Goal: Task Accomplishment & Management: Complete application form

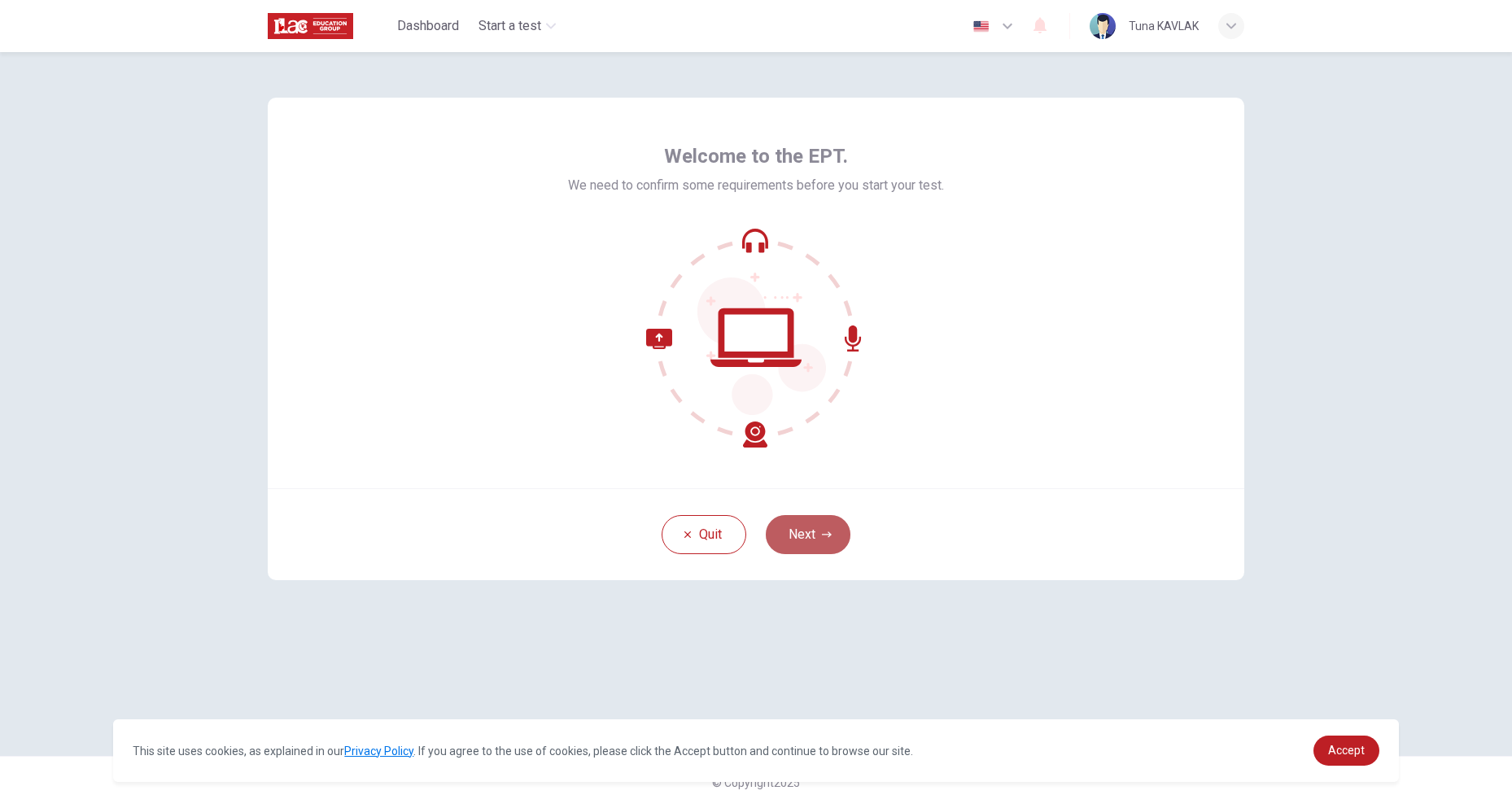
click at [813, 530] on button "Next" at bounding box center [807, 534] width 84 height 39
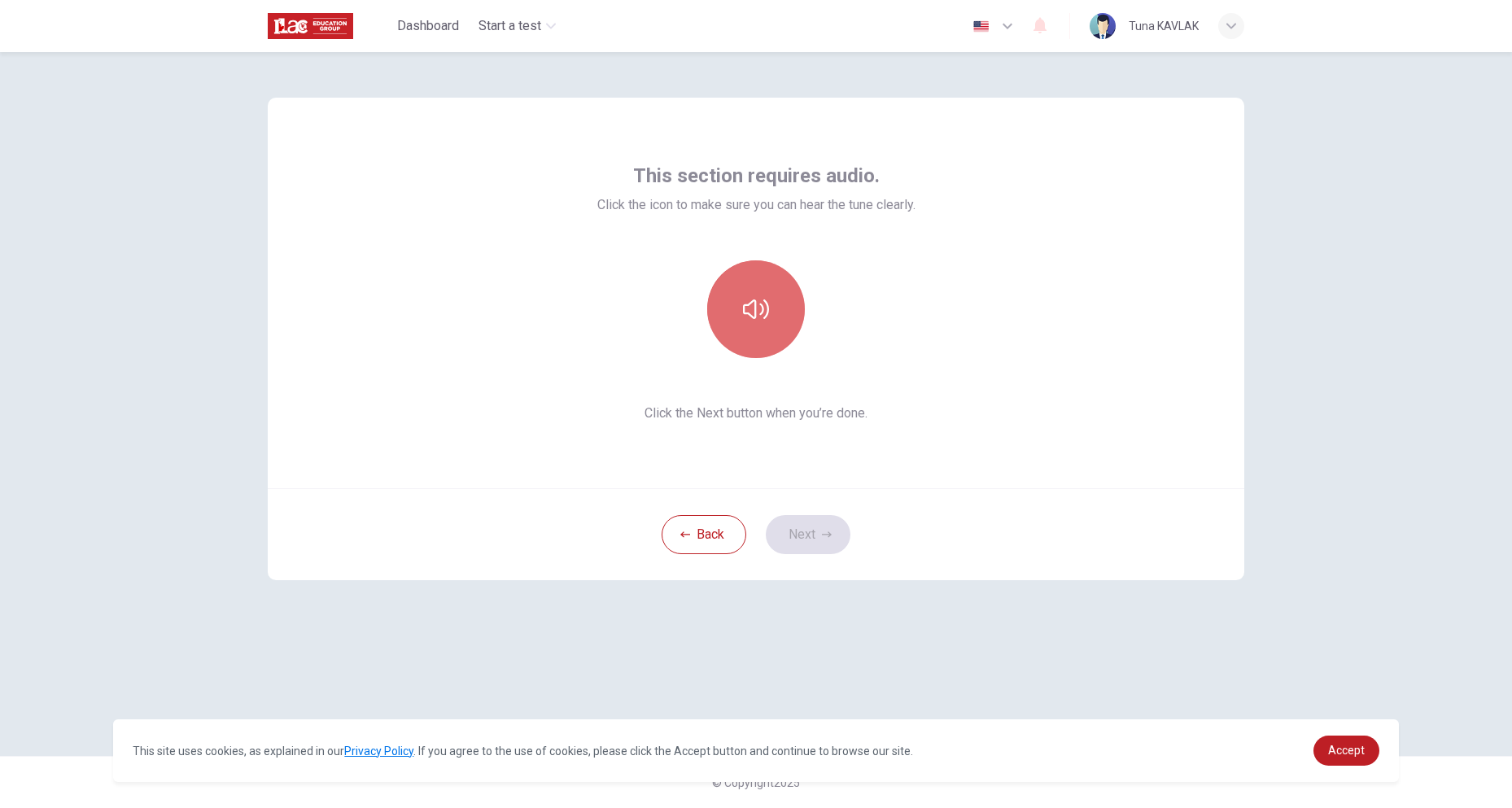
click at [742, 306] on button "button" at bounding box center [756, 309] width 98 height 98
click at [780, 315] on button "button" at bounding box center [756, 309] width 98 height 98
click at [761, 302] on icon "button" at bounding box center [755, 308] width 26 height 26
click at [779, 318] on button "button" at bounding box center [756, 309] width 98 height 98
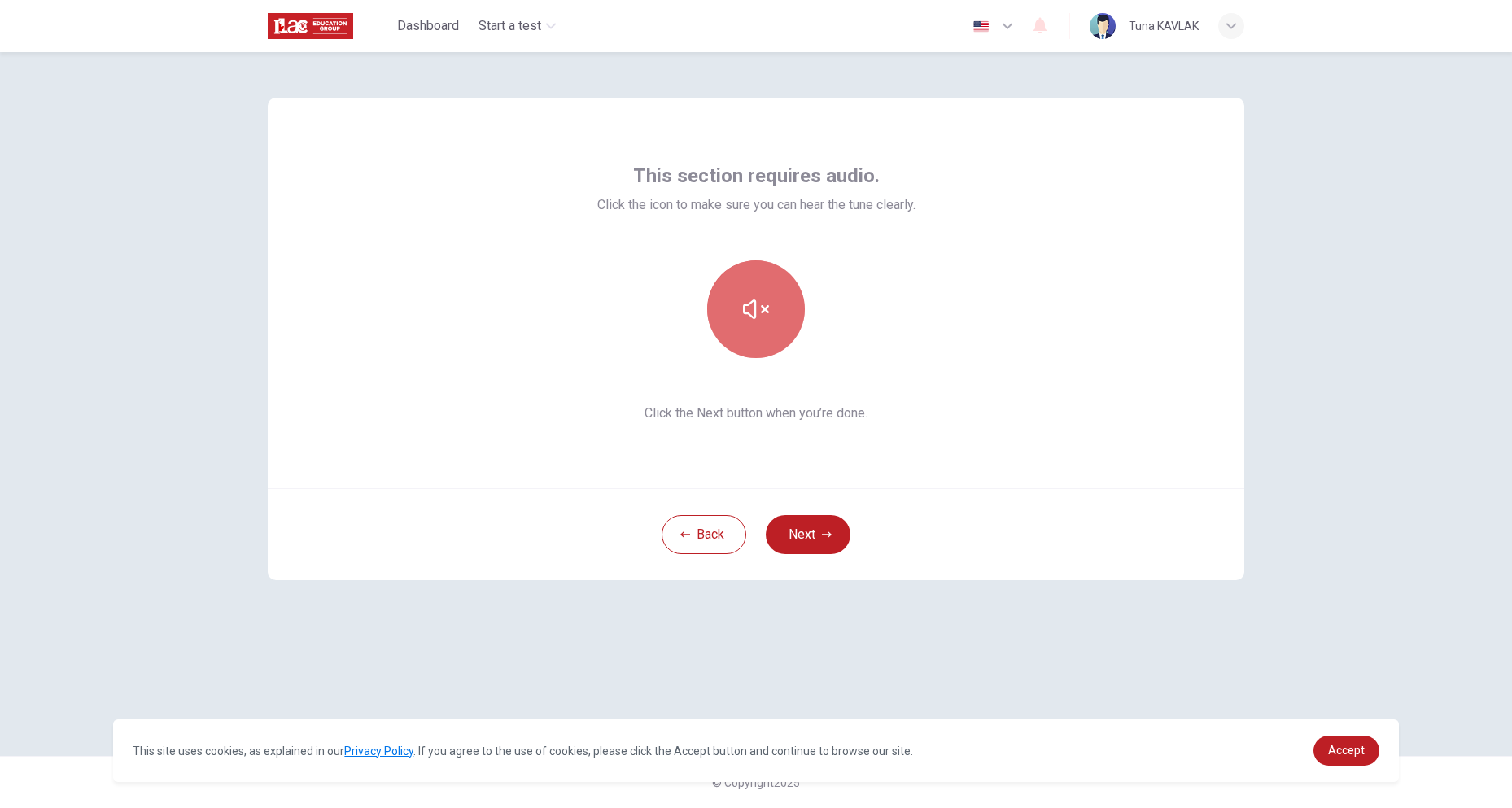
click at [771, 335] on button "button" at bounding box center [756, 309] width 98 height 98
click at [765, 318] on icon "button" at bounding box center [755, 309] width 26 height 20
click at [749, 303] on icon "button" at bounding box center [755, 309] width 26 height 20
click at [748, 322] on button "button" at bounding box center [756, 309] width 98 height 98
click at [812, 524] on button "Next" at bounding box center [807, 534] width 84 height 39
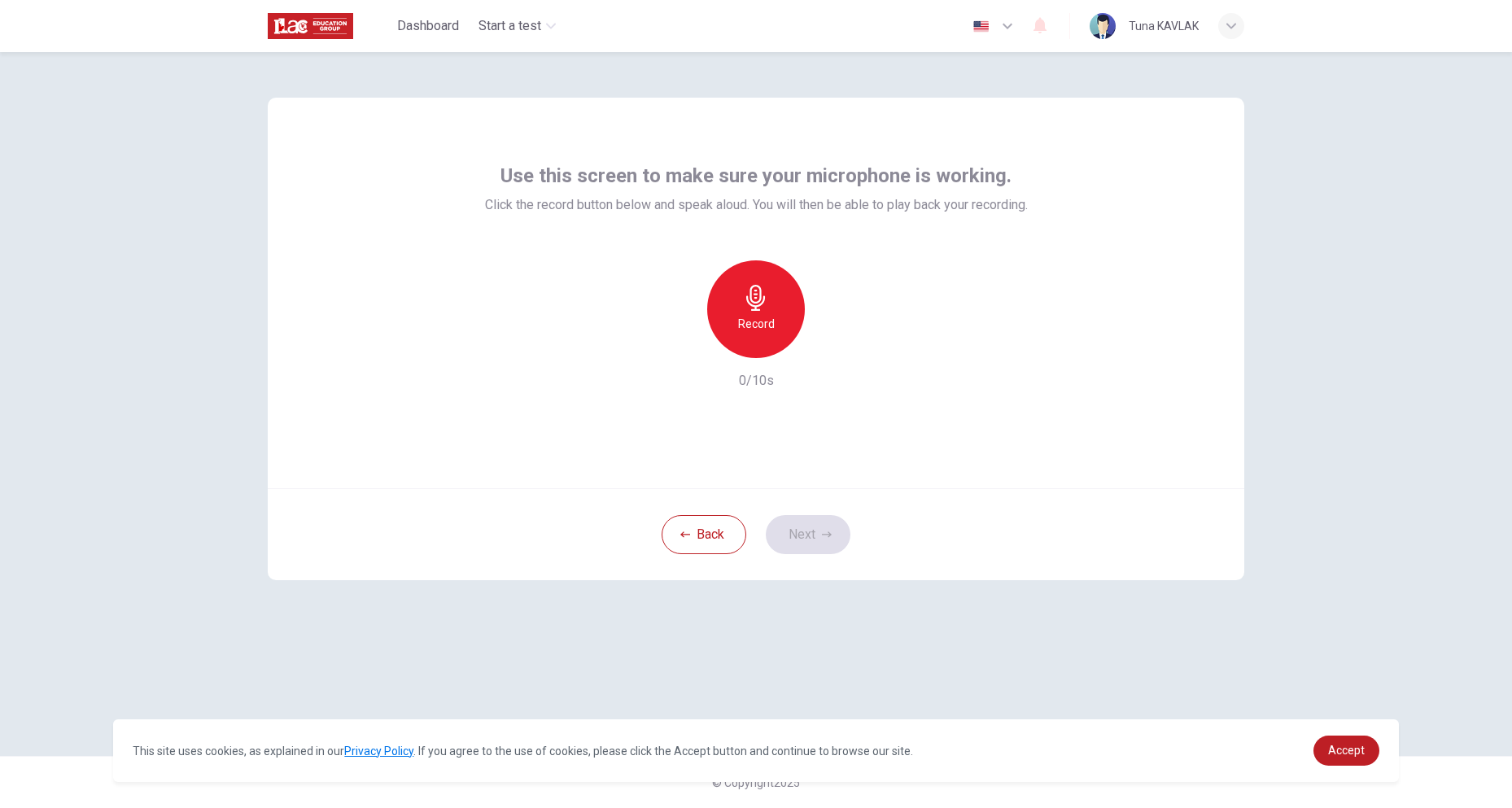
click at [742, 308] on div "Record" at bounding box center [756, 309] width 98 height 98
click at [833, 349] on icon "button" at bounding box center [830, 344] width 16 height 16
click at [826, 516] on button "Next" at bounding box center [807, 534] width 84 height 39
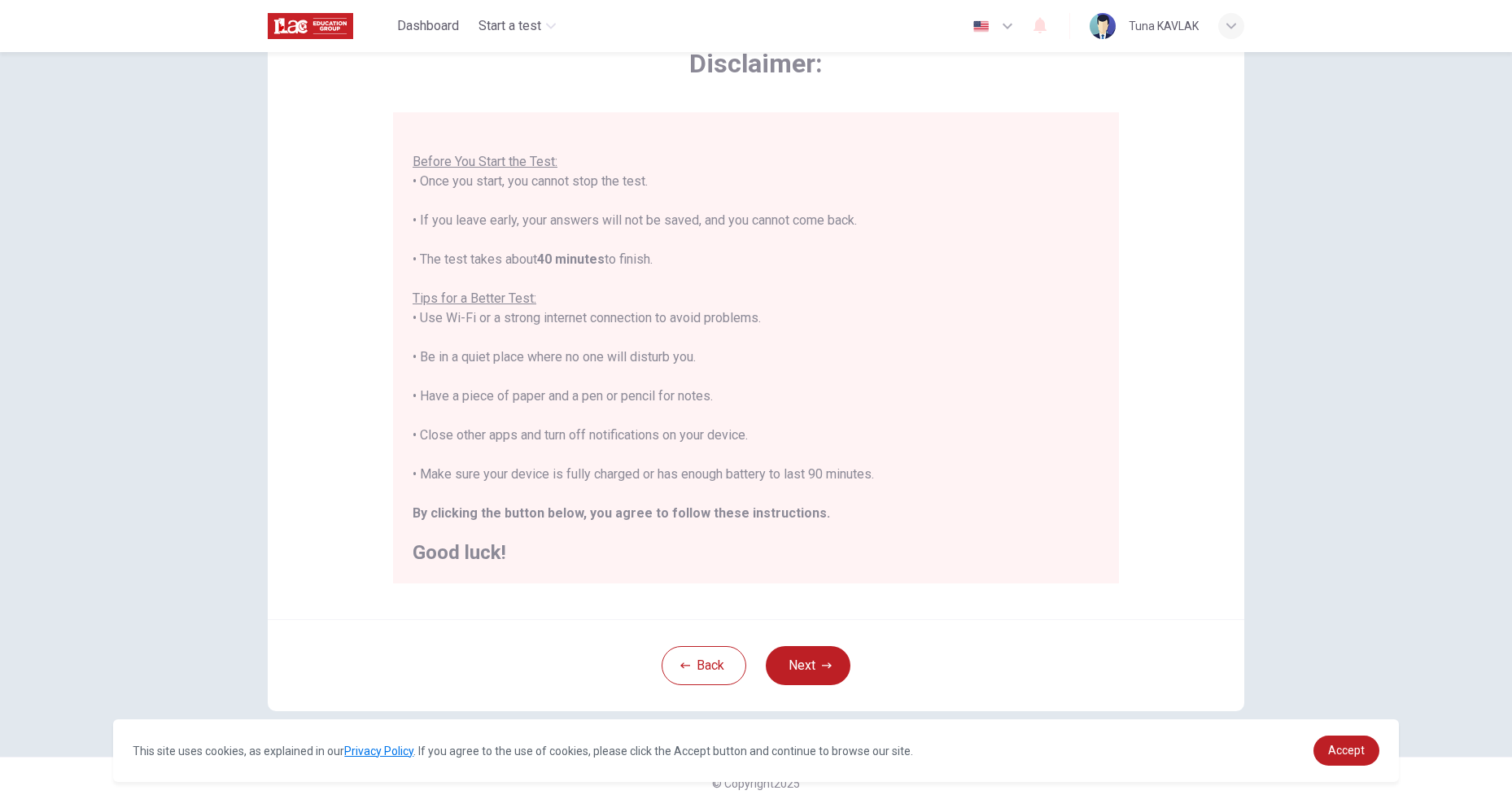
scroll to position [97, 0]
click at [1278, 577] on div "Disclaimer: You are about to start a Placement Test . Before You Start the Test…" at bounding box center [756, 430] width 1512 height 756
click at [811, 668] on button "Next" at bounding box center [807, 664] width 84 height 39
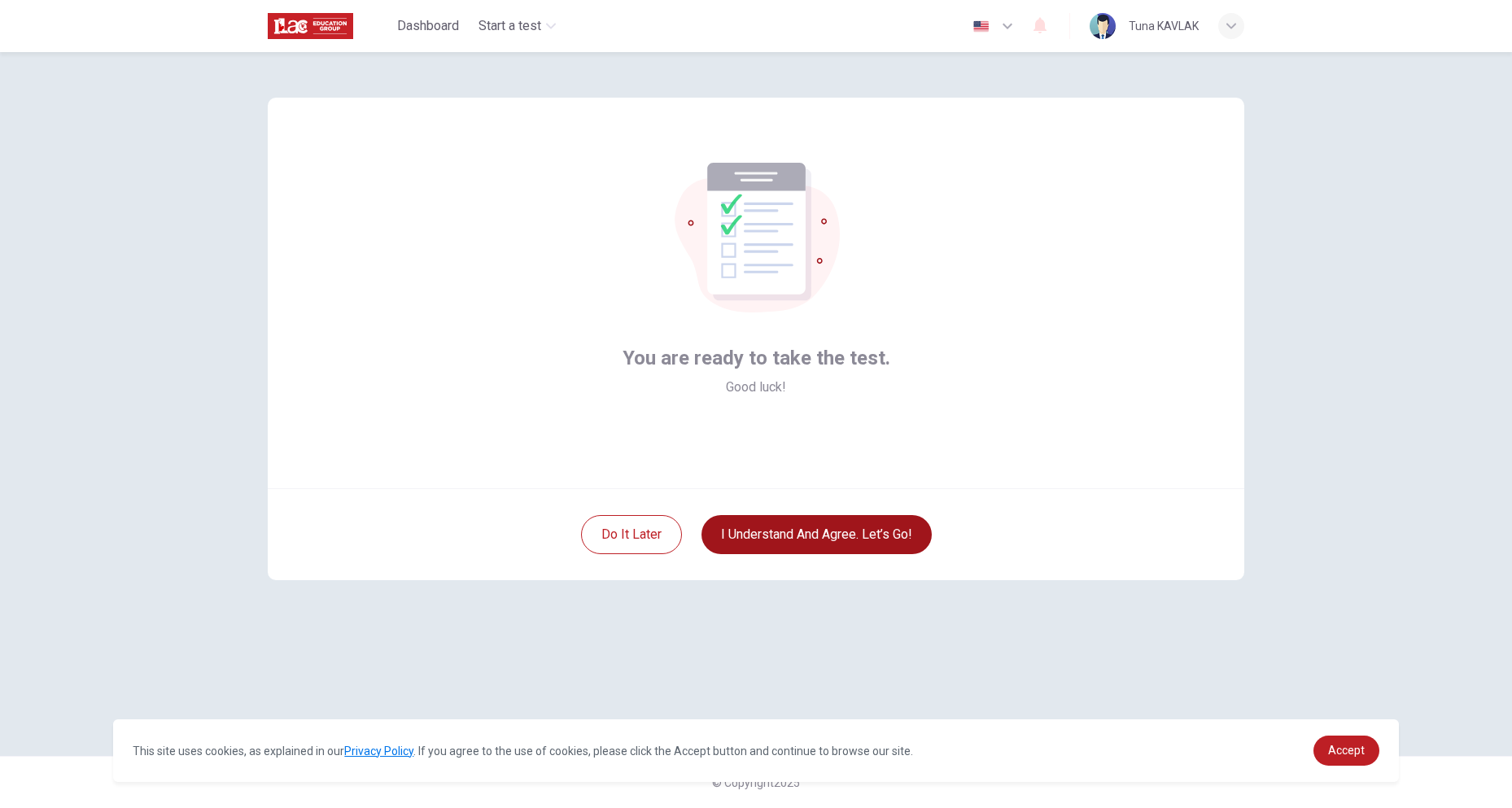
click at [824, 538] on button "I understand and agree. Let’s go!" at bounding box center [817, 534] width 230 height 39
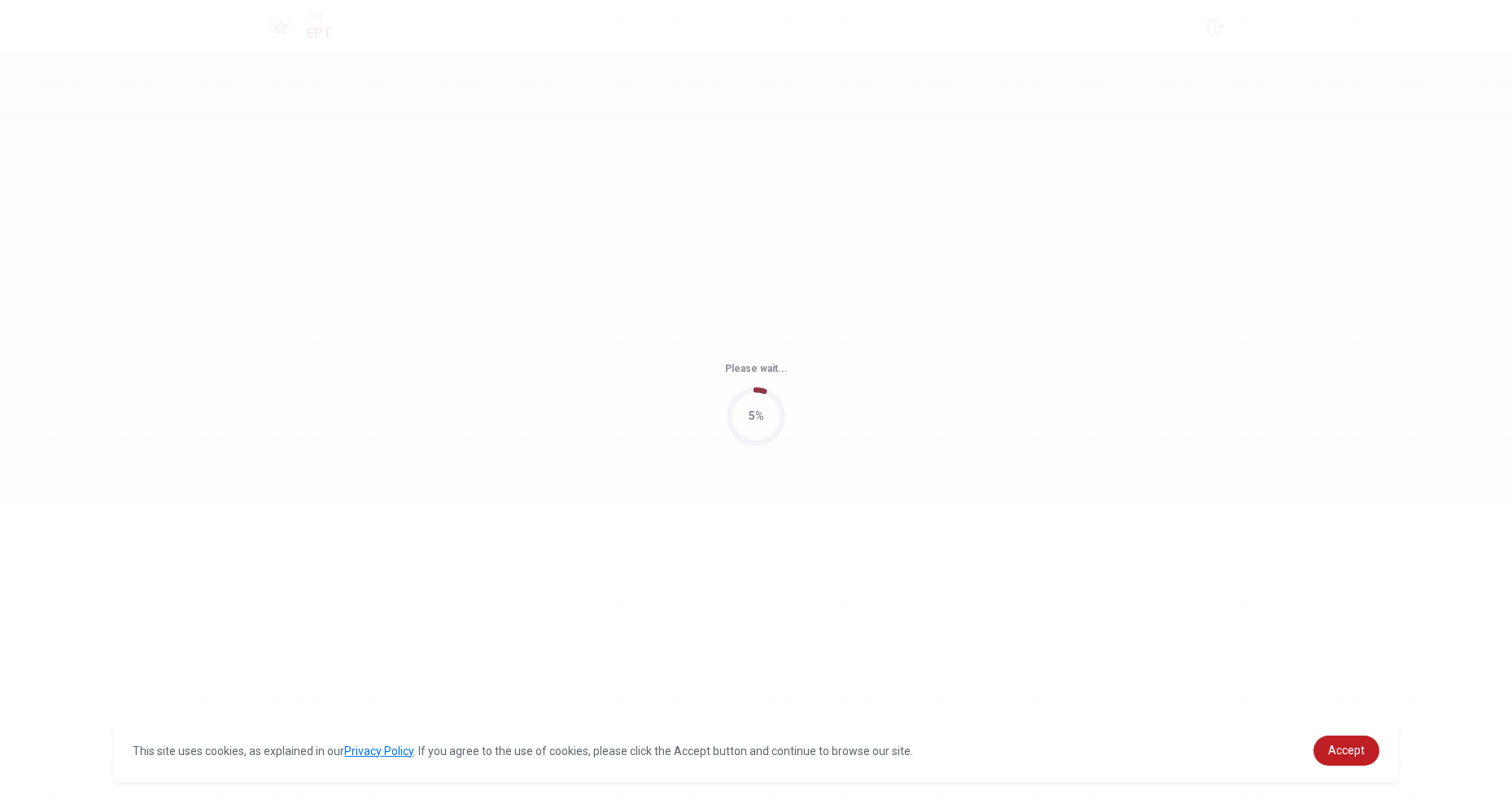
drag, startPoint x: 1346, startPoint y: 759, endPoint x: 1312, endPoint y: 734, distance: 42.2
click at [1346, 758] on link "Accept" at bounding box center [1346, 751] width 65 height 30
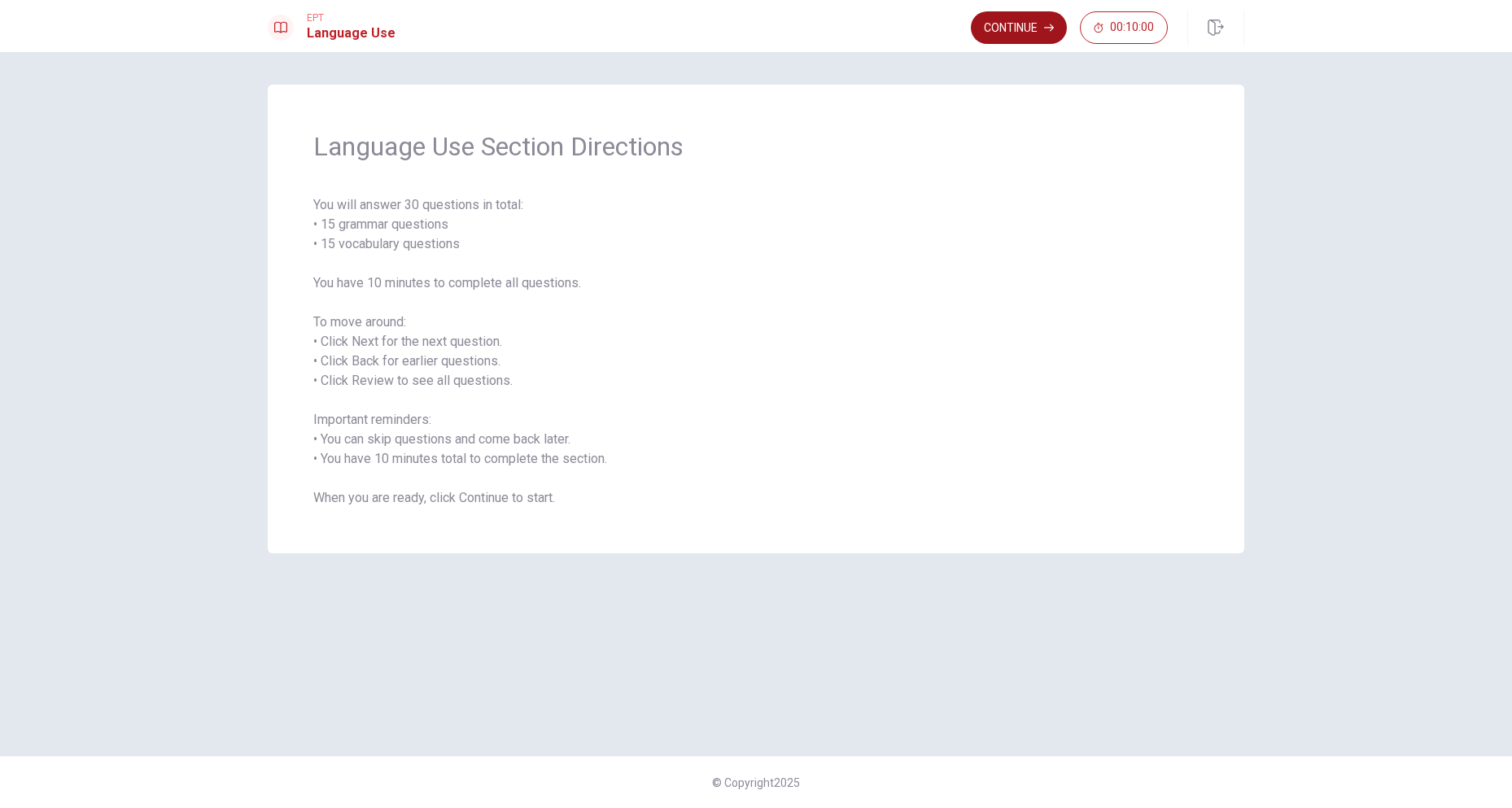
click at [1008, 27] on button "Continue" at bounding box center [1019, 28] width 96 height 32
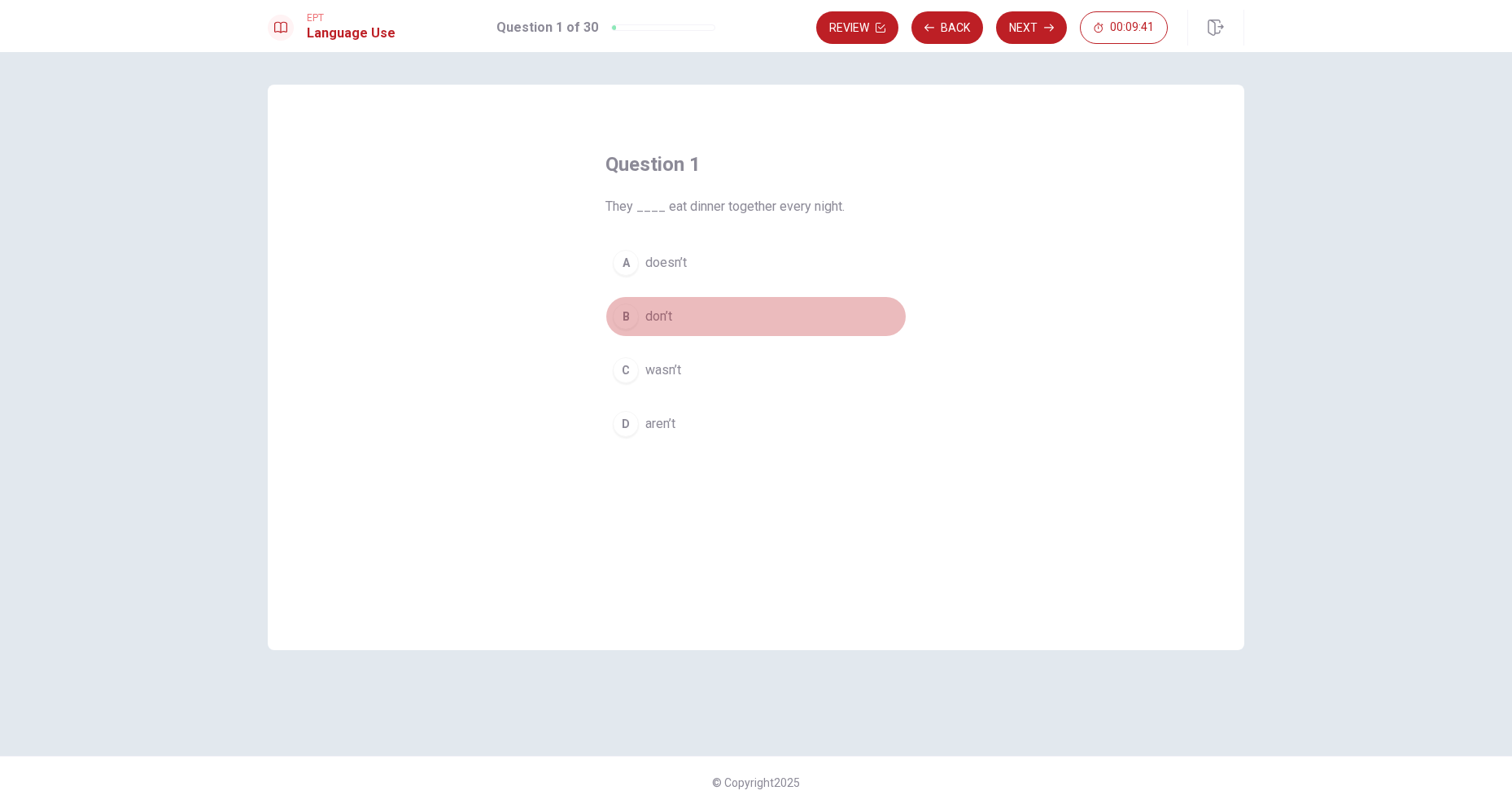
click at [657, 308] on span "don’t" at bounding box center [658, 316] width 27 height 20
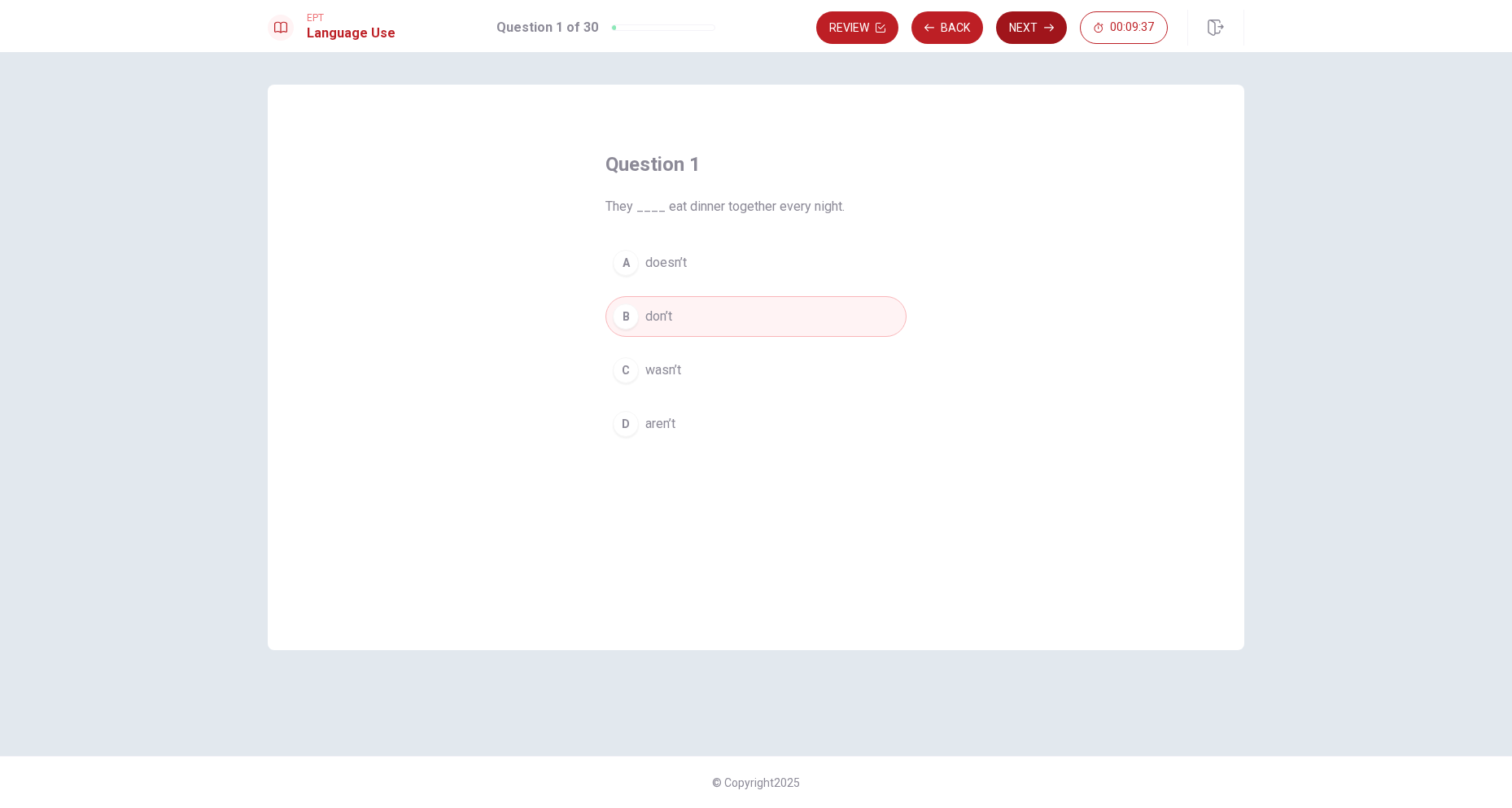
click at [1037, 35] on button "Next" at bounding box center [1031, 28] width 71 height 32
click at [665, 266] on span "sold" at bounding box center [657, 263] width 26 height 20
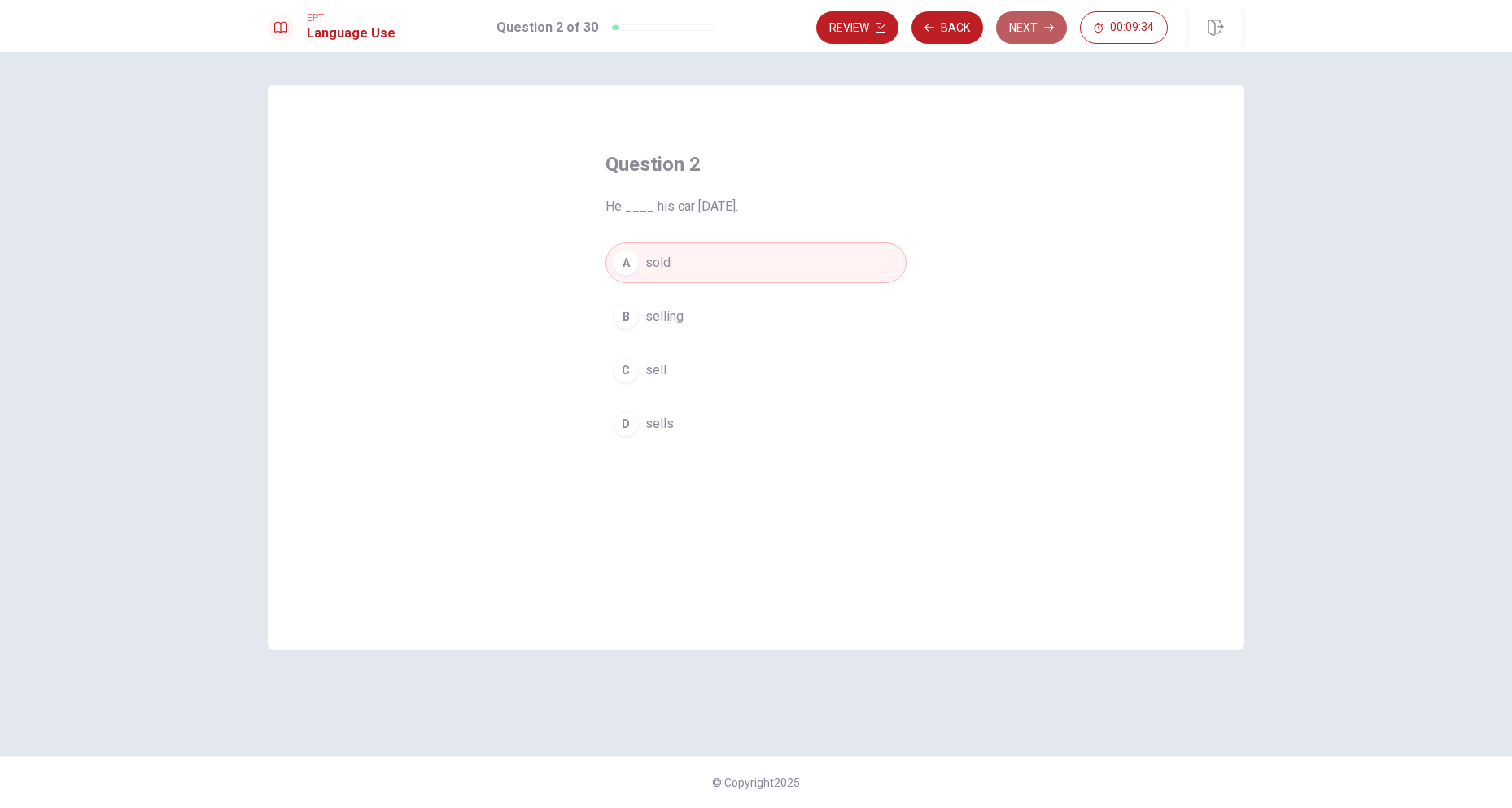
click at [1035, 22] on button "Next" at bounding box center [1031, 28] width 71 height 32
click at [710, 261] on span "were eating" at bounding box center [678, 263] width 66 height 20
click at [1016, 26] on button "Next" at bounding box center [1031, 28] width 71 height 32
click at [674, 374] on button "C saw" at bounding box center [755, 370] width 301 height 41
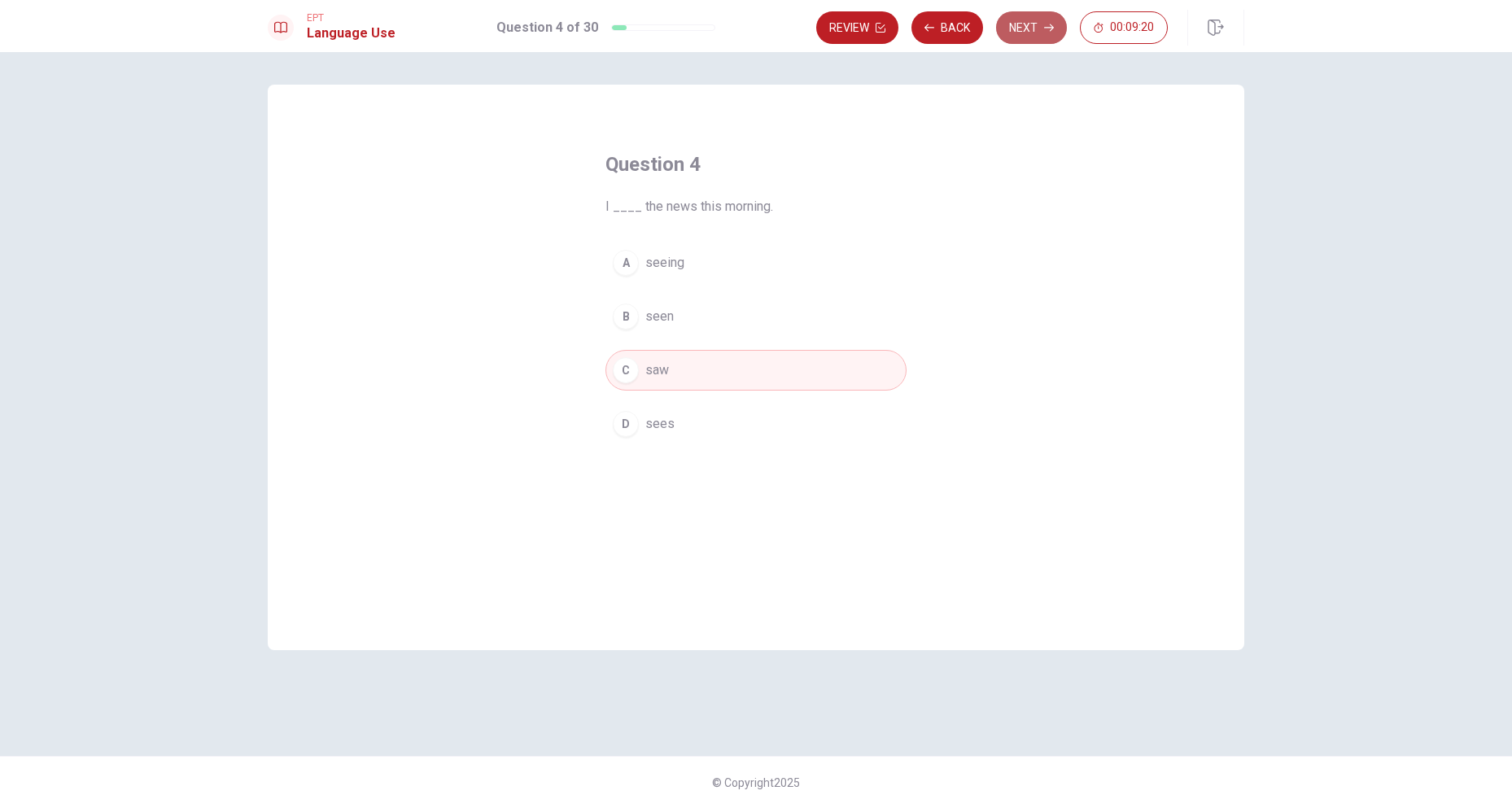
click at [1038, 38] on button "Next" at bounding box center [1031, 28] width 71 height 32
click at [675, 255] on span "prepare" at bounding box center [667, 263] width 44 height 20
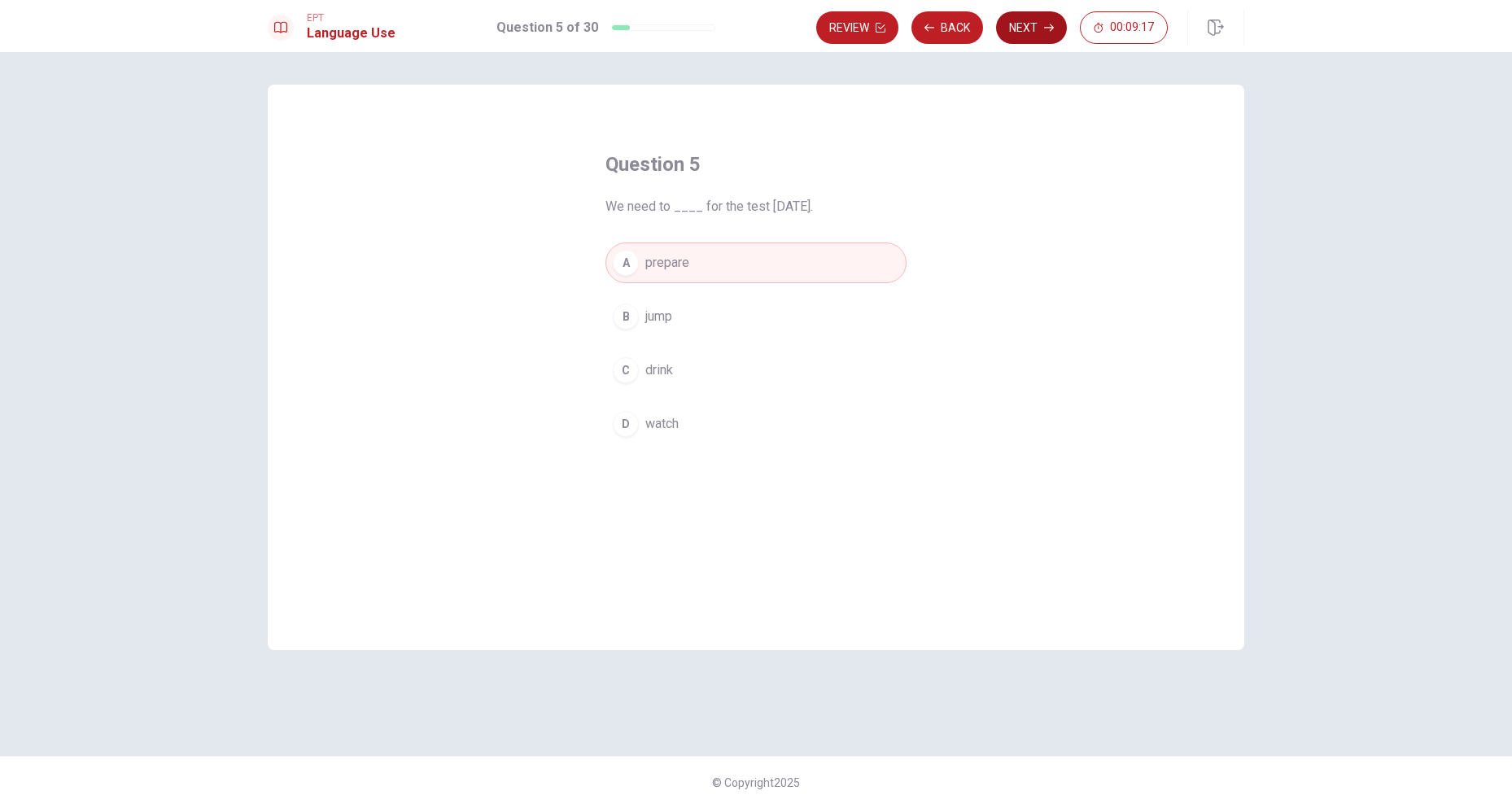
click at [1019, 28] on button "Next" at bounding box center [1031, 28] width 71 height 32
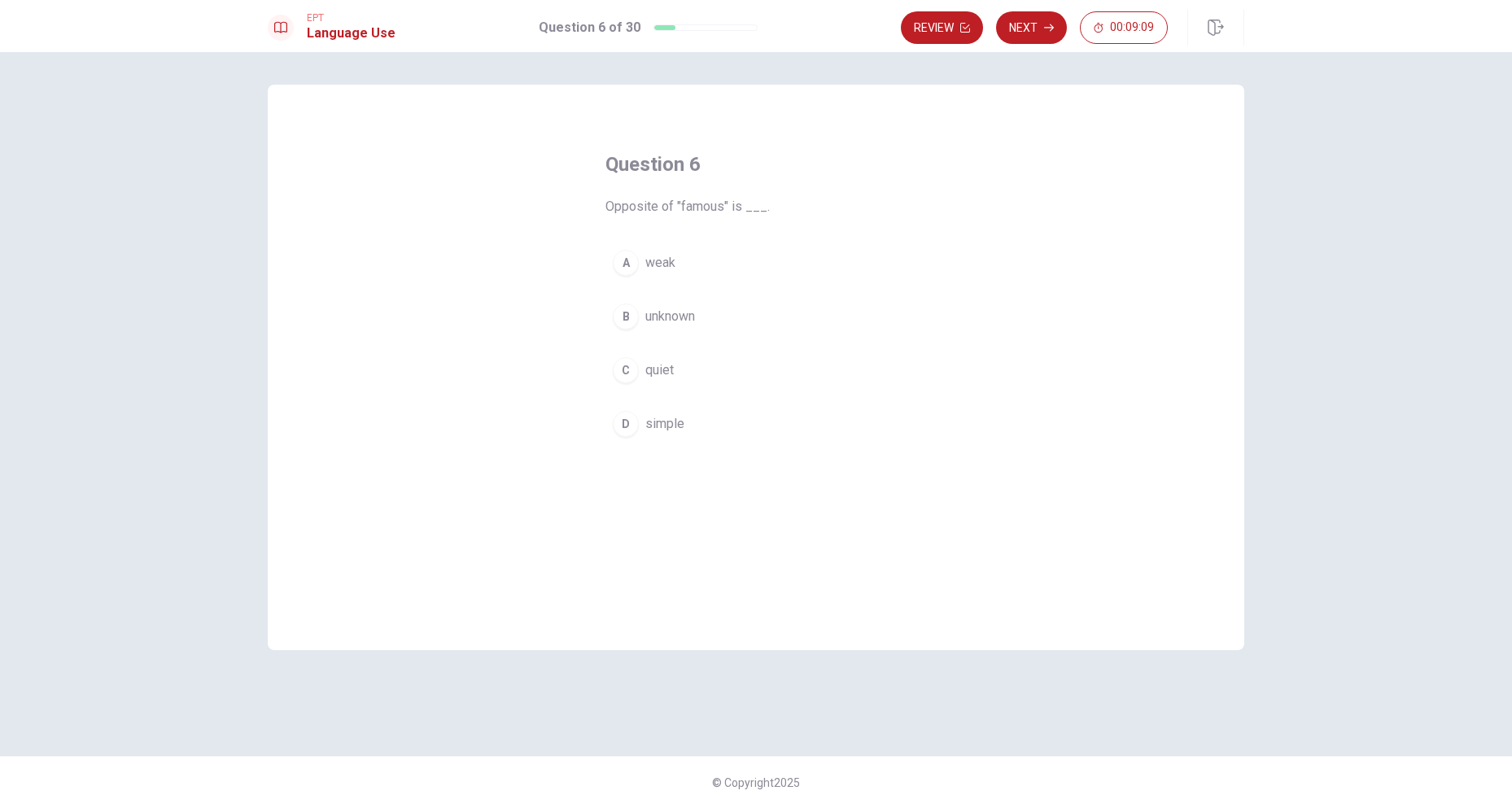
click at [681, 313] on span "unknown" at bounding box center [670, 316] width 49 height 20
click at [1035, 28] on button "Next" at bounding box center [1031, 28] width 71 height 32
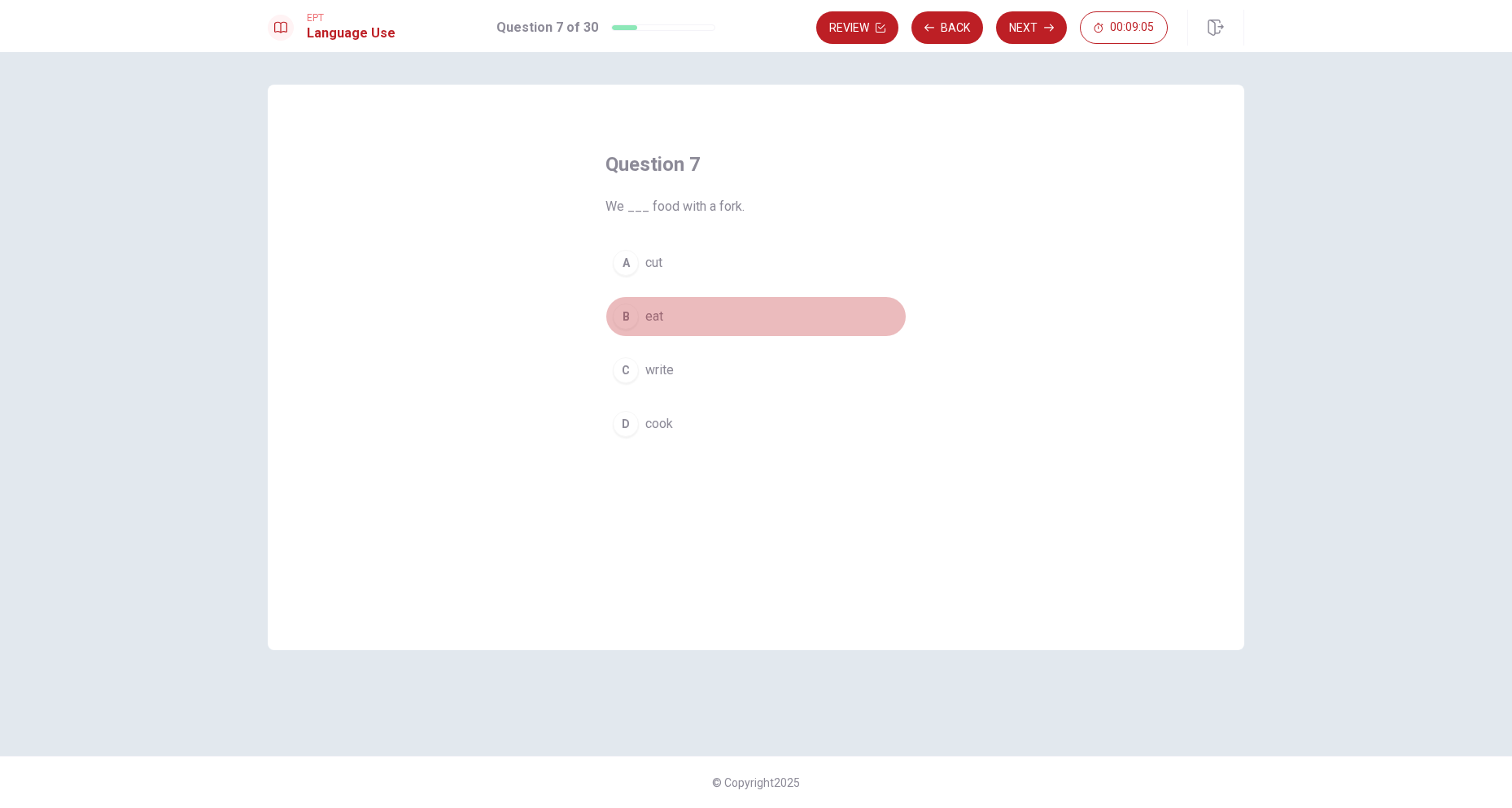
click at [659, 312] on span "eat" at bounding box center [654, 316] width 18 height 20
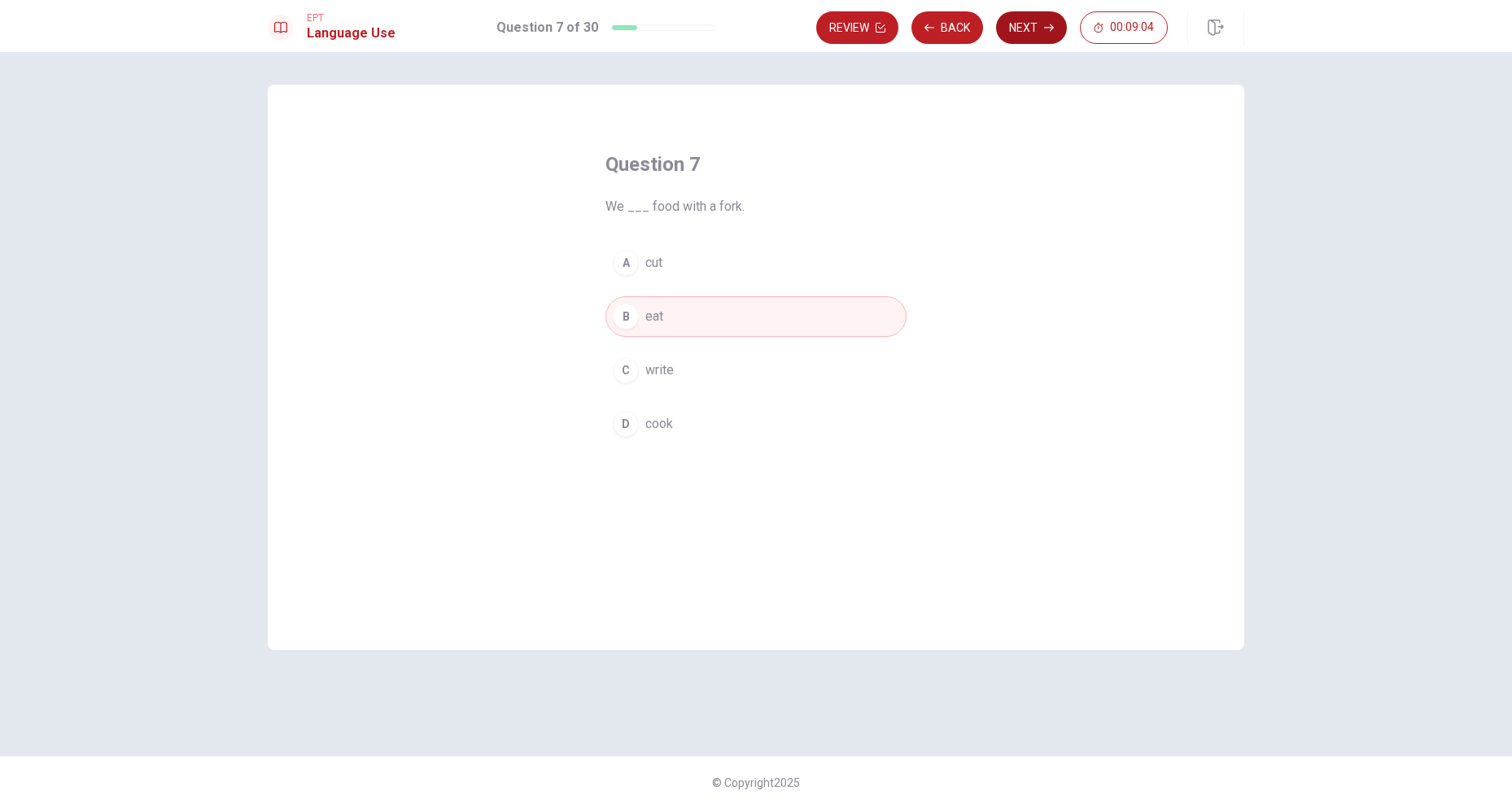
click at [1039, 37] on button "Next" at bounding box center [1031, 28] width 71 height 32
click at [683, 315] on button "B artist" at bounding box center [755, 316] width 301 height 41
click at [1023, 41] on button "Next" at bounding box center [1031, 28] width 71 height 32
click at [683, 316] on button "B strong" at bounding box center [755, 316] width 301 height 41
click at [1055, 38] on button "Next" at bounding box center [1031, 28] width 71 height 32
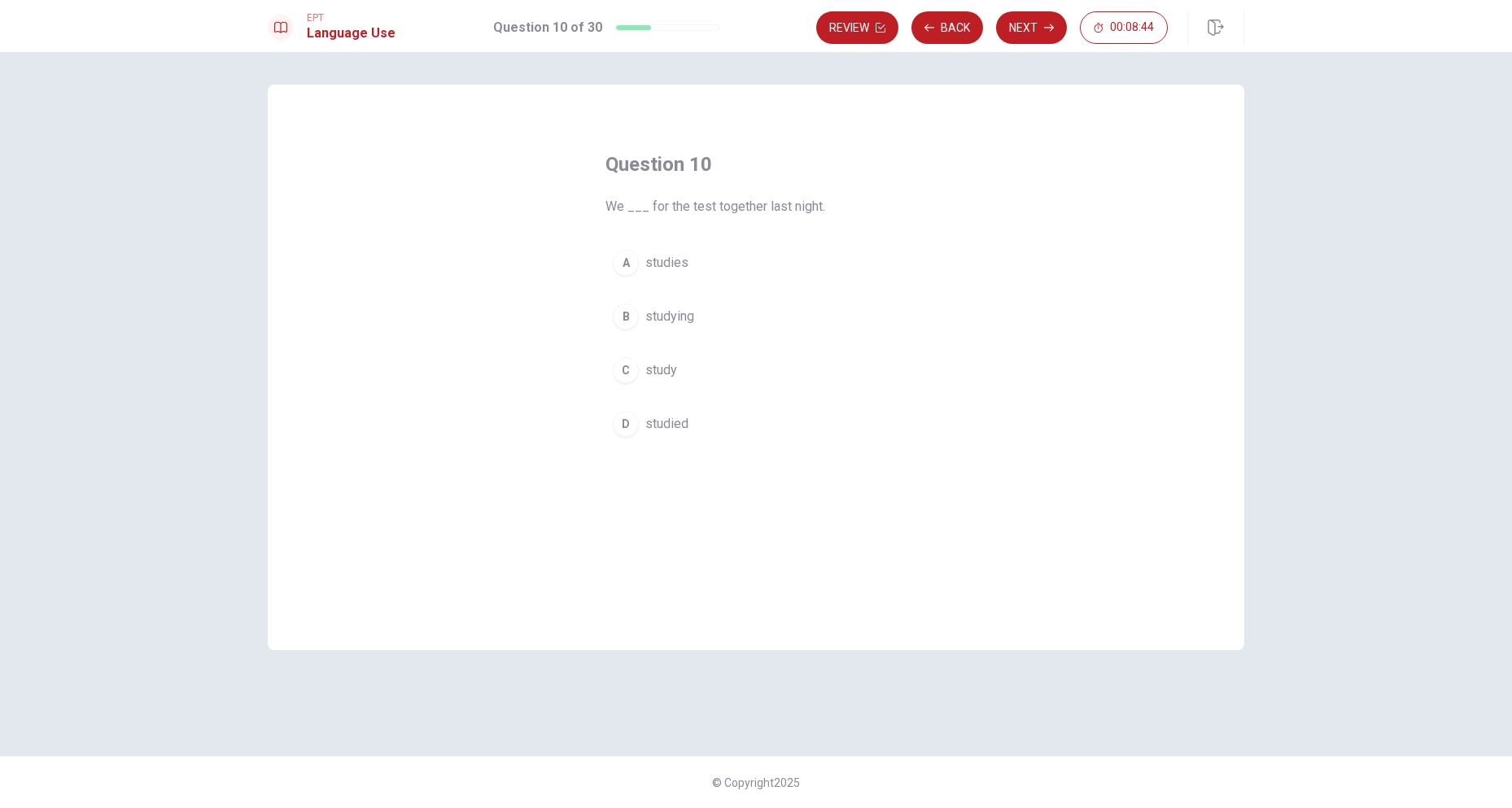
click at [673, 423] on span "studied" at bounding box center [666, 424] width 43 height 20
click at [1031, 26] on button "Next" at bounding box center [1031, 28] width 71 height 32
click at [702, 257] on button "A have read" at bounding box center [755, 263] width 301 height 41
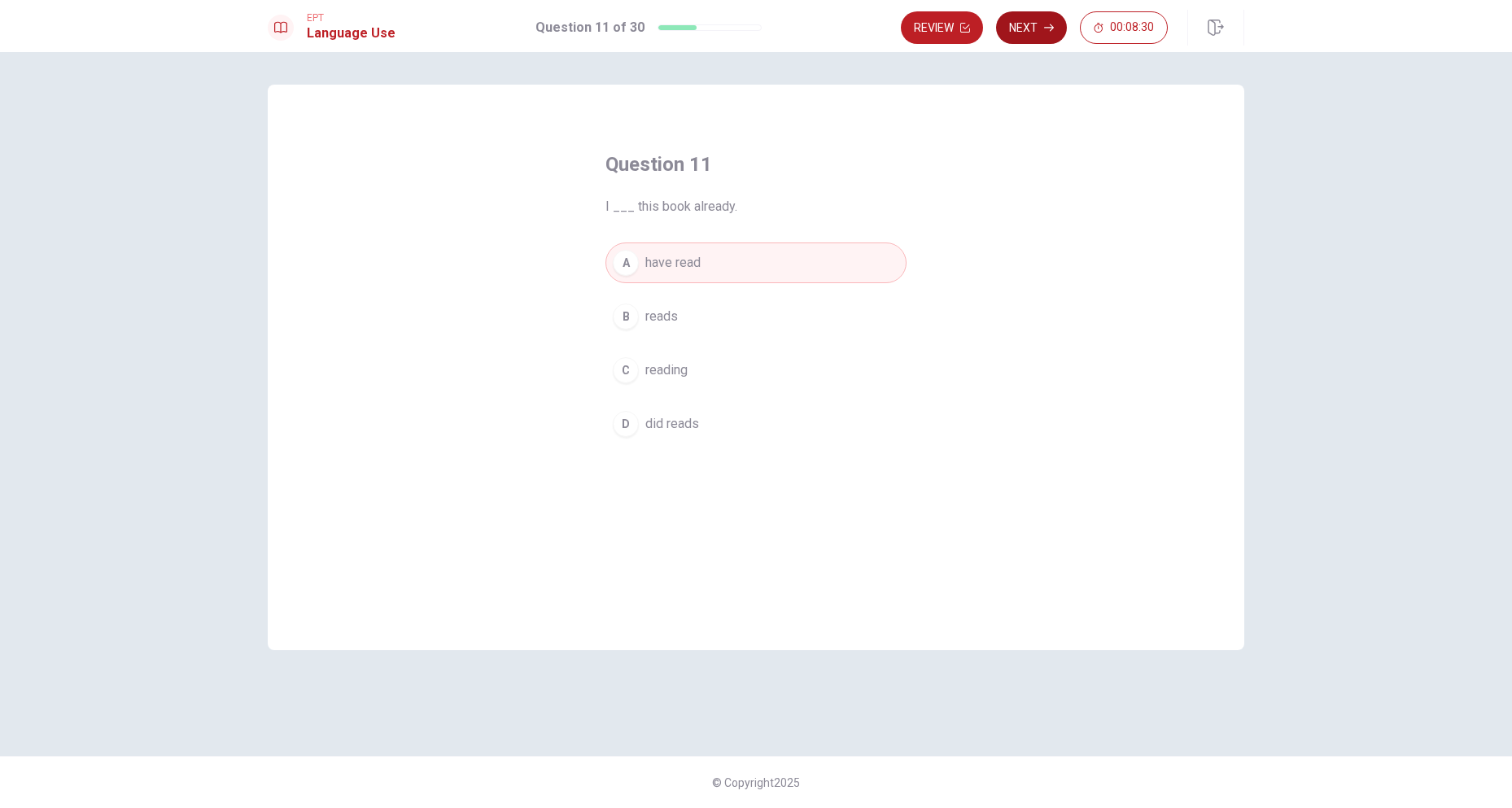
click at [1036, 36] on button "Next" at bounding box center [1031, 28] width 71 height 32
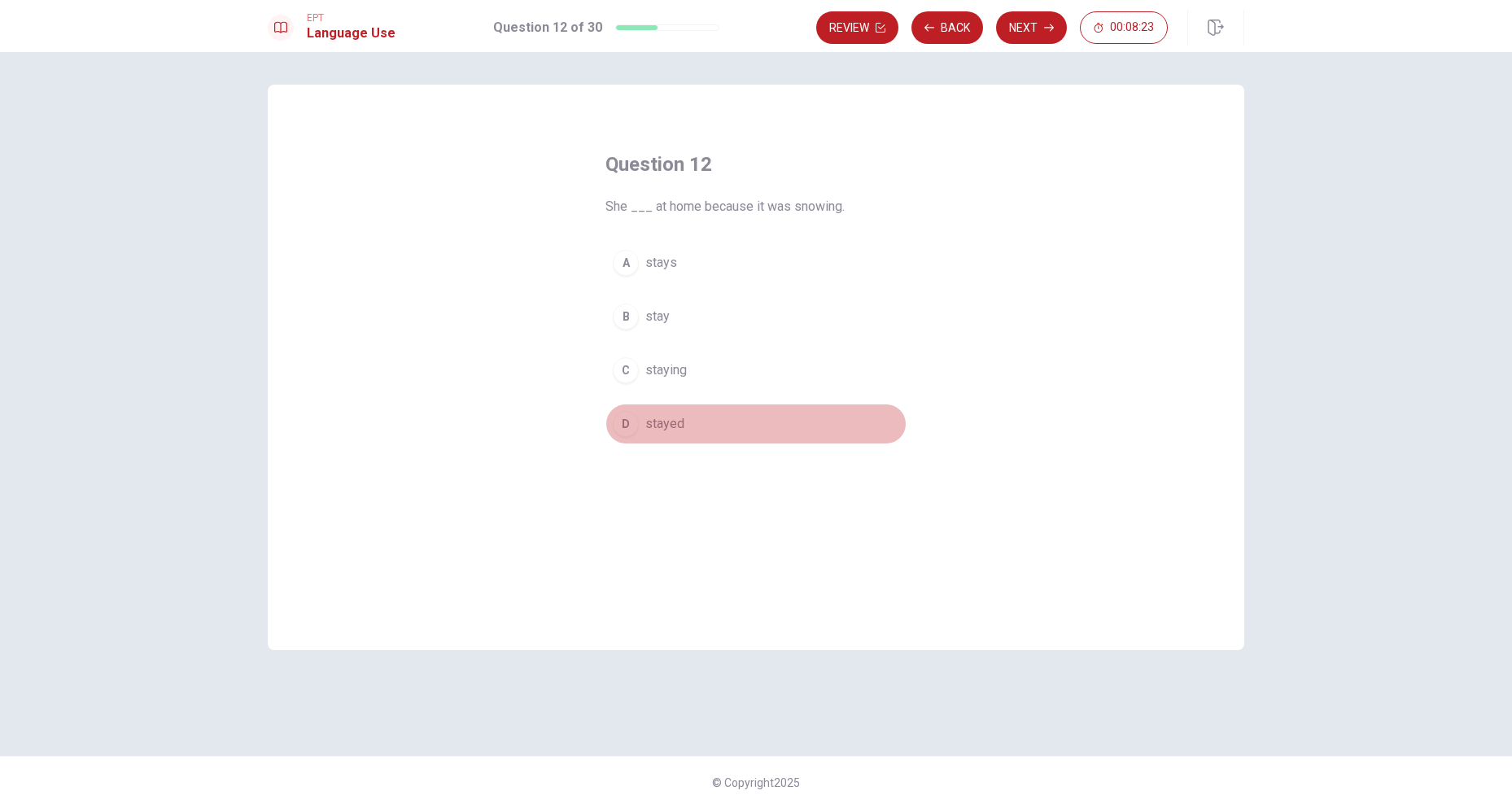
click at [696, 425] on button "D stayed" at bounding box center [755, 424] width 301 height 41
click at [1039, 35] on button "Next" at bounding box center [1031, 28] width 71 height 32
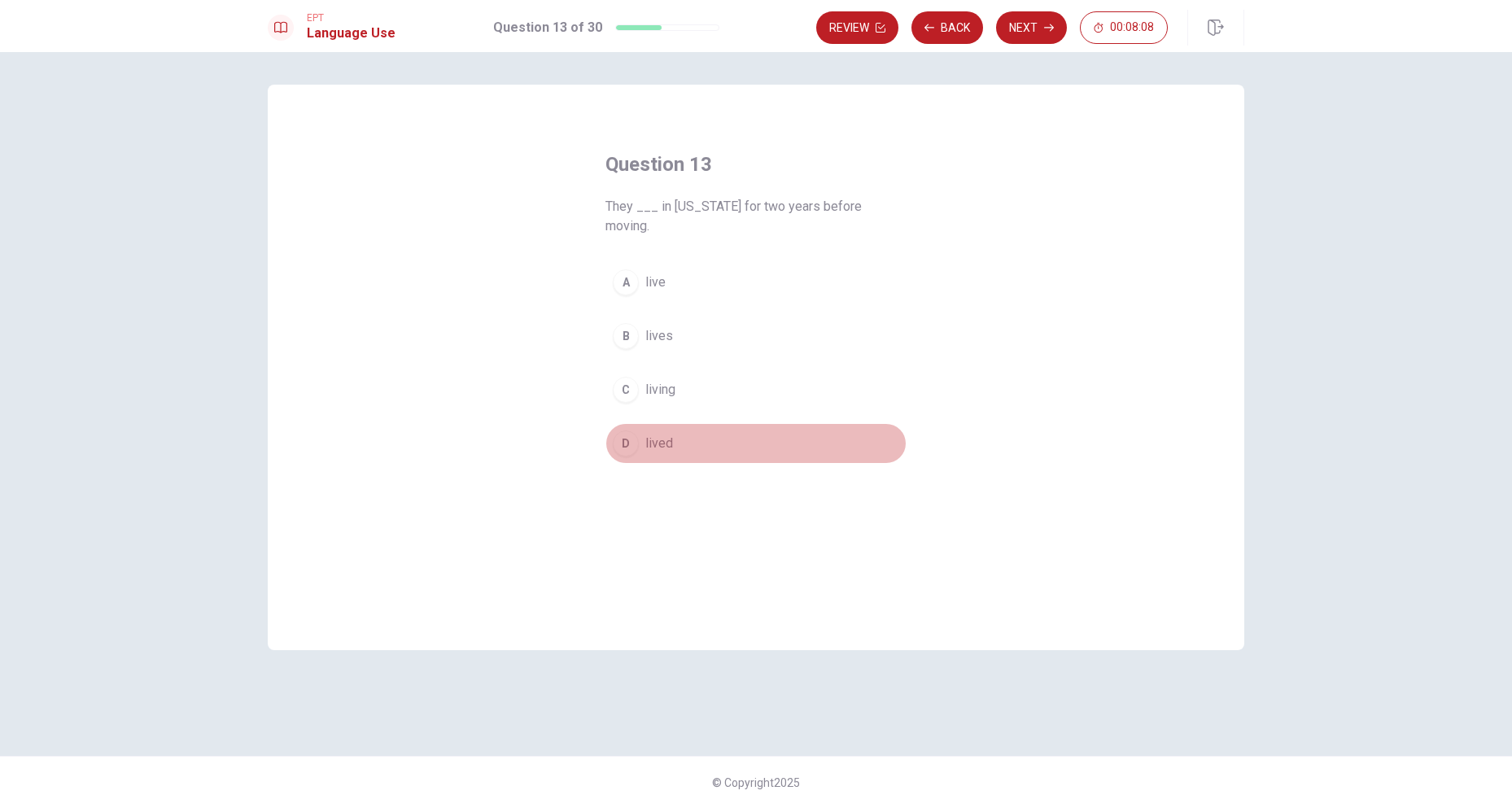
click at [673, 423] on button "D lived" at bounding box center [755, 443] width 301 height 41
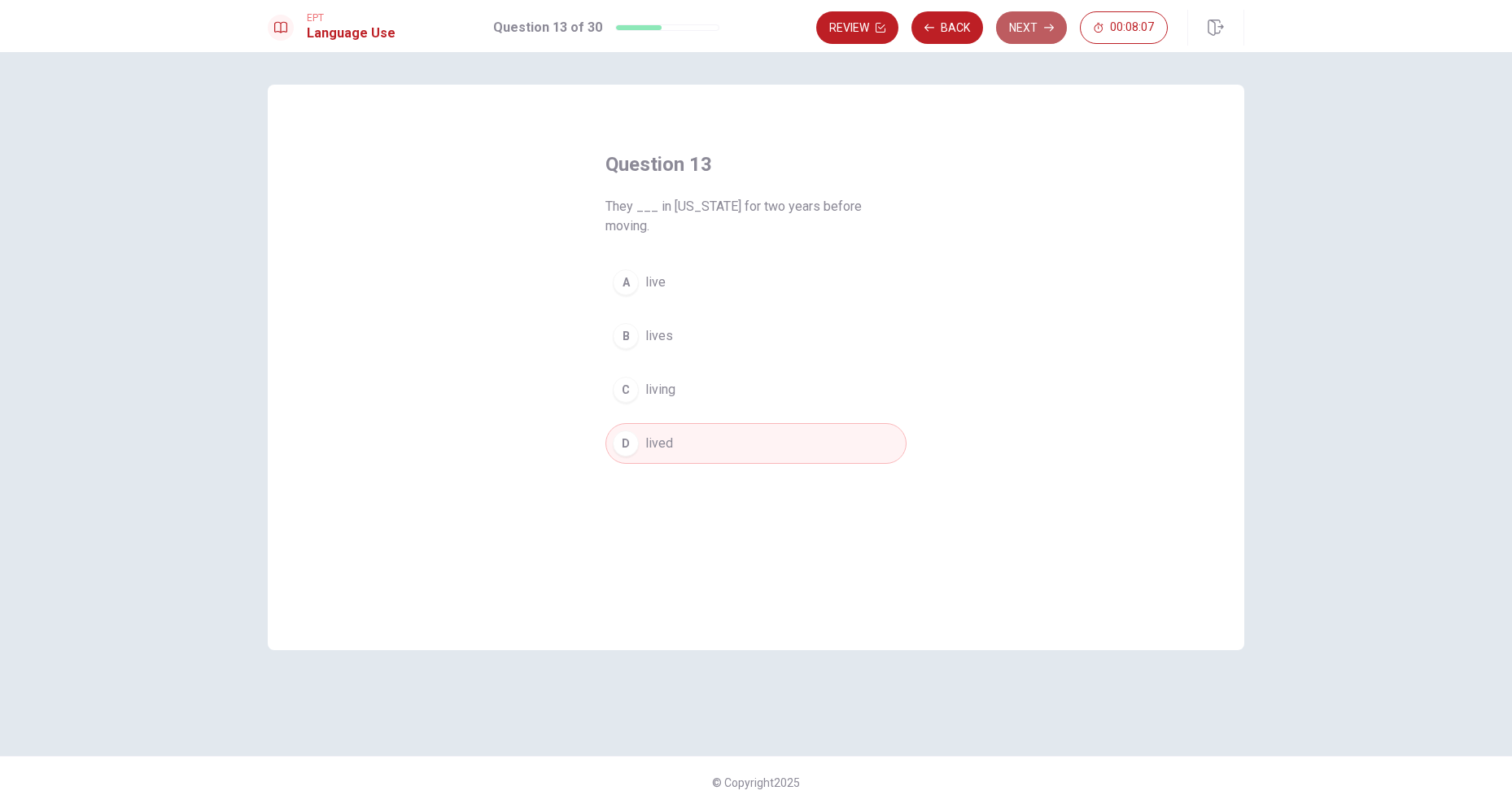
click at [1018, 39] on button "Next" at bounding box center [1031, 28] width 71 height 32
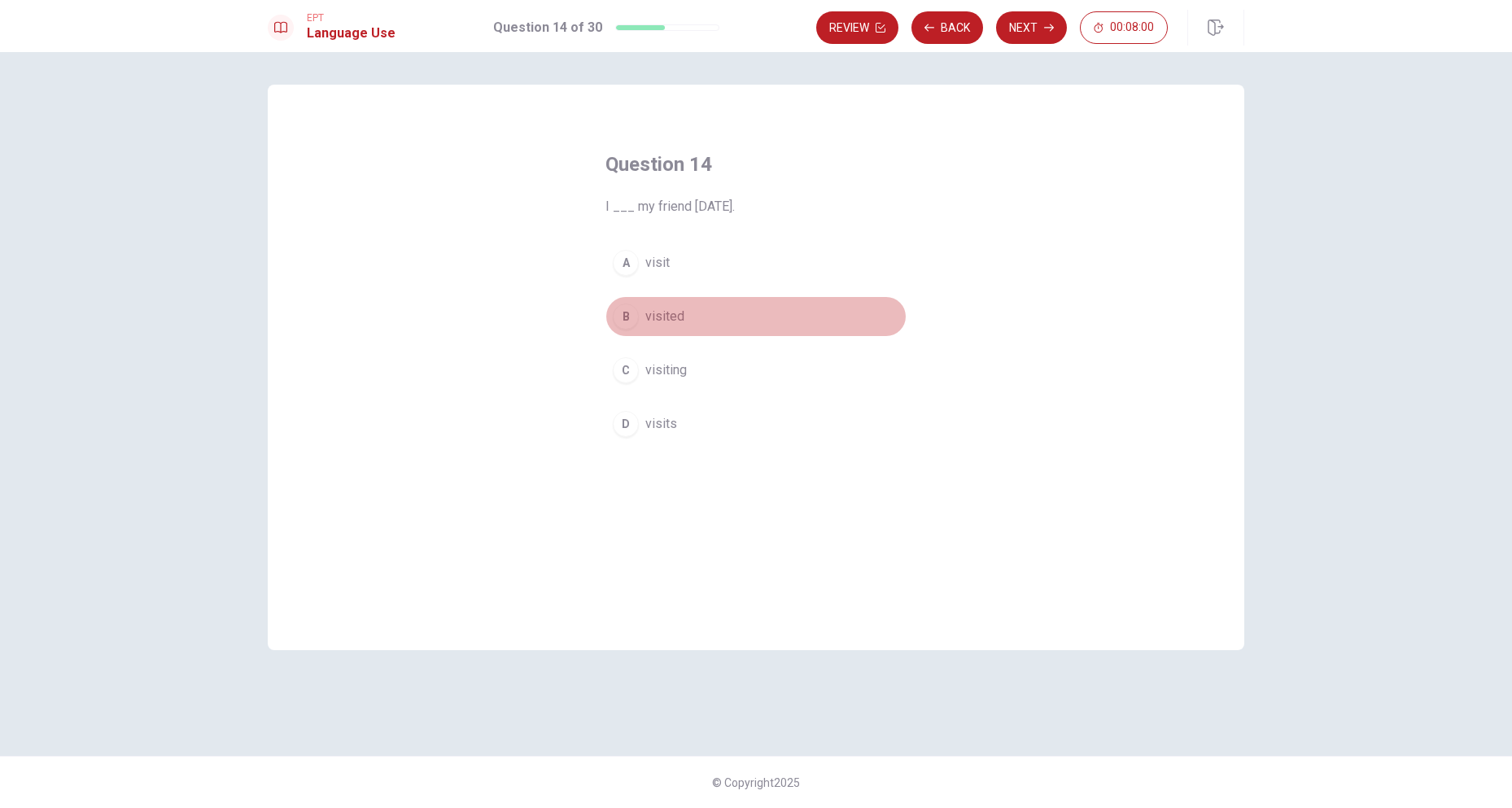
click at [673, 314] on span "visited" at bounding box center [664, 316] width 39 height 20
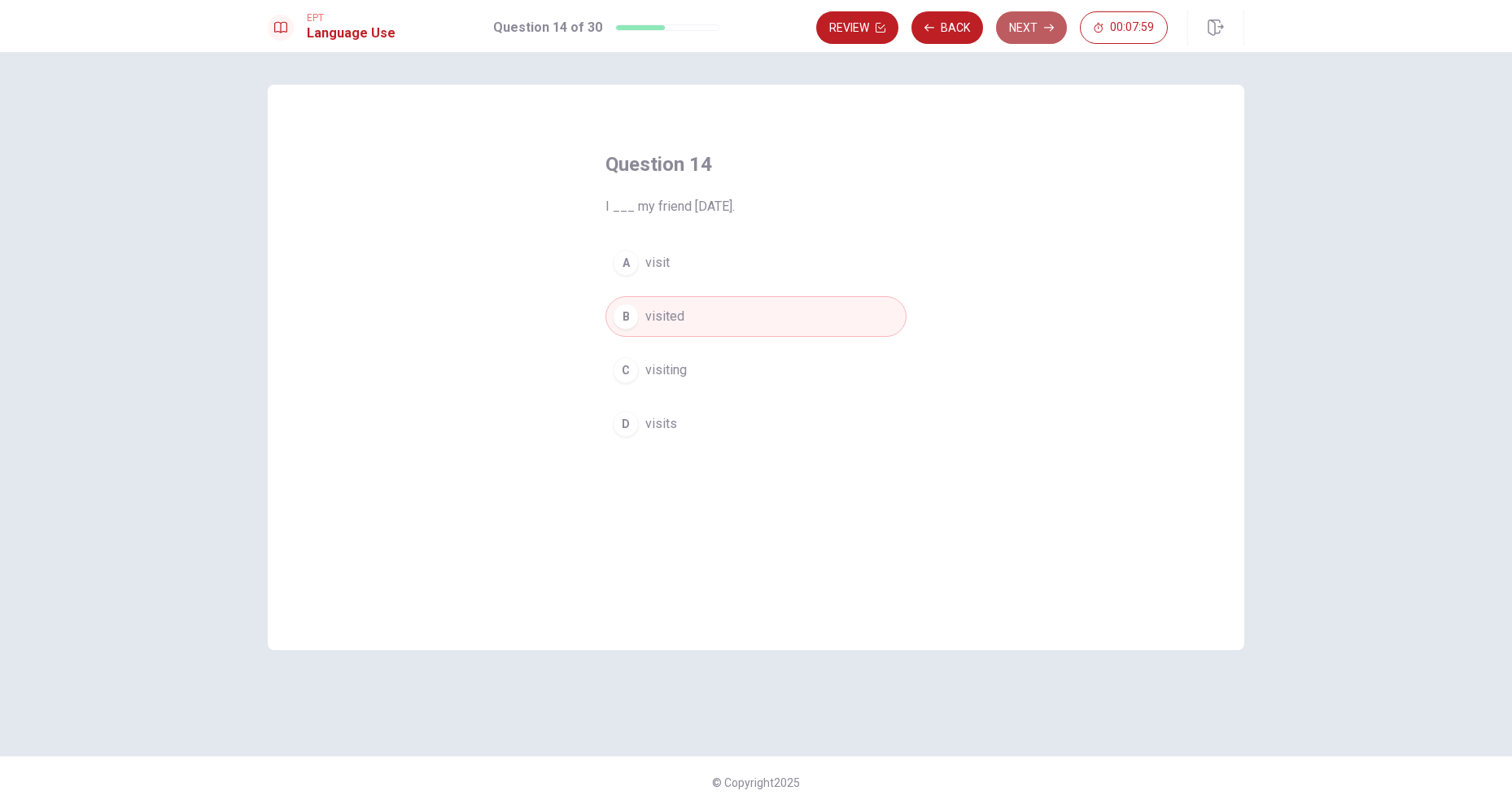
click at [1023, 35] on button "Next" at bounding box center [1031, 28] width 71 height 32
click at [749, 266] on span "stop them from speaking" at bounding box center [716, 263] width 143 height 20
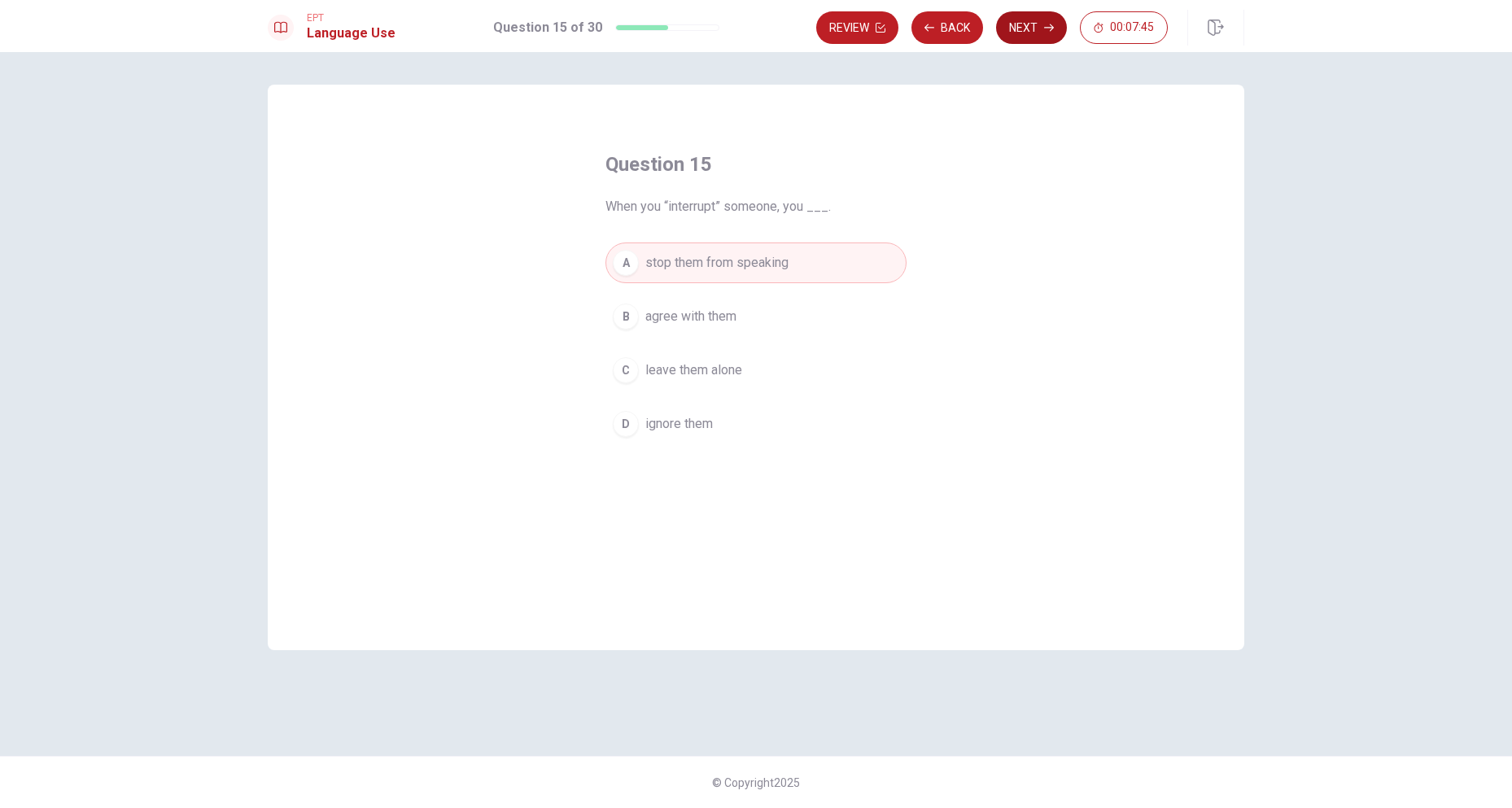
click at [1033, 34] on button "Next" at bounding box center [1031, 28] width 71 height 32
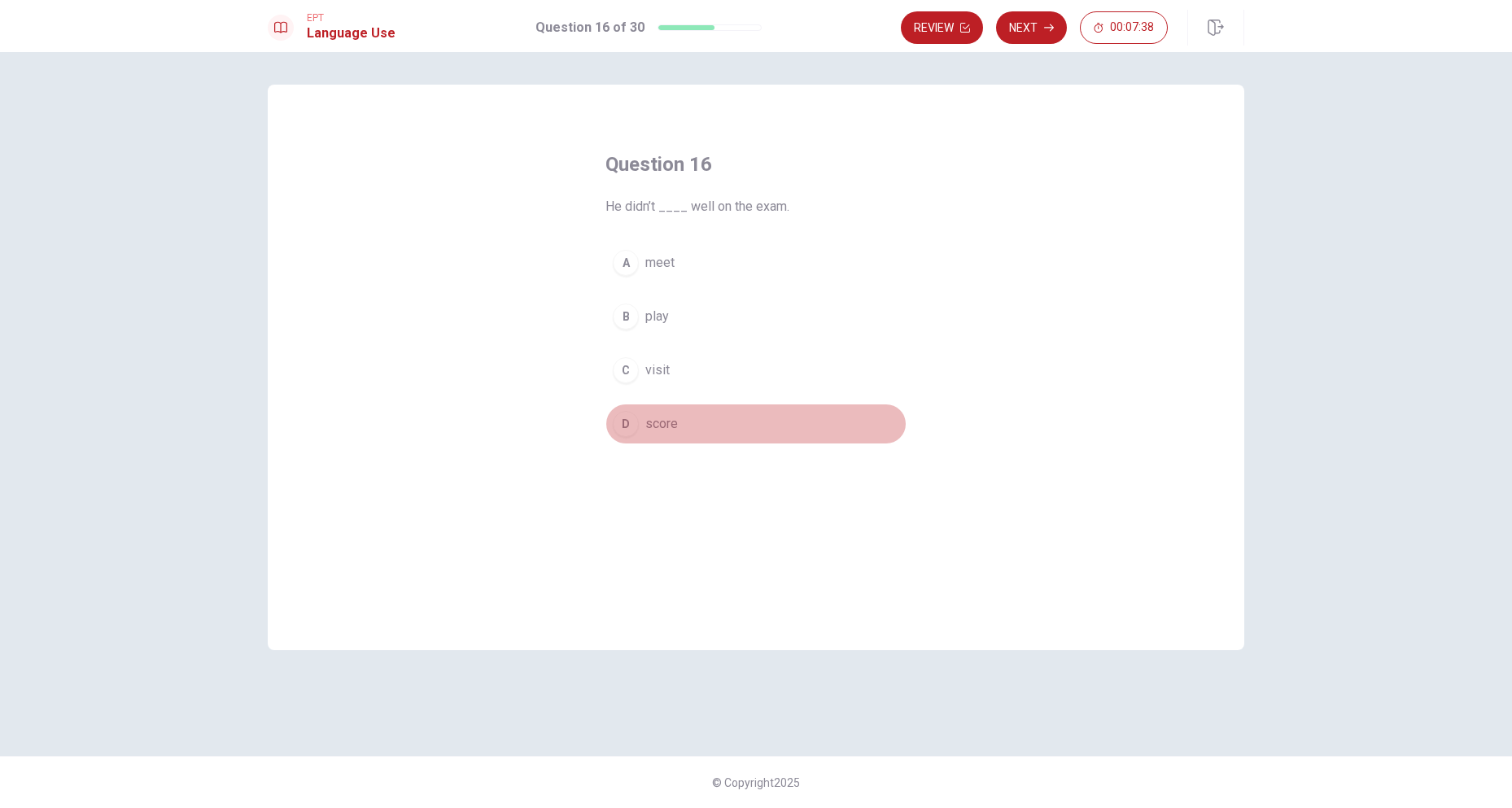
click at [676, 419] on span "score" at bounding box center [661, 424] width 32 height 20
click at [1017, 21] on button "Next" at bounding box center [1031, 28] width 71 height 32
click at [685, 430] on button "D active" at bounding box center [755, 424] width 301 height 41
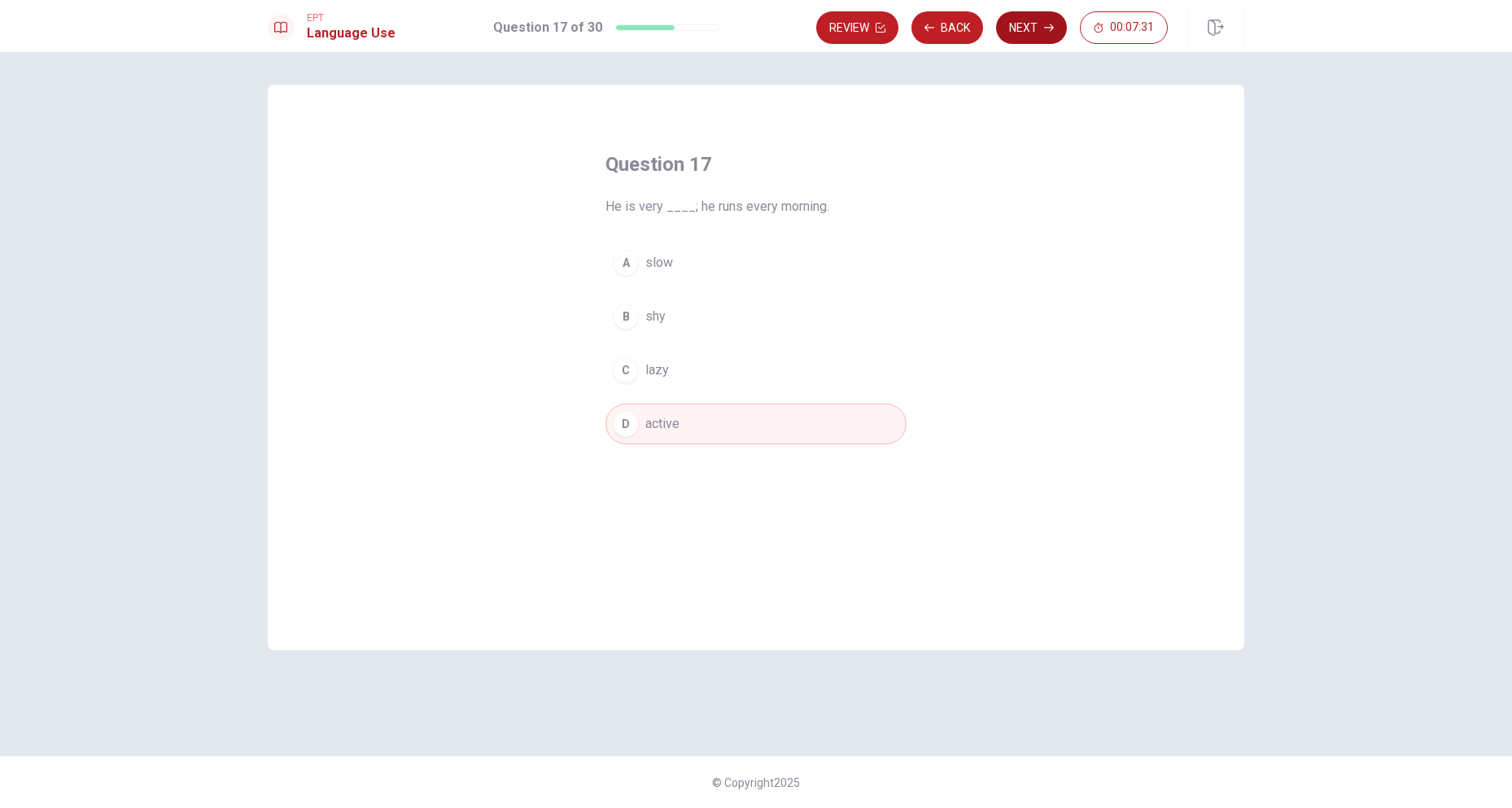
click at [1038, 16] on button "Next" at bounding box center [1031, 28] width 71 height 32
click at [681, 423] on button "D sunny" at bounding box center [755, 424] width 301 height 41
click at [1026, 31] on button "Next" at bounding box center [1031, 28] width 71 height 32
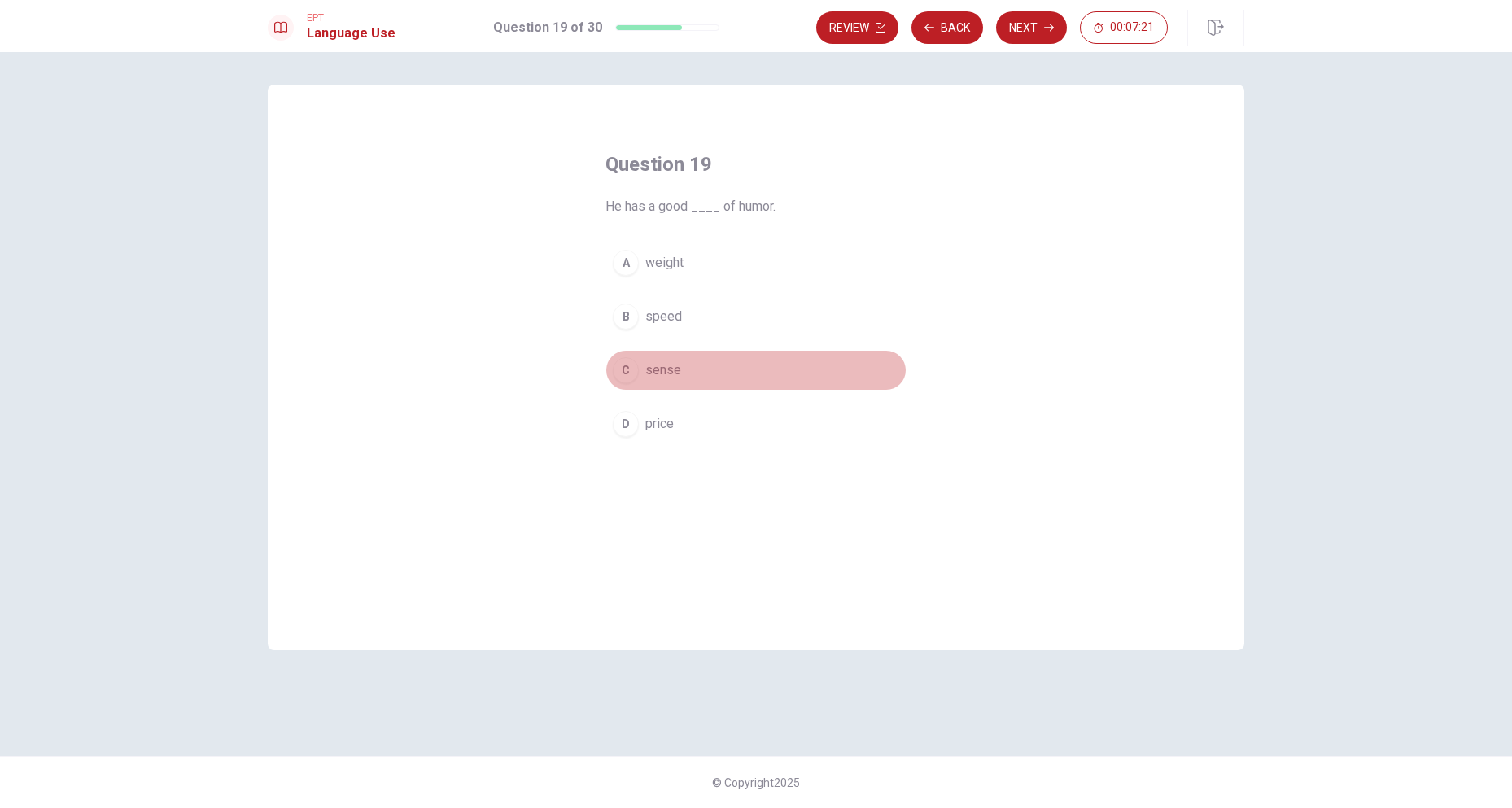
click at [681, 369] on button "C sense" at bounding box center [755, 370] width 301 height 41
click at [1045, 28] on icon "button" at bounding box center [1049, 28] width 9 height 9
click at [683, 261] on button "A Have" at bounding box center [755, 263] width 301 height 41
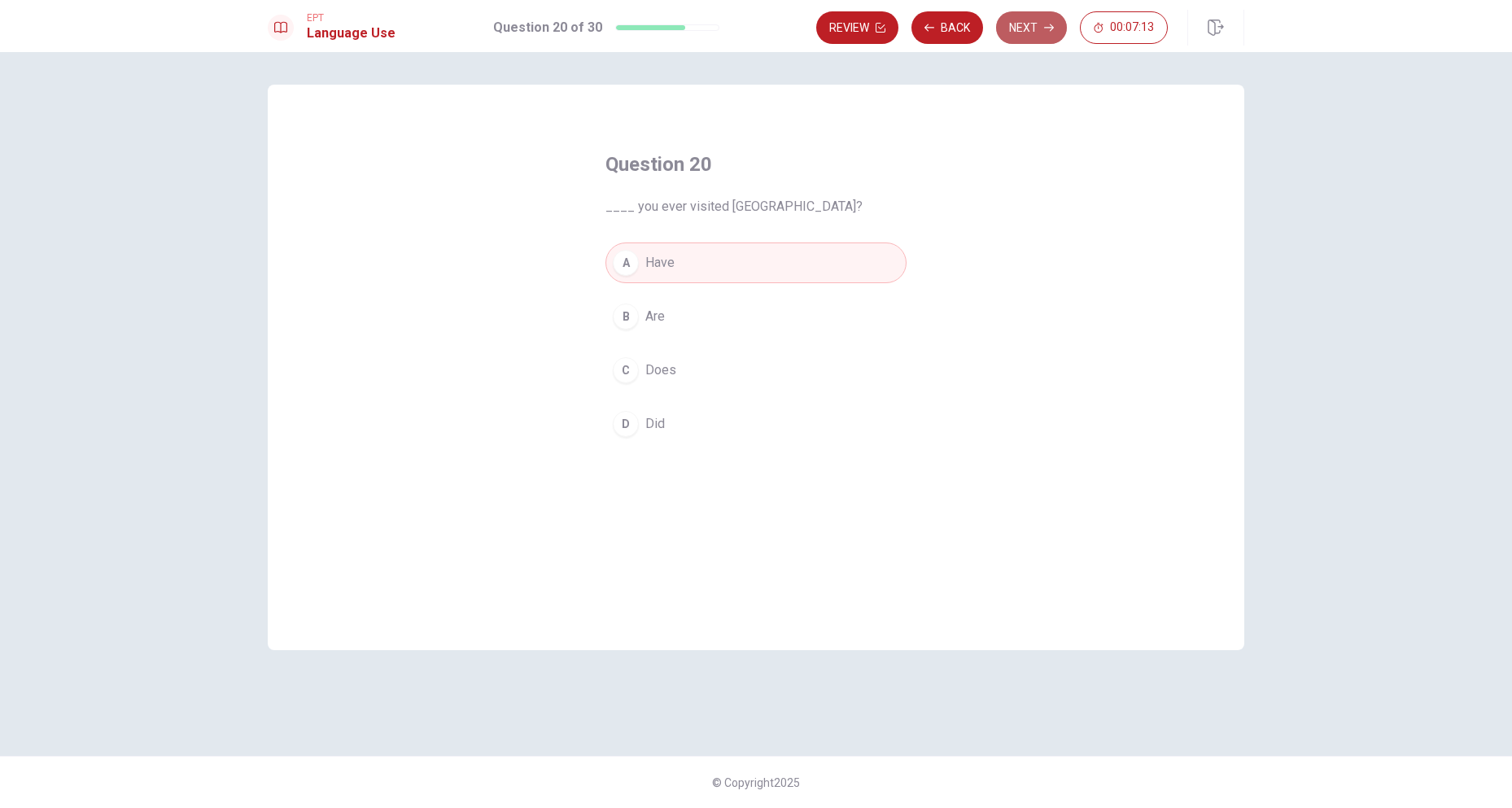
click at [1023, 26] on button "Next" at bounding box center [1031, 28] width 71 height 32
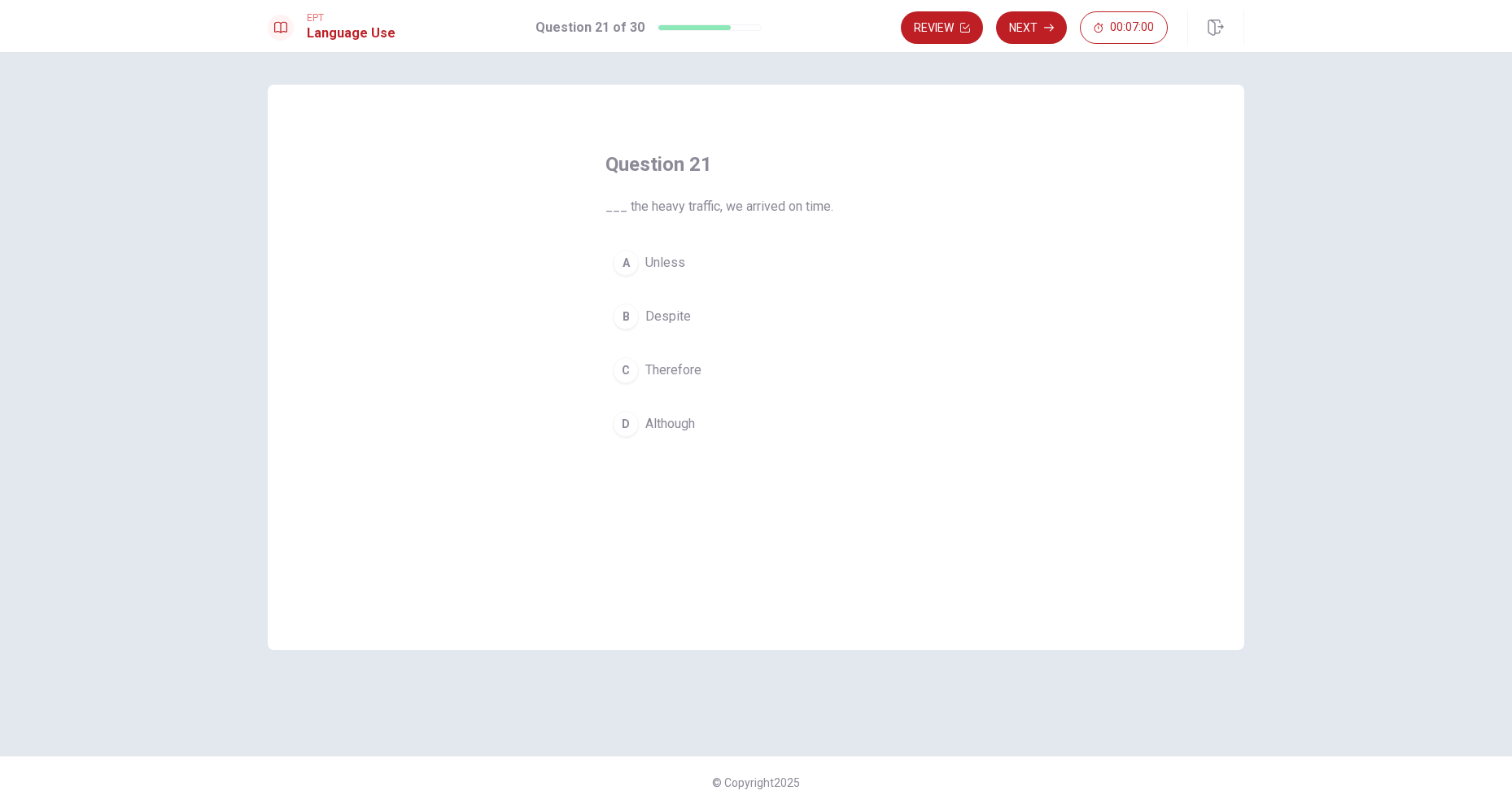
click at [681, 318] on span "Despite" at bounding box center [668, 316] width 46 height 20
click at [1028, 31] on button "Next" at bounding box center [1031, 28] width 71 height 32
click at [676, 369] on button "C had" at bounding box center [755, 370] width 301 height 41
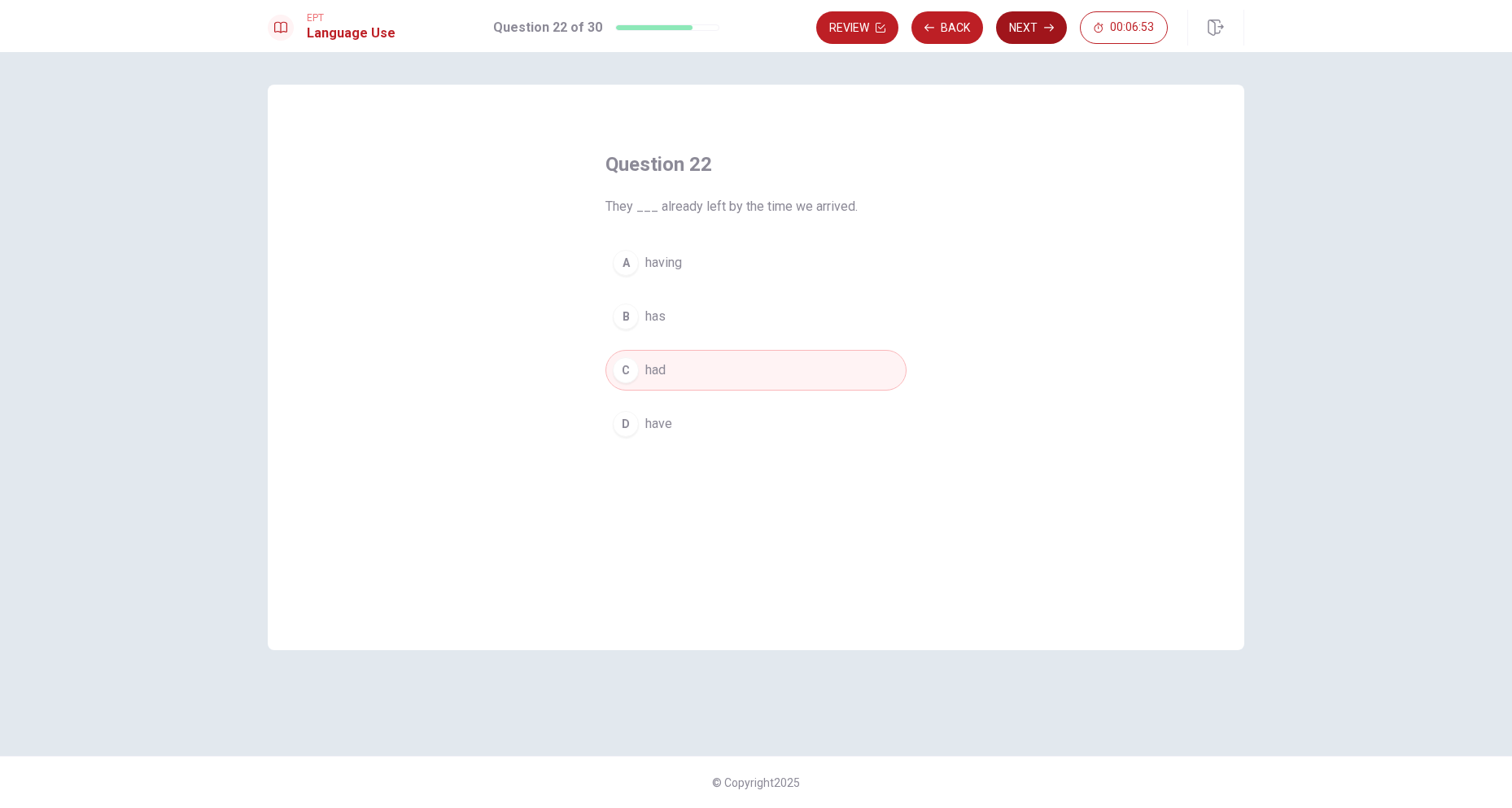
click at [1020, 34] on button "Next" at bounding box center [1031, 28] width 71 height 32
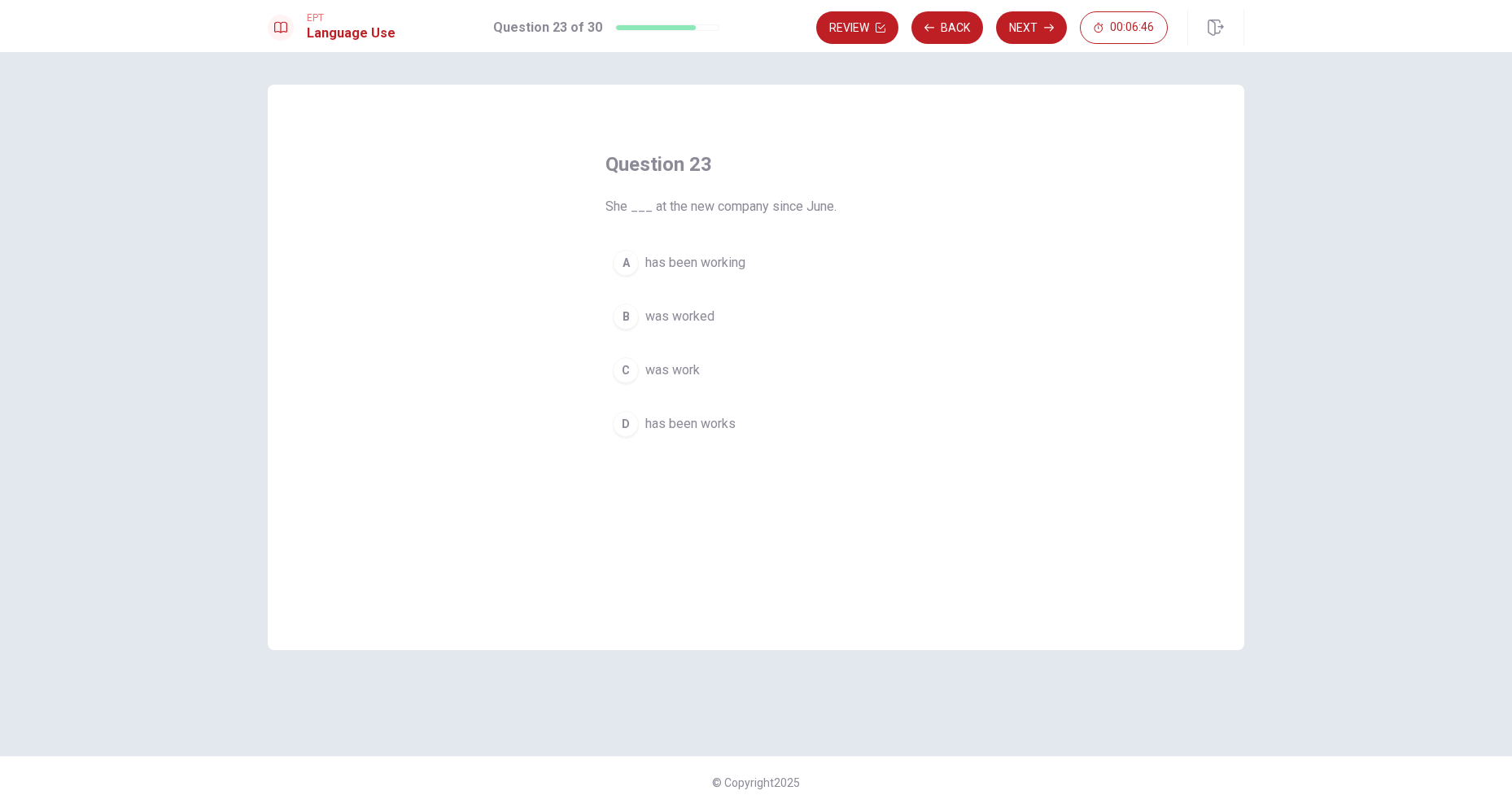
click at [714, 262] on span "has been working" at bounding box center [695, 263] width 101 height 20
click at [1024, 33] on button "Next" at bounding box center [1031, 28] width 71 height 32
click at [679, 266] on button "A has" at bounding box center [755, 263] width 301 height 41
click at [1019, 27] on button "Next" at bounding box center [1031, 28] width 71 height 32
click at [713, 319] on span "normal or expected" at bounding box center [700, 316] width 110 height 20
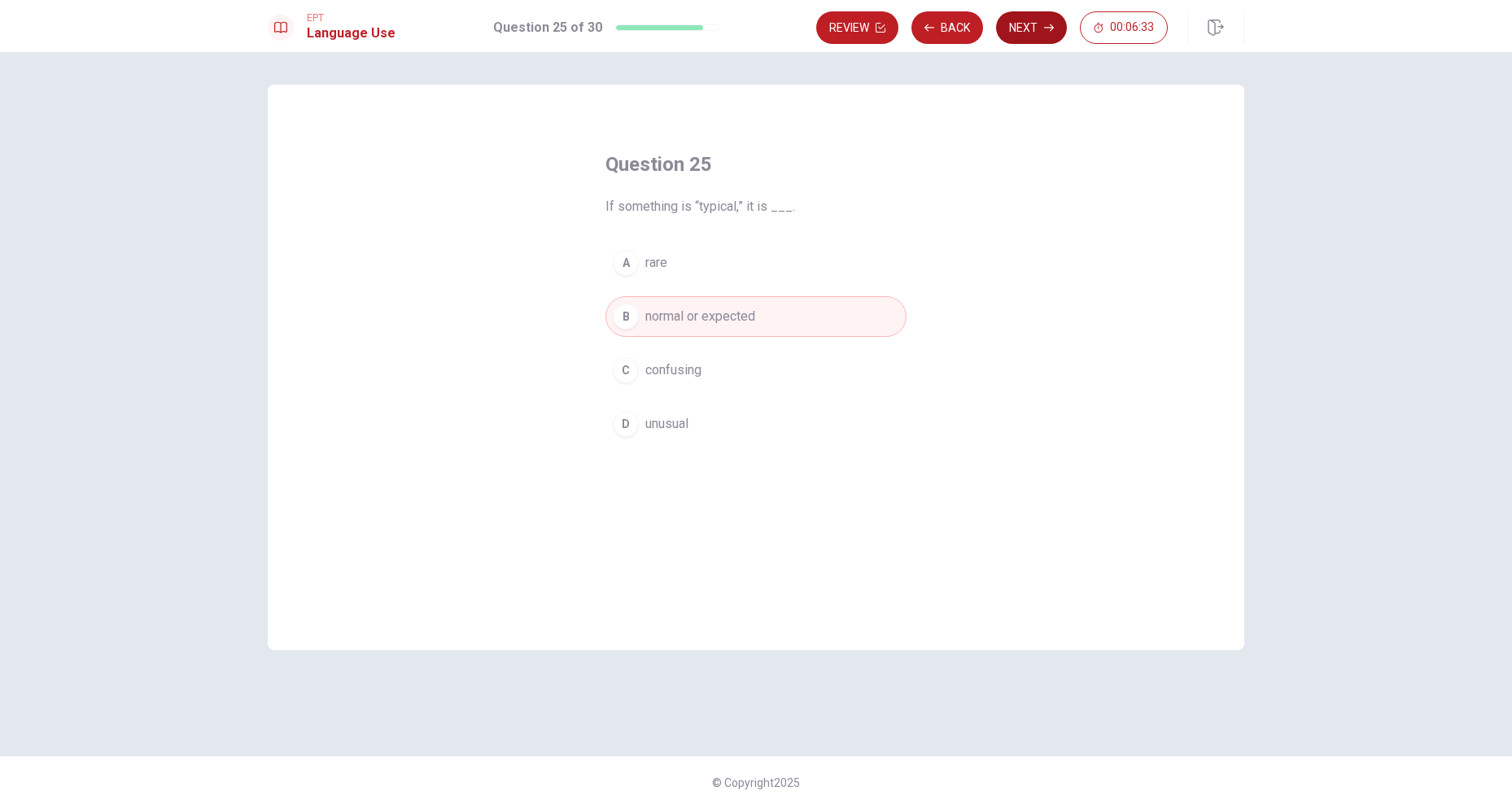
click at [1034, 32] on button "Next" at bounding box center [1031, 28] width 71 height 32
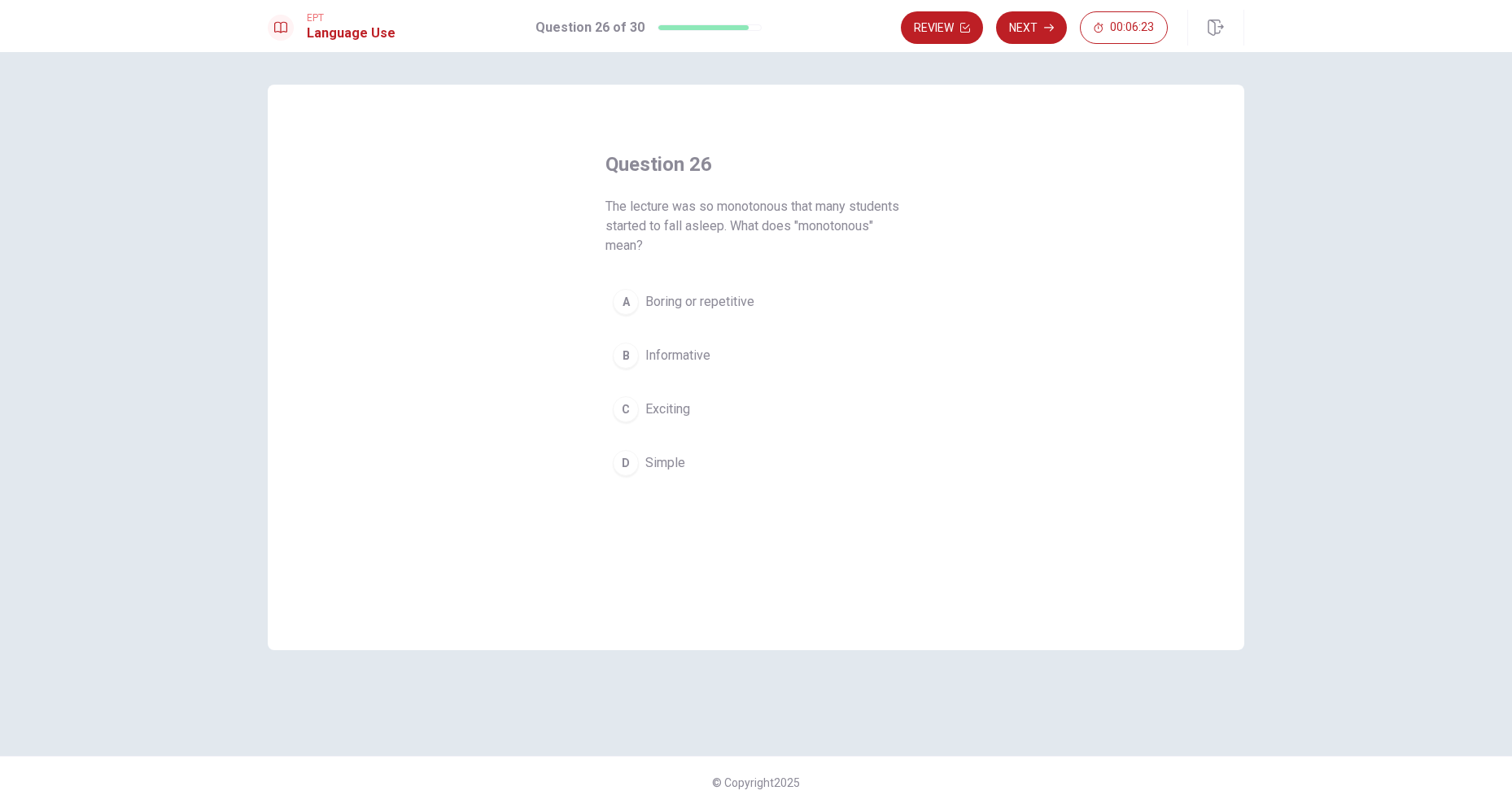
click at [742, 295] on span "Boring or repetitive" at bounding box center [699, 302] width 109 height 20
click at [1024, 32] on button "Next" at bounding box center [1031, 28] width 71 height 32
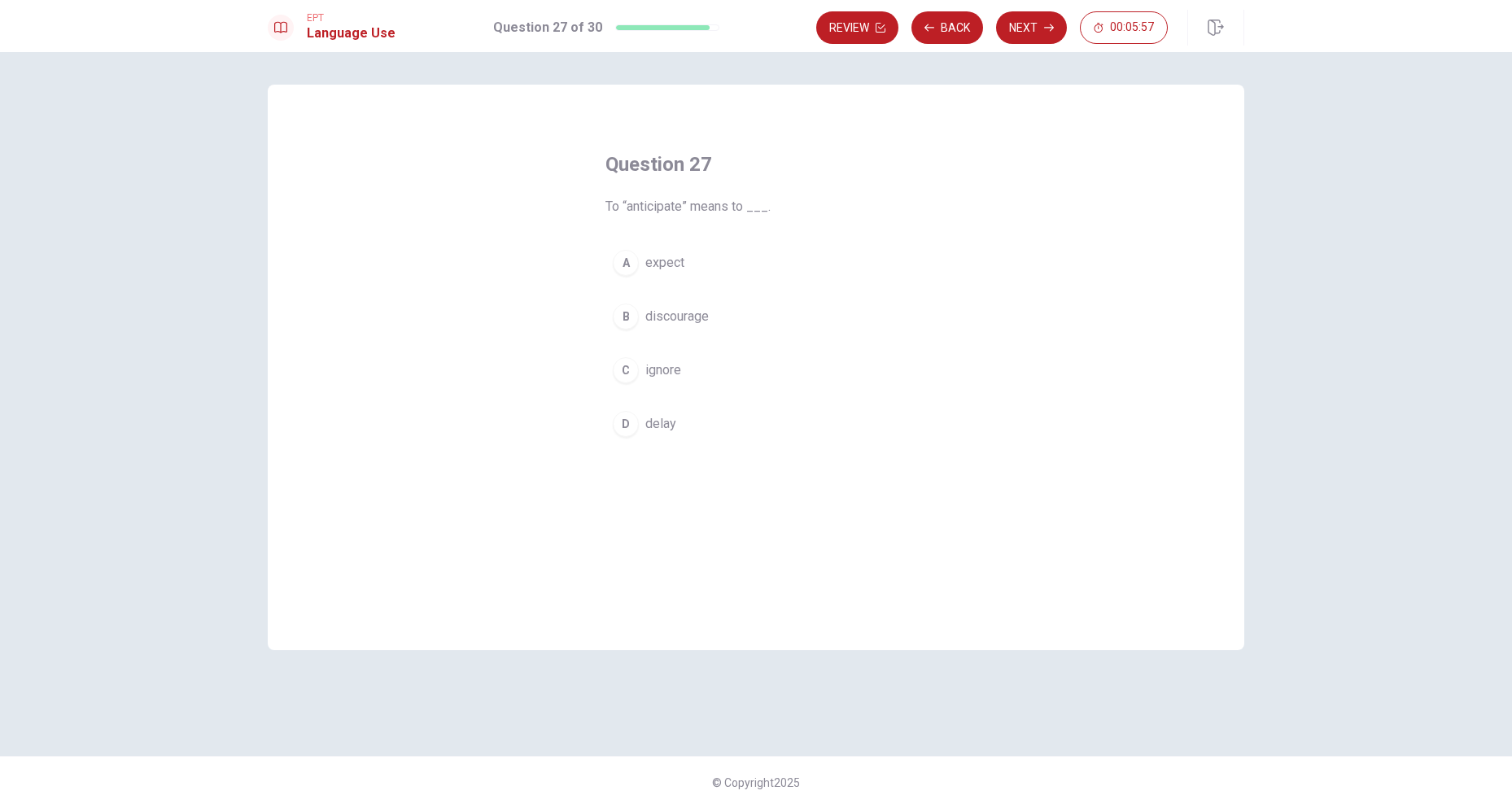
click at [742, 272] on button "A expect" at bounding box center [755, 263] width 301 height 41
click at [1017, 31] on button "Next" at bounding box center [1031, 28] width 71 height 32
click at [747, 321] on span "difficult to understand" at bounding box center [707, 316] width 123 height 20
click at [1030, 24] on button "Next" at bounding box center [1031, 28] width 71 height 32
click at [691, 421] on span "perfectly clean" at bounding box center [687, 424] width 84 height 20
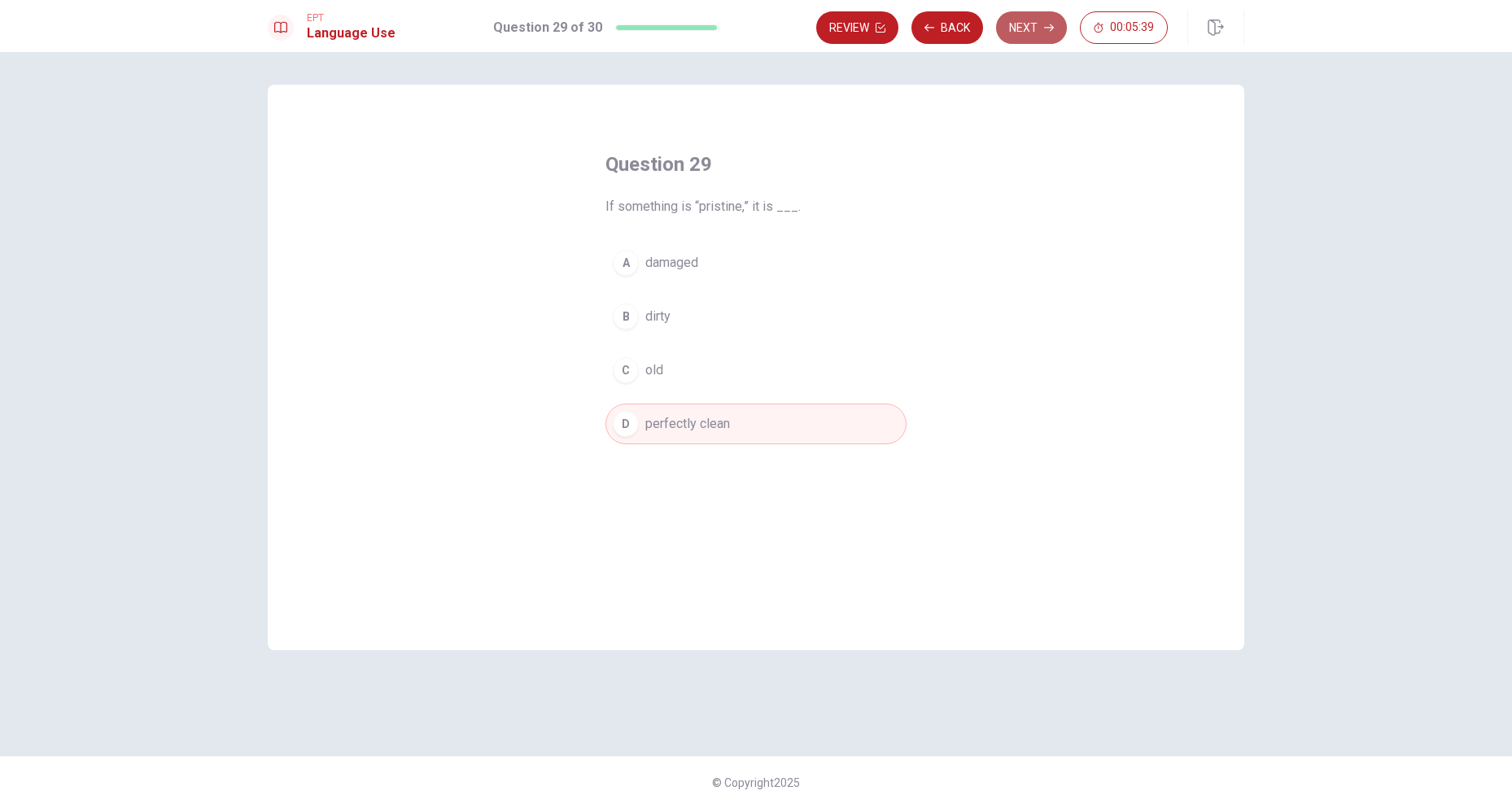
click at [1033, 28] on button "Next" at bounding box center [1031, 28] width 71 height 32
click at [691, 432] on span "repaired" at bounding box center [669, 424] width 47 height 20
click at [1030, 30] on button "Next" at bounding box center [1031, 28] width 71 height 32
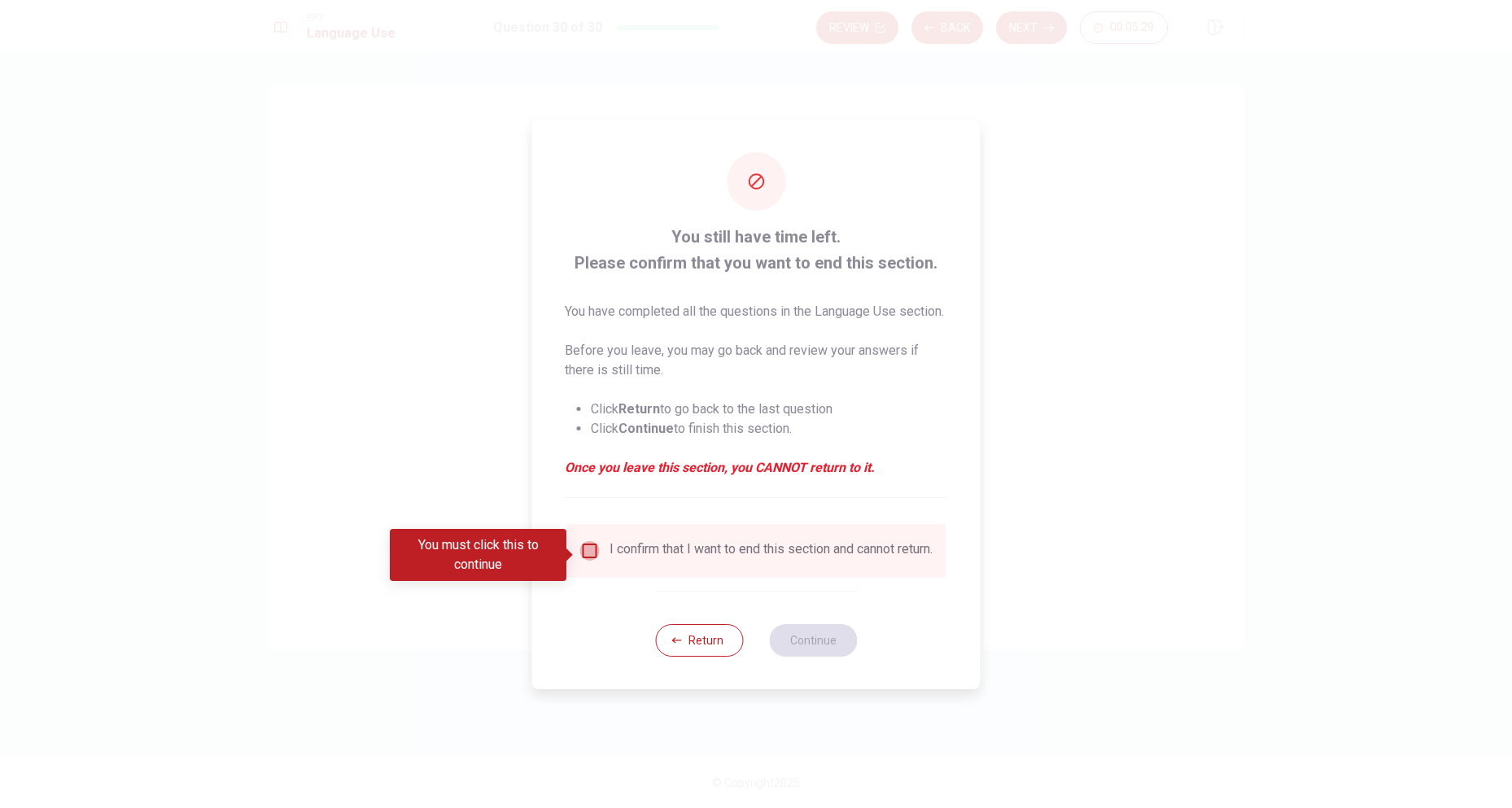
click at [590, 559] on input "You must click this to continue" at bounding box center [590, 551] width 20 height 20
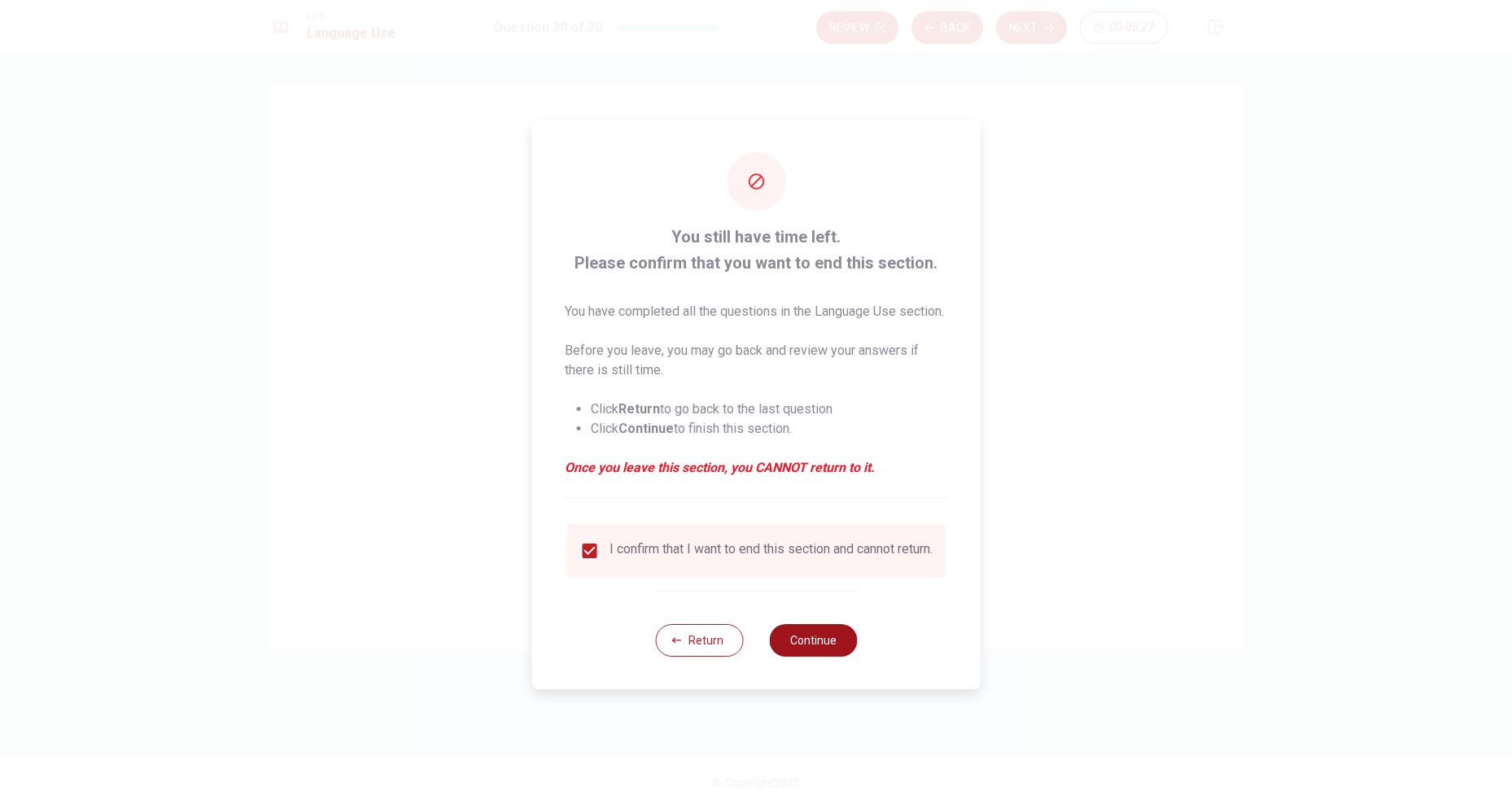
click at [821, 653] on button "Continue" at bounding box center [813, 640] width 88 height 32
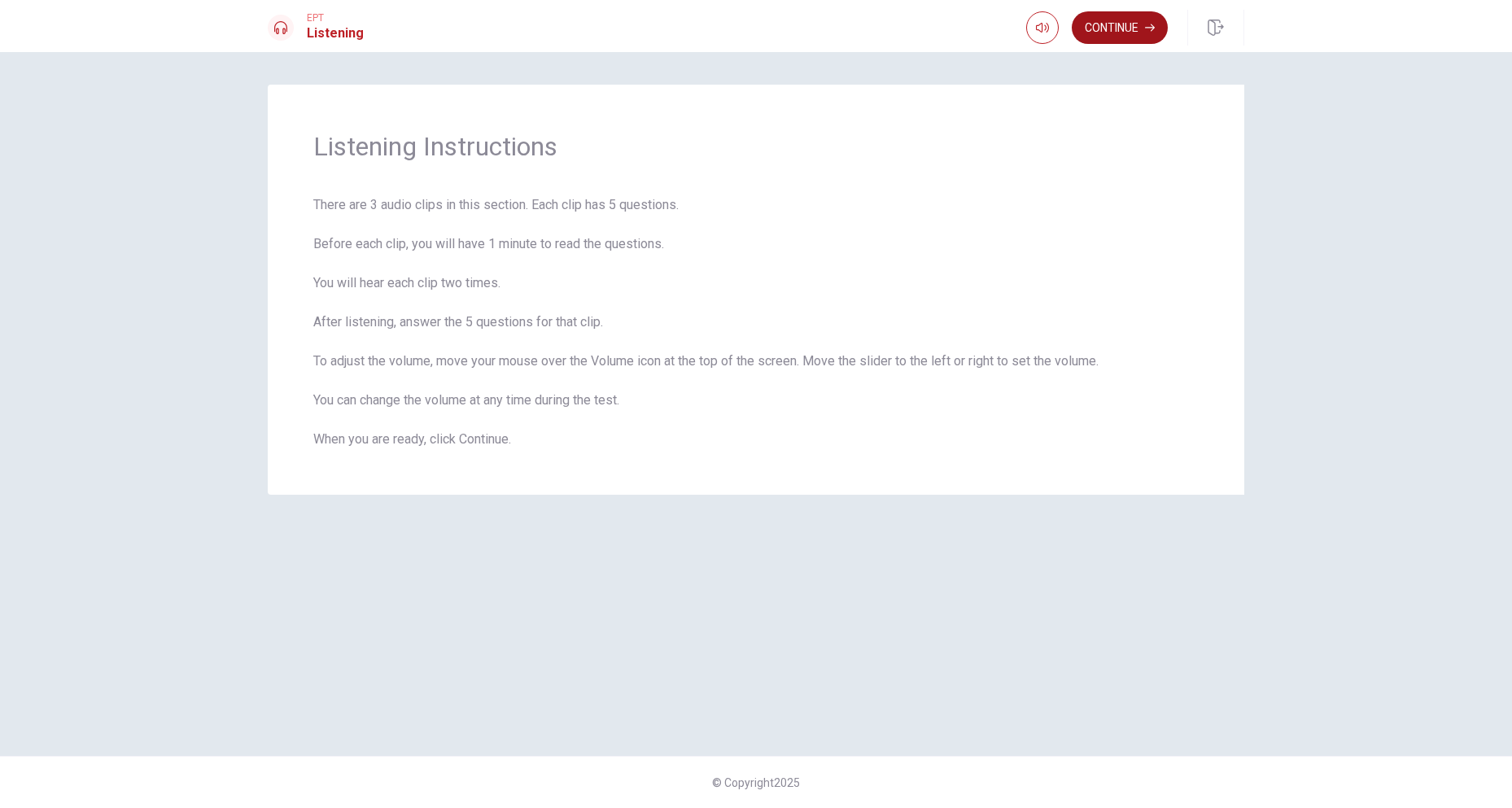
click at [1106, 29] on button "Continue" at bounding box center [1119, 28] width 96 height 32
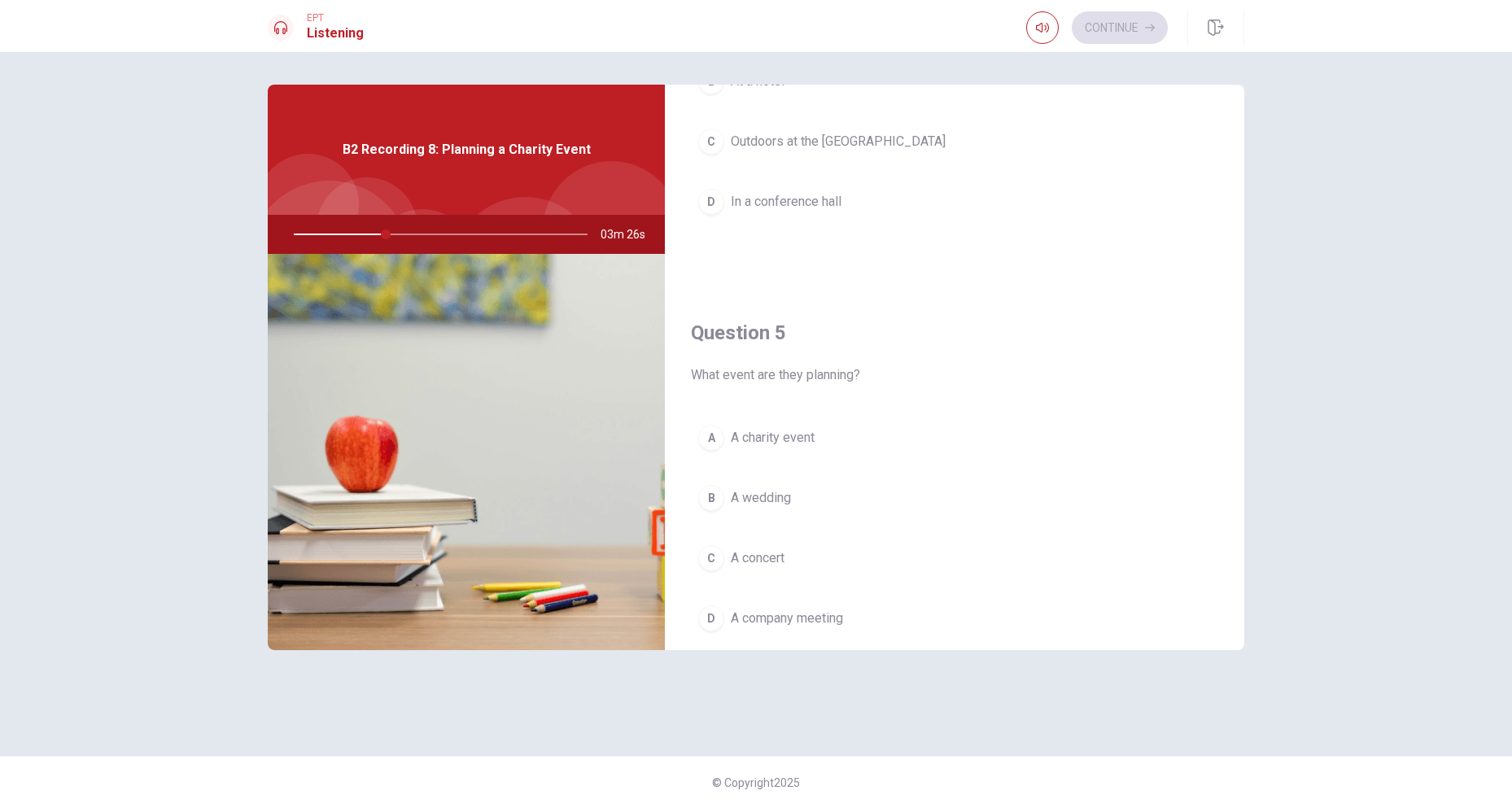
scroll to position [1464, 0]
click at [803, 438] on span "A charity event" at bounding box center [772, 436] width 83 height 20
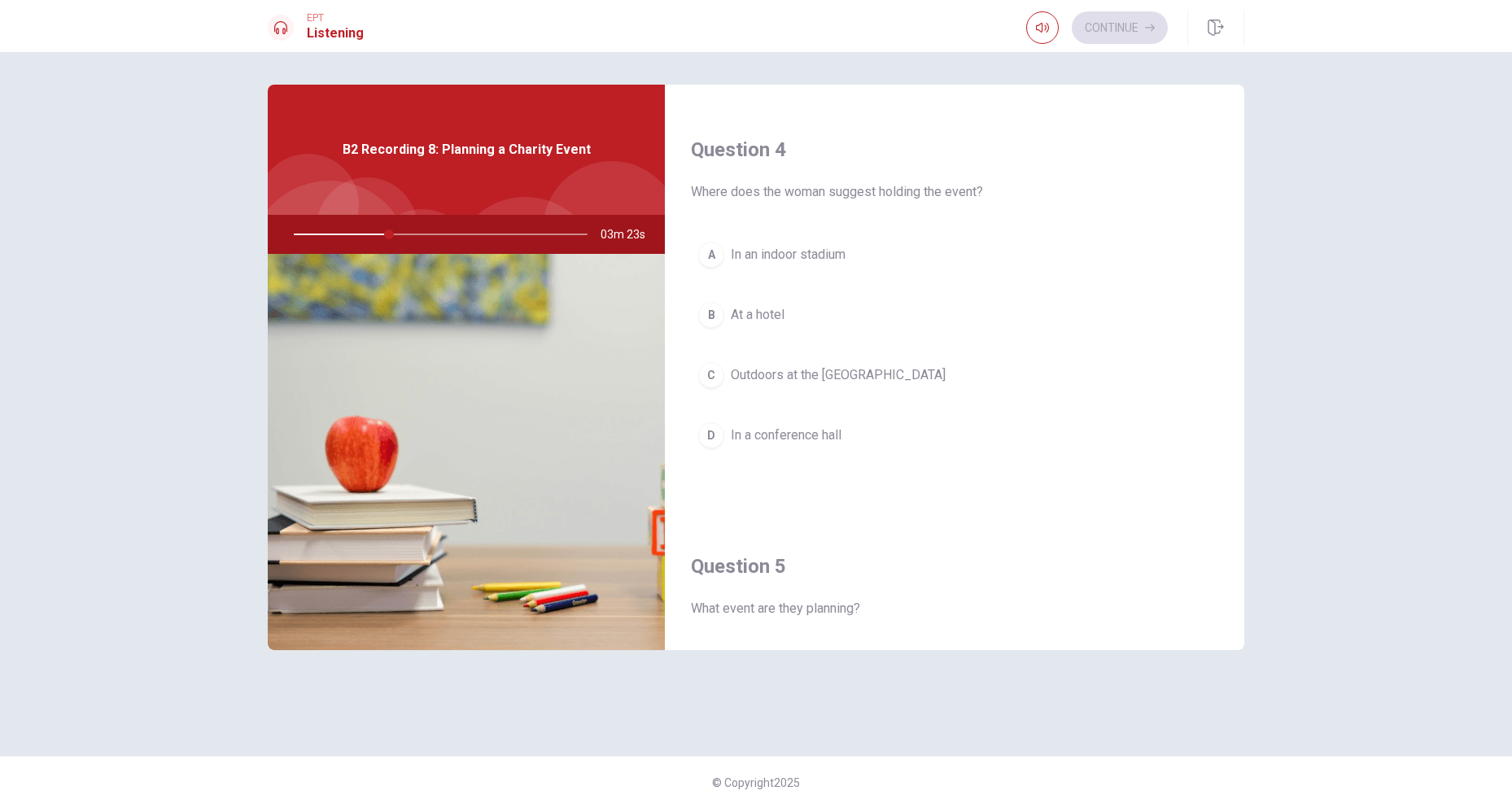
scroll to position [1221, 0]
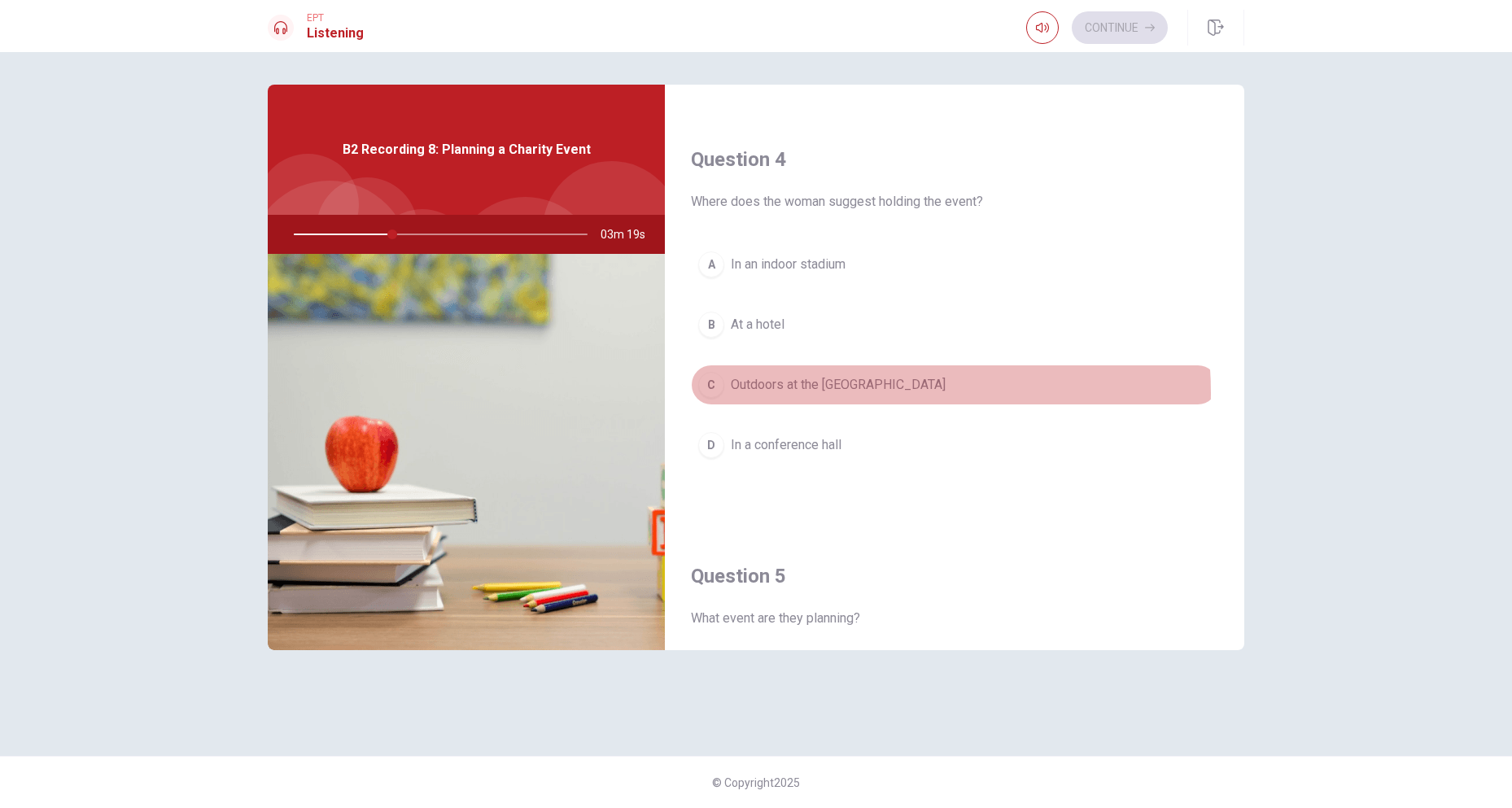
click at [839, 393] on span "Outdoors at the [GEOGRAPHIC_DATA]" at bounding box center [838, 385] width 215 height 20
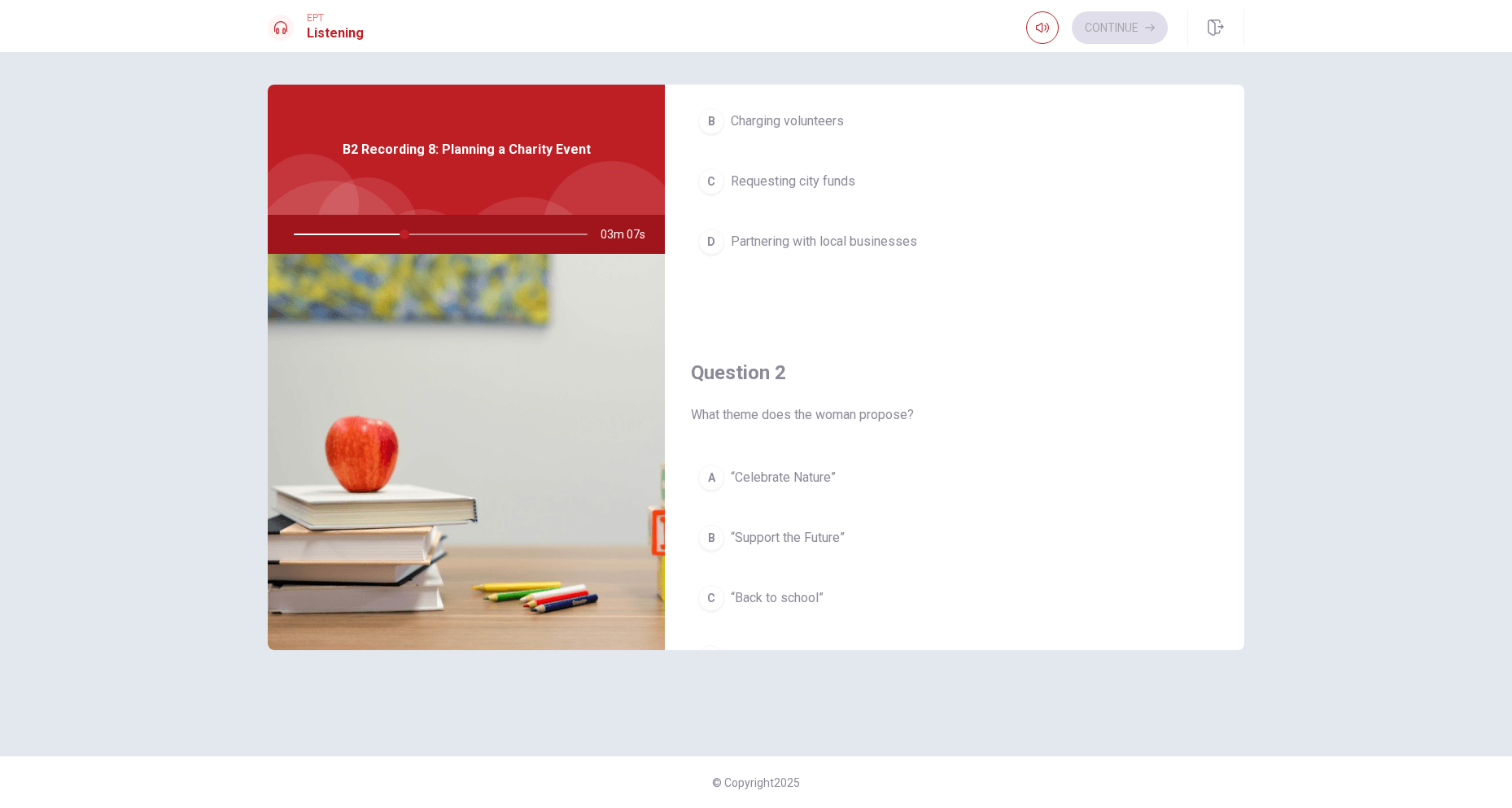
scroll to position [244, 0]
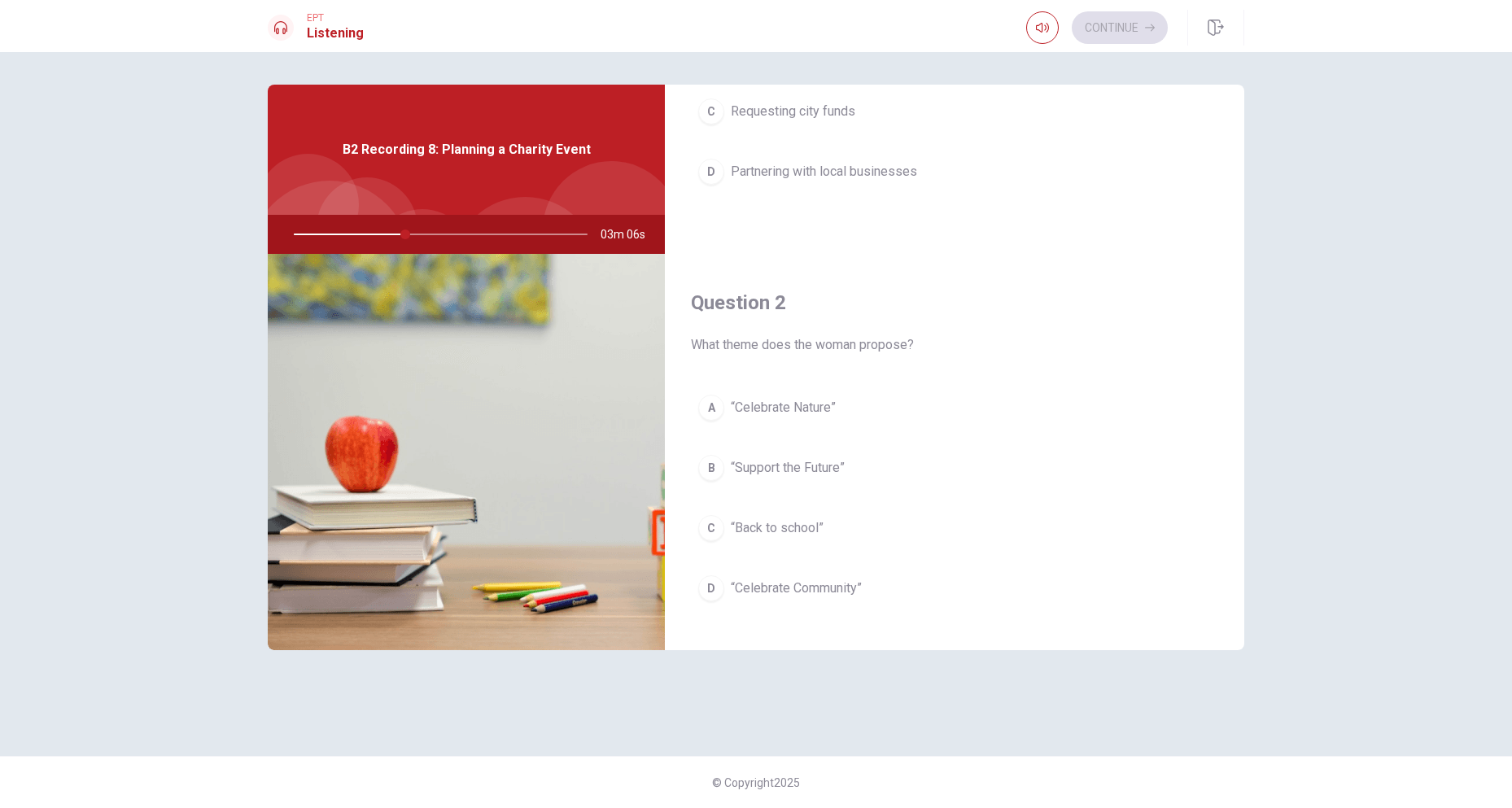
click at [828, 582] on span "“Celebrate Community”" at bounding box center [796, 588] width 131 height 20
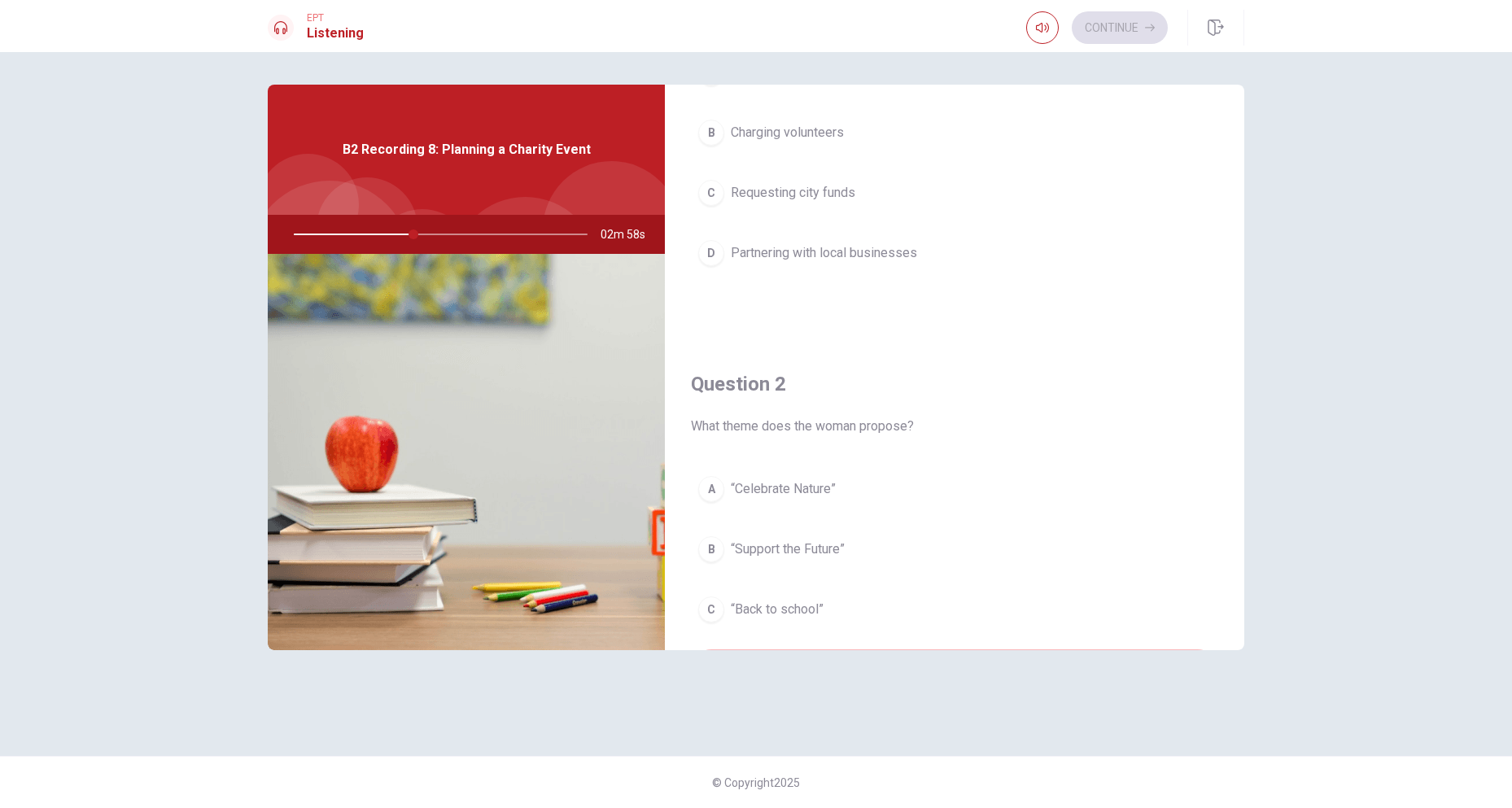
scroll to position [0, 0]
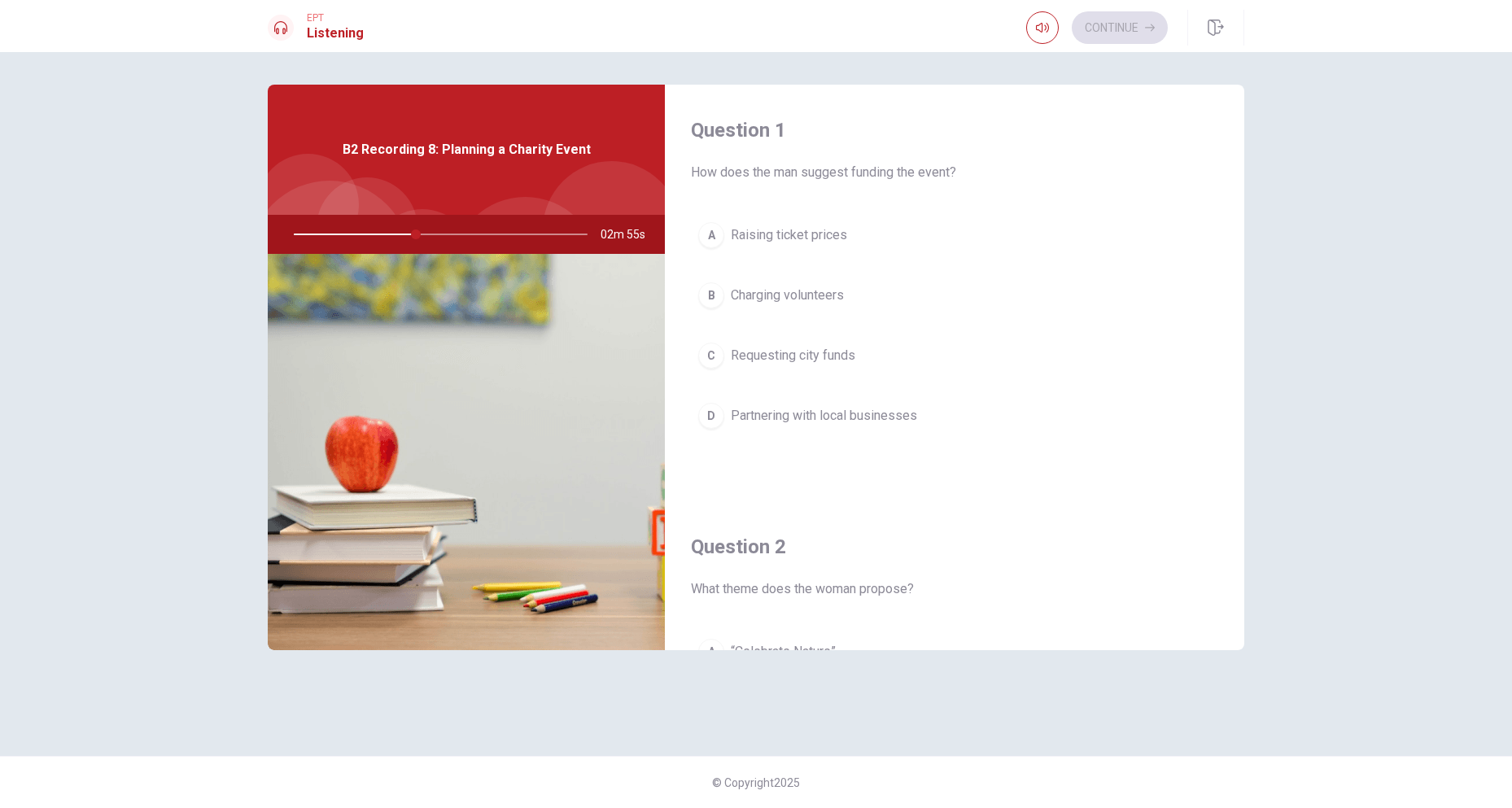
click at [851, 416] on span "Partnering with local businesses" at bounding box center [823, 415] width 186 height 20
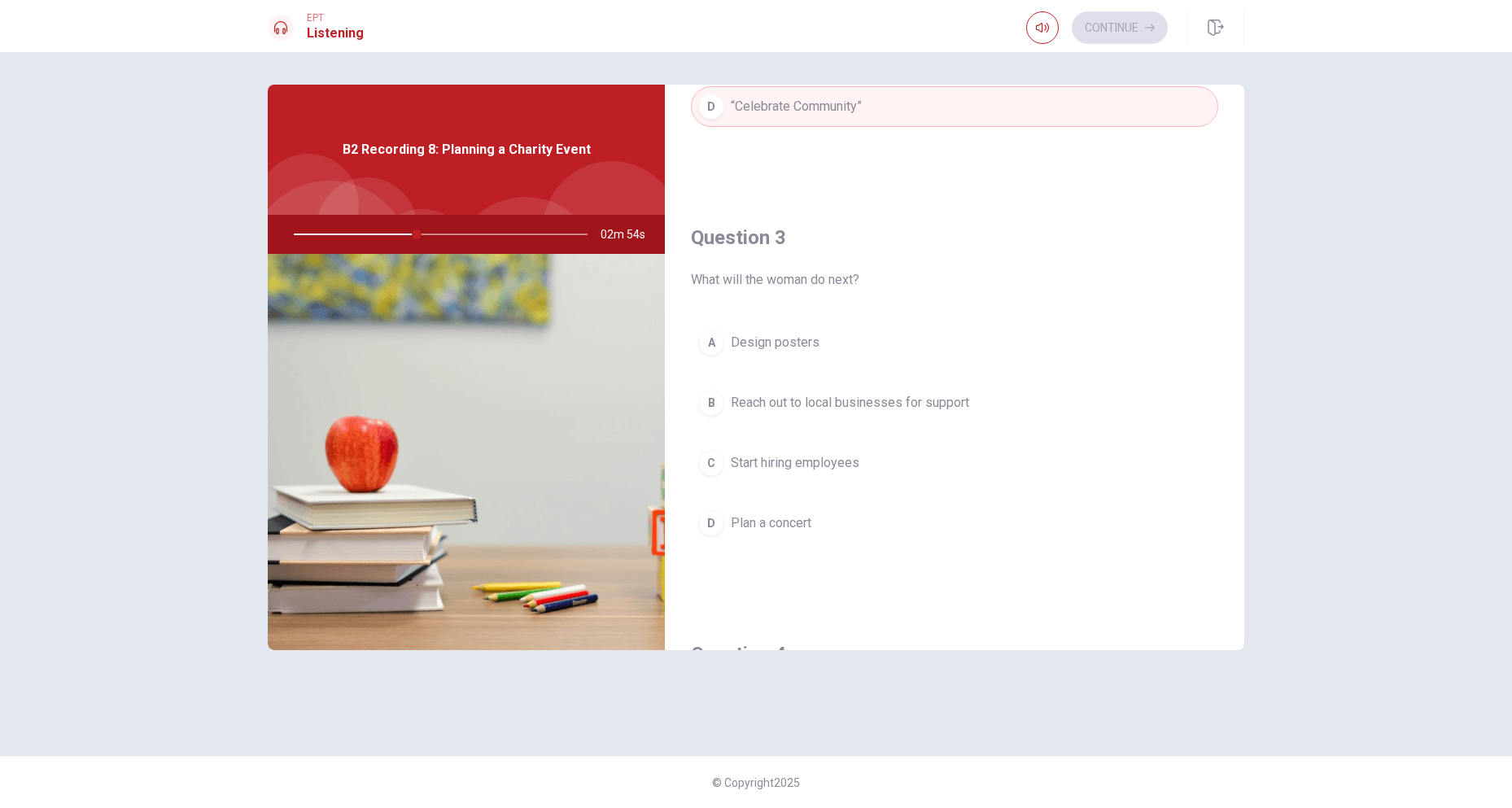
scroll to position [732, 0]
click at [875, 404] on span "Reach out to local businesses for support" at bounding box center [849, 396] width 238 height 20
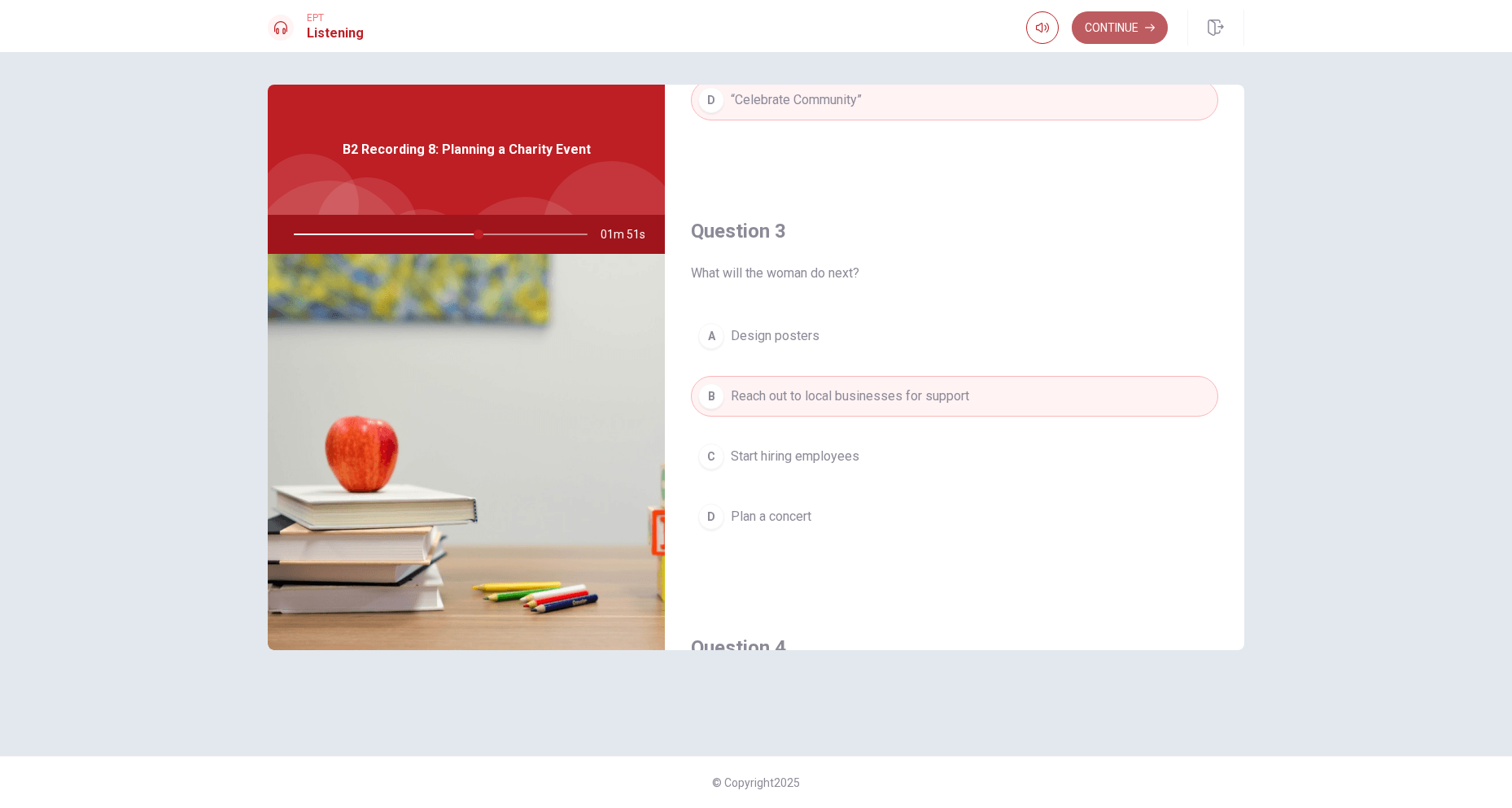
click at [1121, 31] on button "Continue" at bounding box center [1119, 28] width 96 height 32
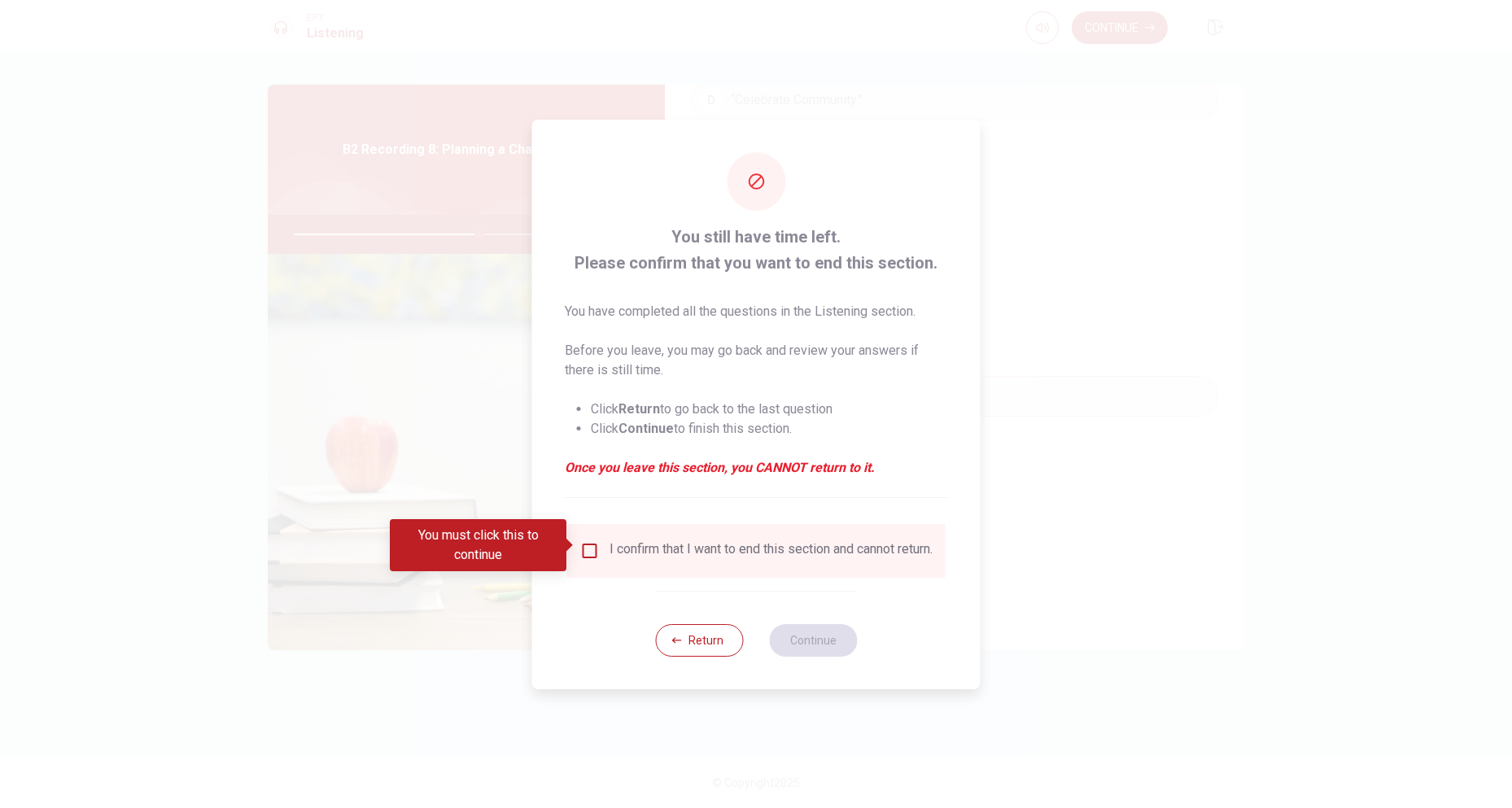
click at [587, 547] on input "You must click this to continue" at bounding box center [590, 551] width 20 height 20
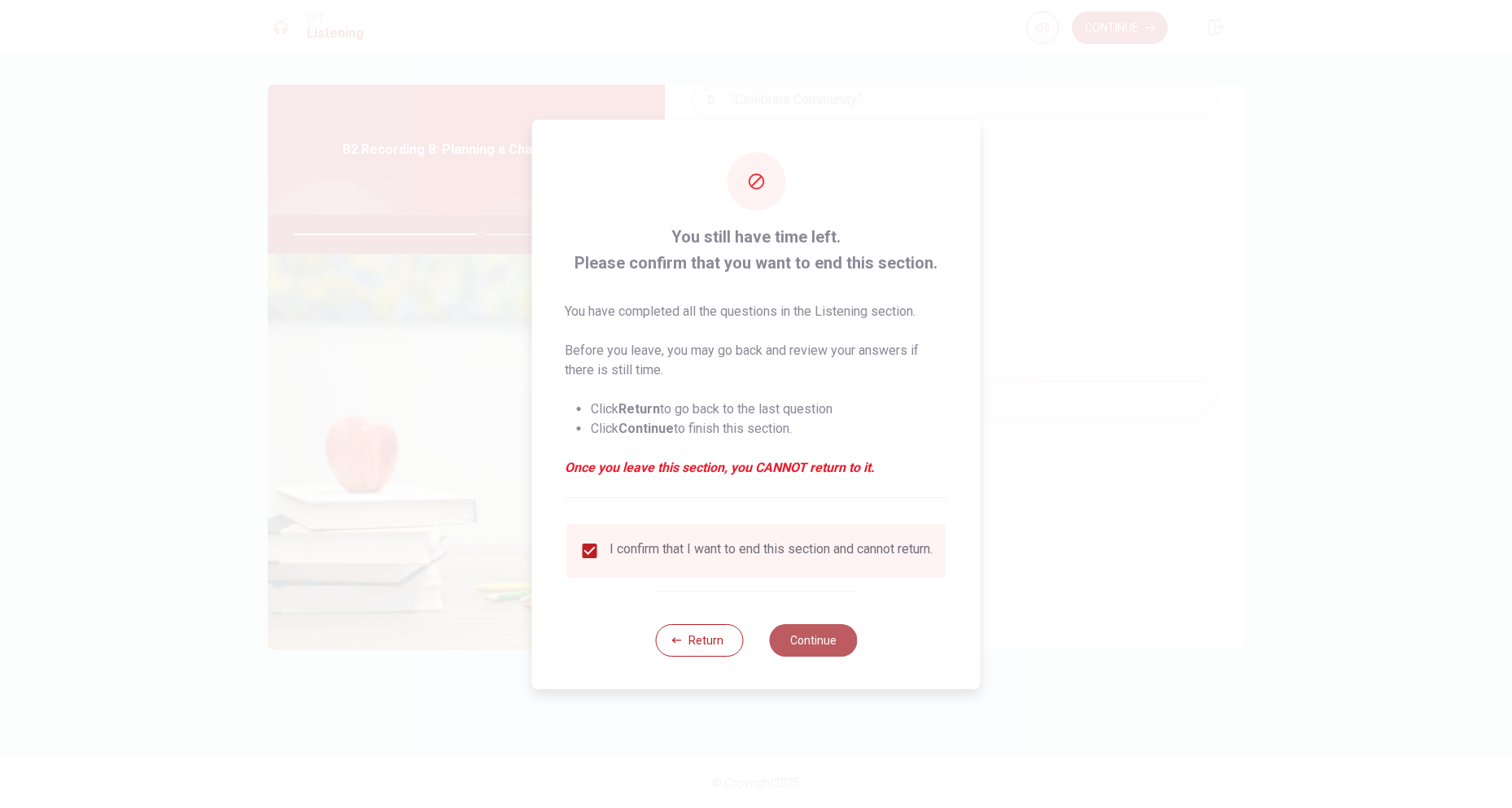
click at [827, 639] on button "Continue" at bounding box center [813, 640] width 88 height 32
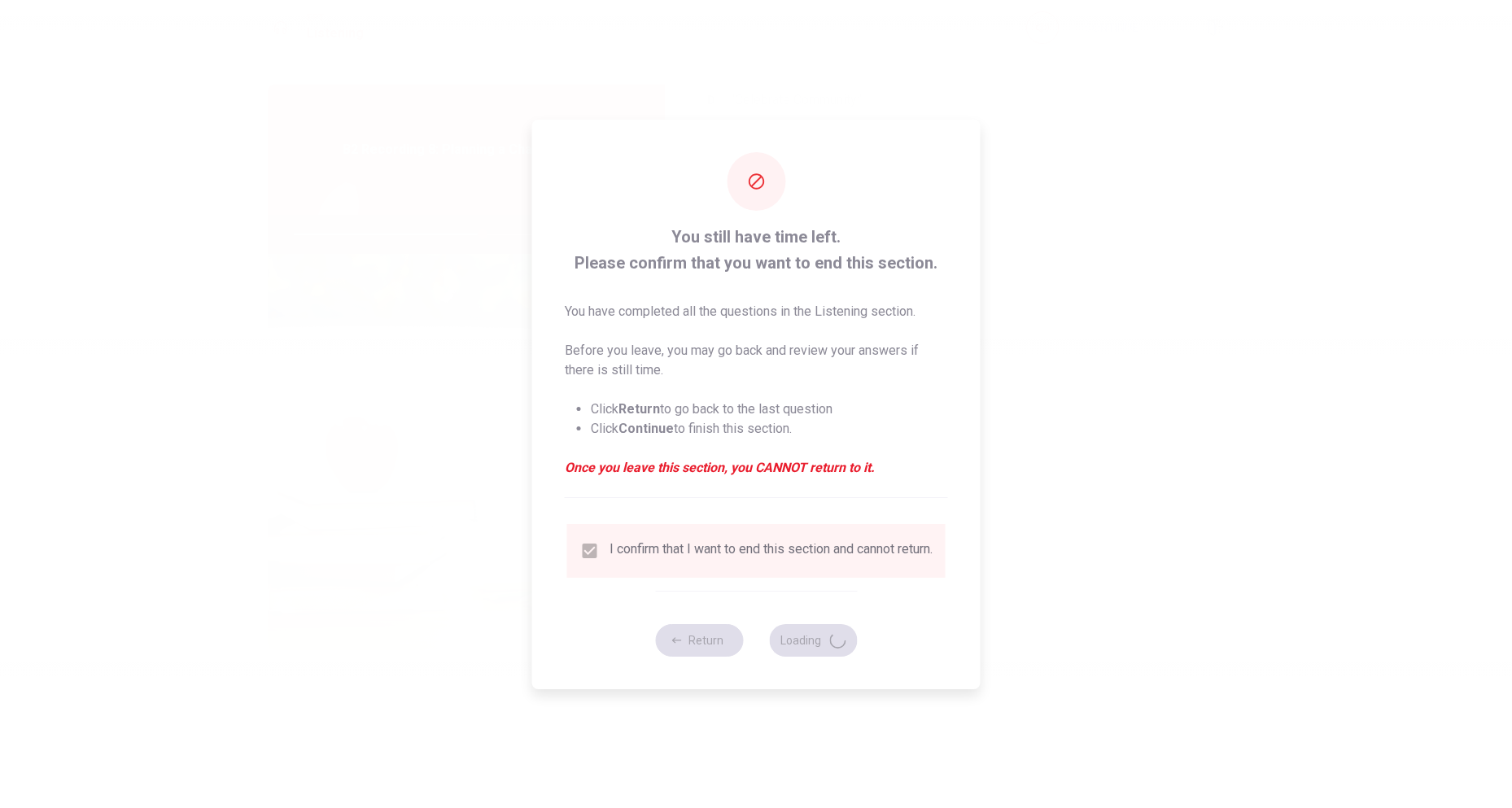
type input "65"
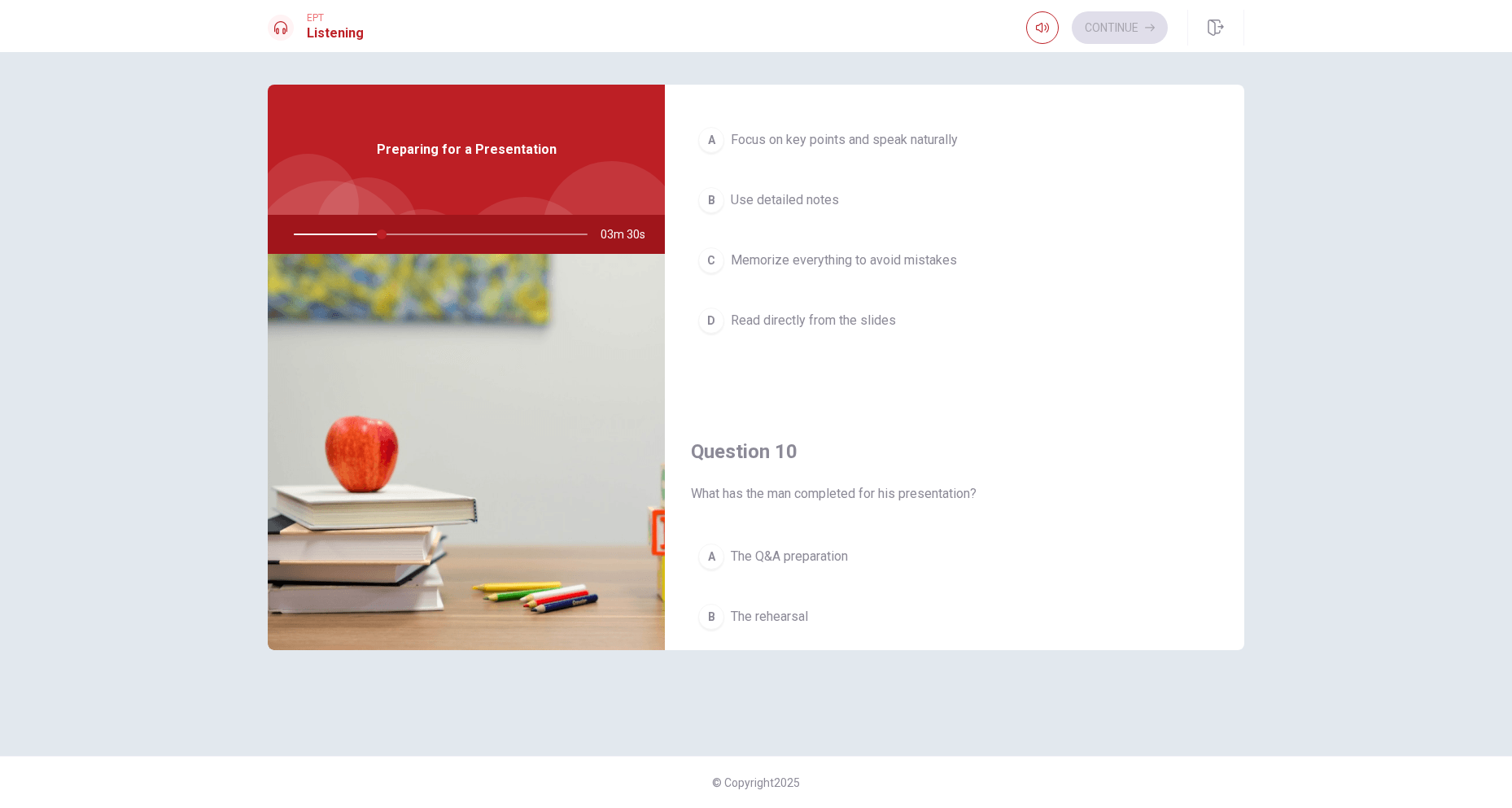
scroll to position [1517, 0]
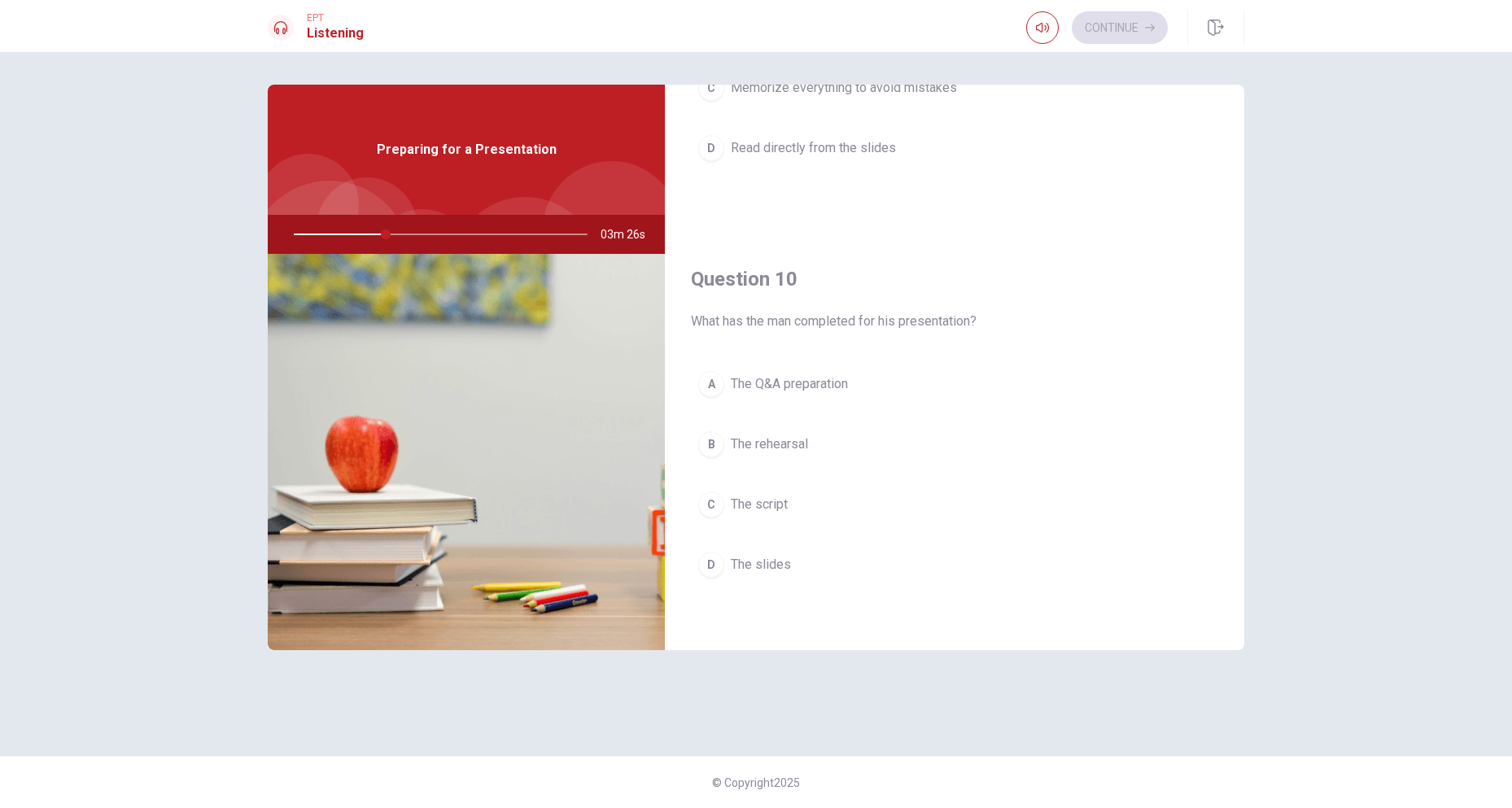
click at [805, 562] on button "D The slides" at bounding box center [954, 564] width 527 height 41
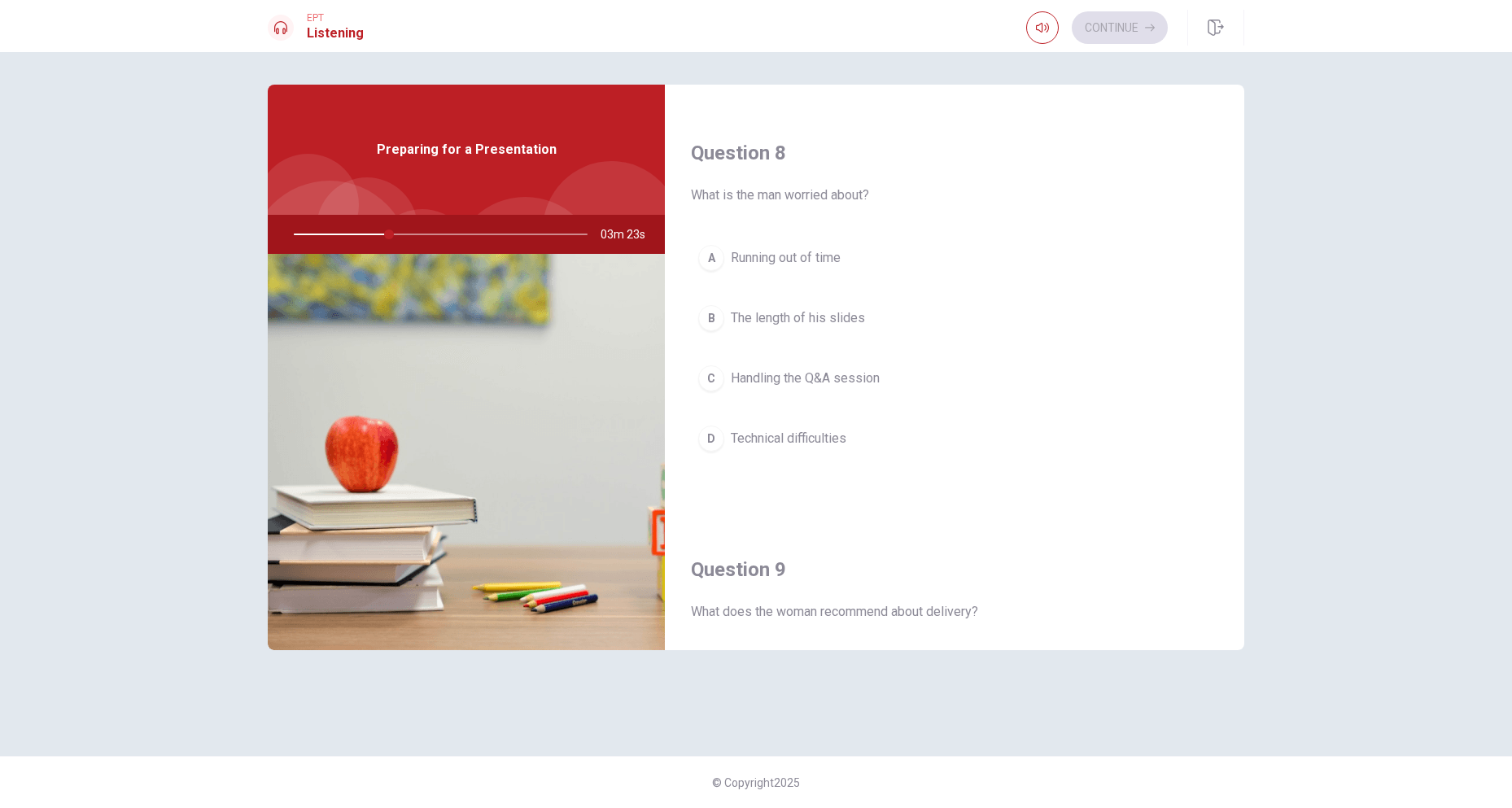
scroll to position [704, 0]
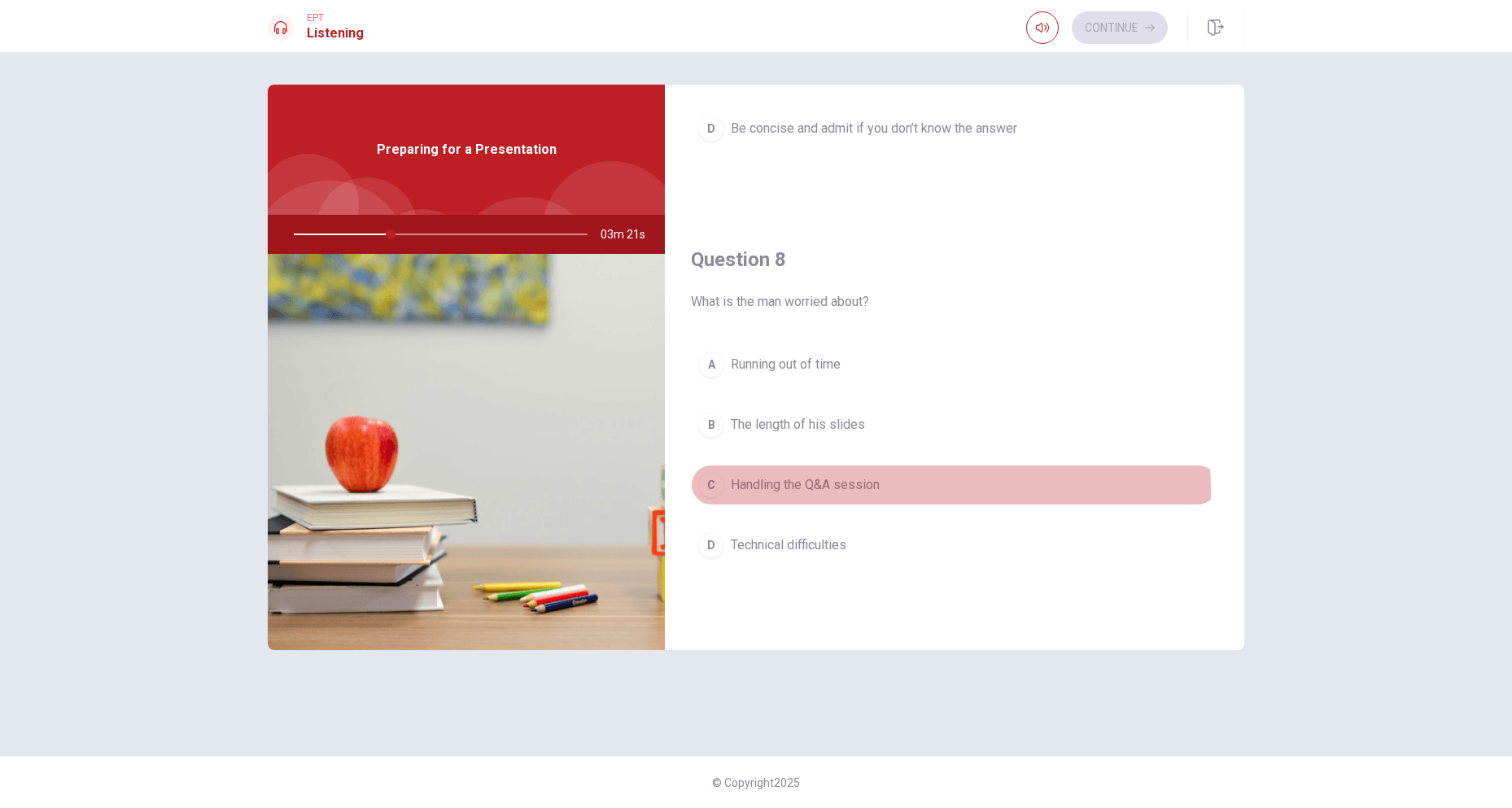
click at [847, 490] on span "Handling the Q&A session" at bounding box center [804, 485] width 149 height 20
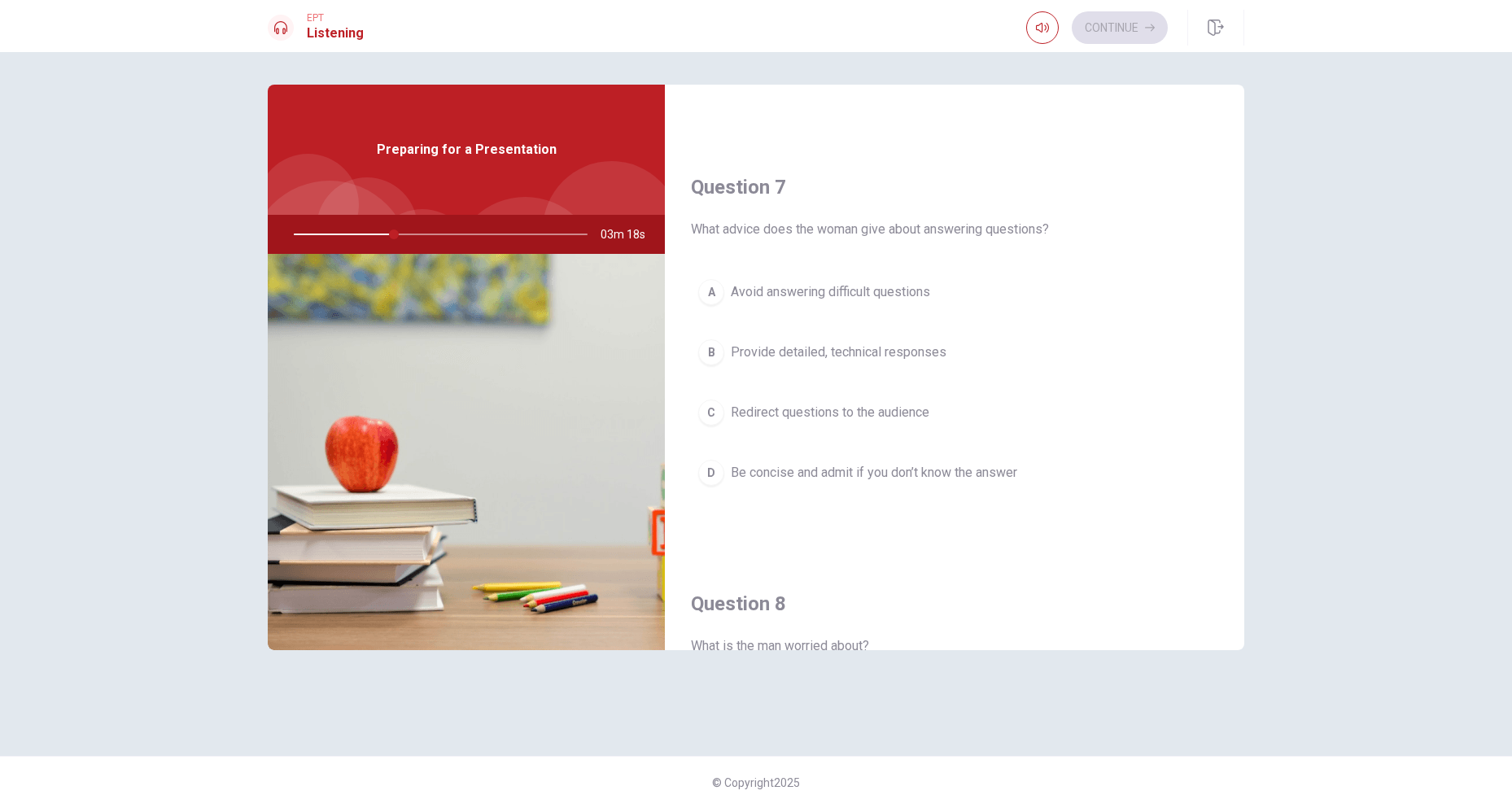
scroll to position [297, 0]
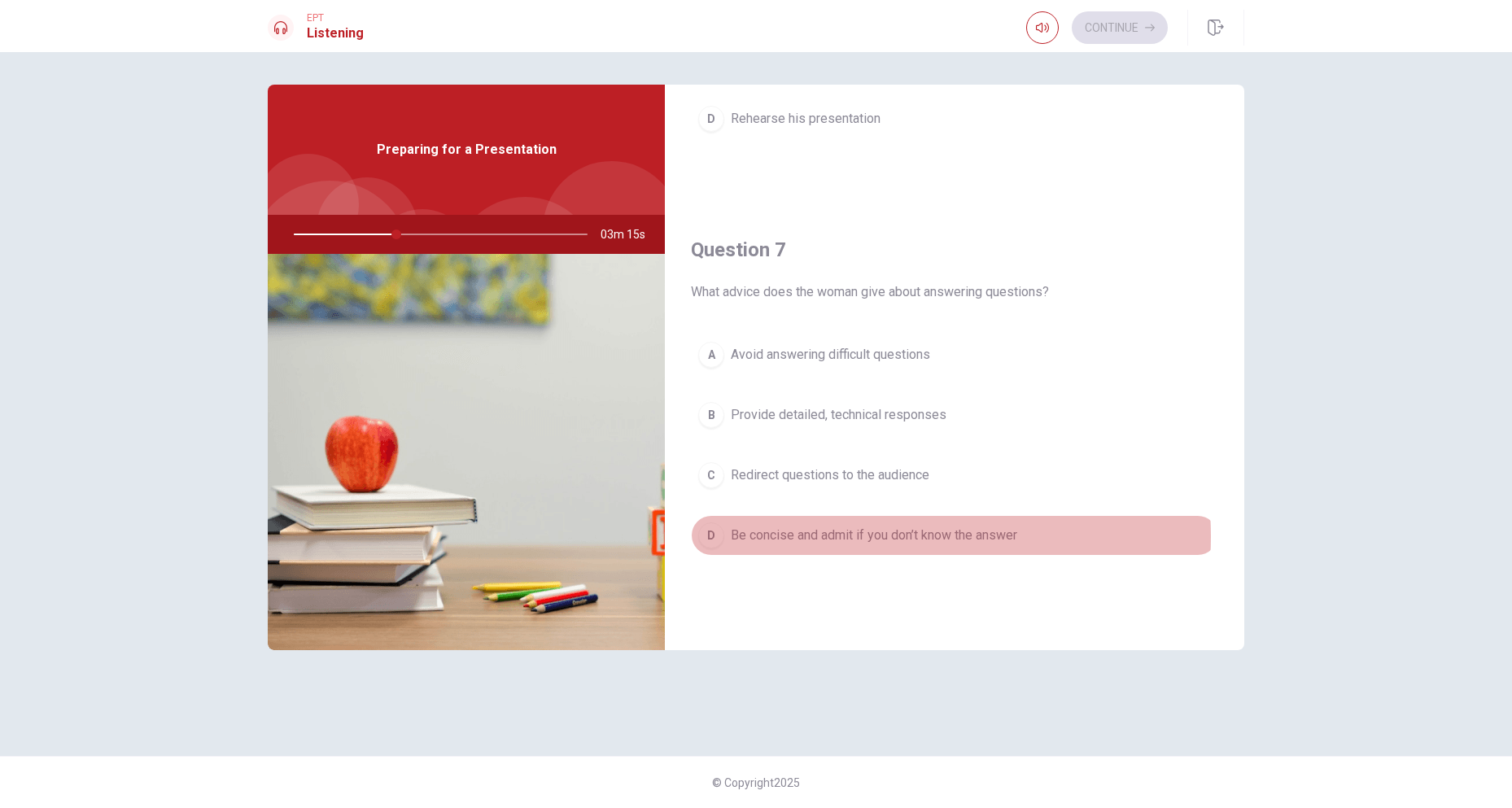
click at [854, 536] on span "Be concise and admit if you don’t know the answer" at bounding box center [874, 535] width 286 height 20
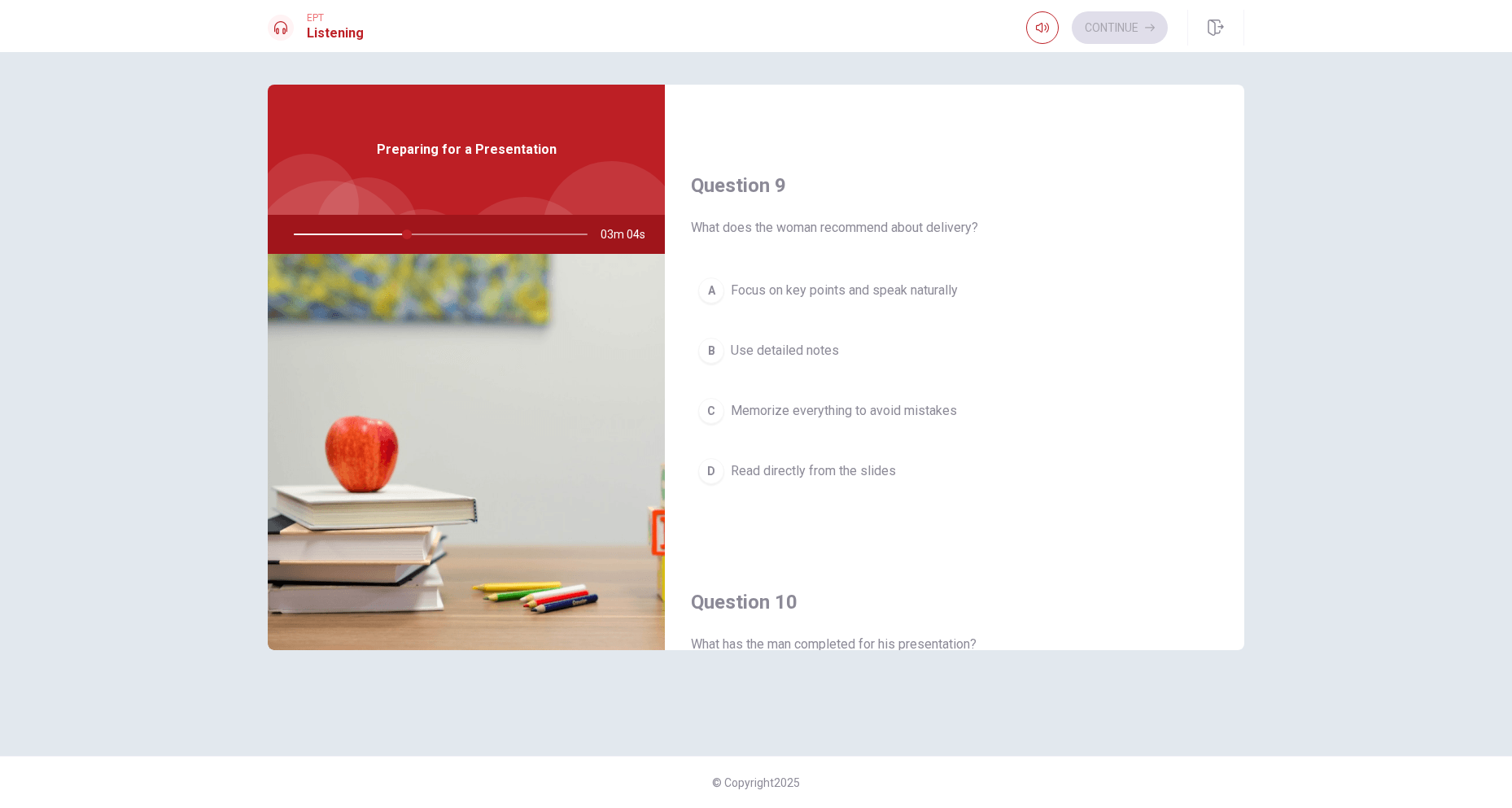
scroll to position [1221, 0]
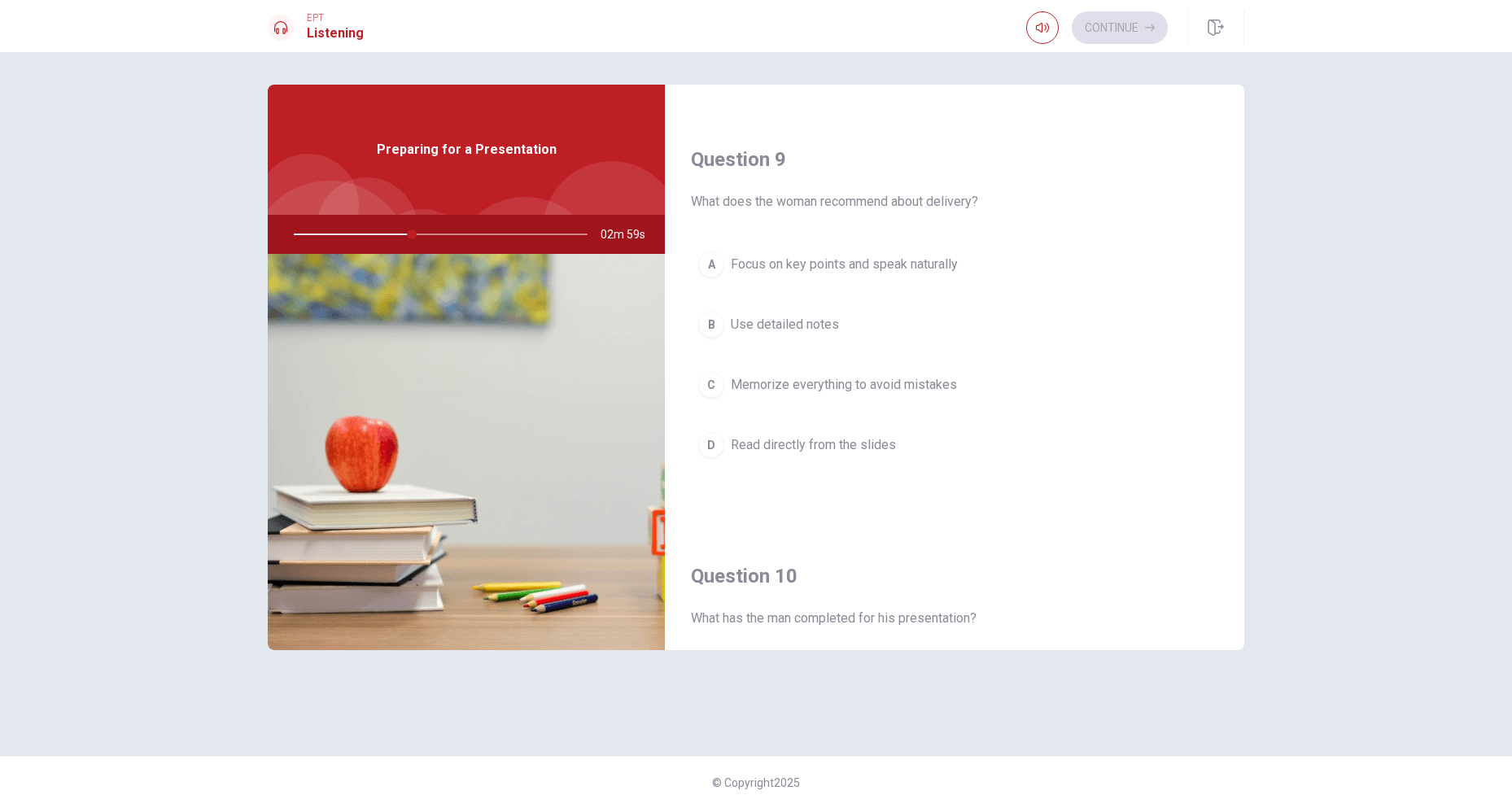
click at [822, 266] on span "Focus on key points and speak naturally" at bounding box center [843, 265] width 227 height 20
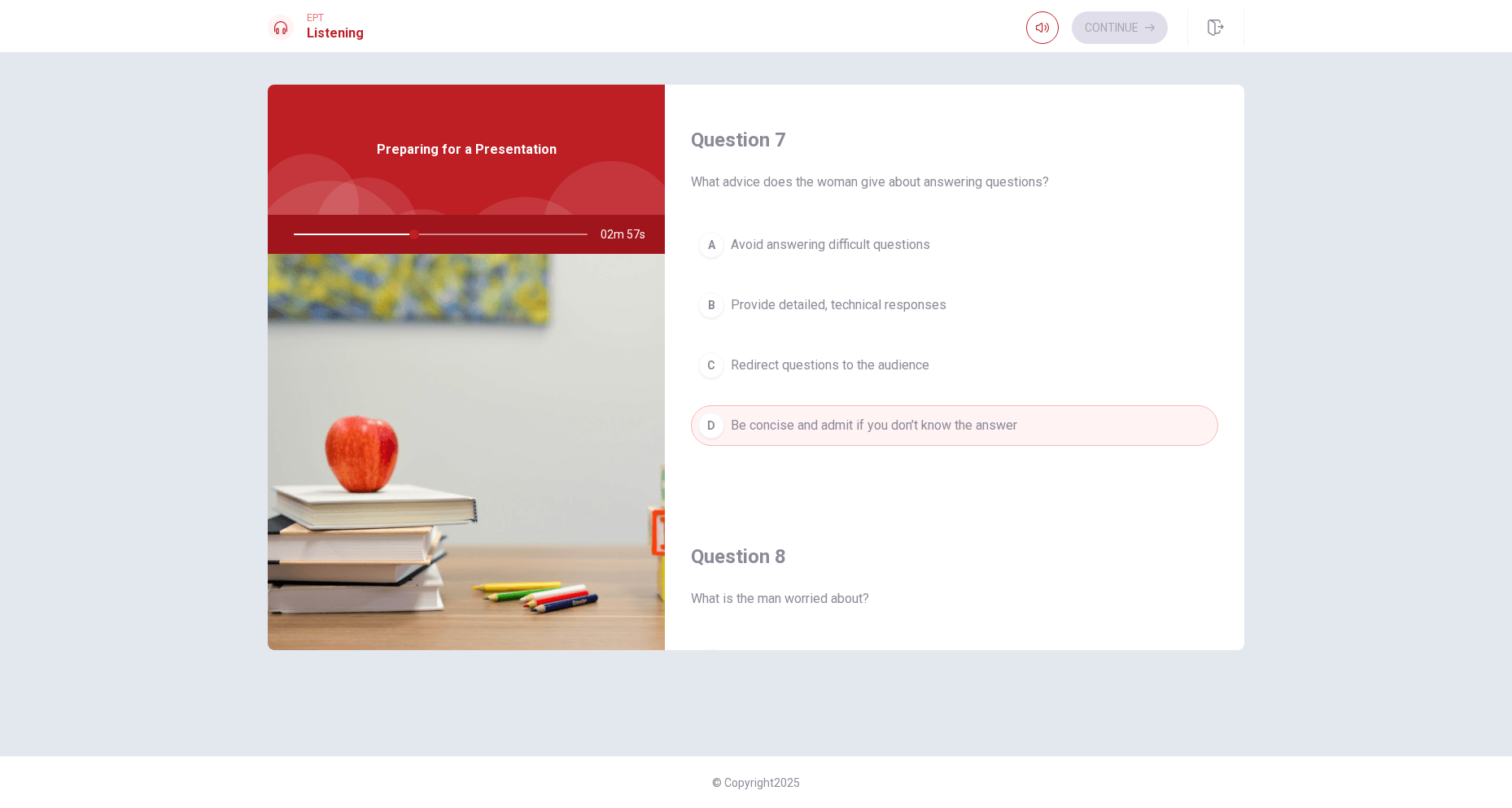
scroll to position [0, 0]
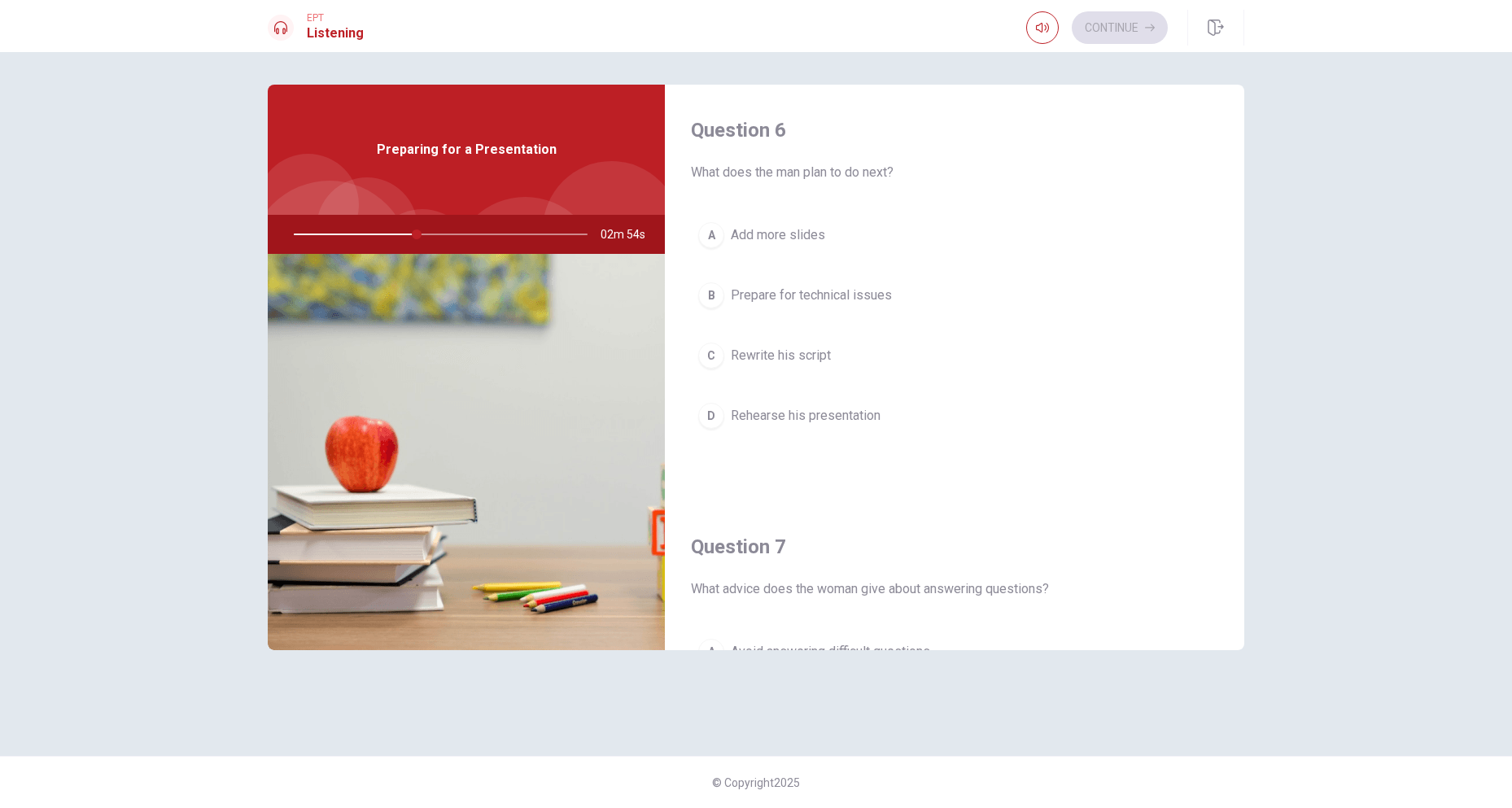
click at [828, 415] on span "Rehearse his presentation" at bounding box center [805, 415] width 150 height 20
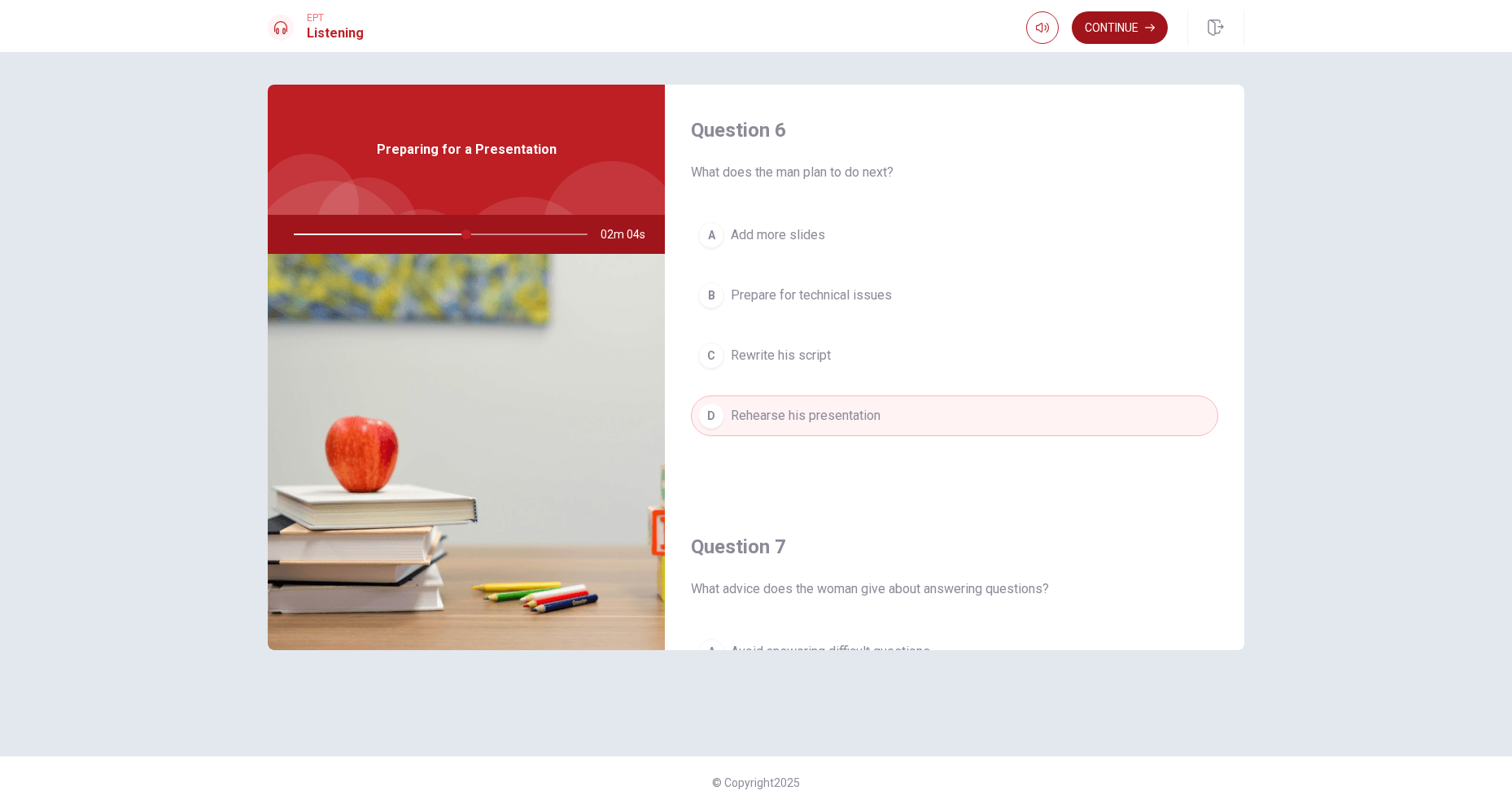
click at [1098, 35] on button "Continue" at bounding box center [1119, 28] width 96 height 32
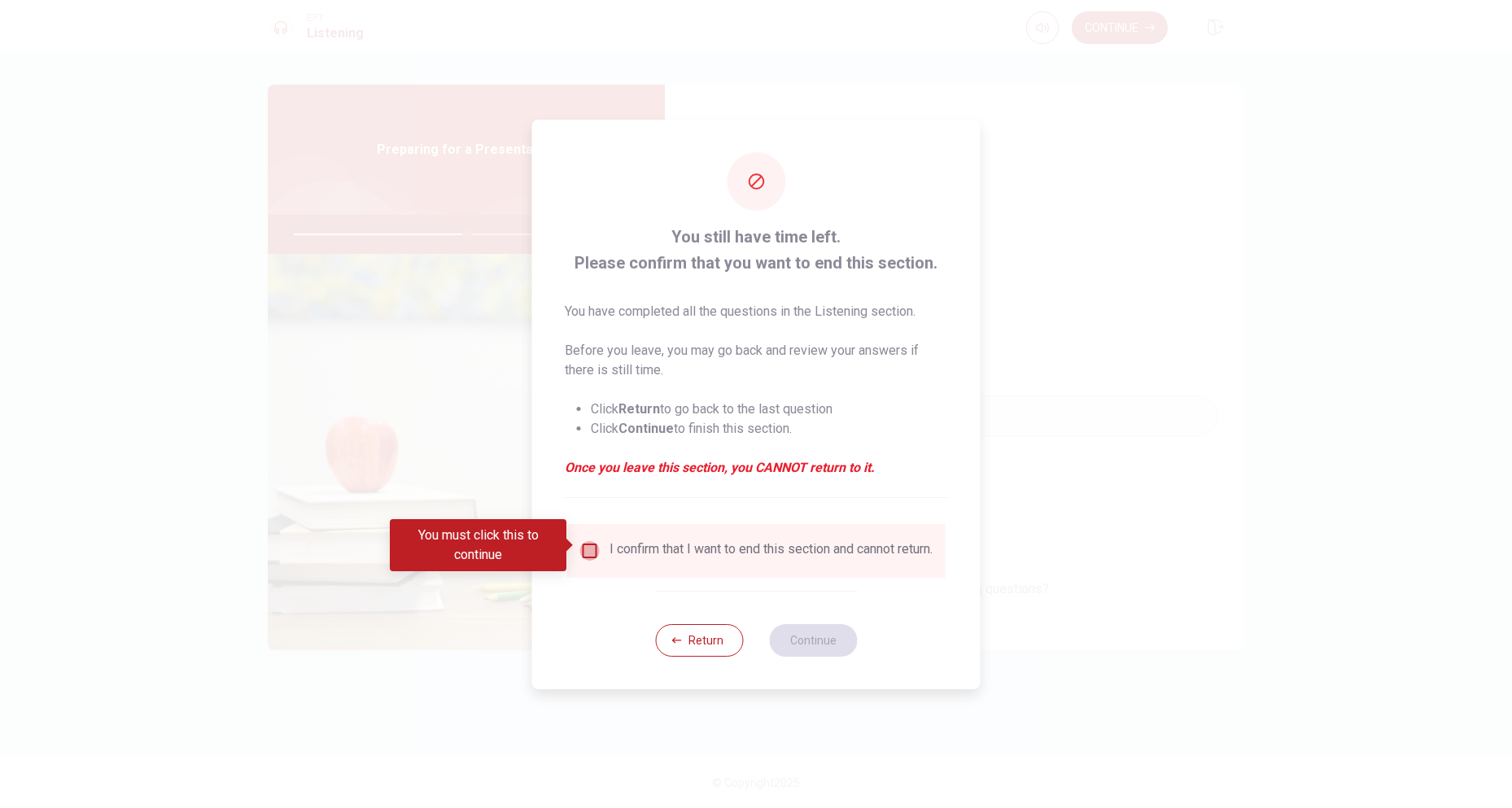
click at [594, 547] on input "You must click this to continue" at bounding box center [590, 551] width 20 height 20
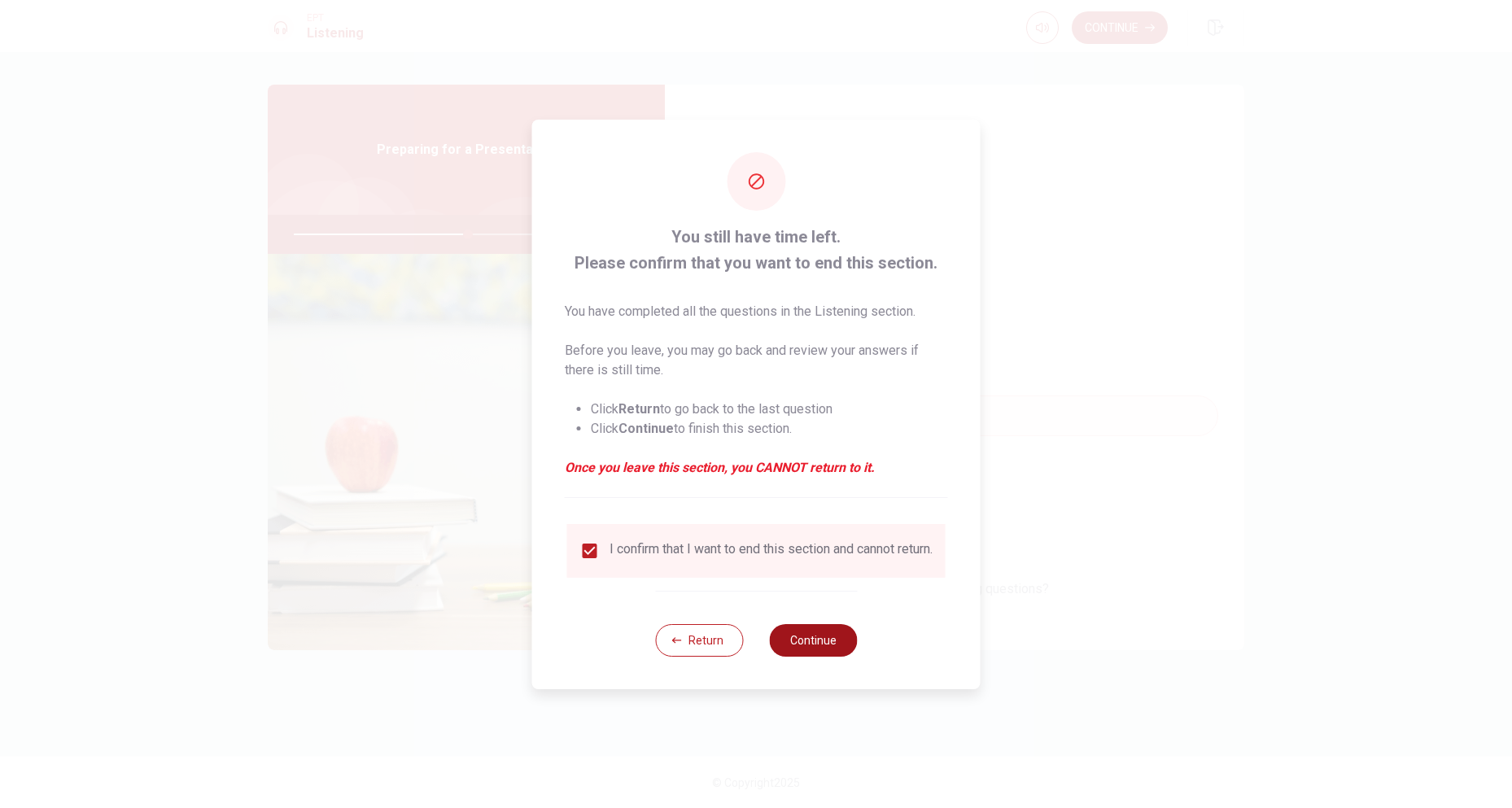
click at [828, 648] on button "Continue" at bounding box center [813, 640] width 88 height 32
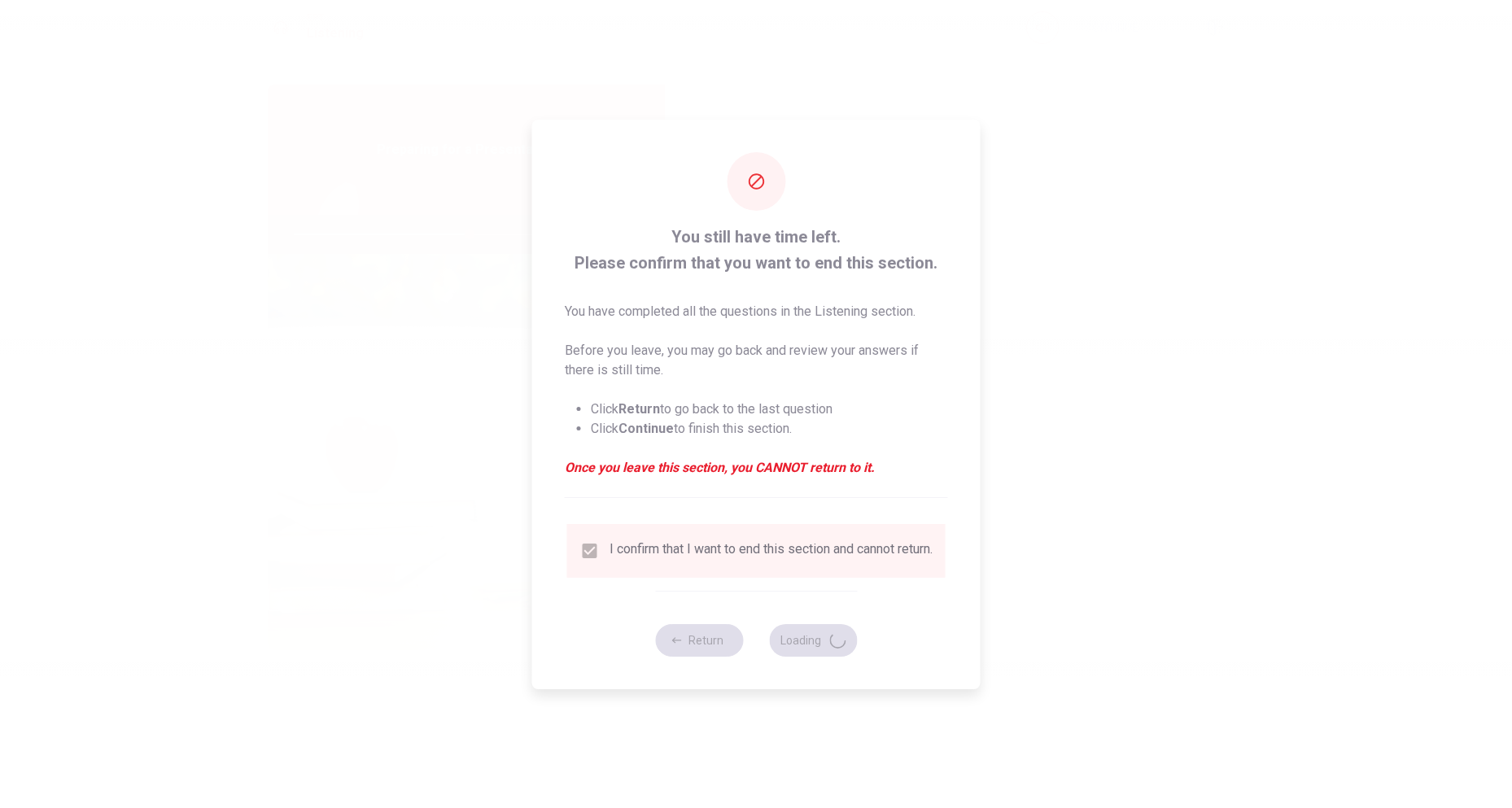
type input "60"
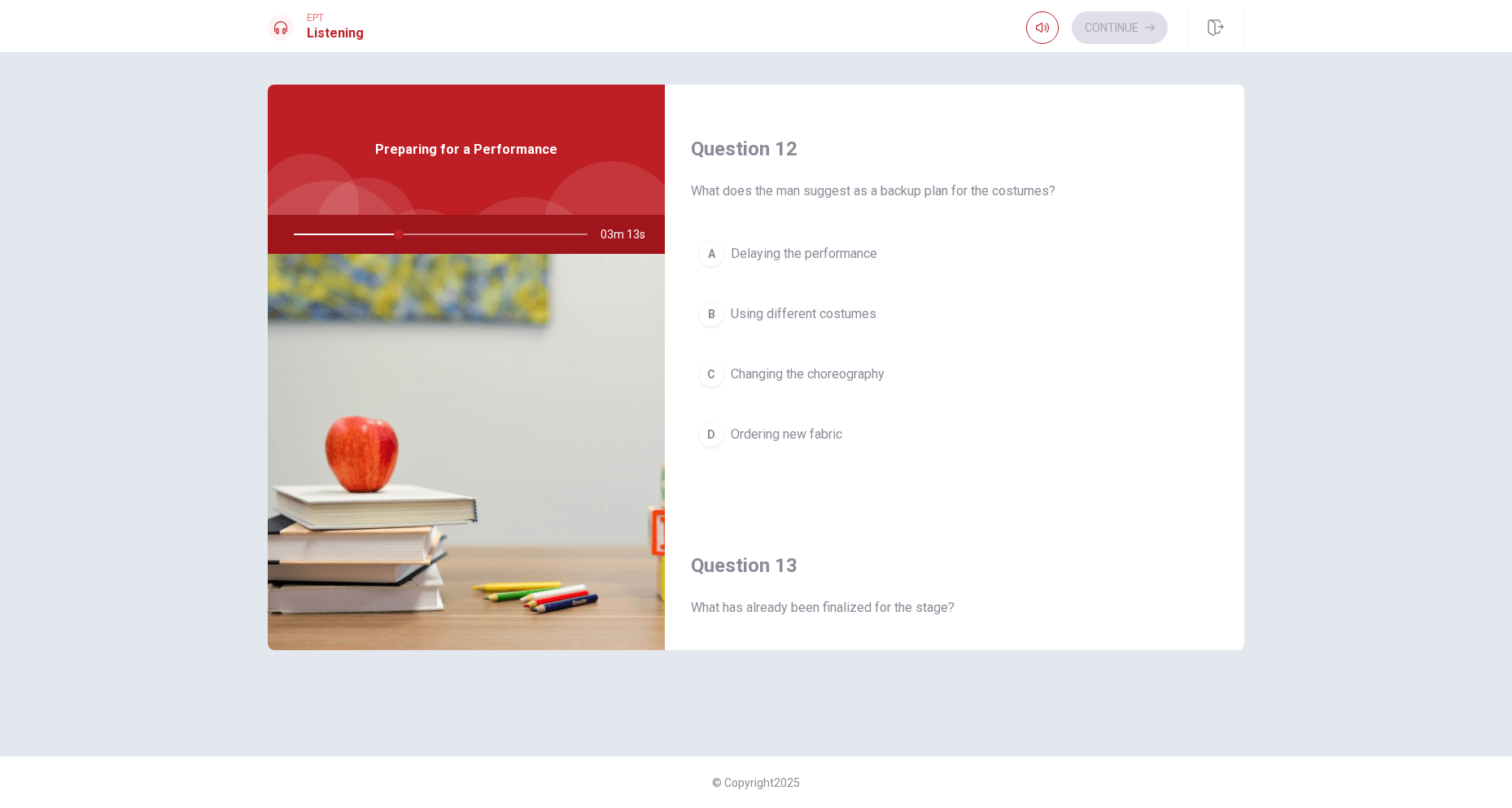
scroll to position [407, 0]
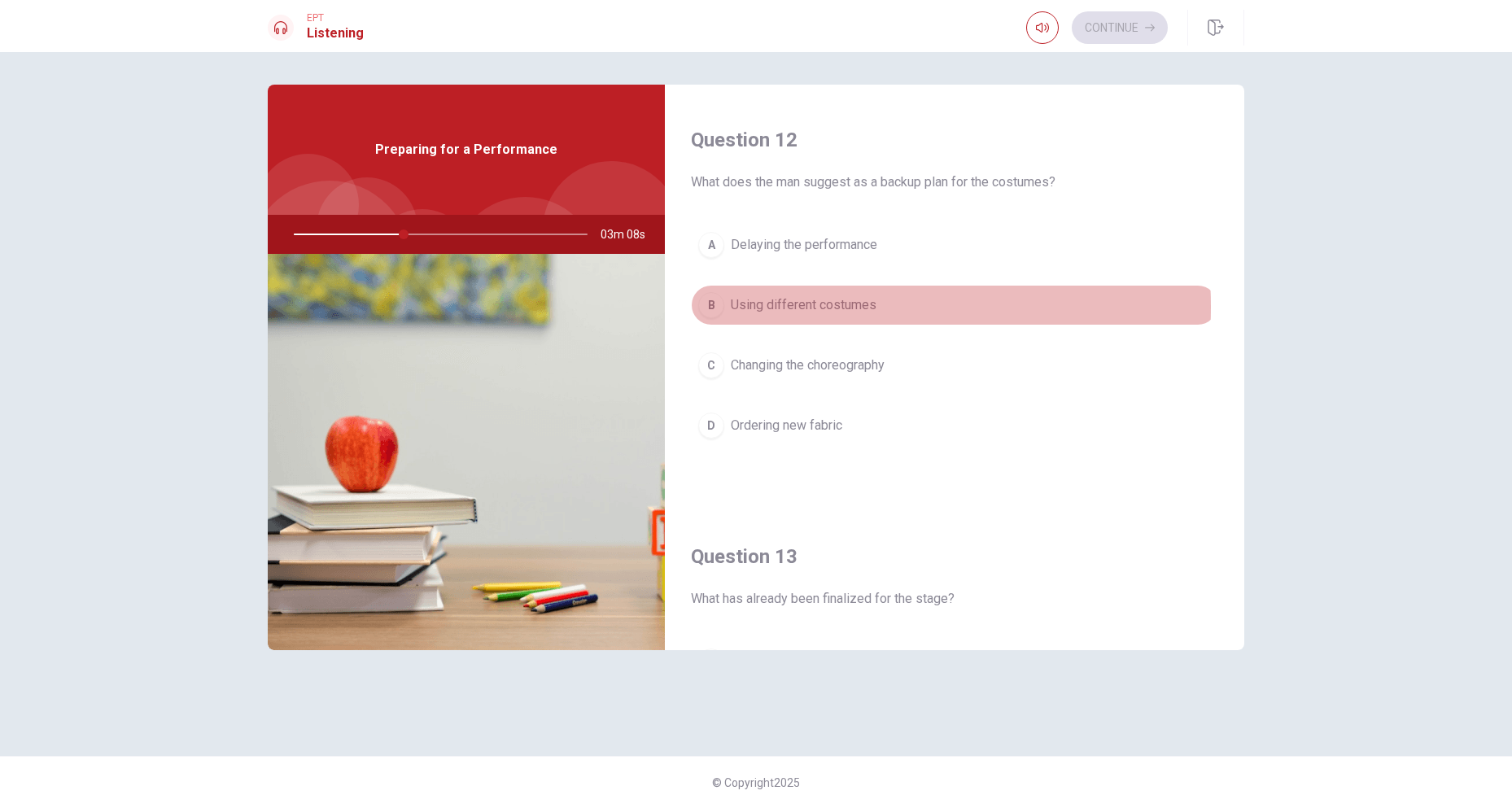
click at [805, 306] on span "Using different costumes" at bounding box center [803, 304] width 146 height 20
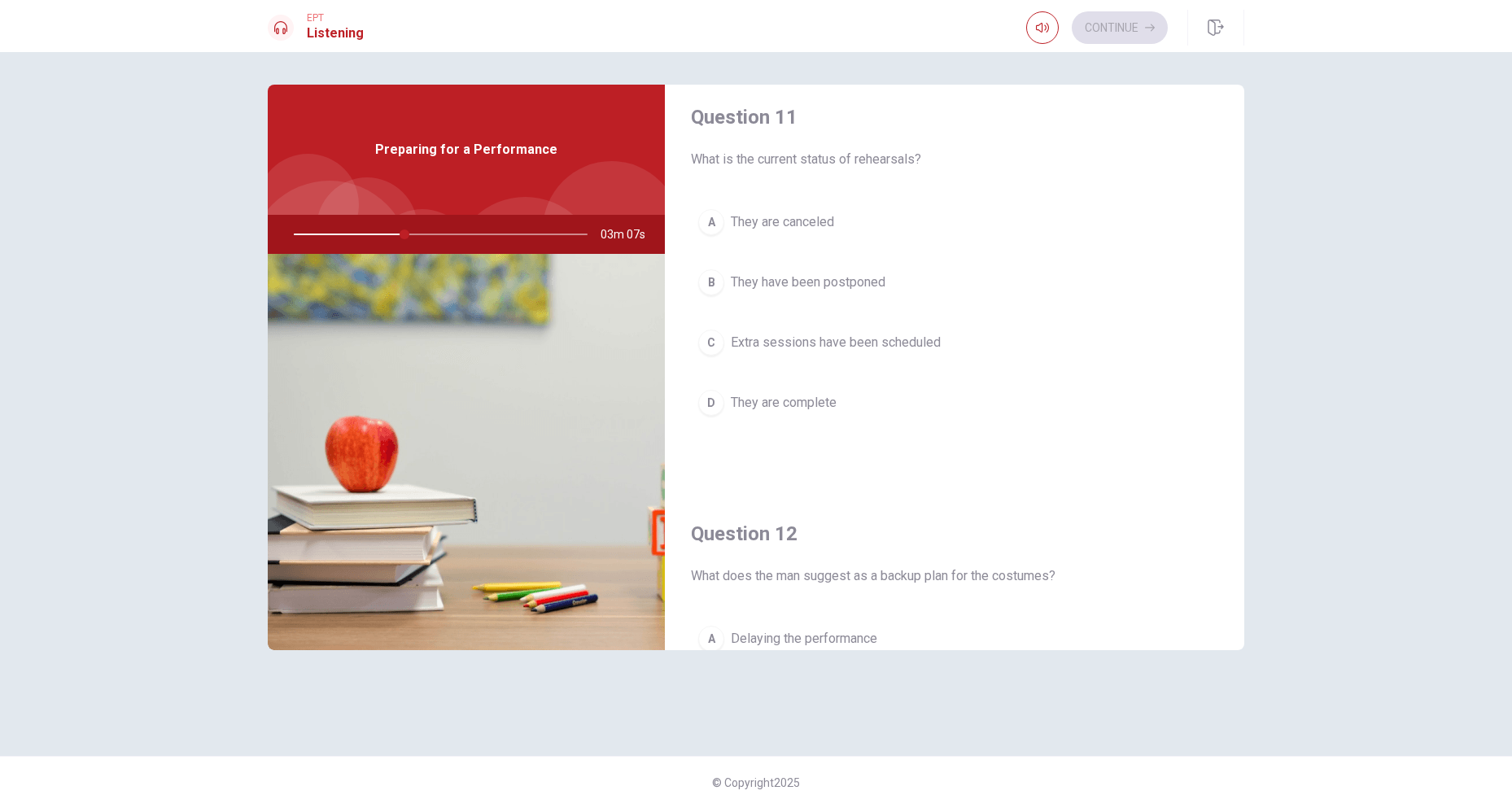
scroll to position [0, 0]
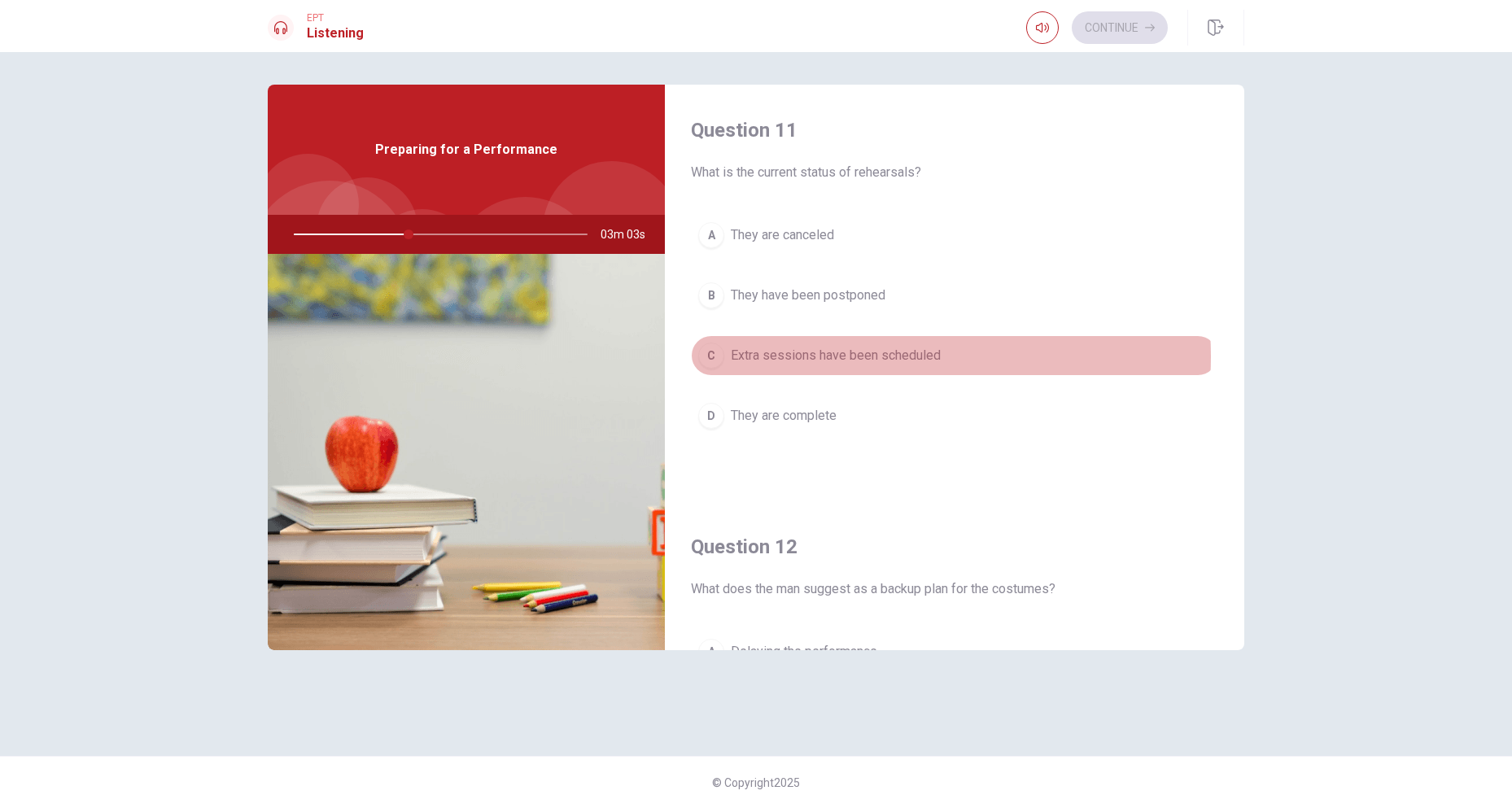
click at [851, 357] on span "Extra sessions have been scheduled" at bounding box center [835, 356] width 210 height 20
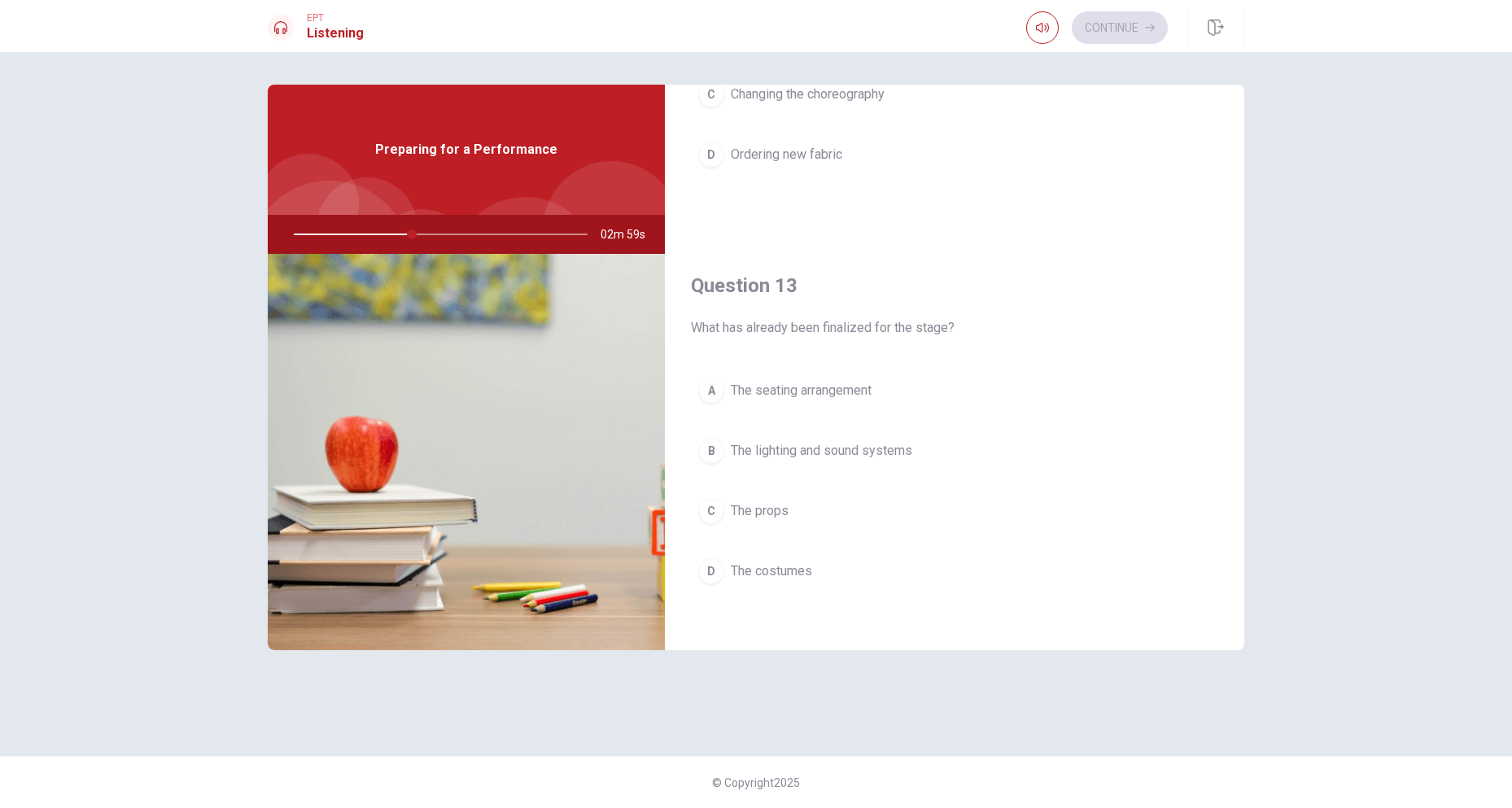
scroll to position [732, 0]
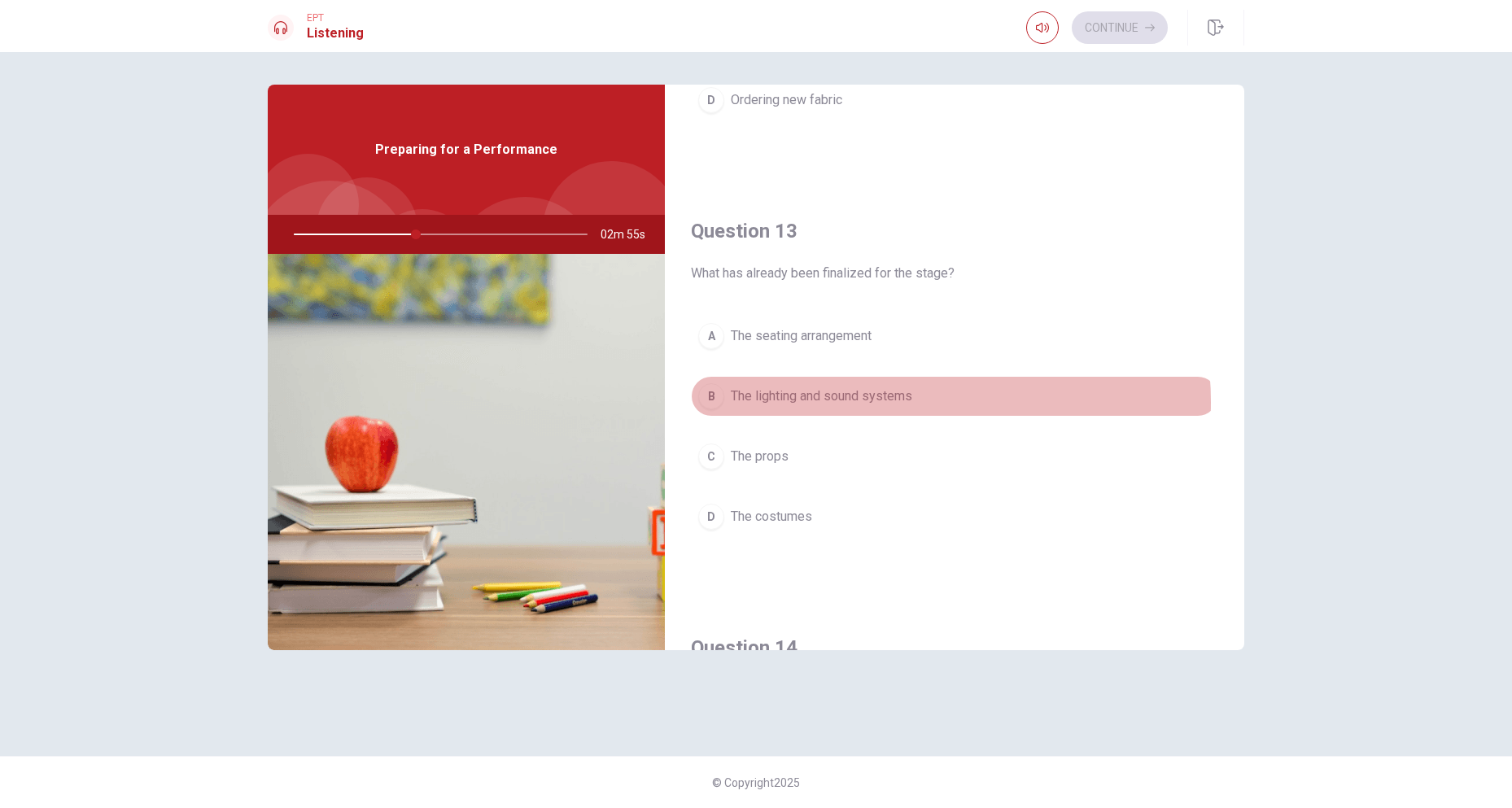
click at [882, 402] on span "The lighting and sound systems" at bounding box center [821, 396] width 181 height 20
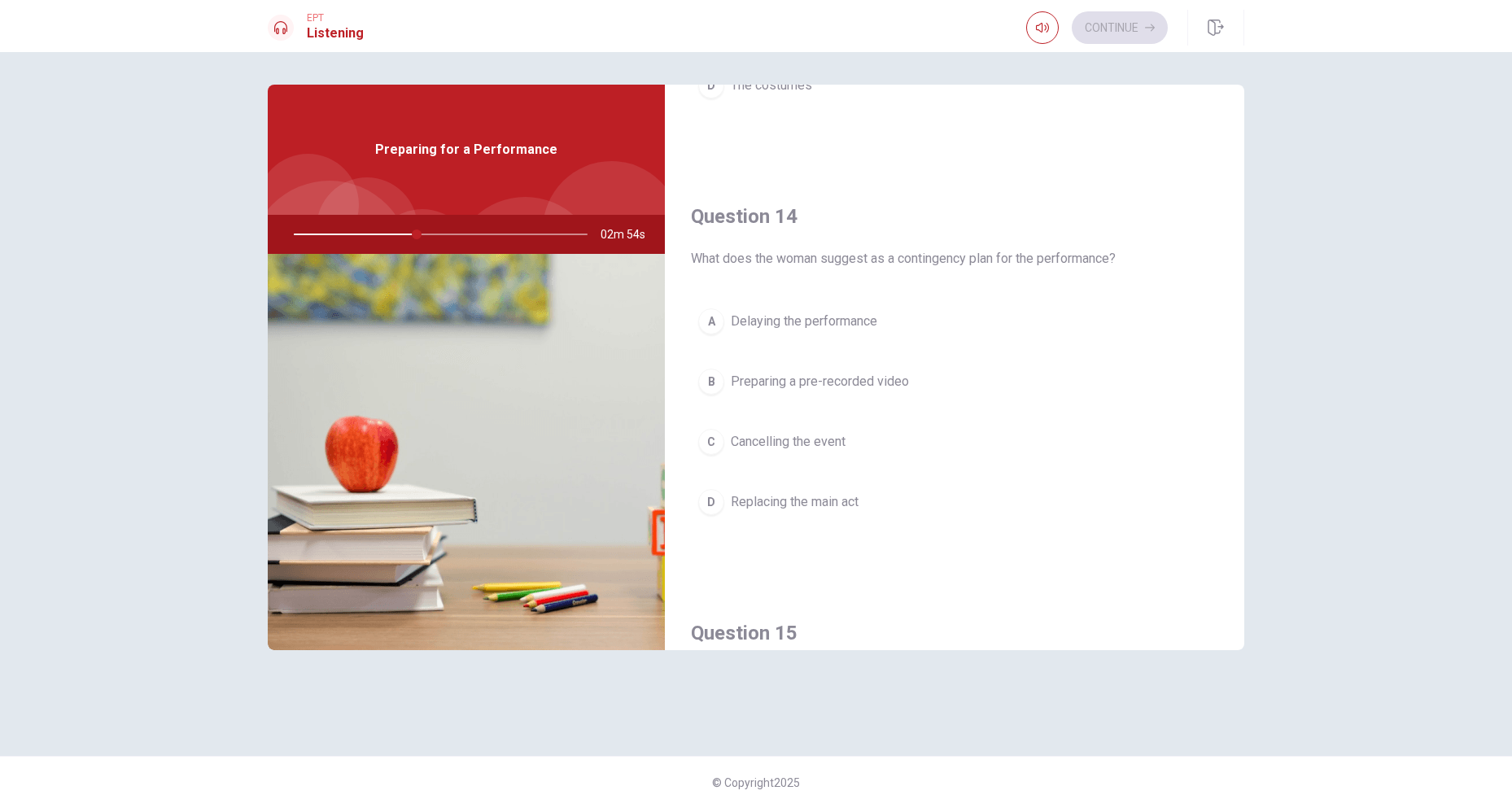
scroll to position [1221, 0]
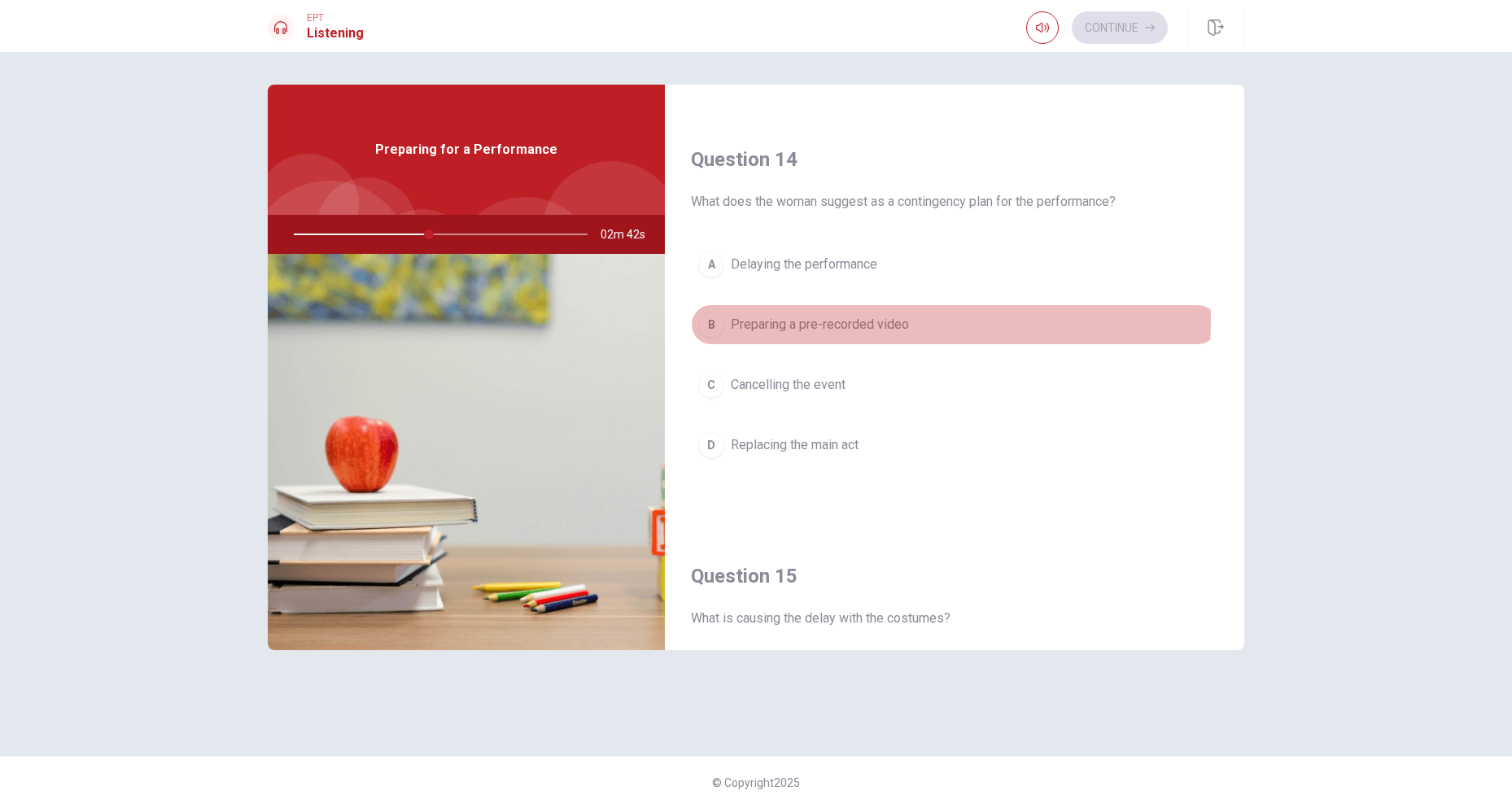
click at [847, 320] on span "Preparing a pre-recorded video" at bounding box center [820, 324] width 178 height 20
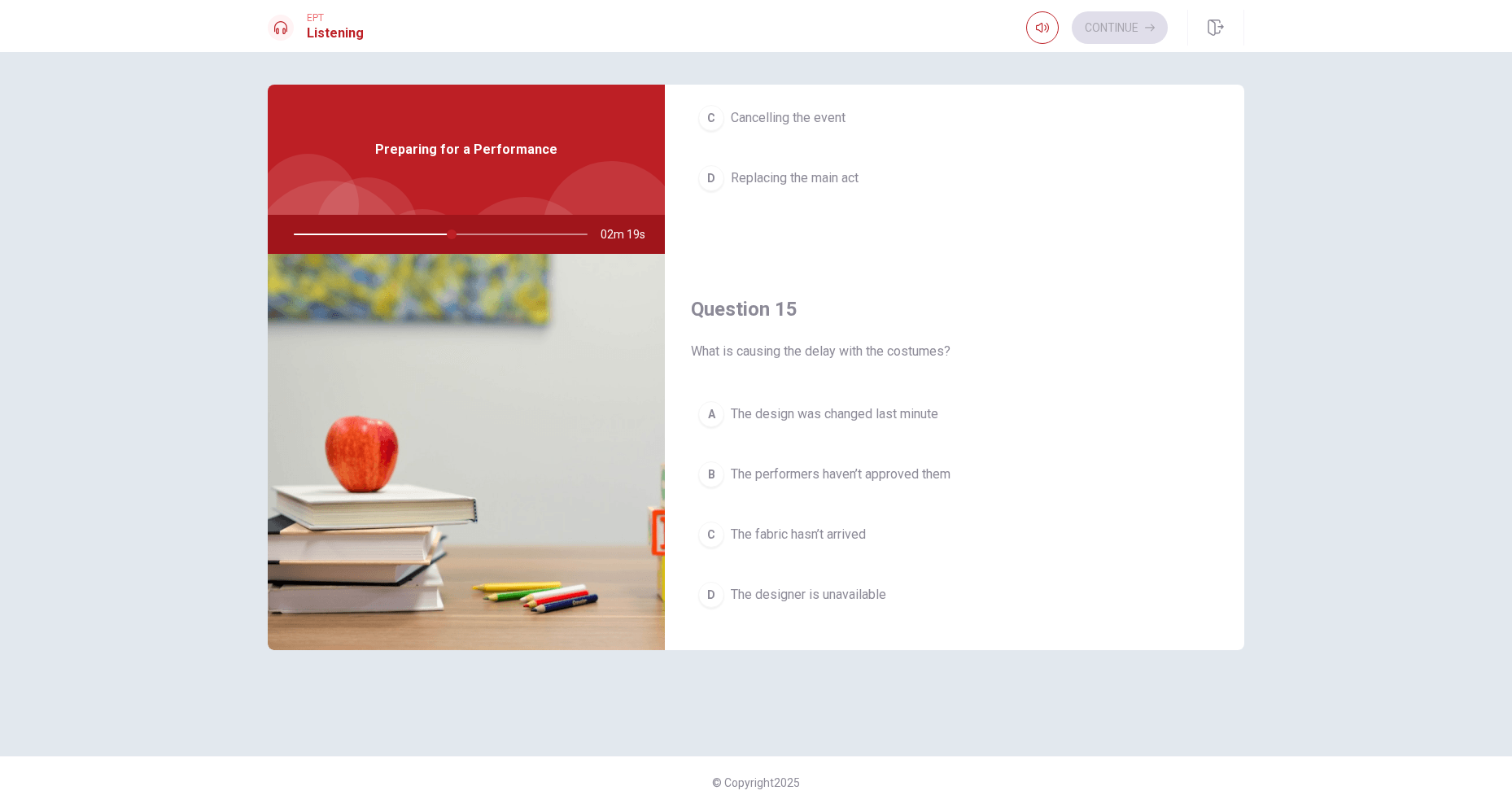
scroll to position [1517, 0]
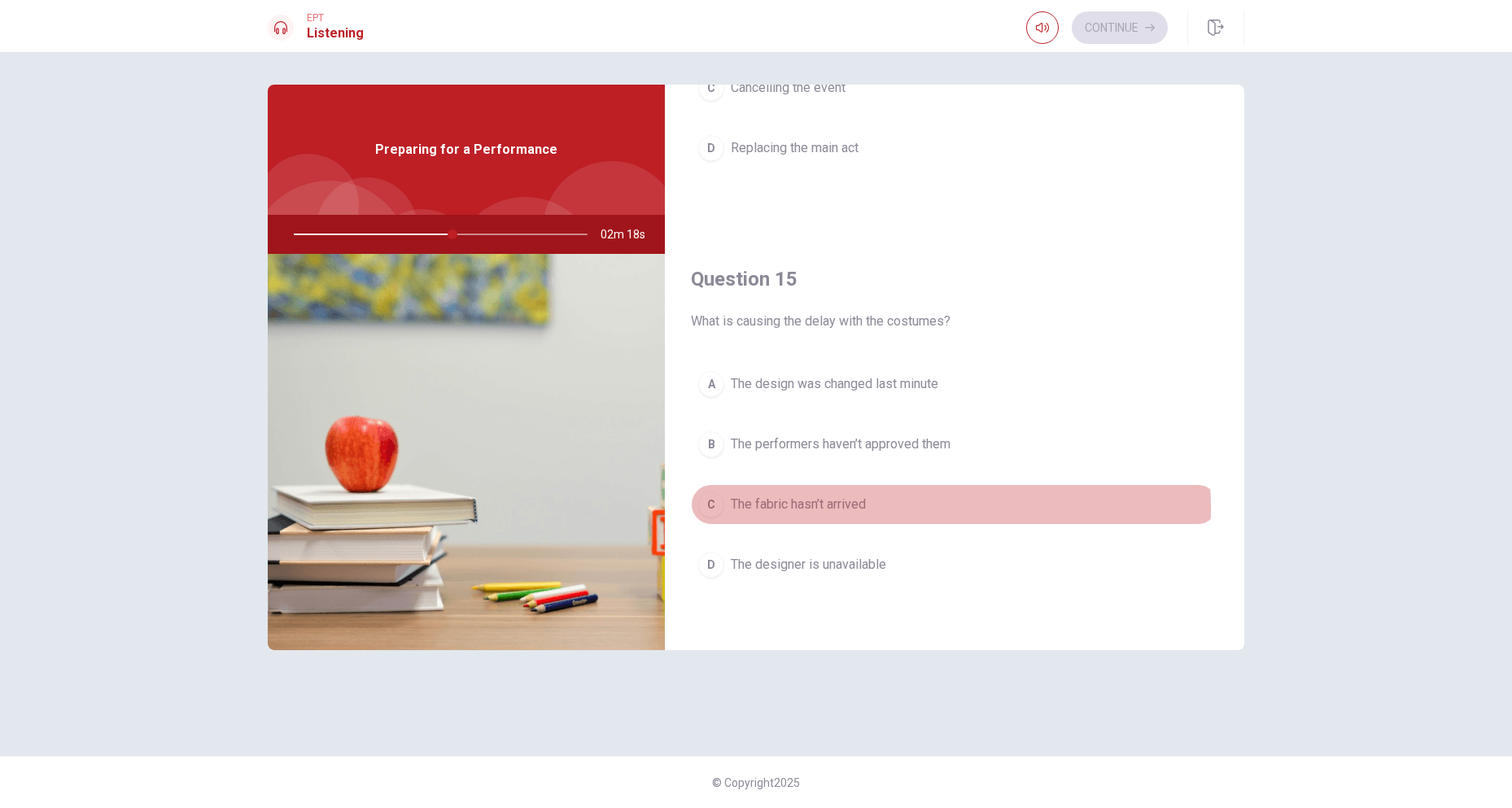
click at [851, 508] on span "The fabric hasn’t arrived" at bounding box center [798, 505] width 135 height 20
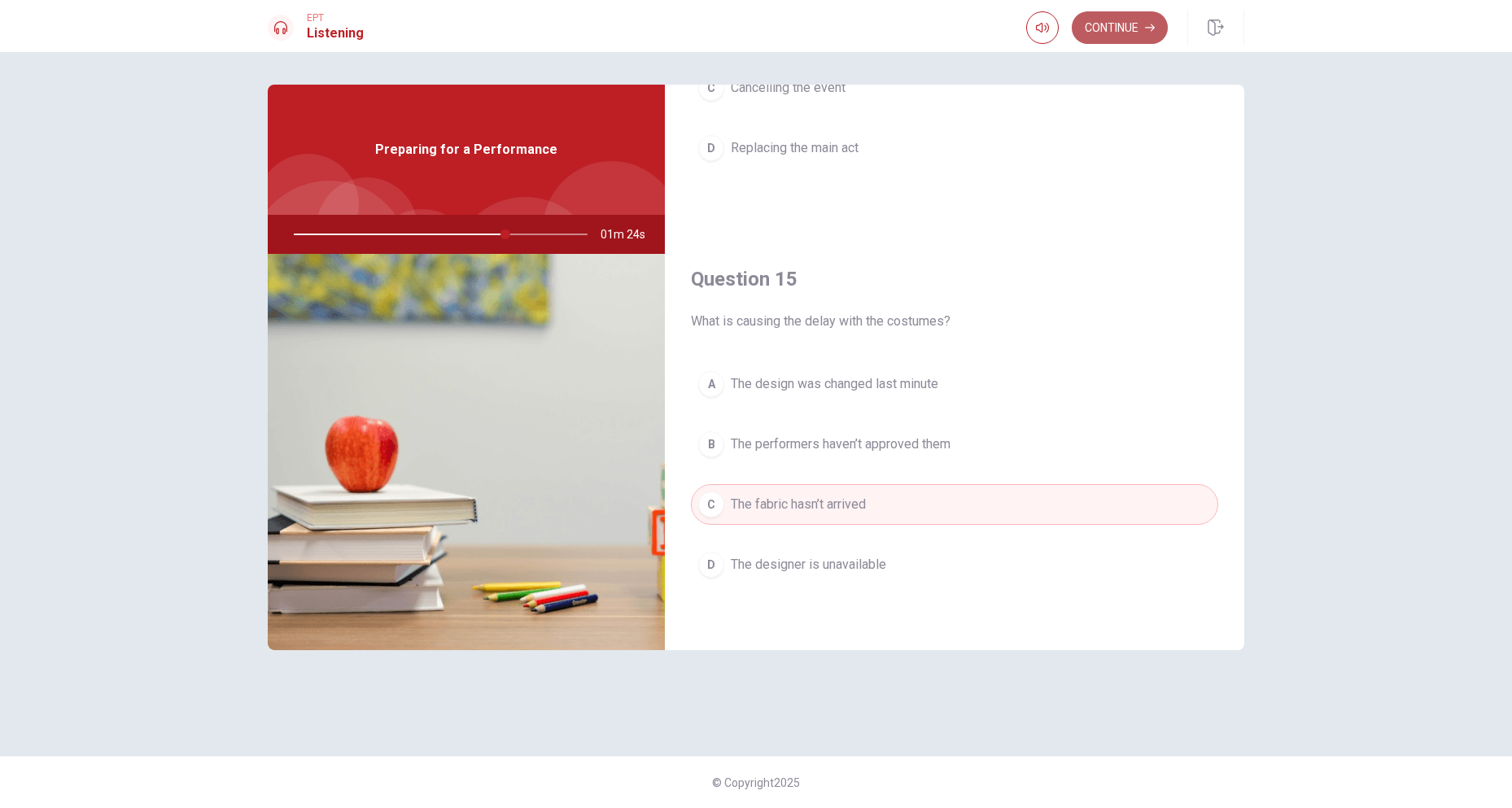
click at [1121, 18] on button "Continue" at bounding box center [1119, 28] width 96 height 32
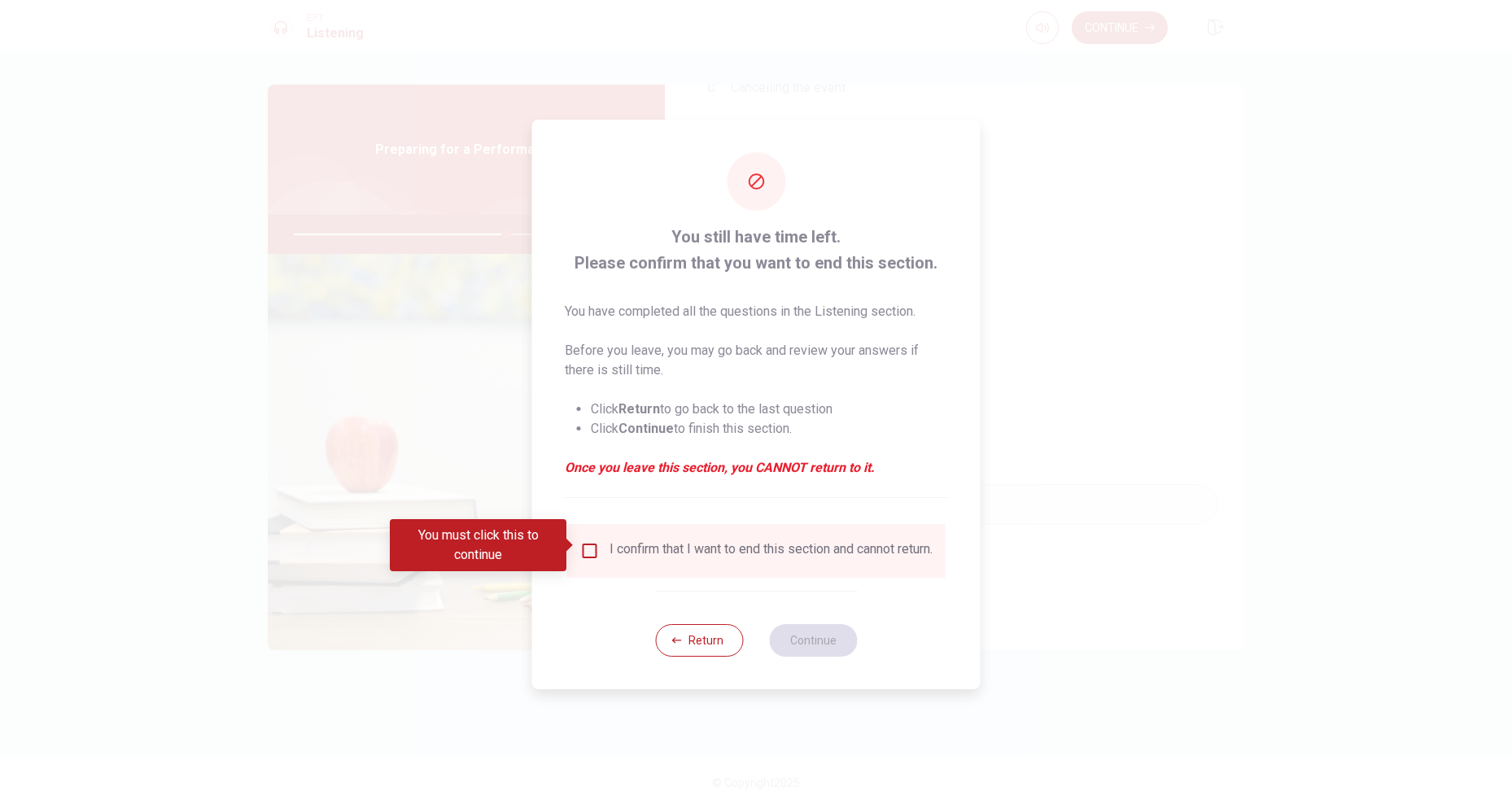
click at [590, 546] on input "You must click this to continue" at bounding box center [590, 551] width 20 height 20
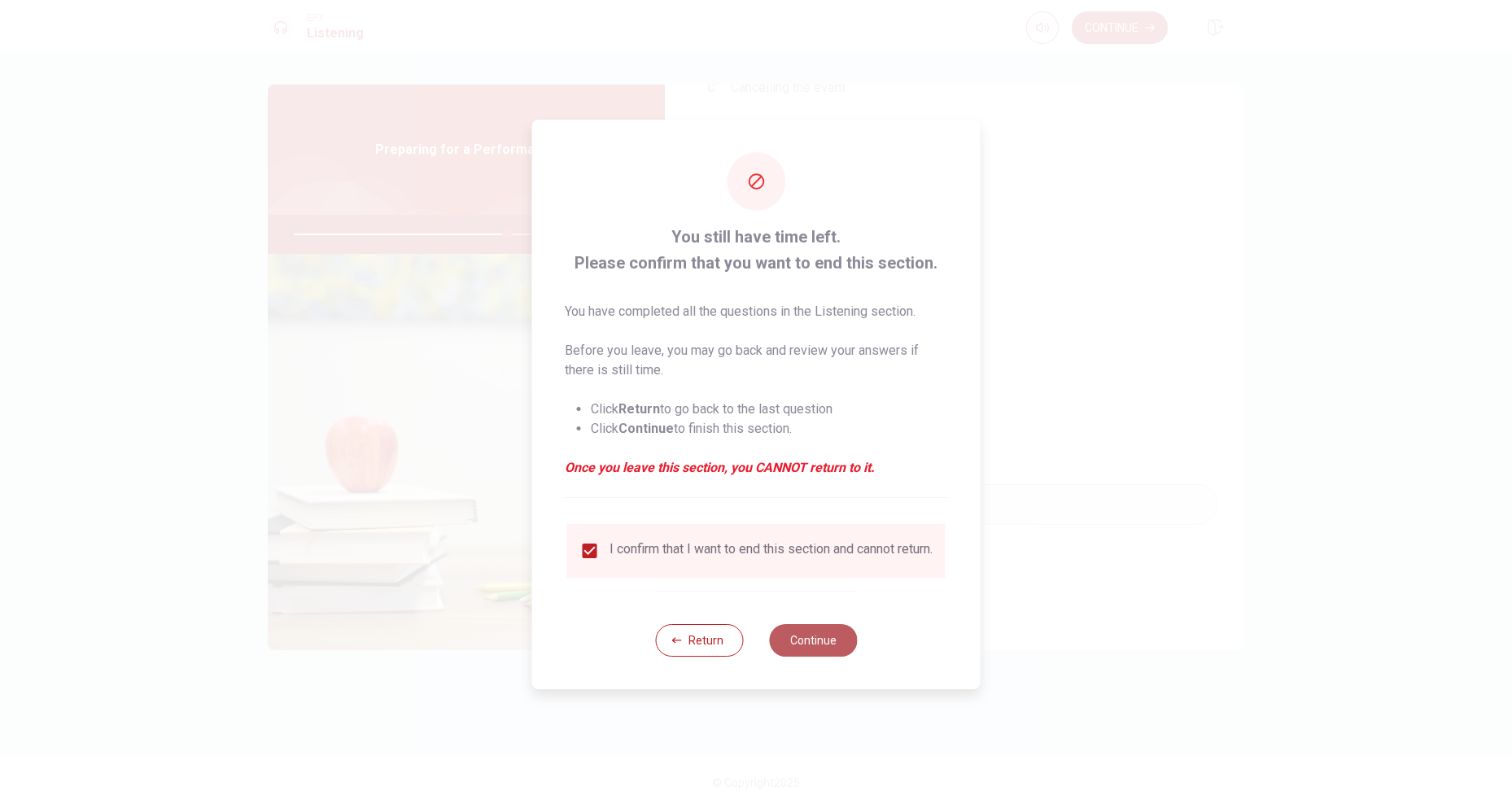
click at [800, 638] on button "Continue" at bounding box center [813, 640] width 88 height 32
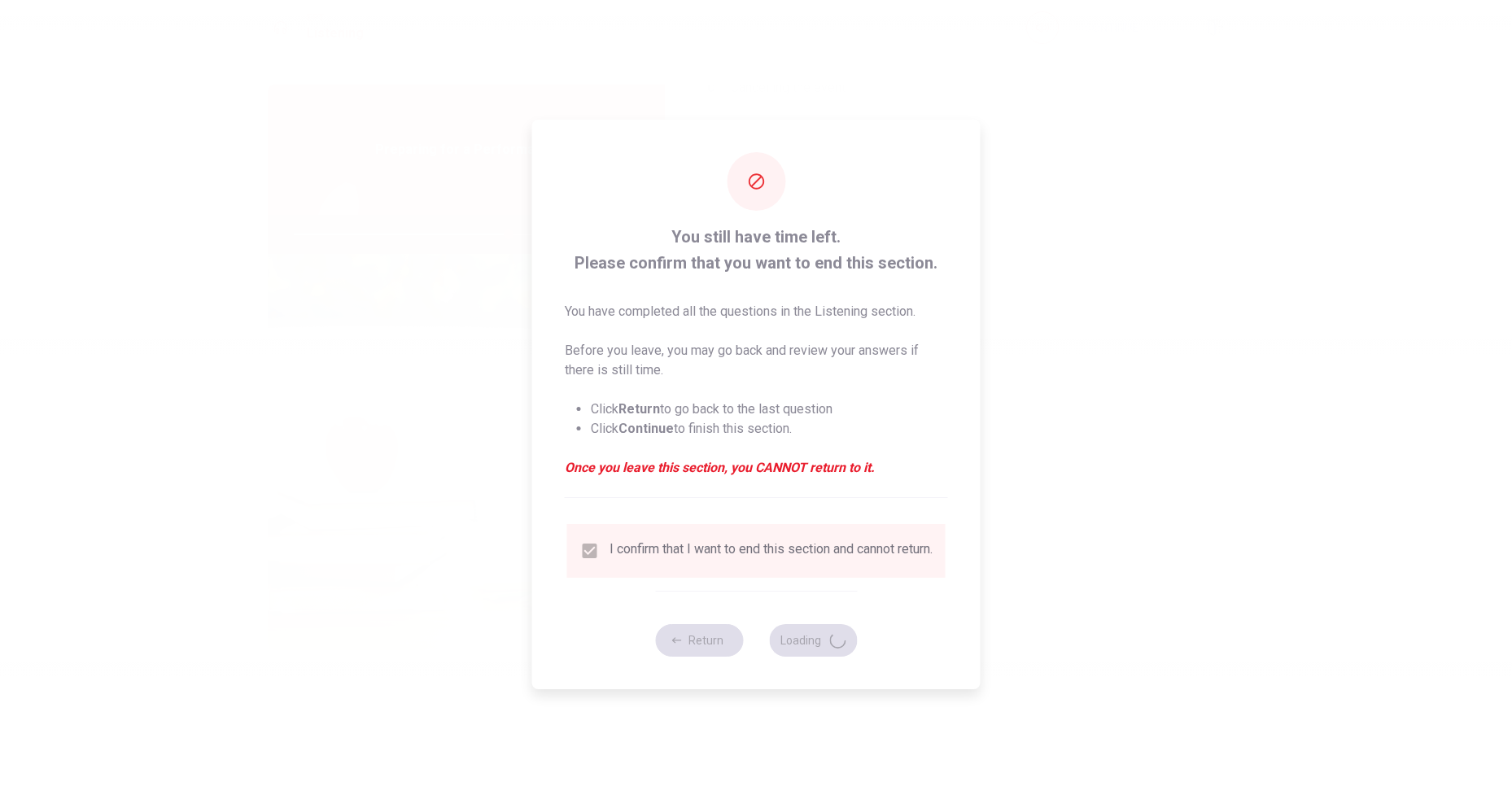
type input "74"
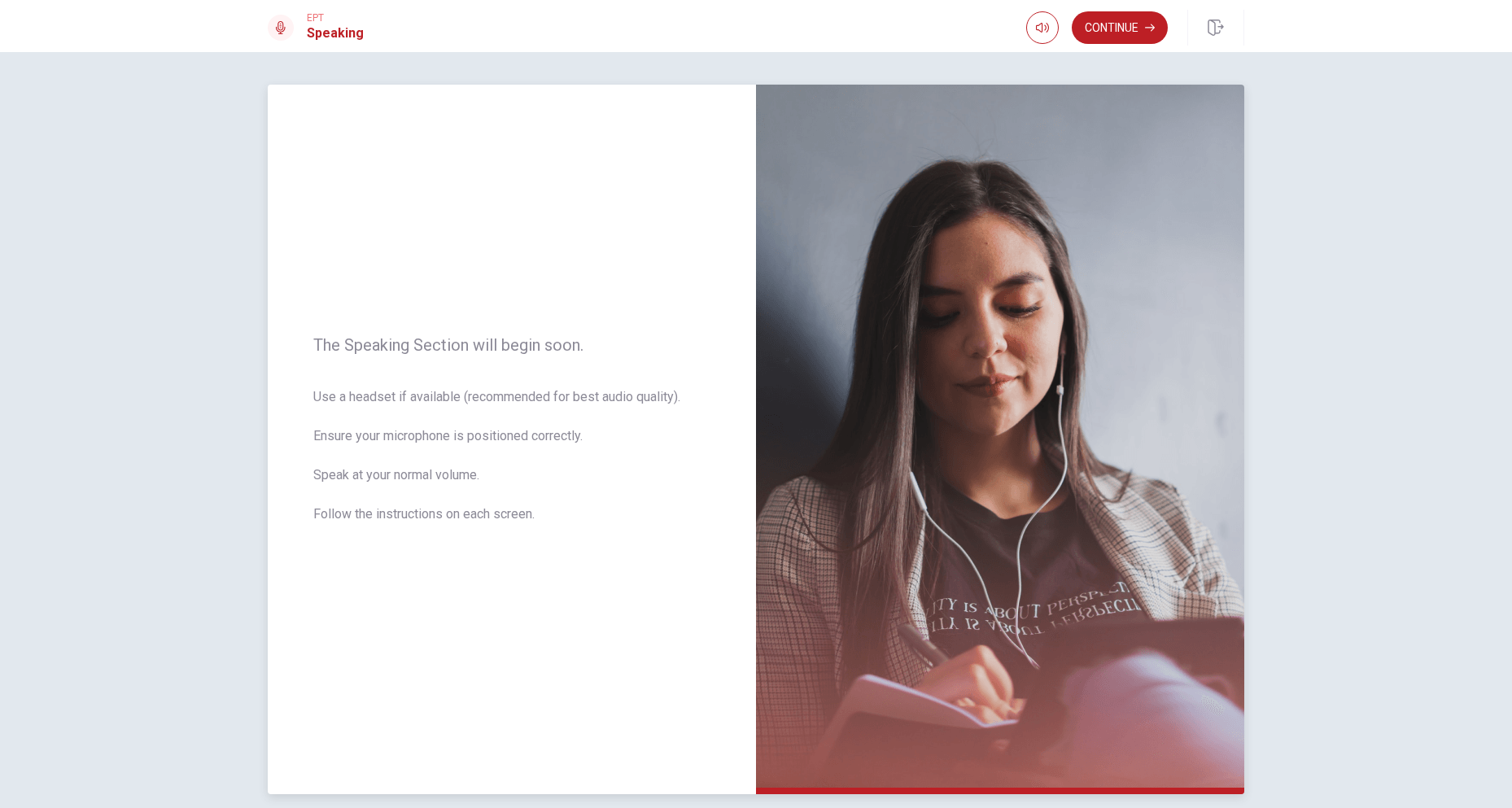
scroll to position [71, 0]
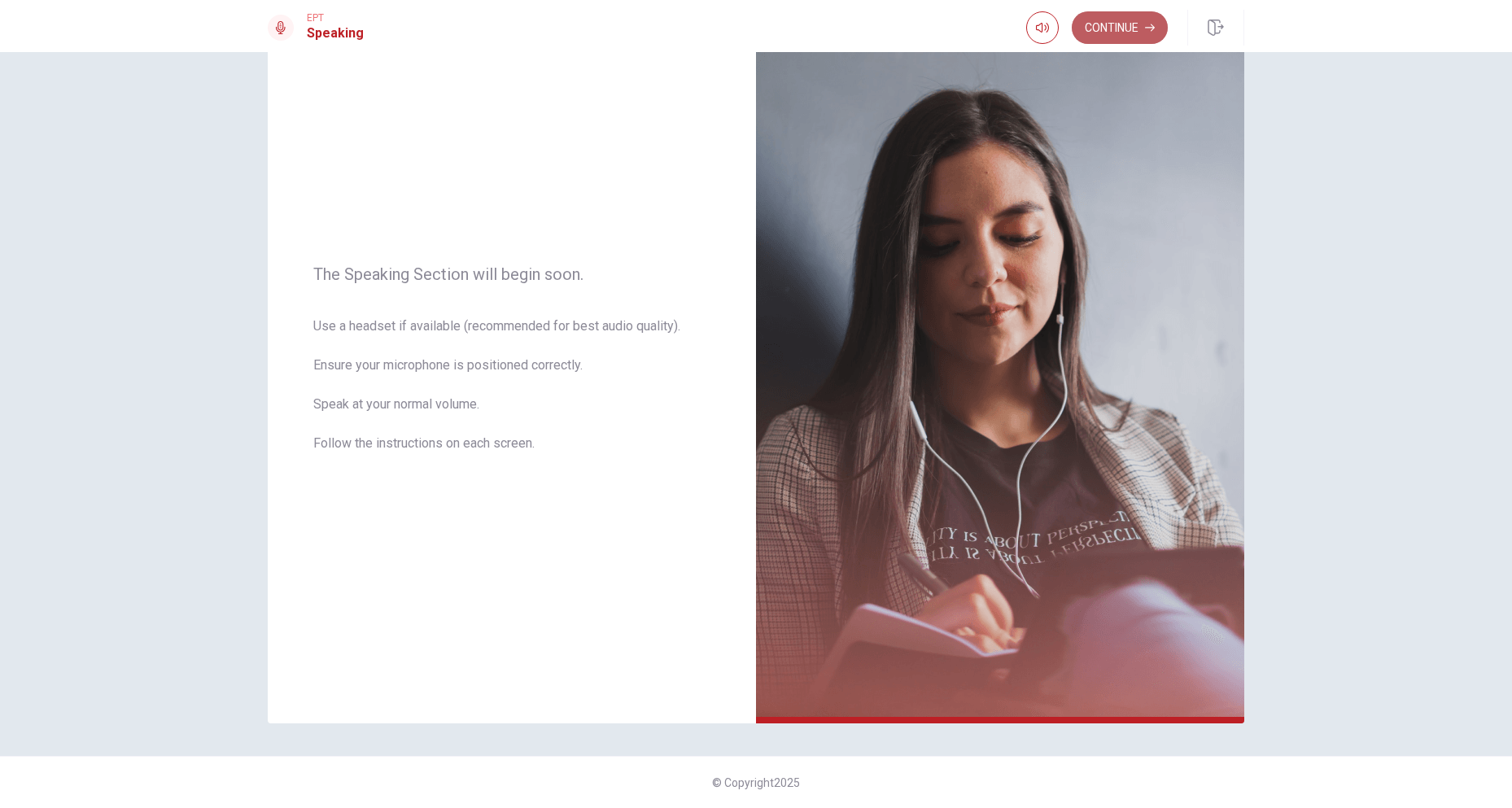
click at [1115, 30] on button "Continue" at bounding box center [1119, 28] width 96 height 32
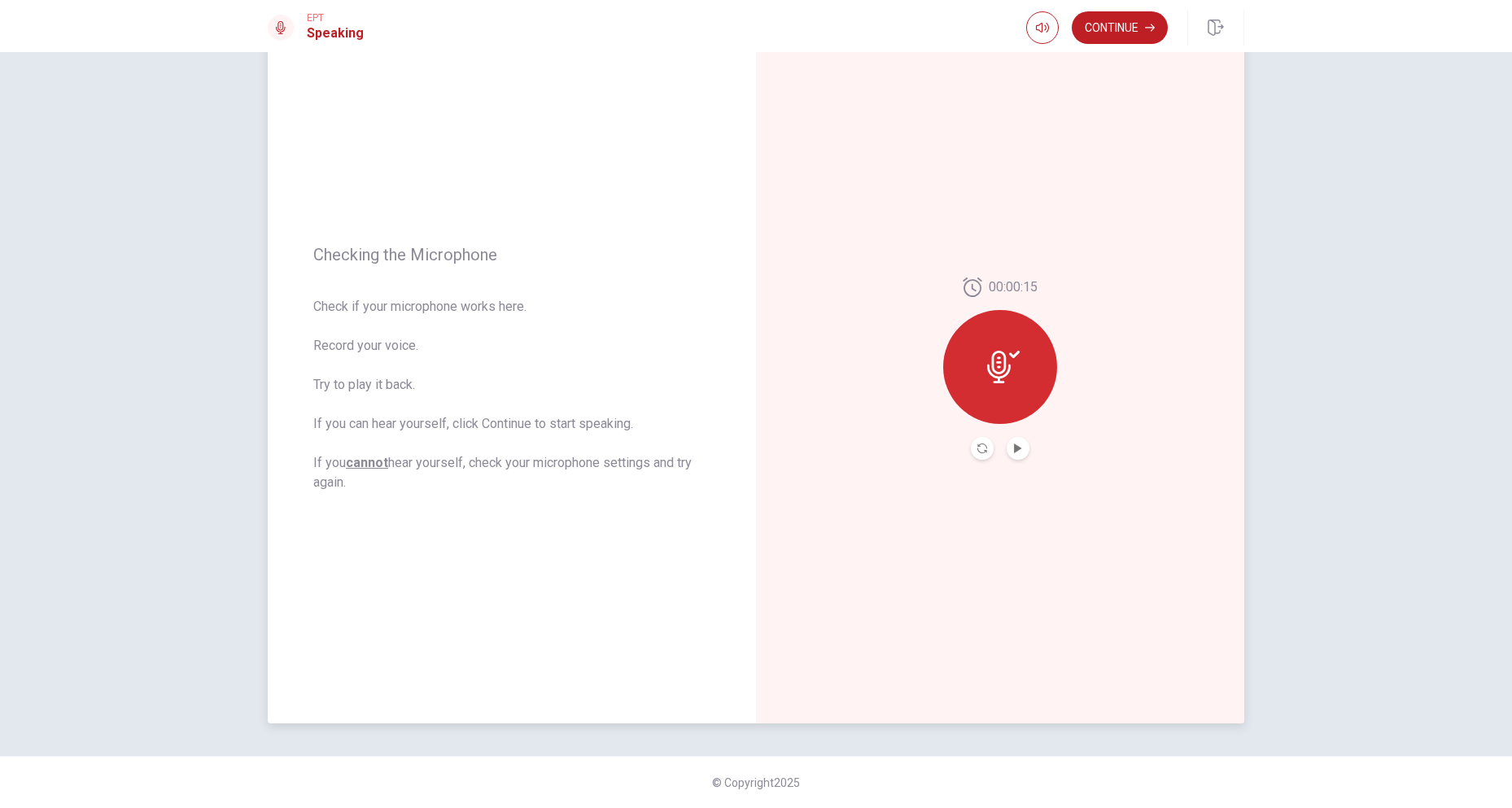
click at [1021, 446] on button "Play Audio" at bounding box center [1018, 449] width 23 height 23
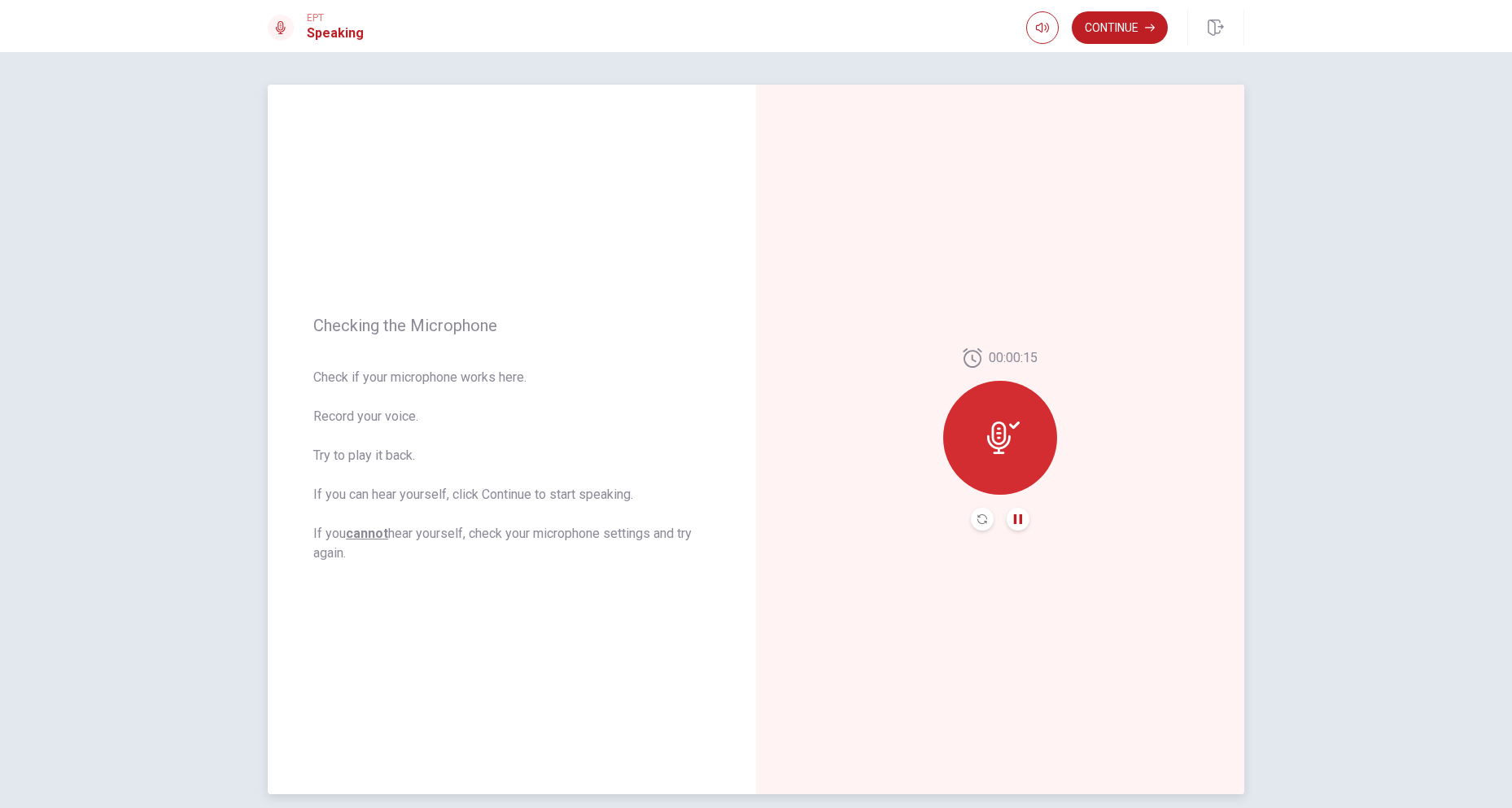
click at [1015, 522] on icon "Pause Audio" at bounding box center [1018, 519] width 9 height 9
click at [1108, 36] on button "Continue" at bounding box center [1119, 28] width 96 height 32
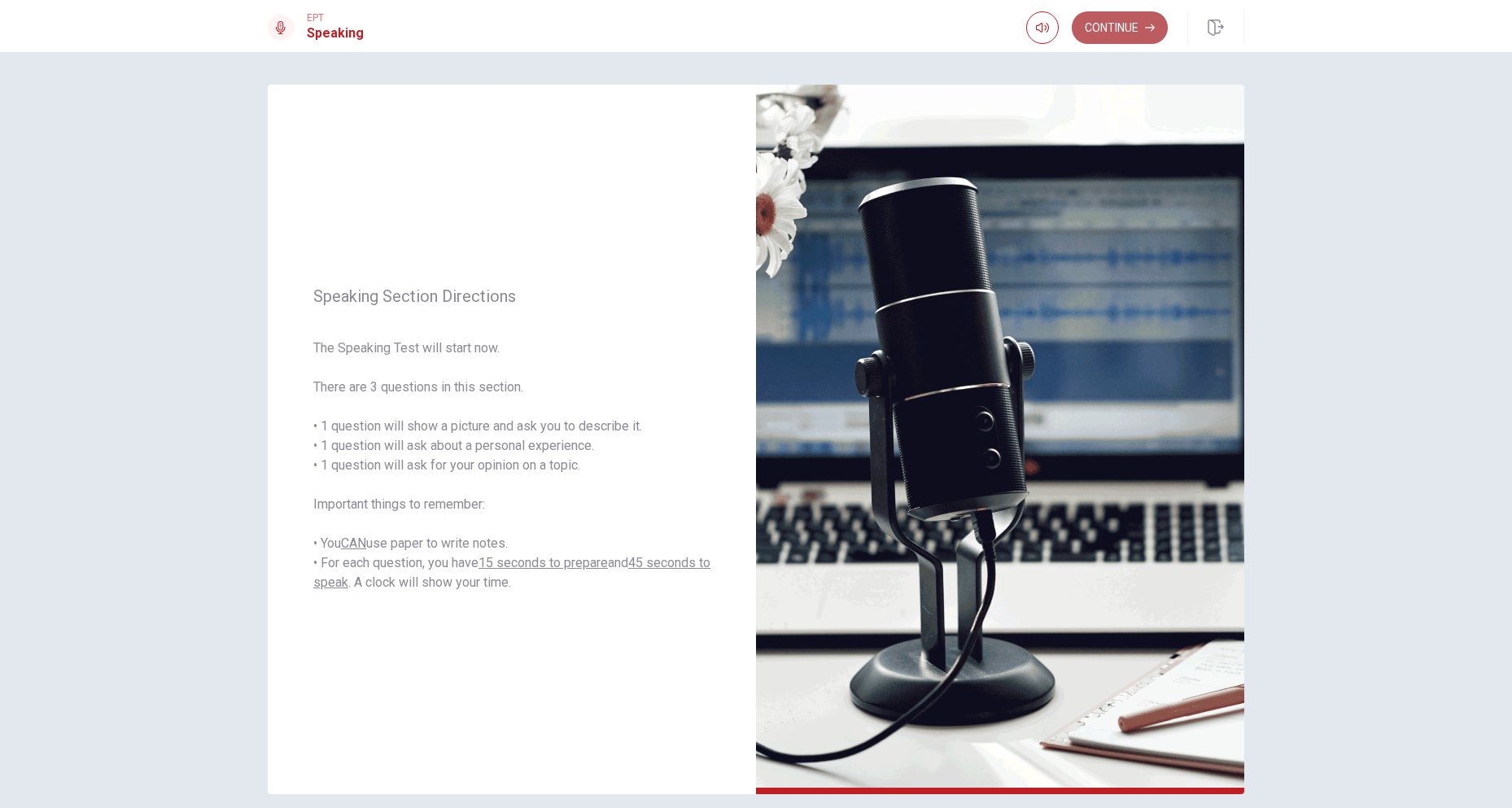
click at [1138, 24] on button "Continue" at bounding box center [1119, 28] width 96 height 32
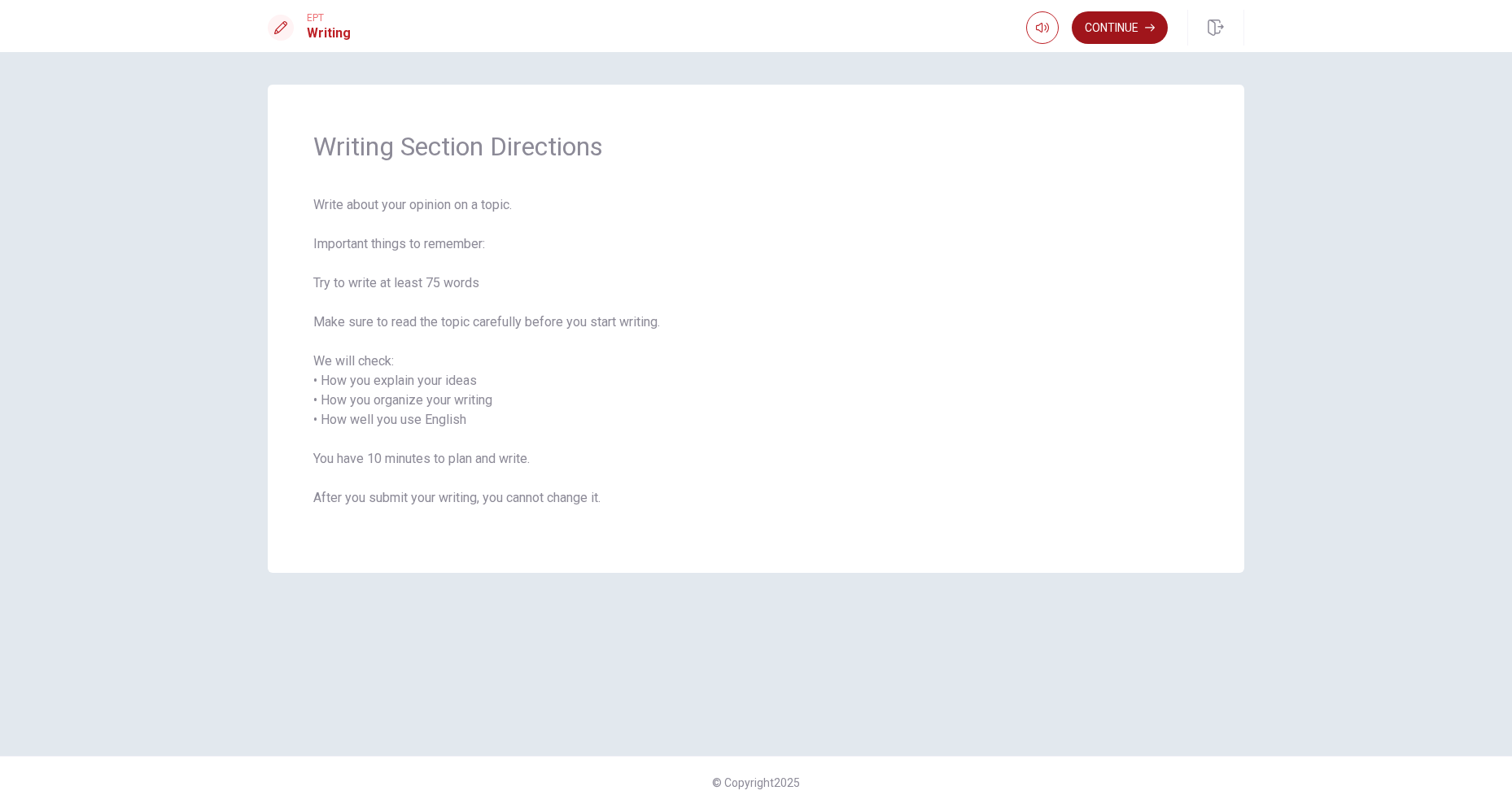
click at [1126, 24] on button "Continue" at bounding box center [1119, 28] width 96 height 32
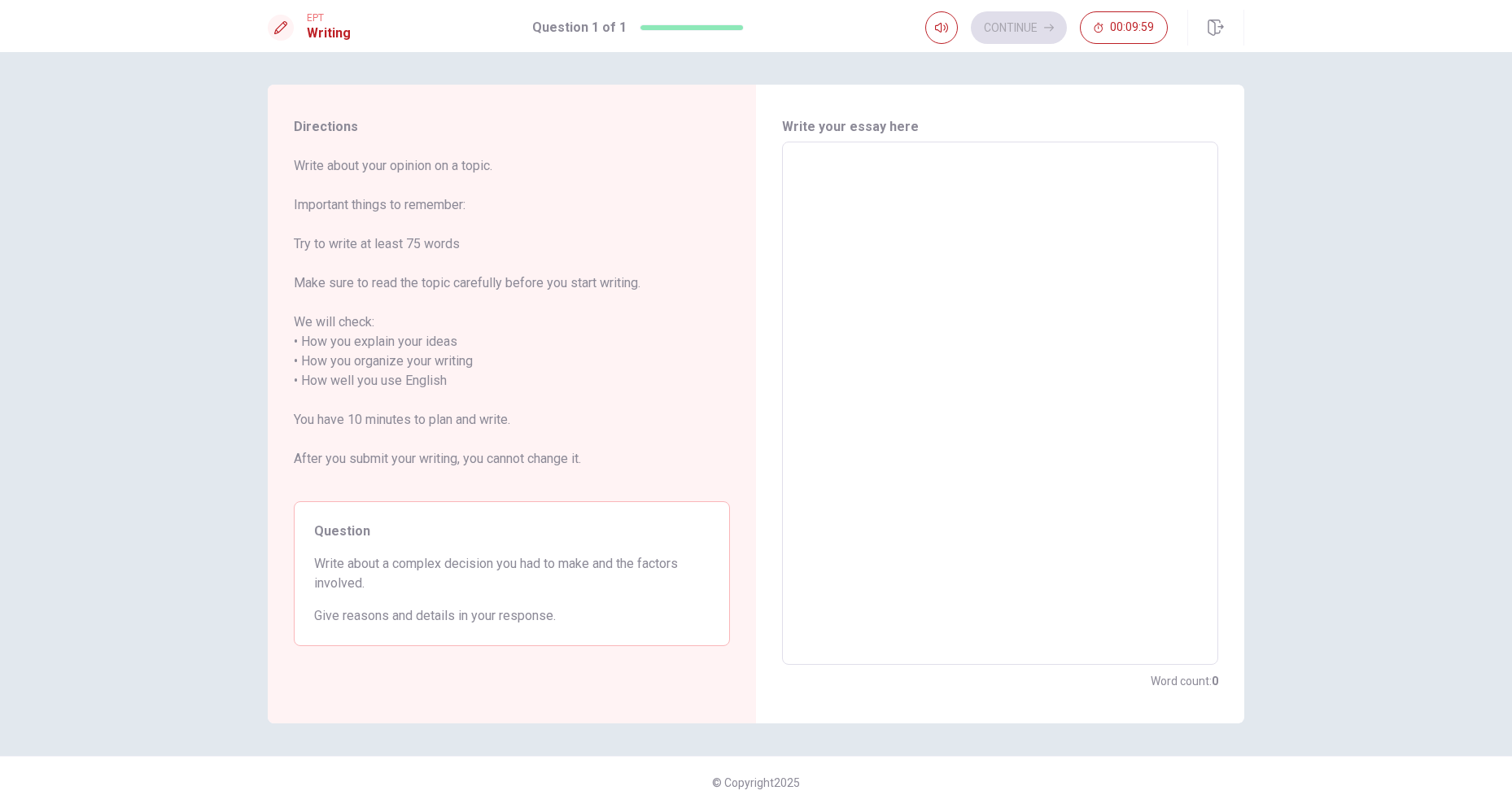
click at [859, 163] on textarea at bounding box center [1001, 403] width 414 height 496
type textarea "w"
type textarea "x"
type textarea "wh"
type textarea "x"
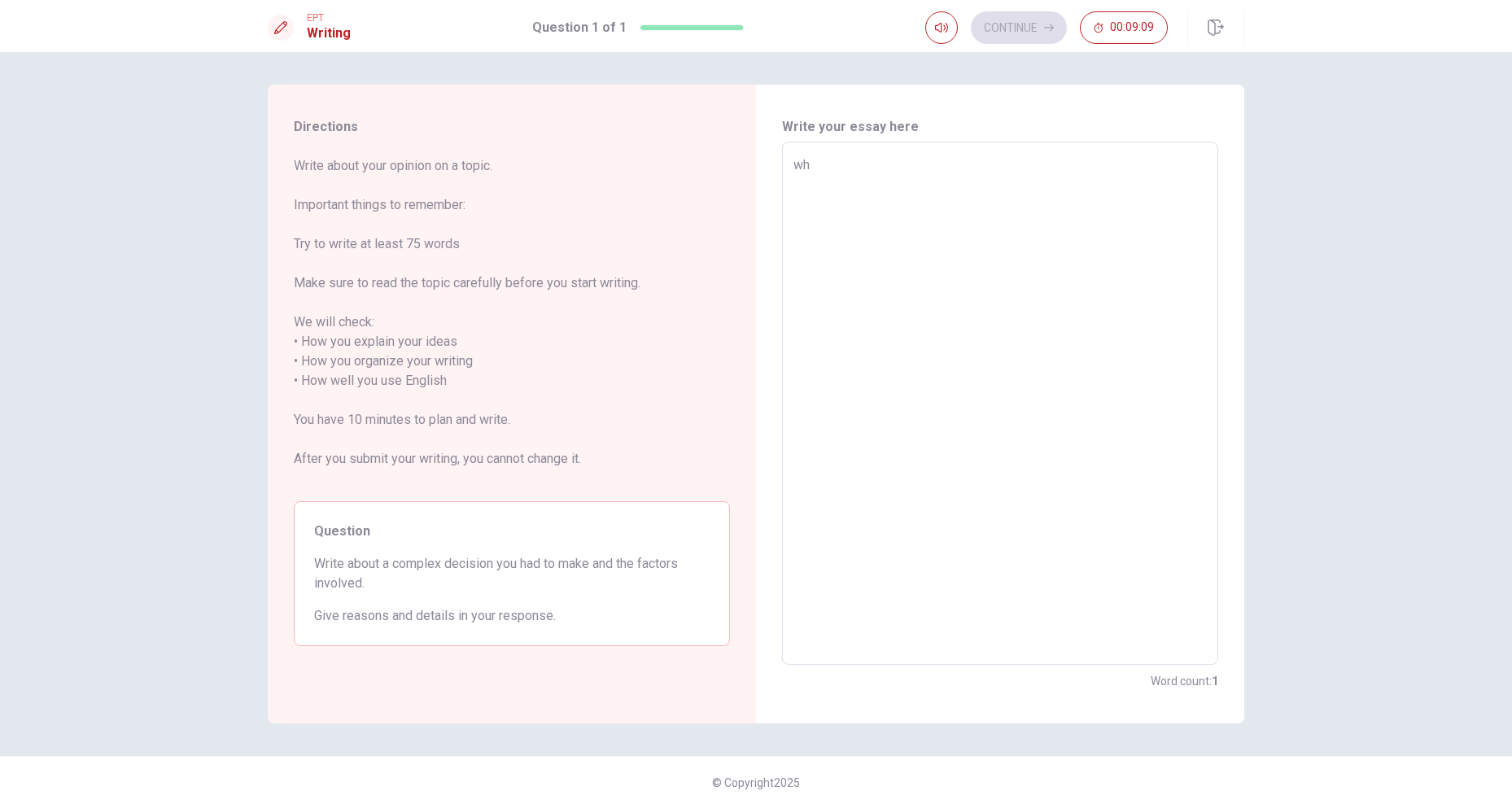
type textarea "whi"
type textarea "x"
type textarea "whil"
type textarea "x"
type textarea "while"
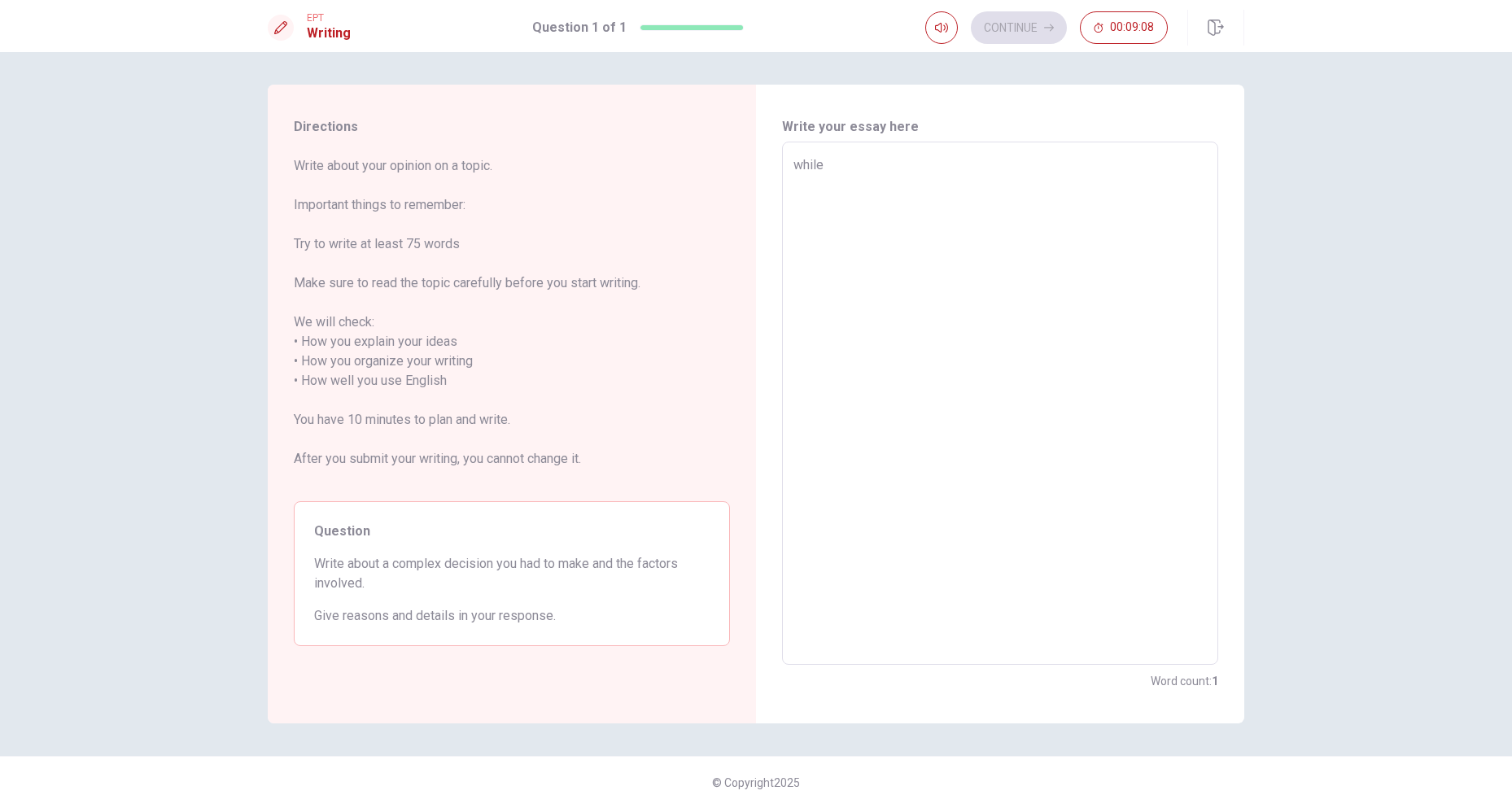
type textarea "x"
type textarea "while"
type textarea "x"
type textarea "while i"
type textarea "x"
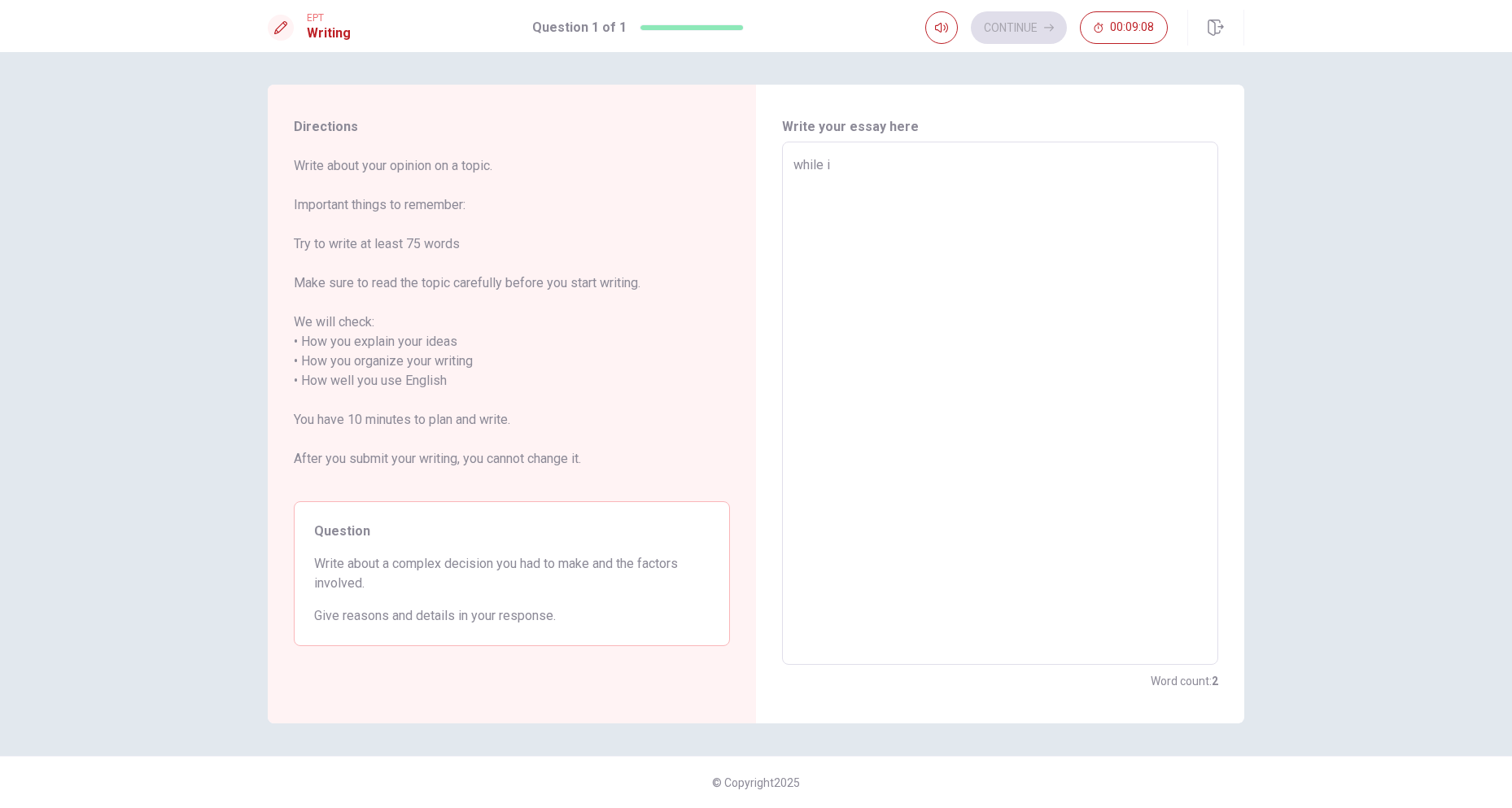
type textarea "while i"
type textarea "x"
type textarea "while i w"
type textarea "x"
type textarea "while i wa"
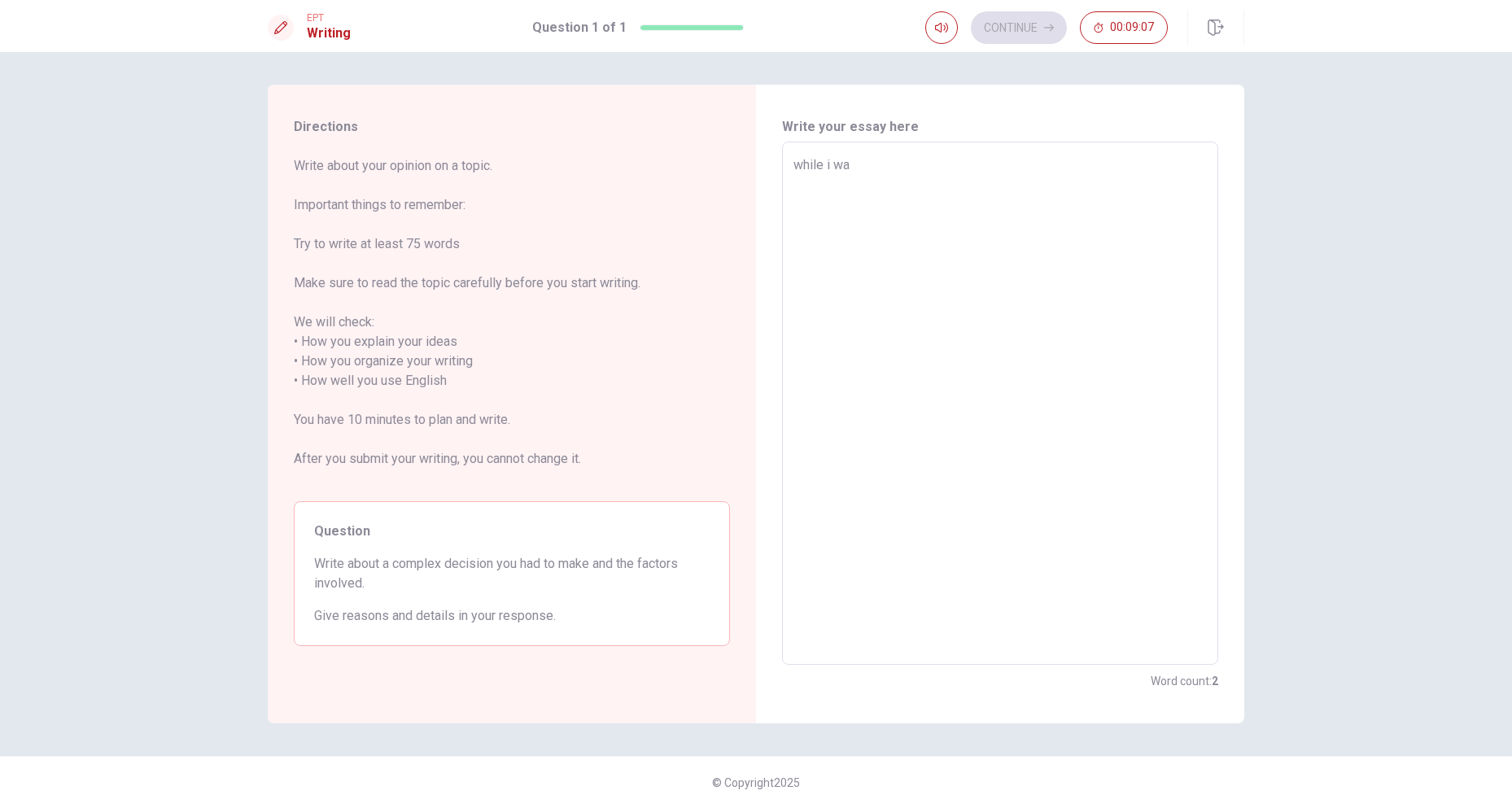
type textarea "x"
type textarea "while i was"
type textarea "x"
type textarea "while i was"
type textarea "x"
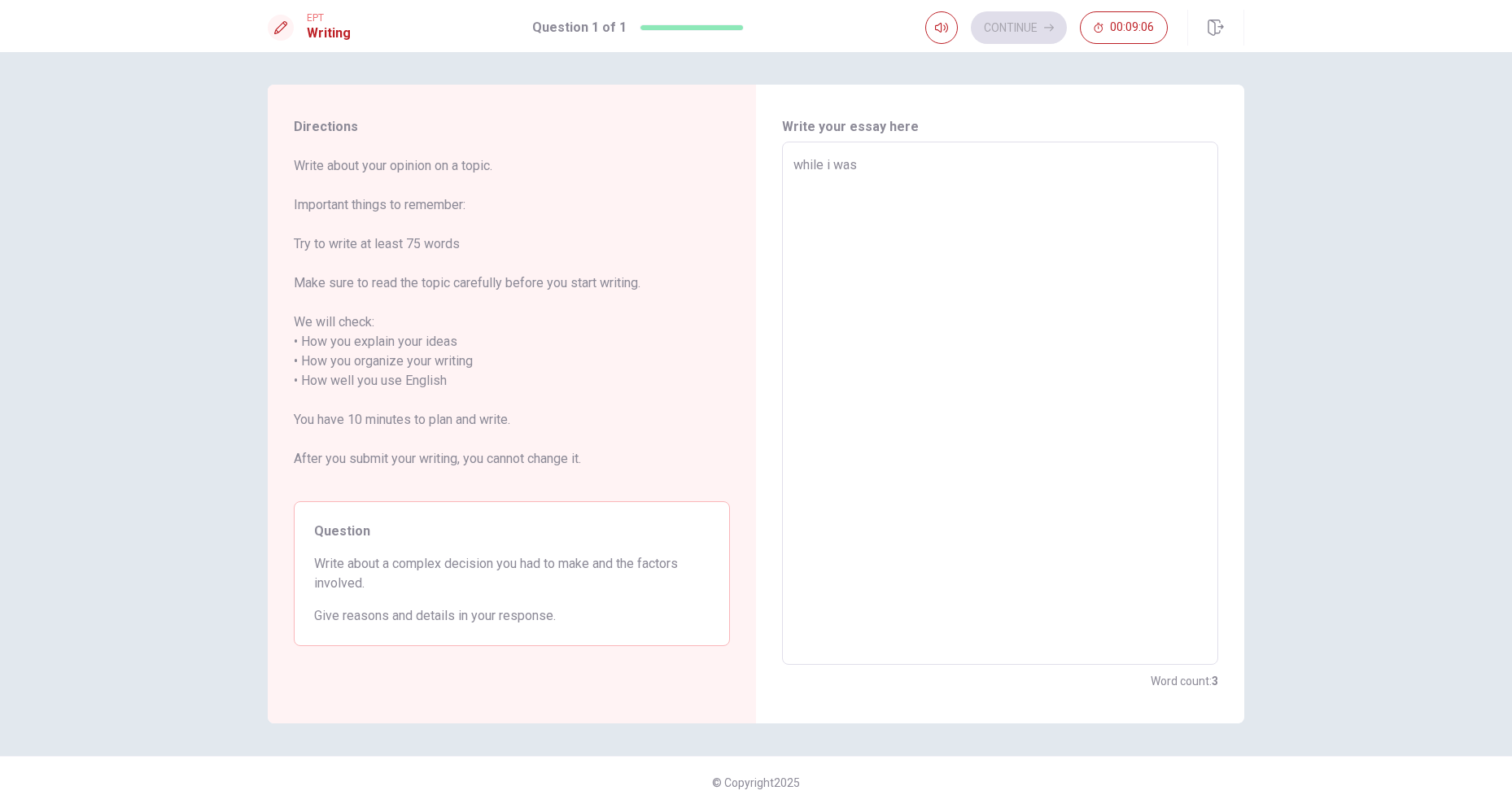
type textarea "while i was s"
type textarea "x"
type textarea "while i was su"
type textarea "x"
type textarea "while i was sut"
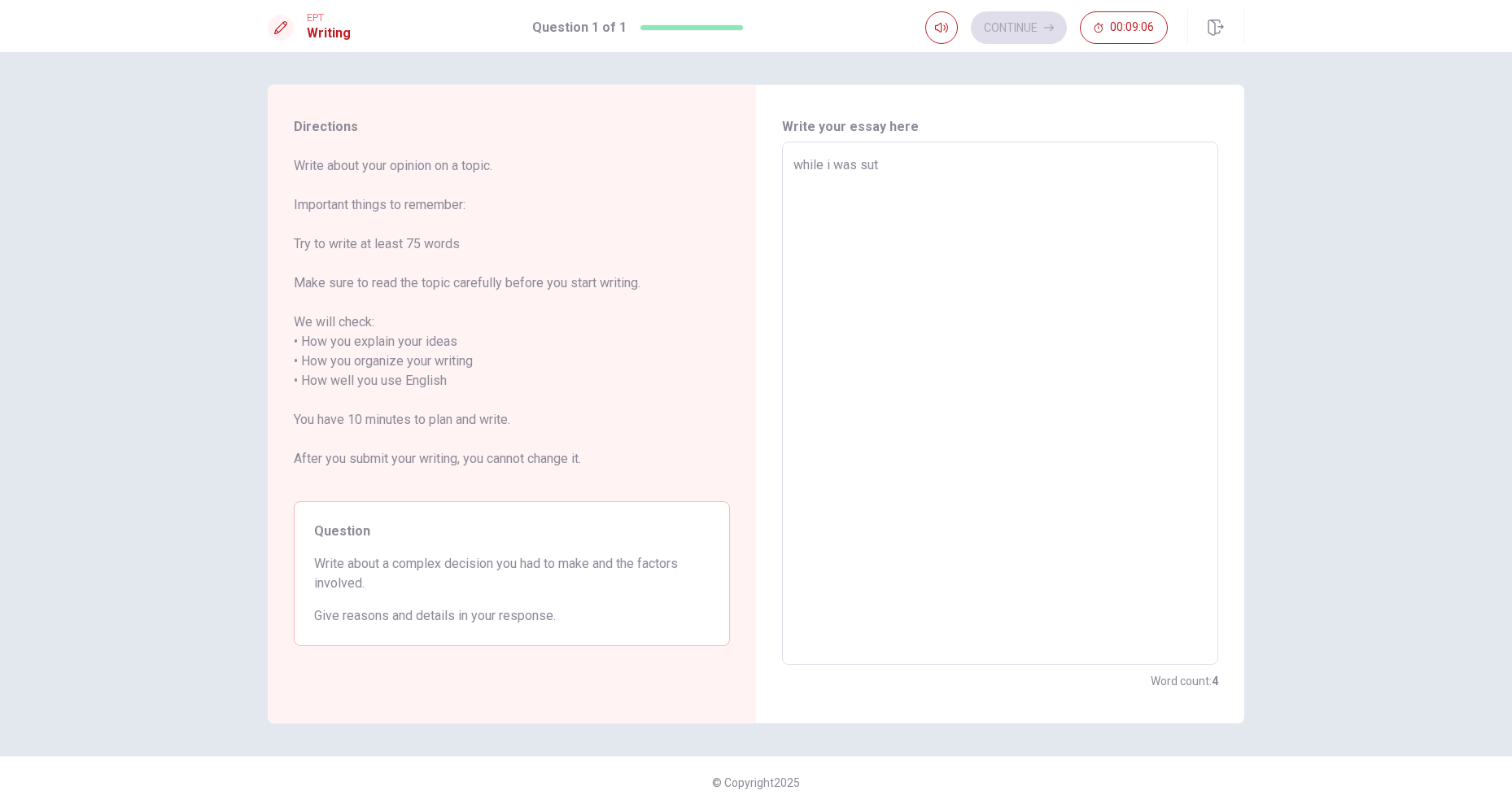
type textarea "x"
type textarea "while i was sutd"
type textarea "x"
type textarea "while i was sutdi"
type textarea "x"
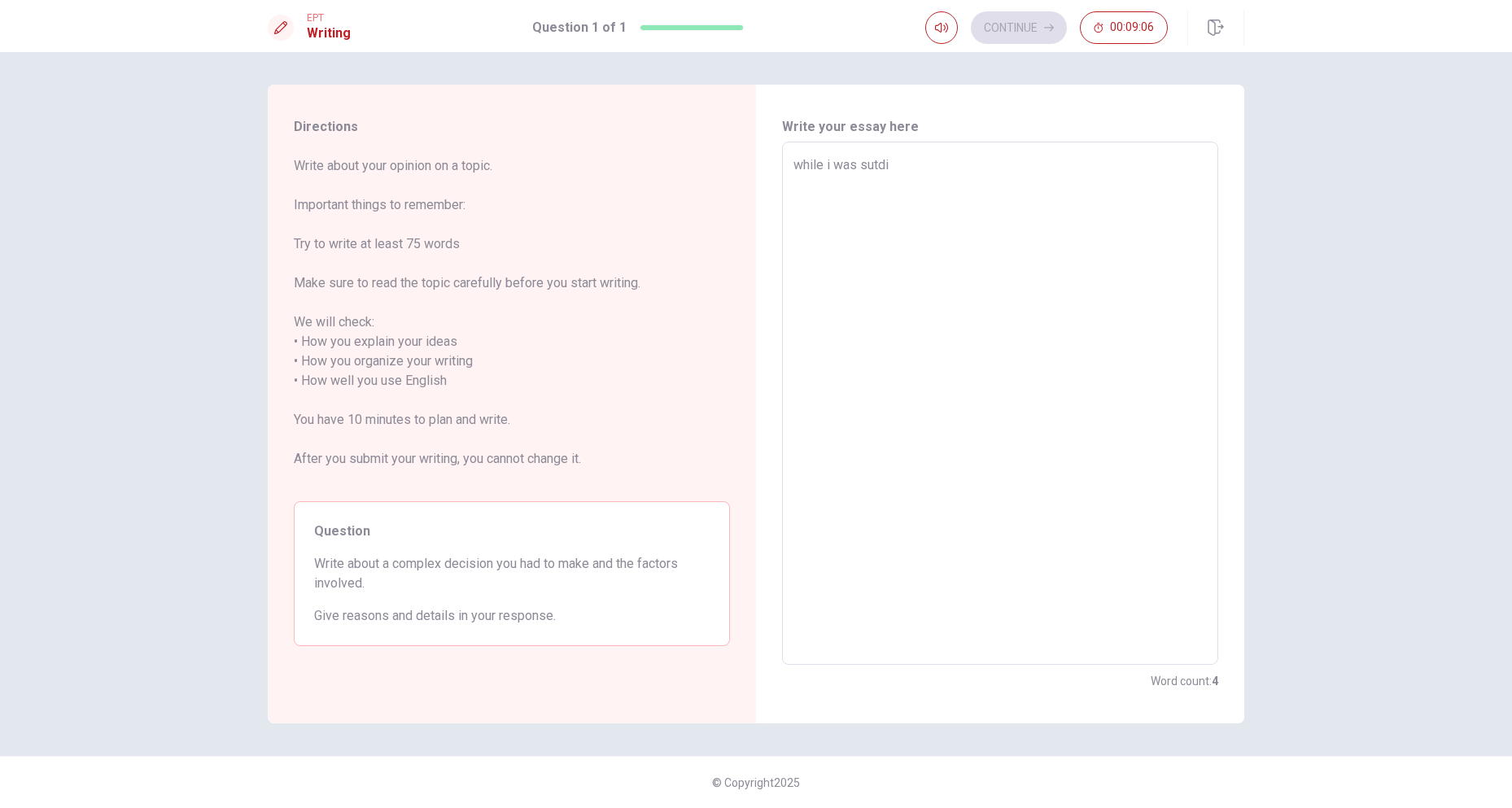
type textarea "while i was sutdiy"
type textarea "x"
type textarea "while i was sutdiyn"
type textarea "x"
type textarea "while i was sutdiyng"
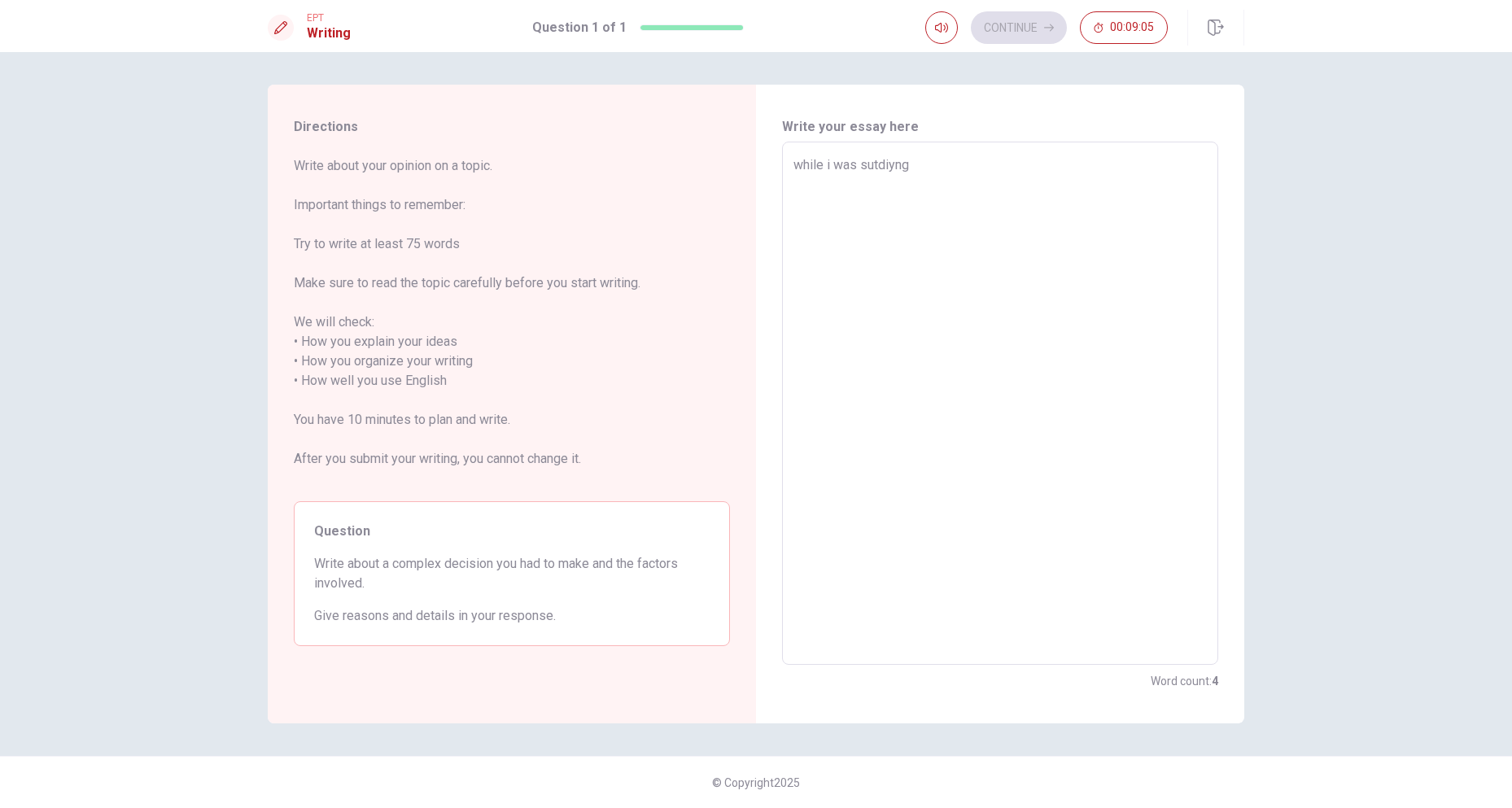
type textarea "x"
type textarea "while i was sutdiyng"
type textarea "x"
type textarea "while i was sutdiyng i"
type textarea "x"
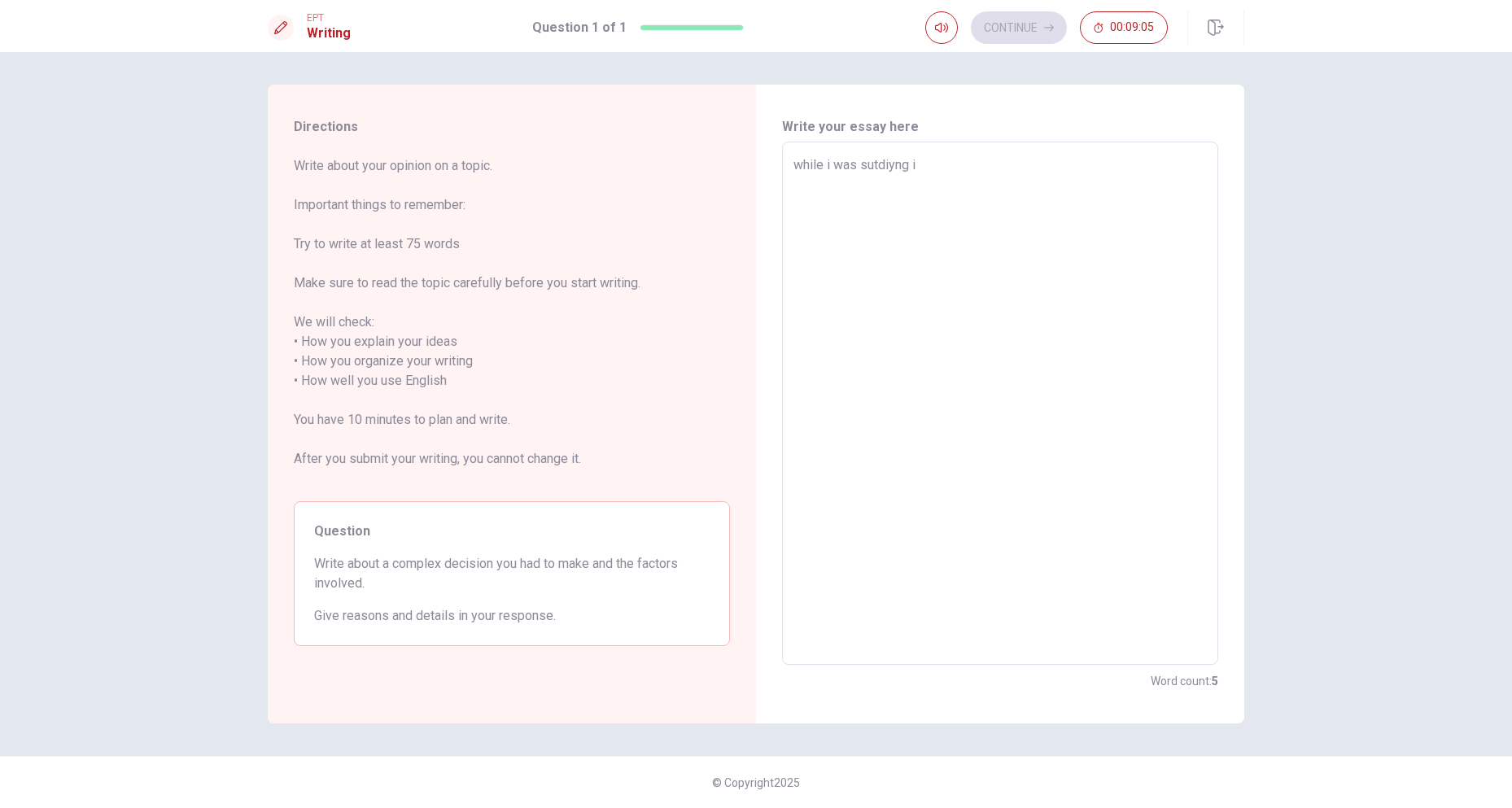
type textarea "while i was sutdiyng in"
type textarea "x"
type textarea "while i was sutdiyng i"
type textarea "x"
type textarea "while i was sutdiyng"
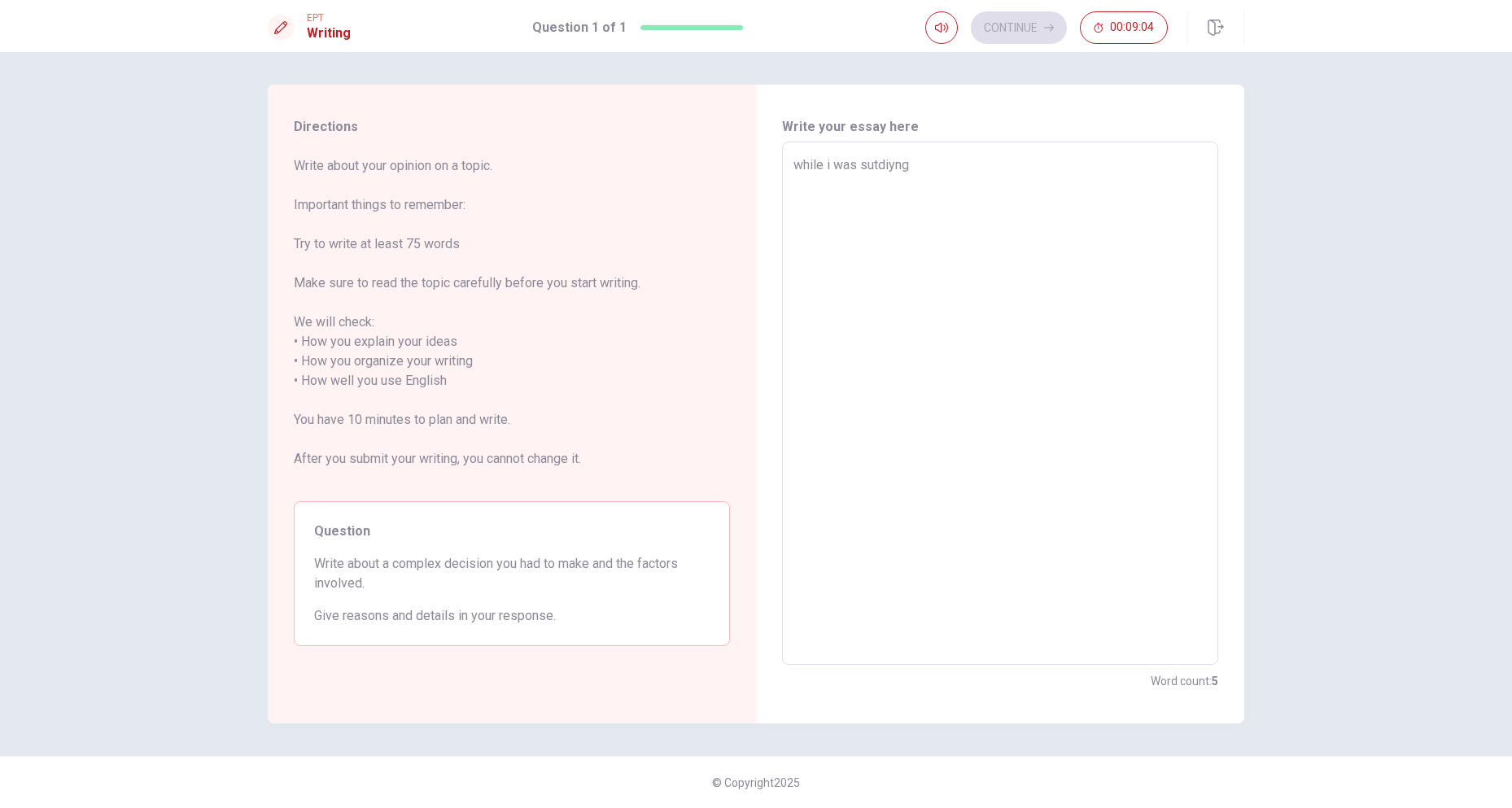
type textarea "x"
type textarea "while i was sutdiyng"
type textarea "x"
type textarea "while i was sutdiyn"
type textarea "x"
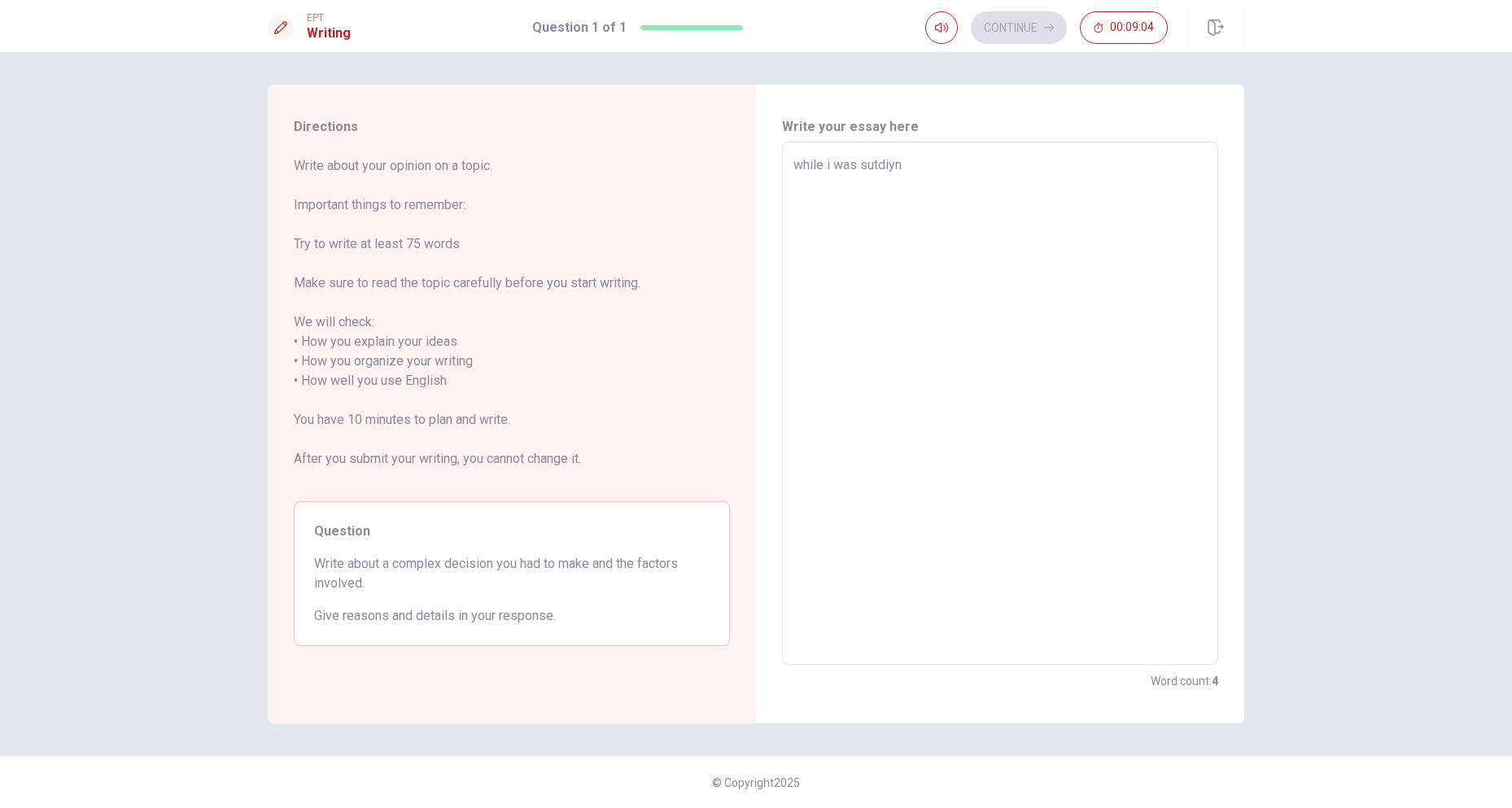
type textarea "while i was sutdiy"
type textarea "x"
type textarea "while i was sutdi"
type textarea "x"
type textarea "while i was sutd"
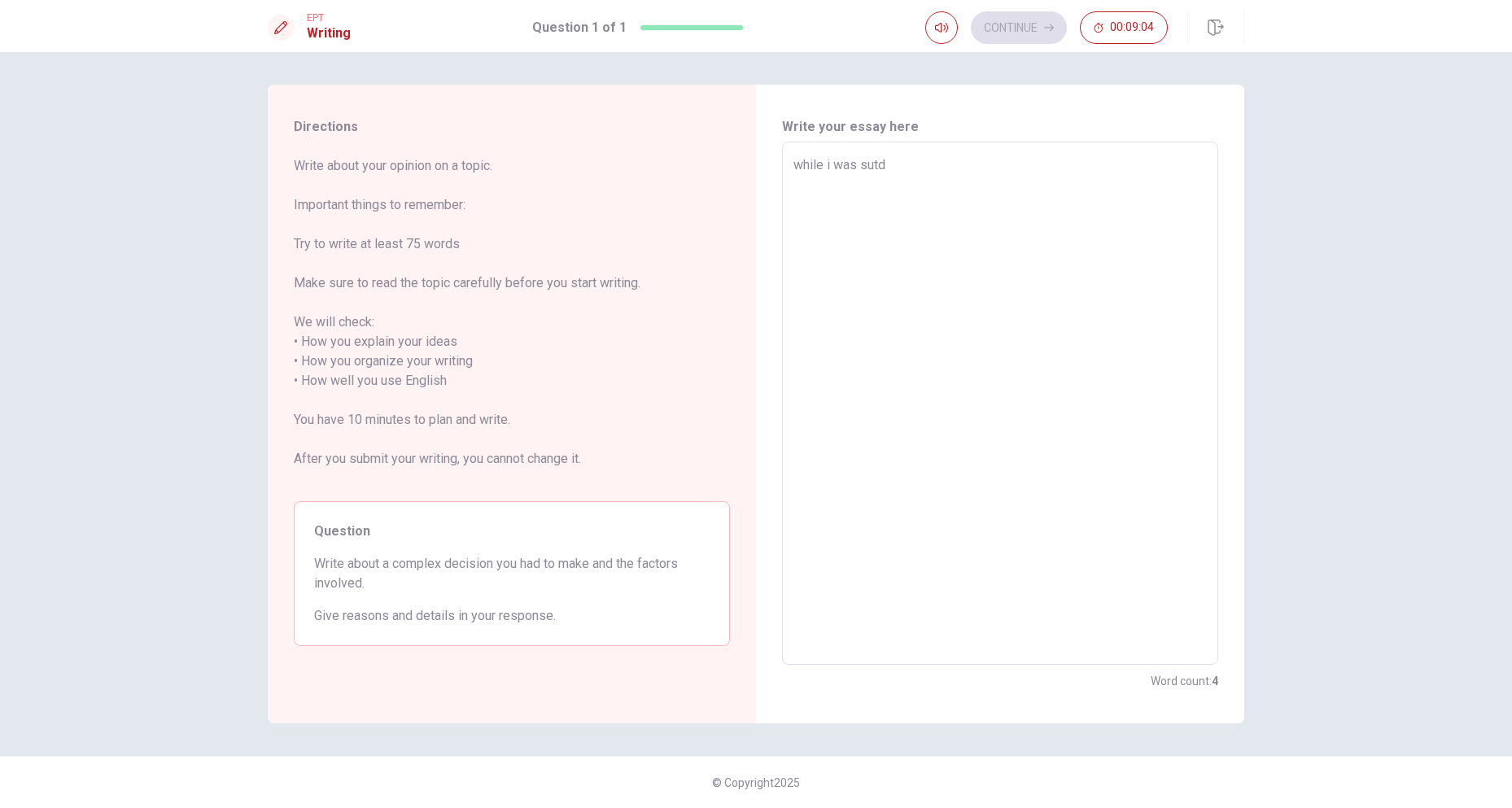
type textarea "x"
type textarea "while i was sut"
type textarea "x"
type textarea "while i was su"
type textarea "x"
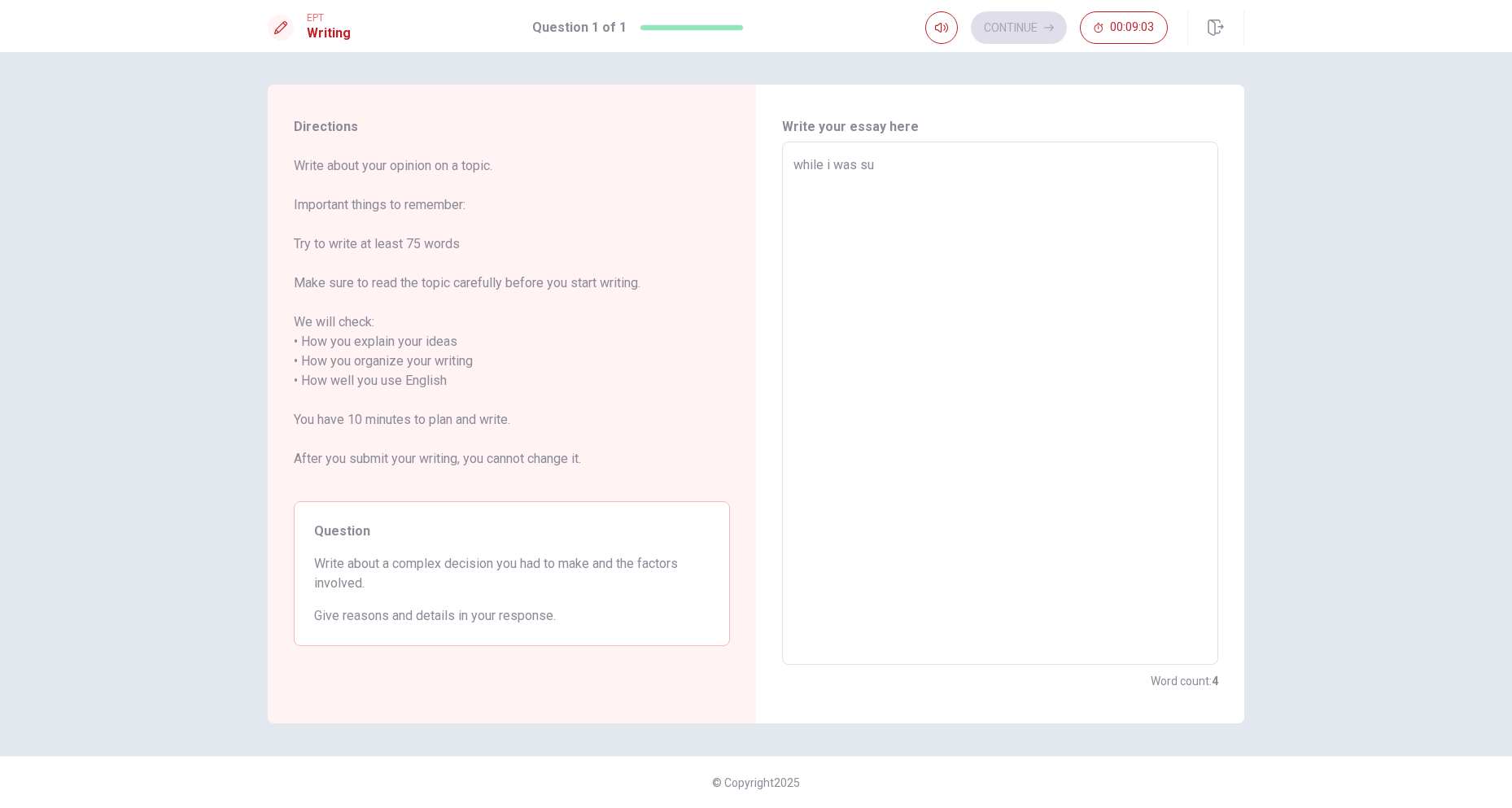
type textarea "while i was s"
type textarea "x"
type textarea "while i was st"
type textarea "x"
type textarea "while i was stu"
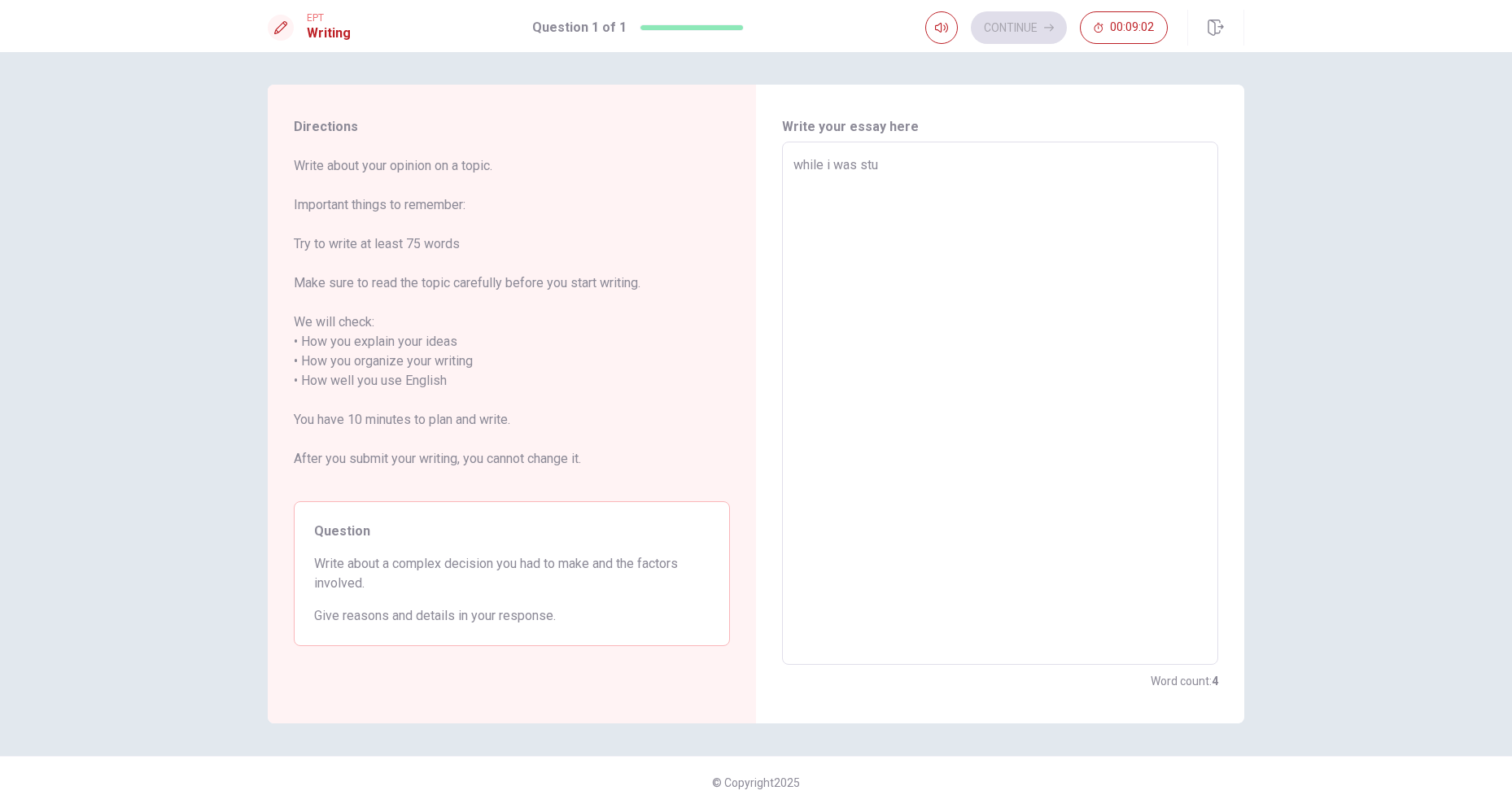
type textarea "x"
type textarea "while i was stud"
type textarea "x"
type textarea "while i was study"
type textarea "x"
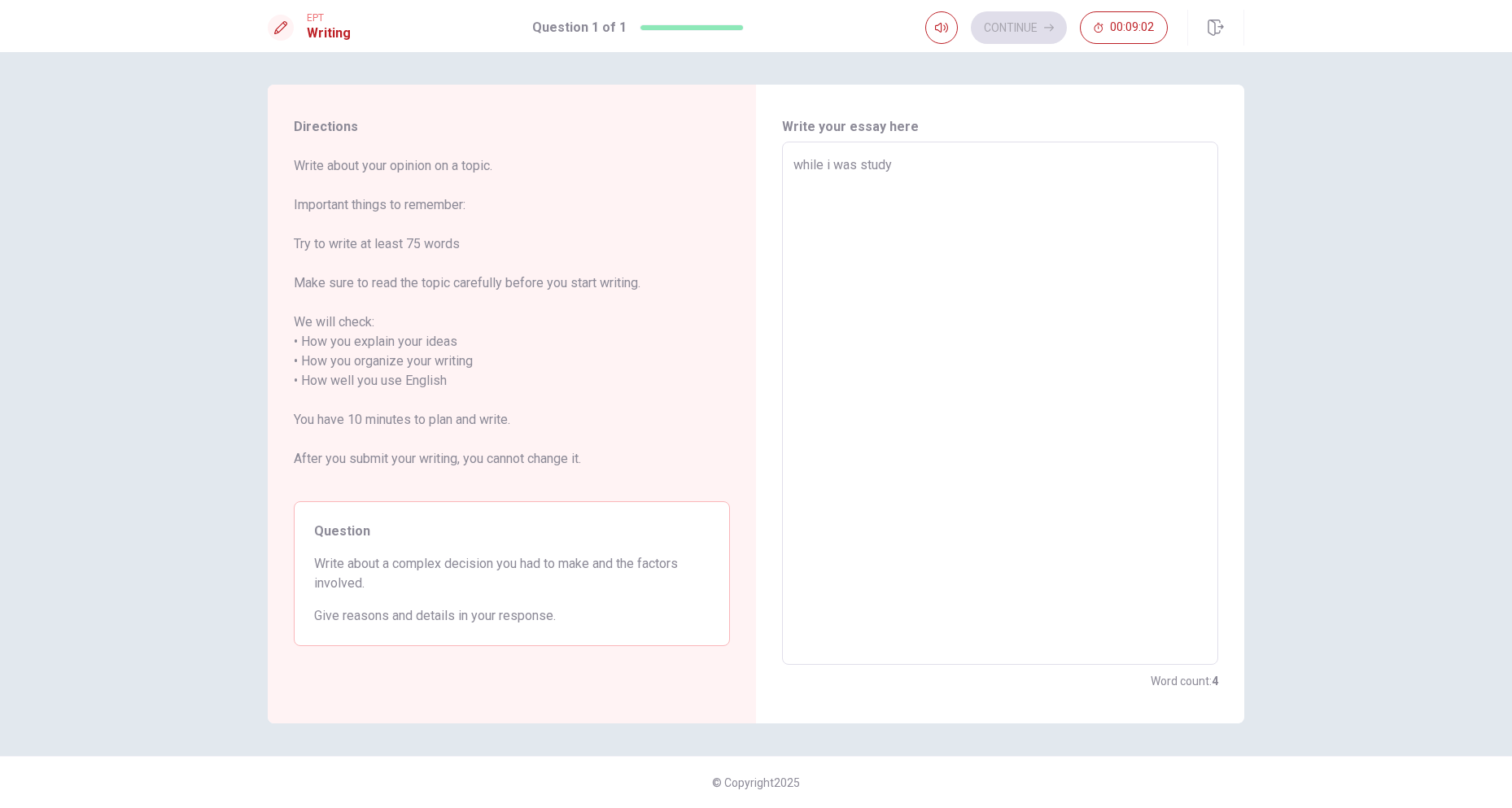
type textarea "while i was studyi"
type textarea "x"
type textarea "while i was studyin"
type textarea "x"
type textarea "while i was studying"
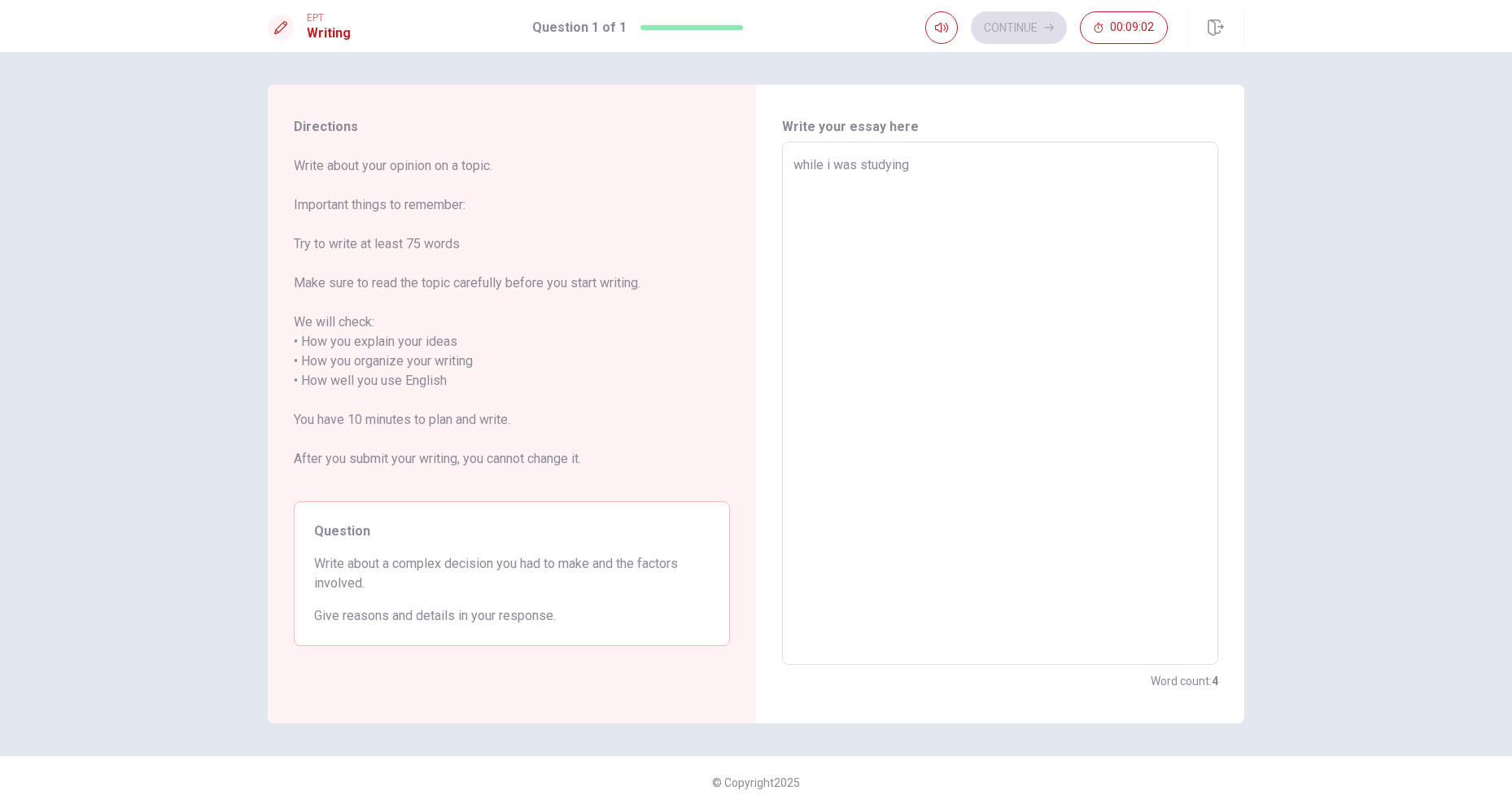
type textarea "x"
type textarea "while i was studying"
type textarea "x"
type textarea "while i was studying i"
type textarea "x"
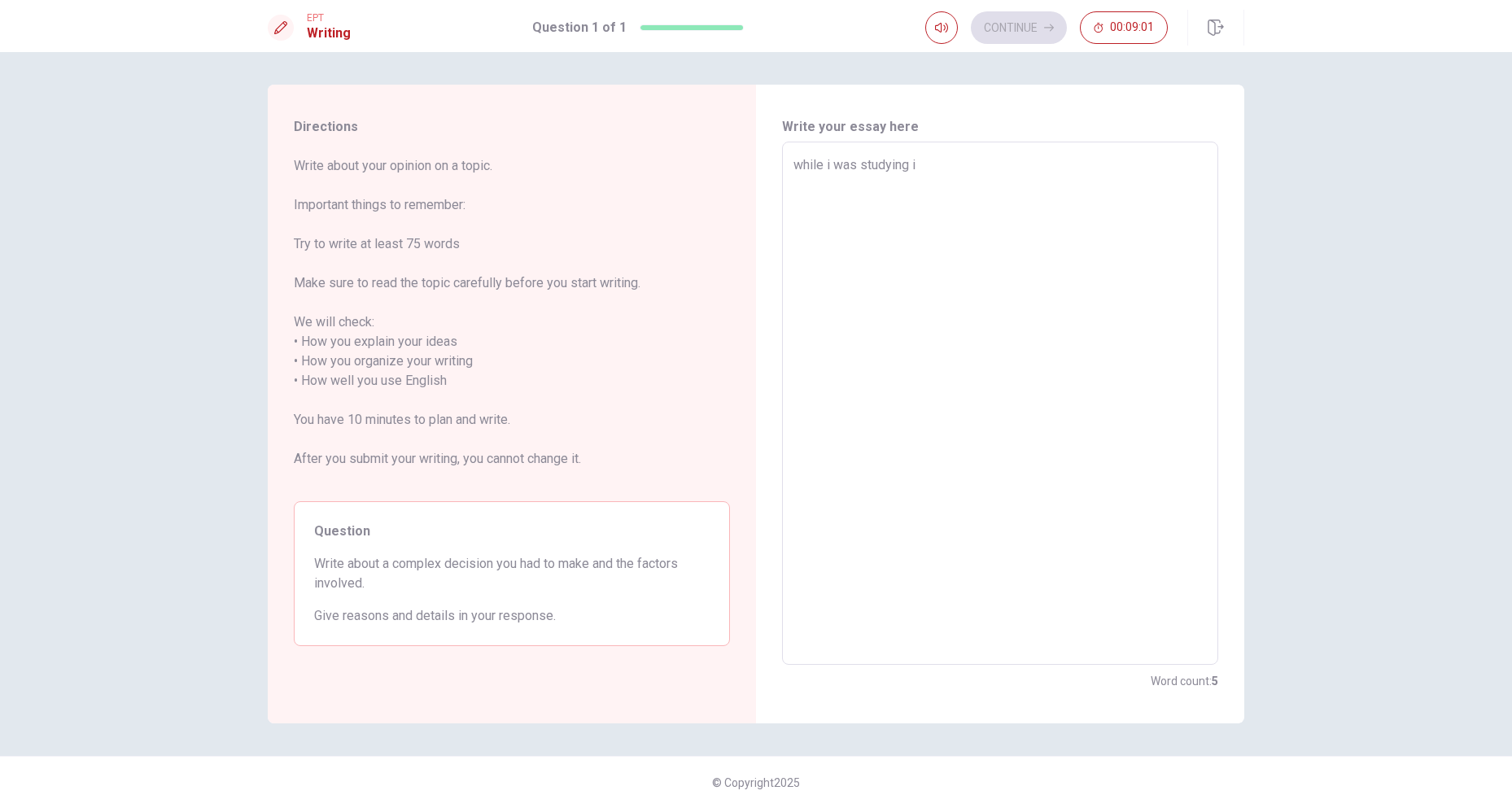
type textarea "while i was studying in"
type textarea "x"
type textarea "while i was studying in"
type textarea "x"
type textarea "while i was studying in e"
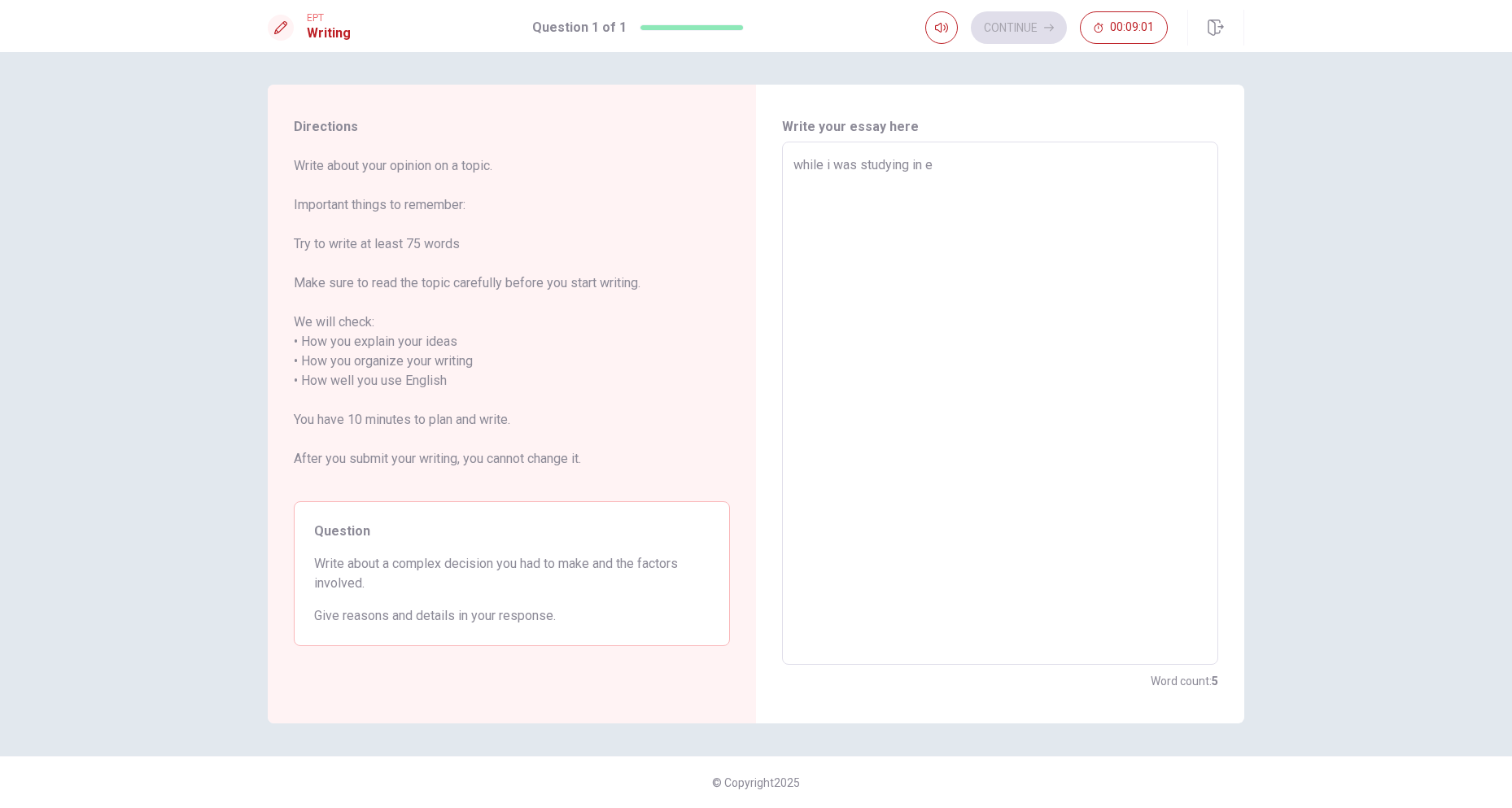
type textarea "x"
type textarea "while i was studying in en"
type textarea "x"
type textarea "while i was studying in eng"
type textarea "x"
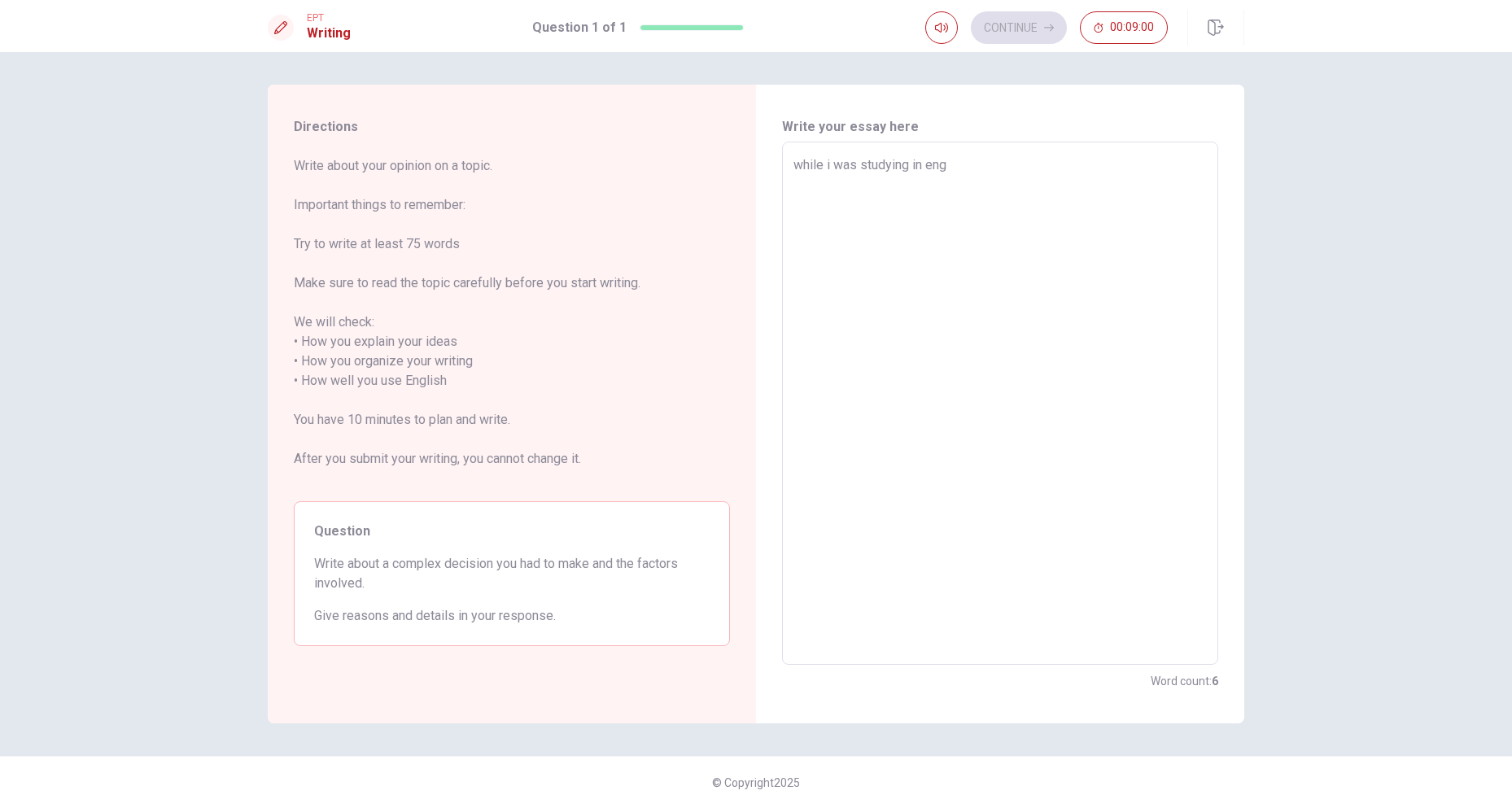
type textarea "while i was studying in engi"
type textarea "x"
type textarea "while i was studying in engin"
type textarea "x"
type textarea "while i was studying in engine"
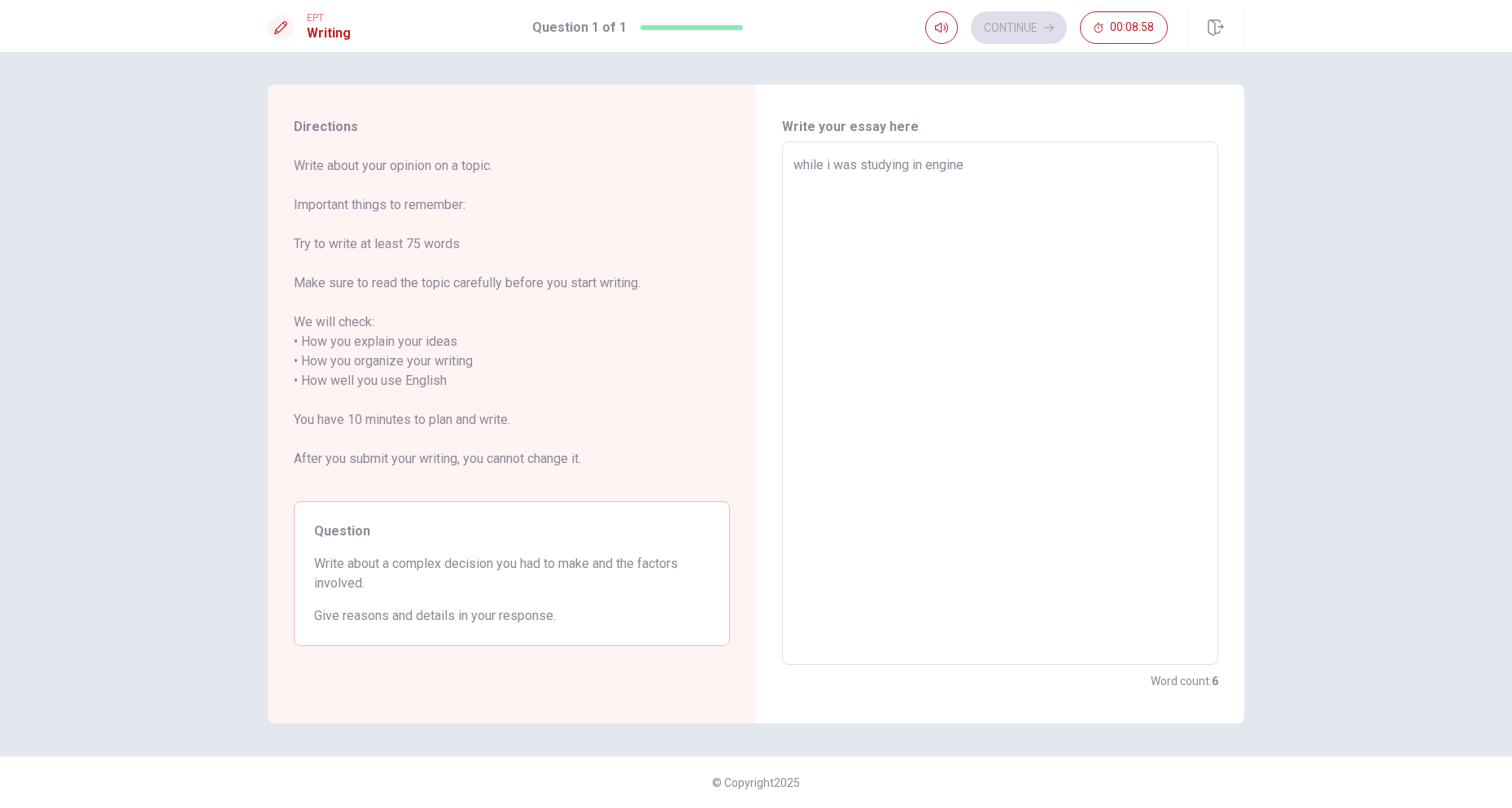
type textarea "x"
type textarea "while i was studying in enginee"
type textarea "x"
type textarea "while i was studying in engineer"
type textarea "x"
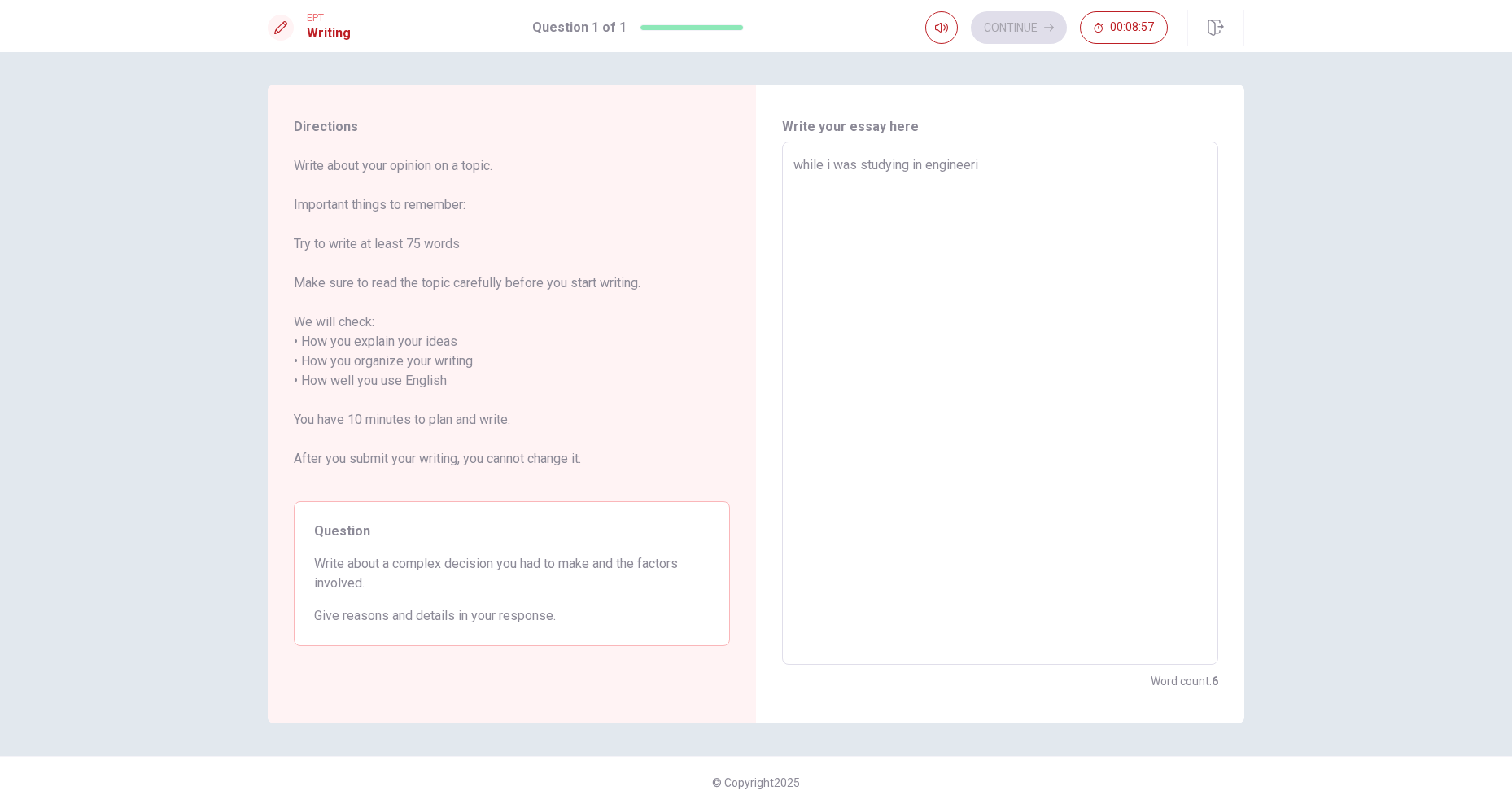
type textarea "while i was studying in engineerin"
type textarea "x"
type textarea "while i was studying in engineering"
type textarea "x"
type textarea "while i was studying in engineering"
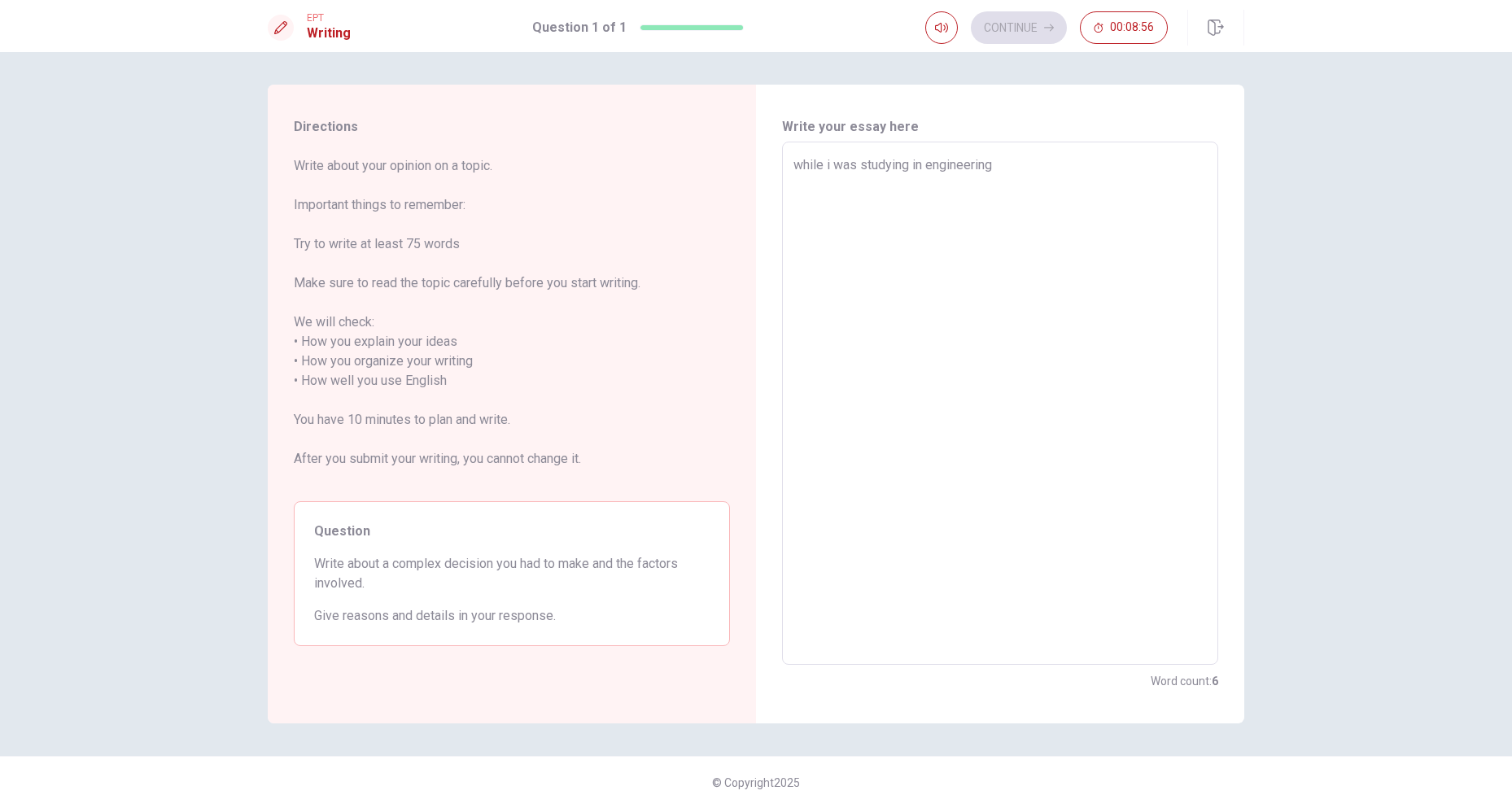
type textarea "x"
type textarea "while i was studying in engineering s"
type textarea "x"
type textarea "while i was studying in engineering sc"
type textarea "x"
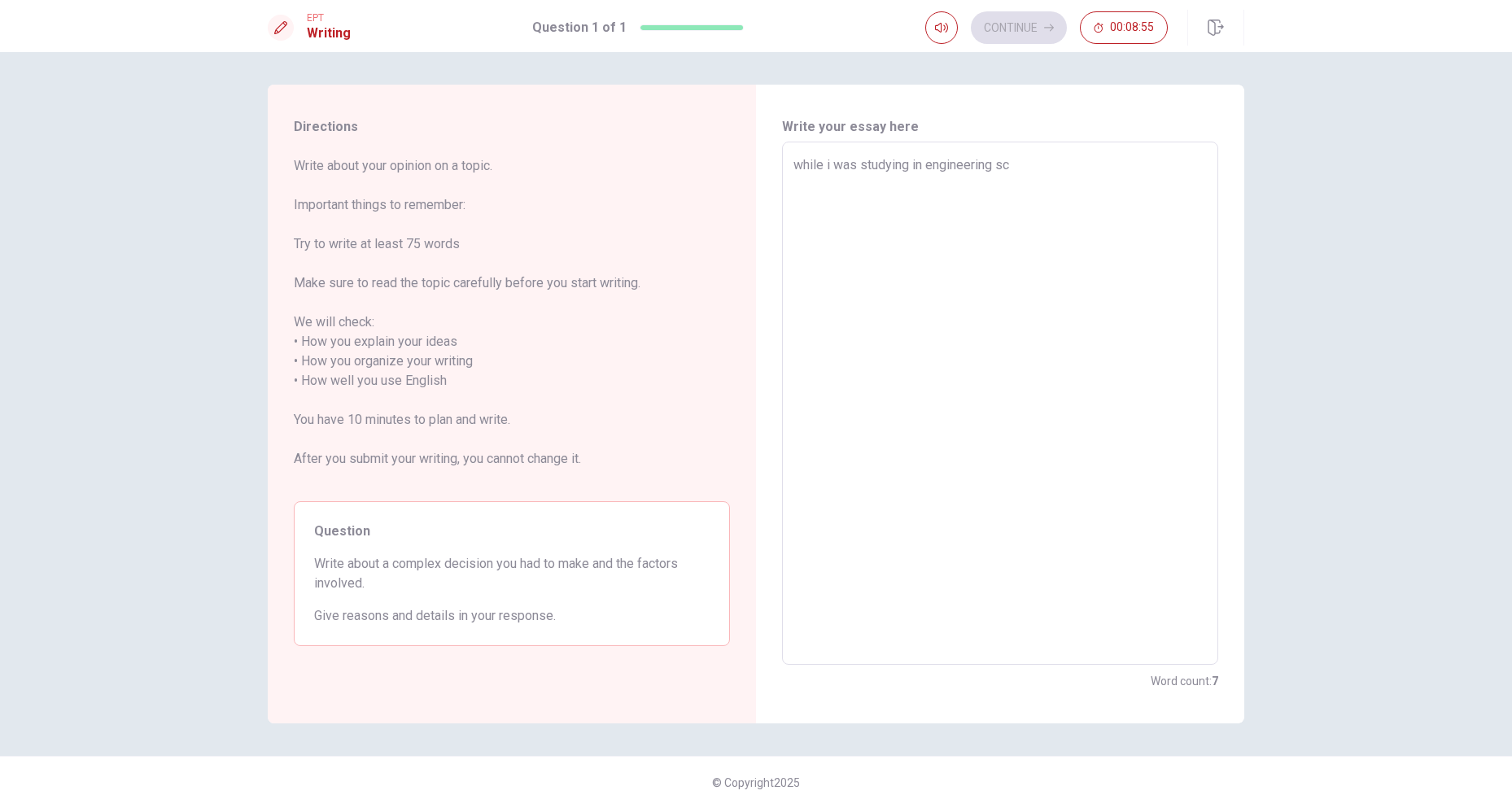
type textarea "while i was studying in engineering sch"
type textarea "x"
type textarea "while i was studying in engineering scho"
type textarea "x"
type textarea "while i was studying in engineering schoo"
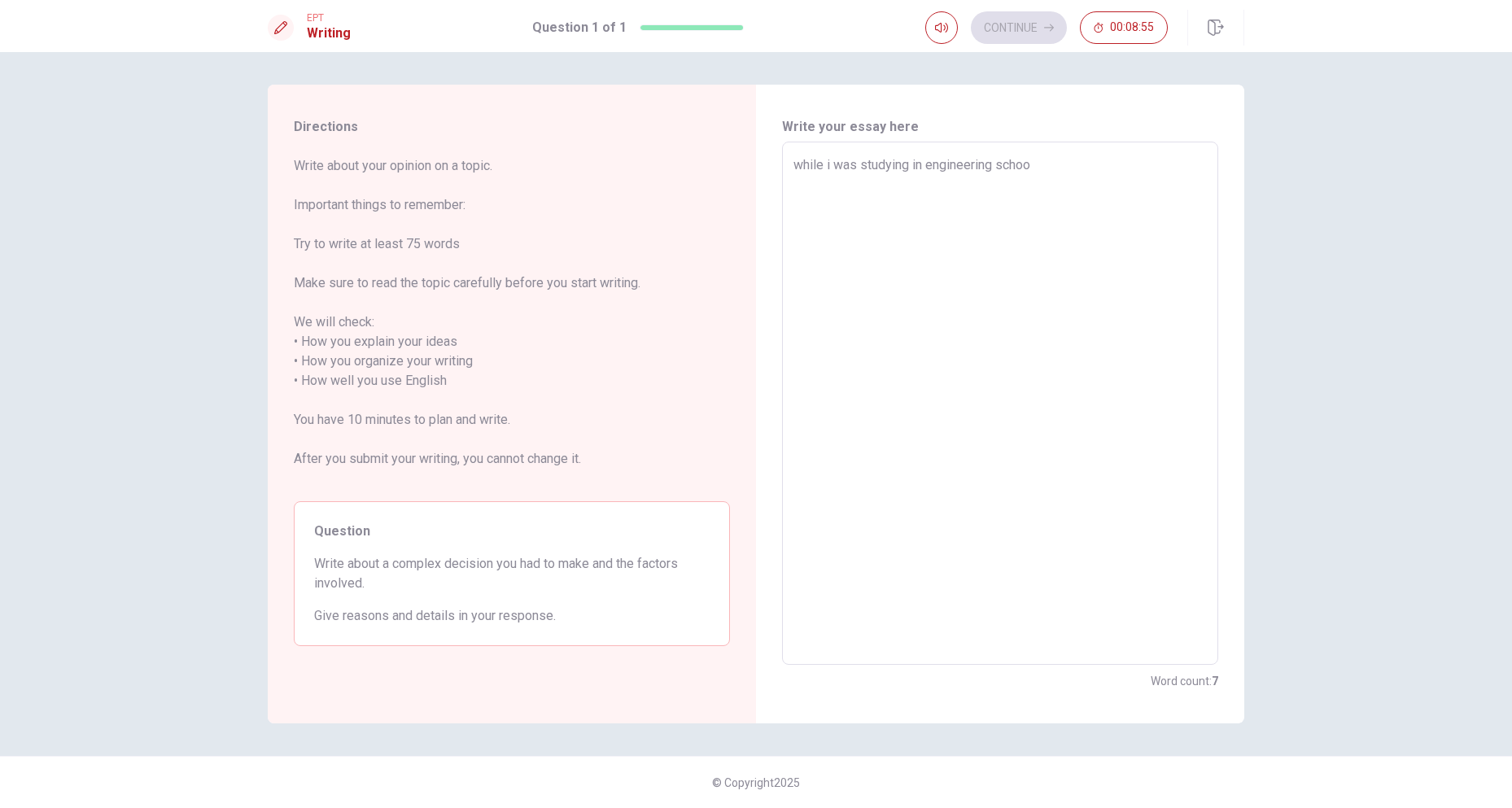
type textarea "x"
type textarea "while i was studying in engineering school"
type textarea "x"
type textarea "while i was studying in engineering school"
type textarea "x"
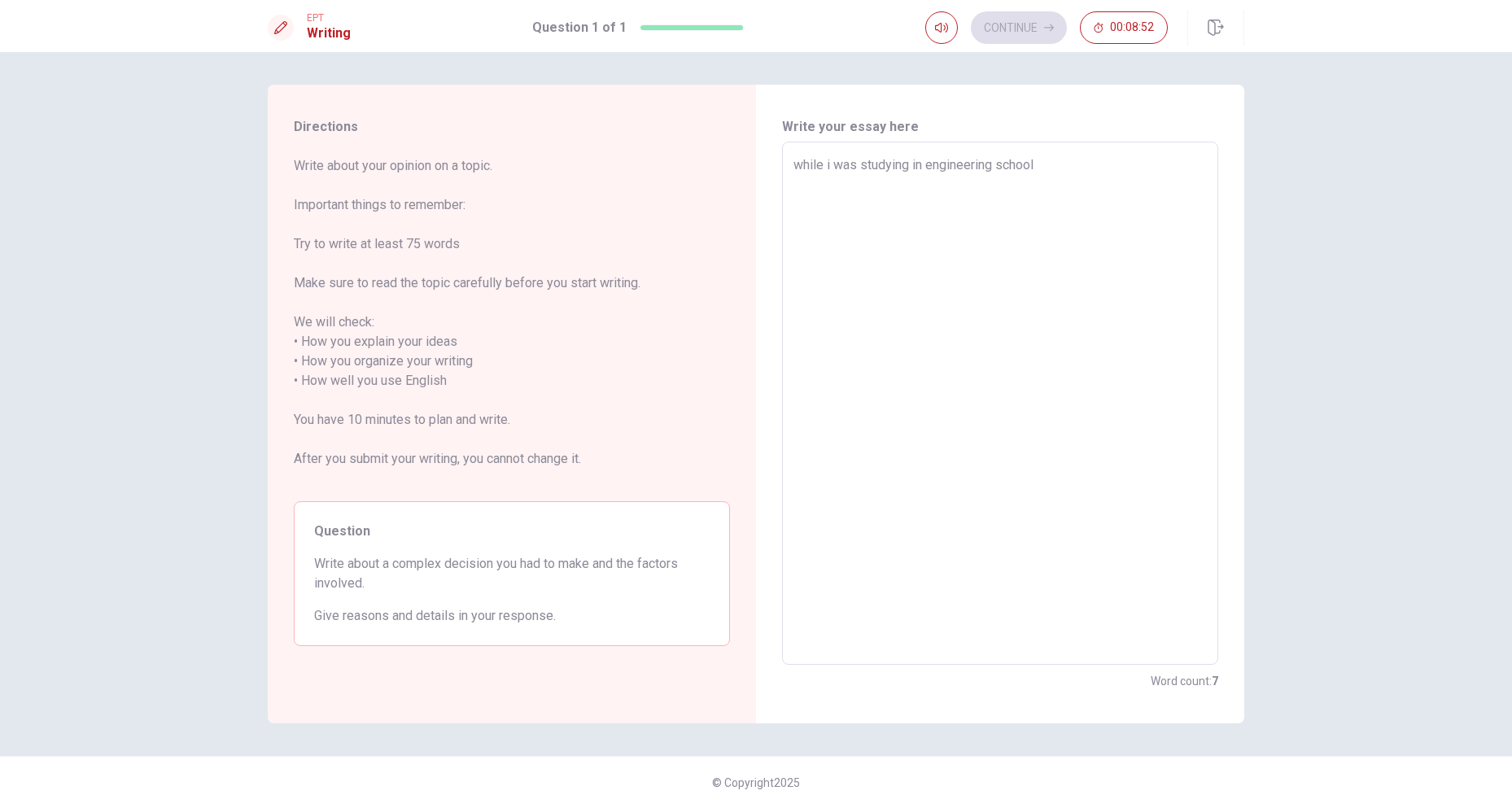
type textarea "while i was studying in engineering school i"
type textarea "x"
type textarea "while i was studying in engineering school i"
type textarea "x"
type textarea "while i was studying in engineering school i m"
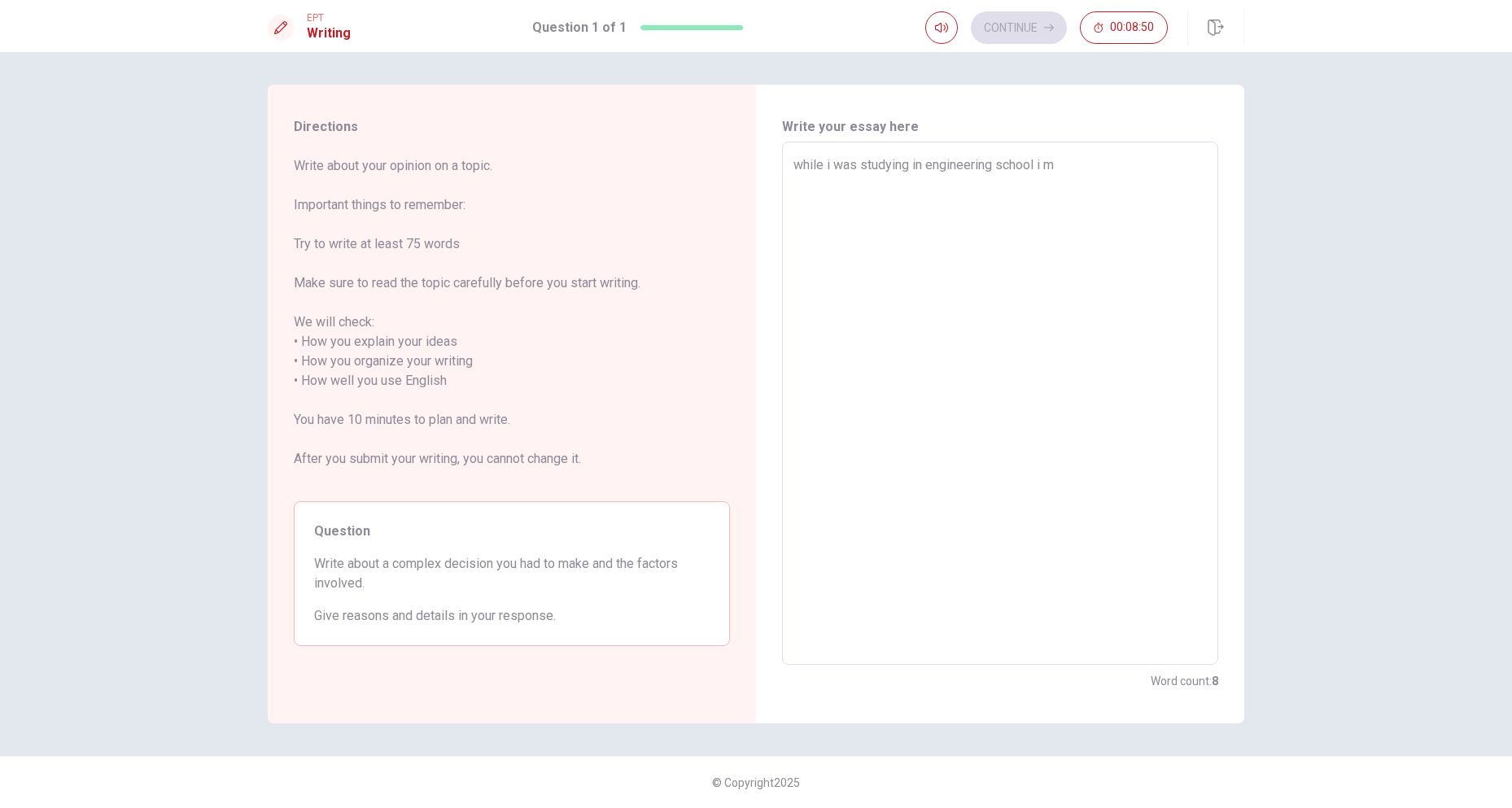
type textarea "x"
type textarea "while i was studying in engineering school i [GEOGRAPHIC_DATA]"
type textarea "x"
type textarea "while i was studying in engineering school i mad"
type textarea "x"
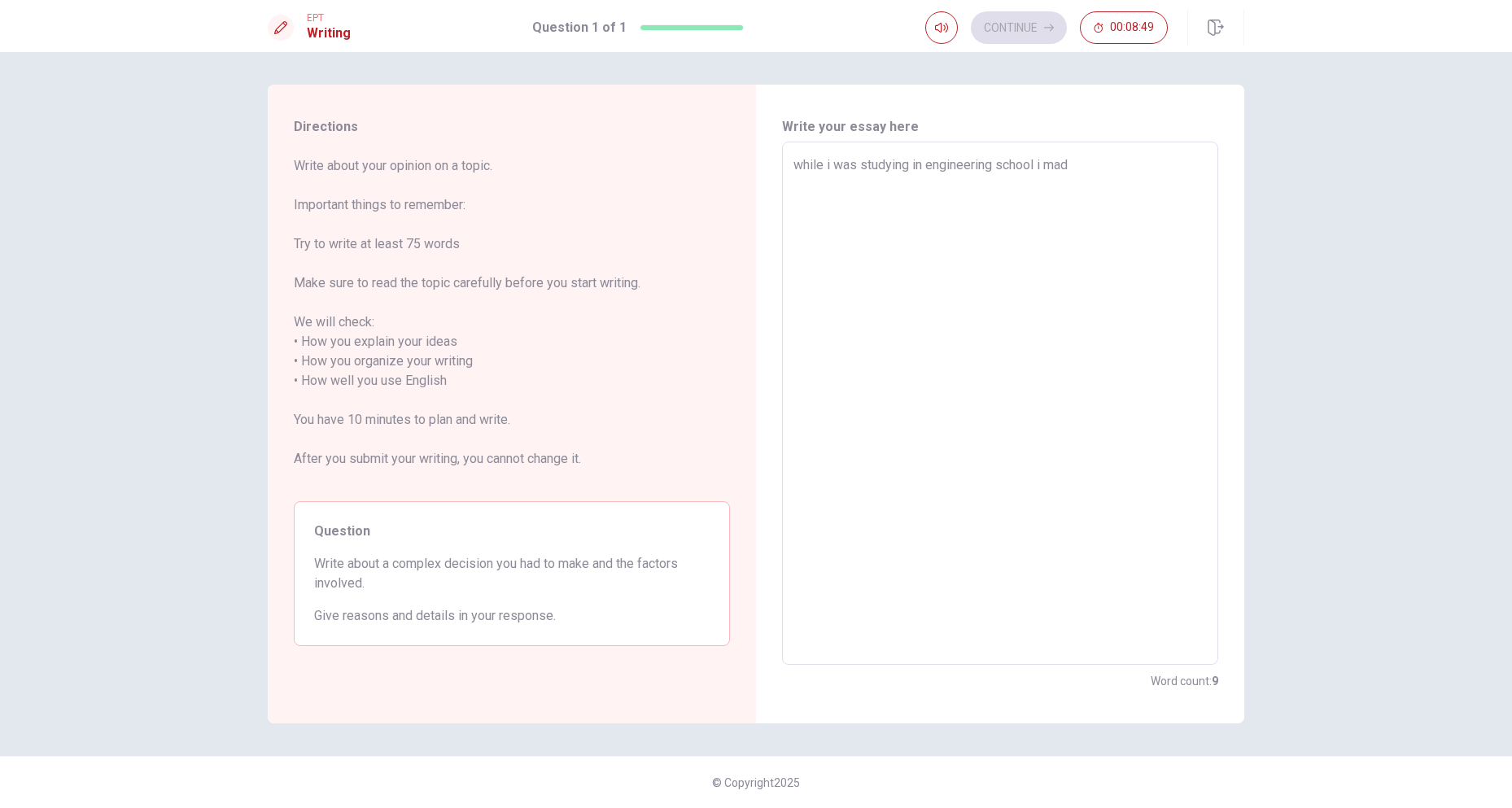
type textarea "while i was studying in engineering school i made"
type textarea "x"
type textarea "while i was studying in engineering school i made"
type textarea "x"
type textarea "while i was studying in engineering school i made a"
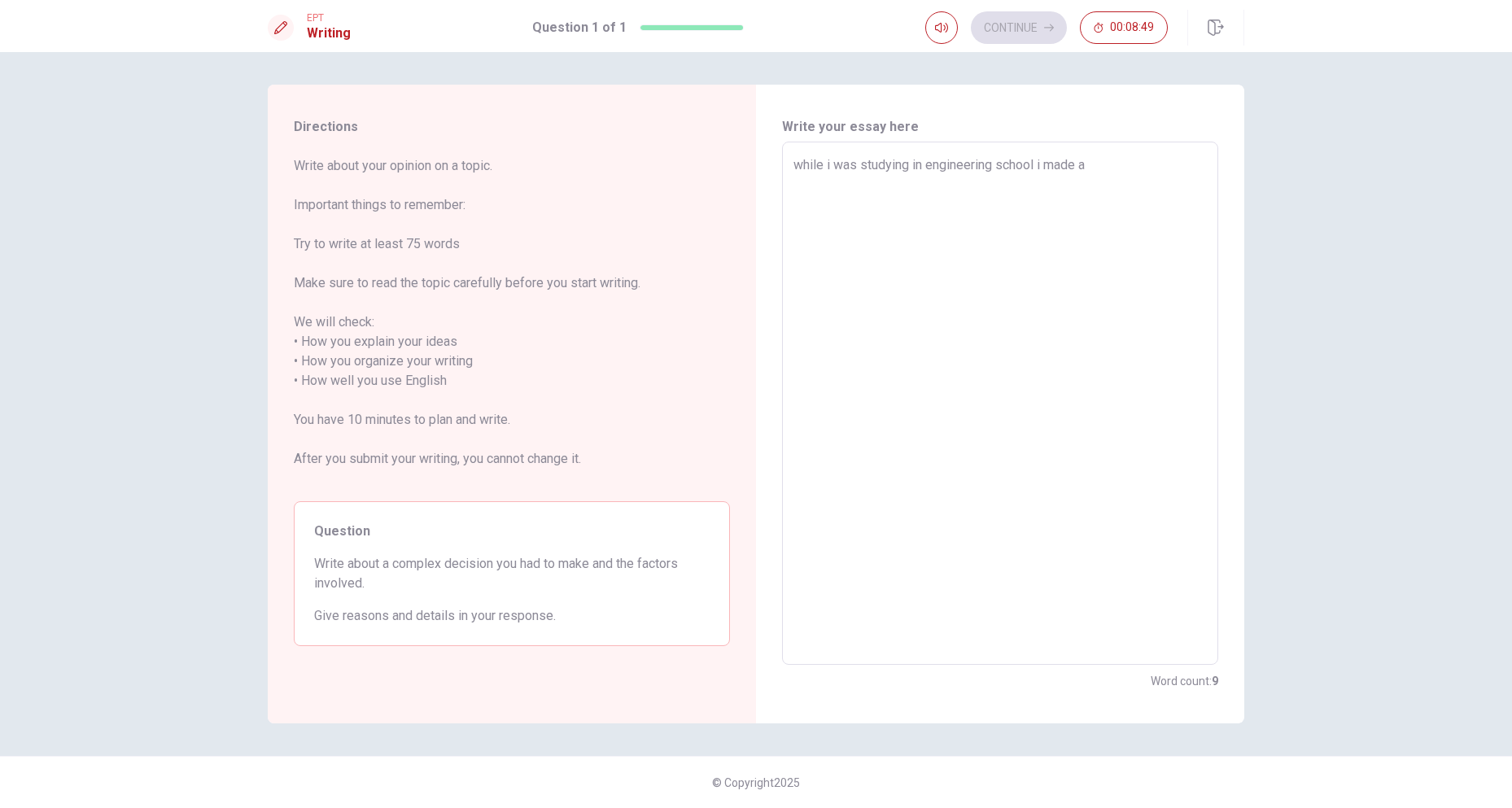
type textarea "x"
type textarea "while i was studying in engineering school i made a"
type textarea "x"
type textarea "while i was studying in engineering school i made a c"
type textarea "x"
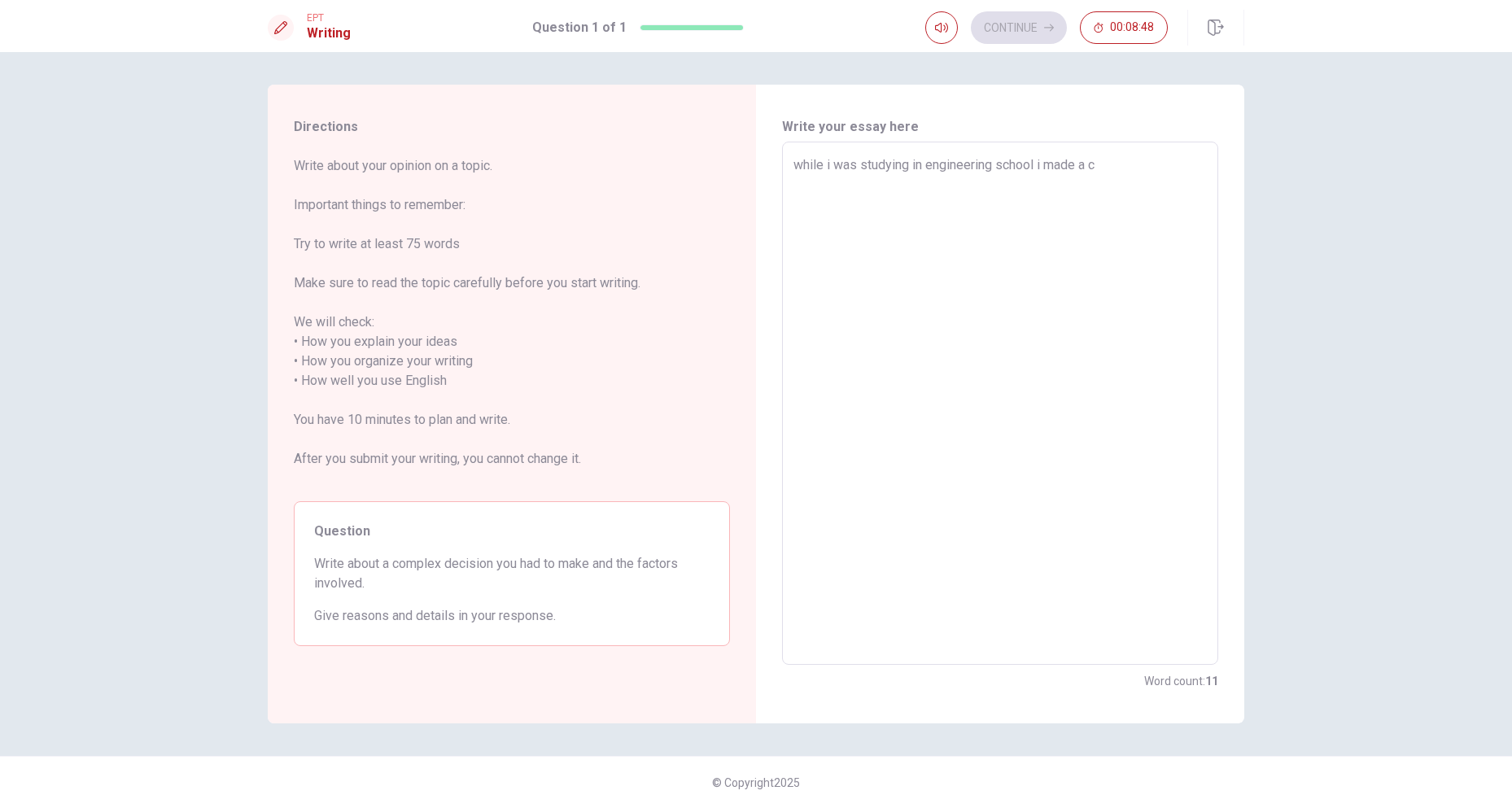
type textarea "while i was studying in engineering school i made a co"
type textarea "x"
type textarea "while i was studying in engineering school i made a com"
type textarea "x"
type textarea "while i was studying in engineering school i made a comp"
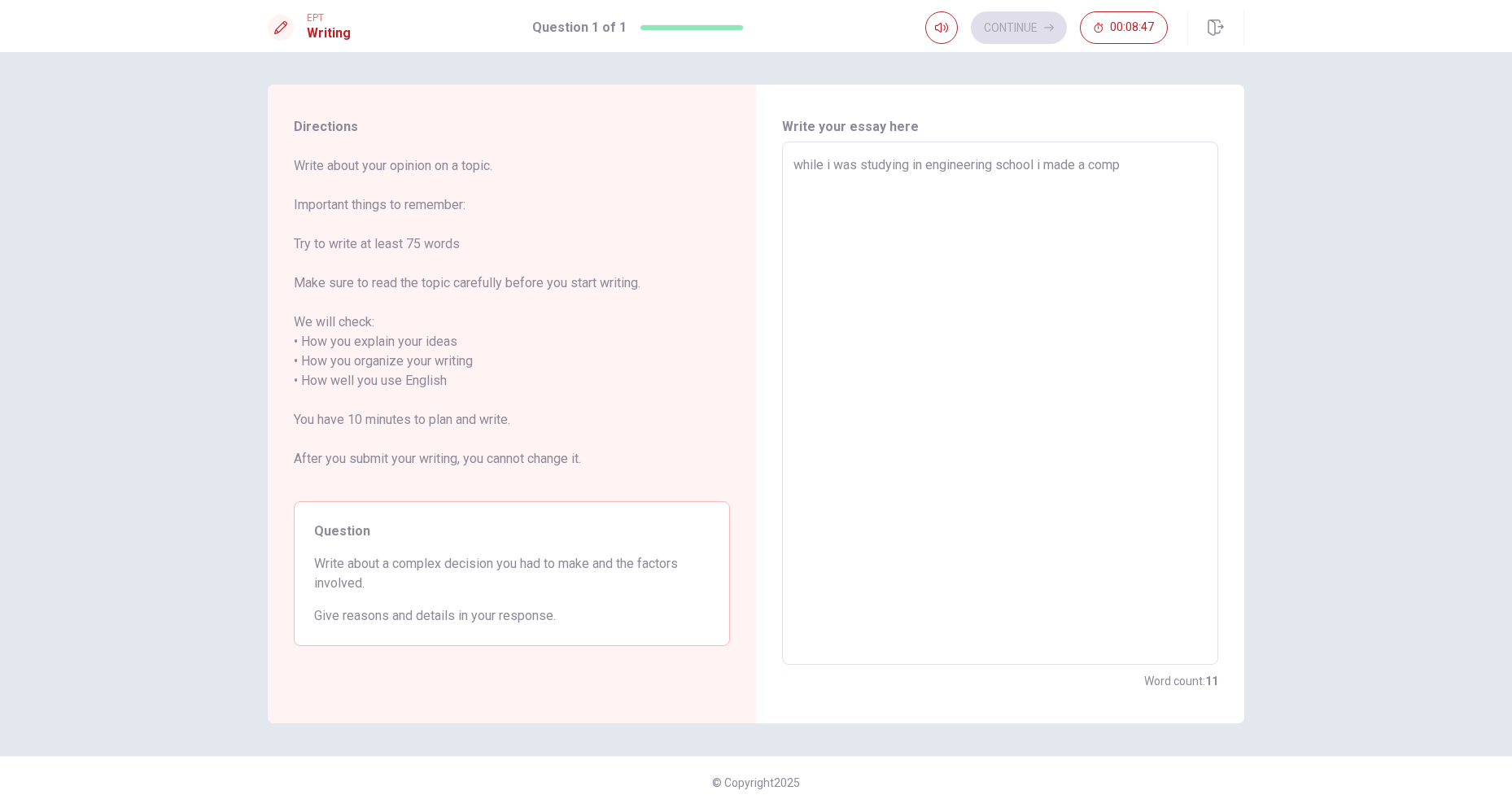
type textarea "x"
type textarea "while i was studying in engineering school i made a compl"
type textarea "x"
type textarea "while i was studying in engineering school i made a comple"
type textarea "x"
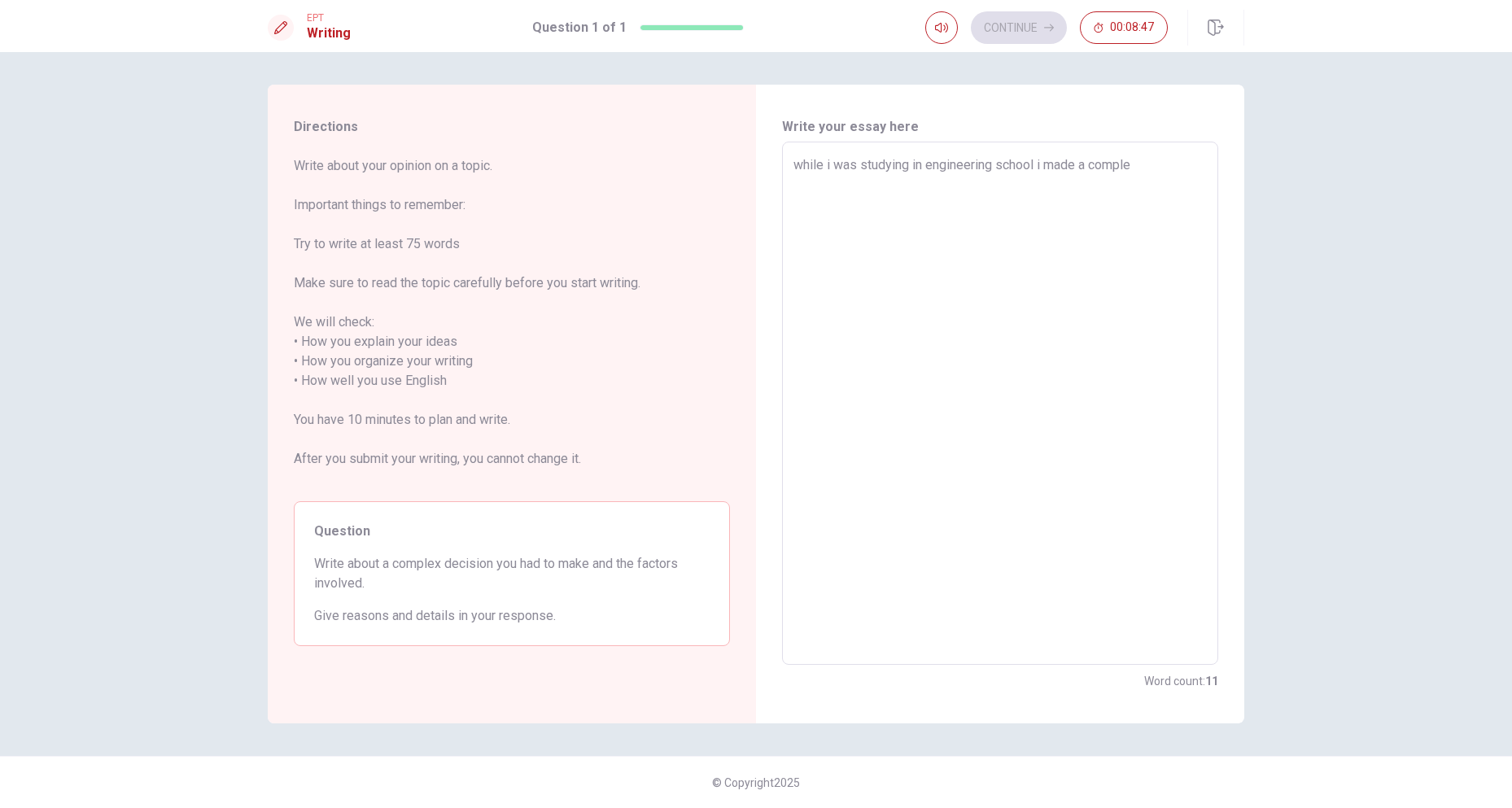
type textarea "while i was studying in engineering school i made a complex"
type textarea "x"
type textarea "while i was studying in engineering school i made a complex"
type textarea "x"
type textarea "while i was studying in engineering school i made a complex d"
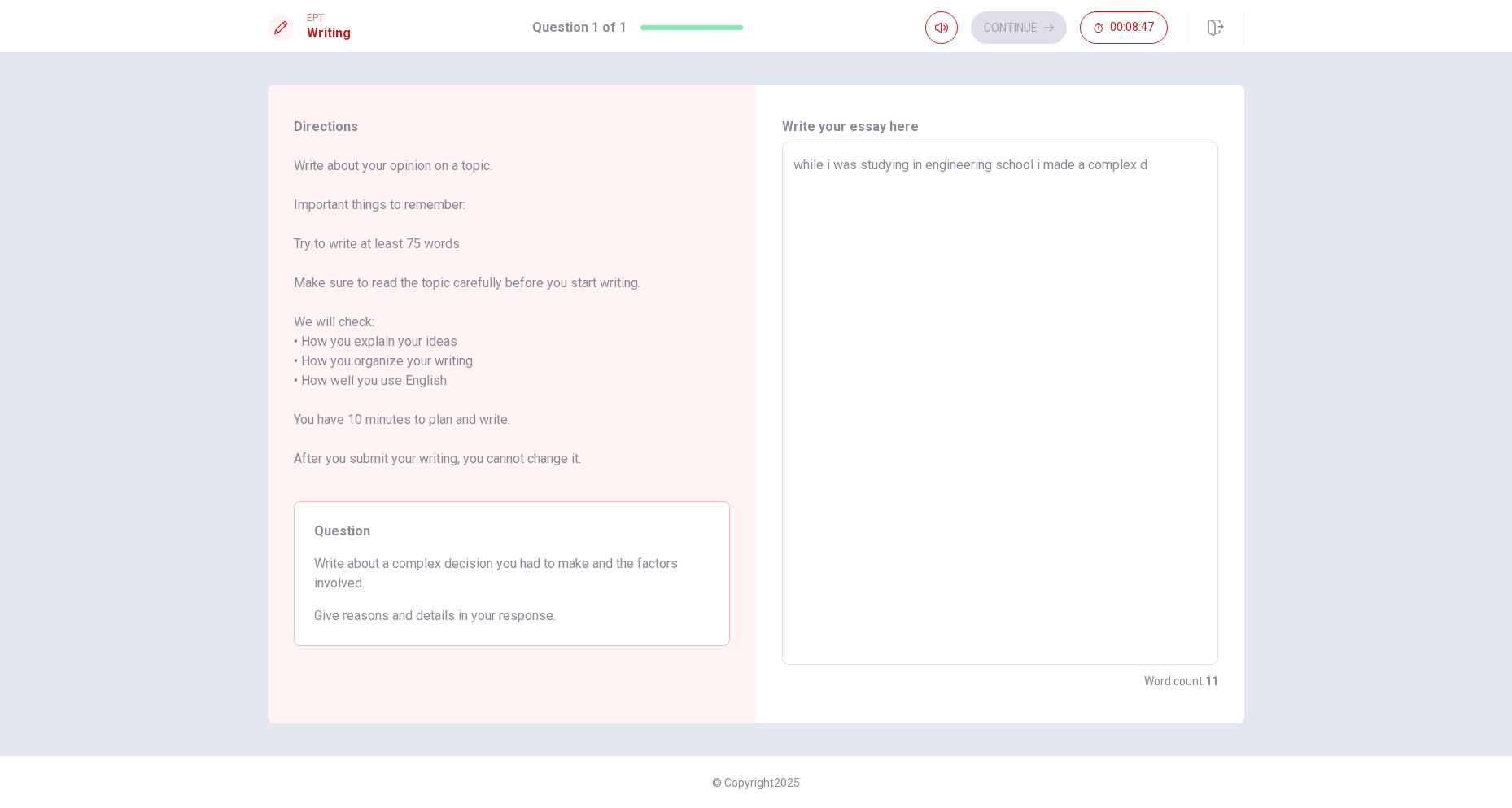
type textarea "x"
type textarea "while i was studying in engineering school i made a complex de"
type textarea "x"
type textarea "while i was studying in engineering school i made a complex dec"
type textarea "x"
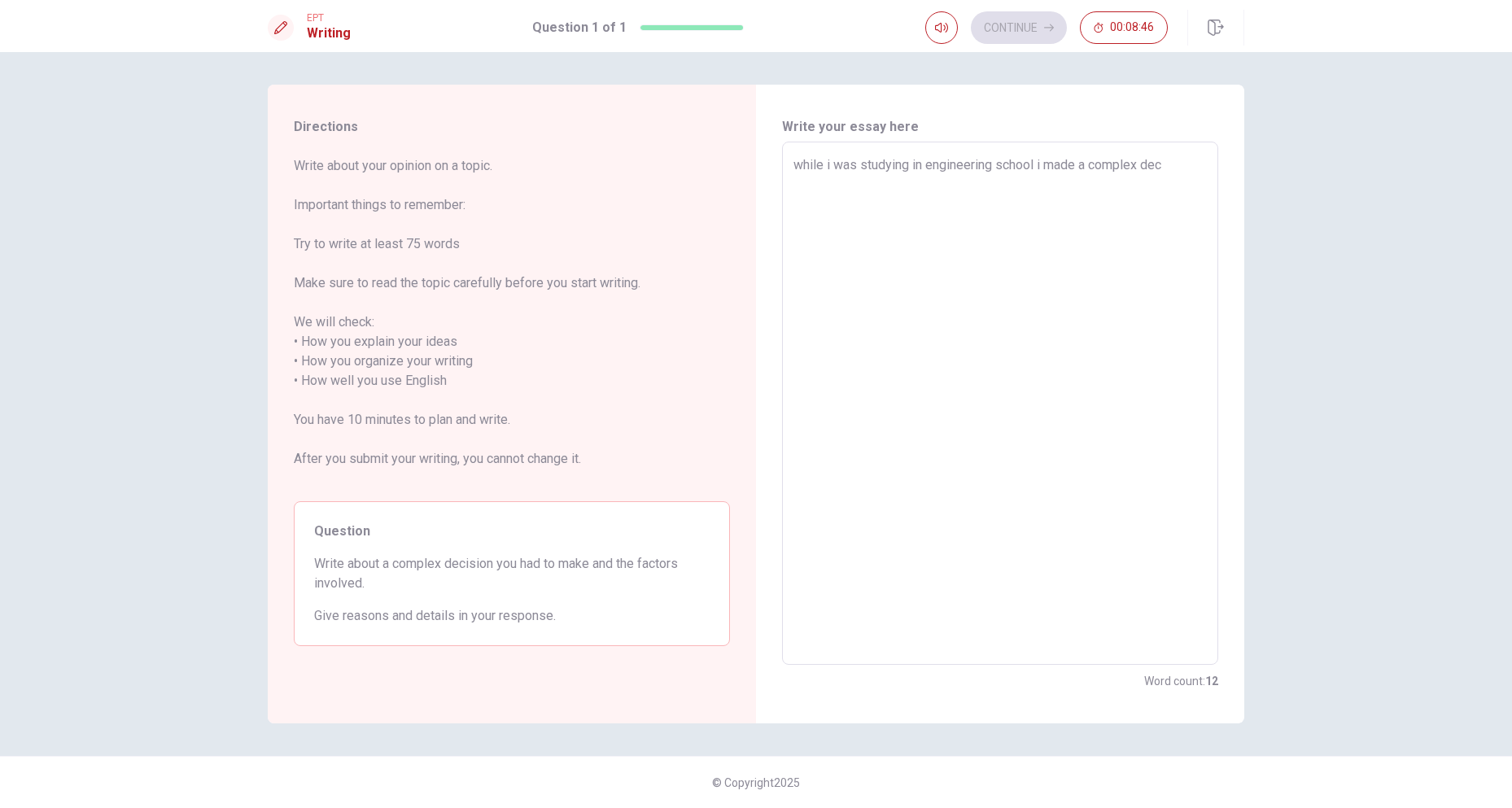
type textarea "while i was studying in engineering school i made a complex deci"
type textarea "x"
type textarea "while i was studying in engineering school i made a complex decis"
type textarea "x"
type textarea "while i was studying in engineering school i made a complex decisi"
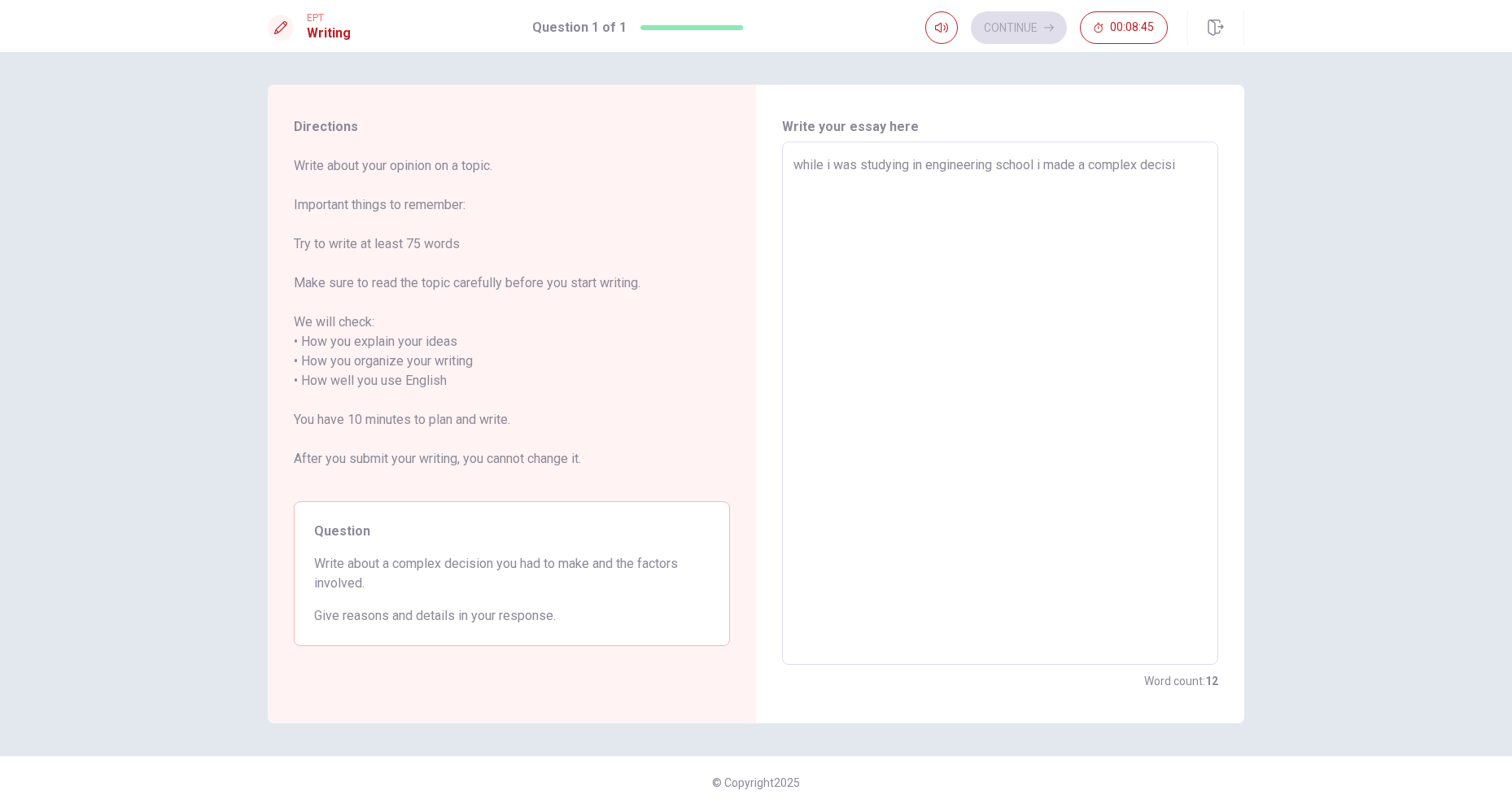
type textarea "x"
type textarea "while i was studying in engineering school i made a complex decisio"
type textarea "x"
type textarea "while i was studying in engineering school i made a complex decision"
type textarea "x"
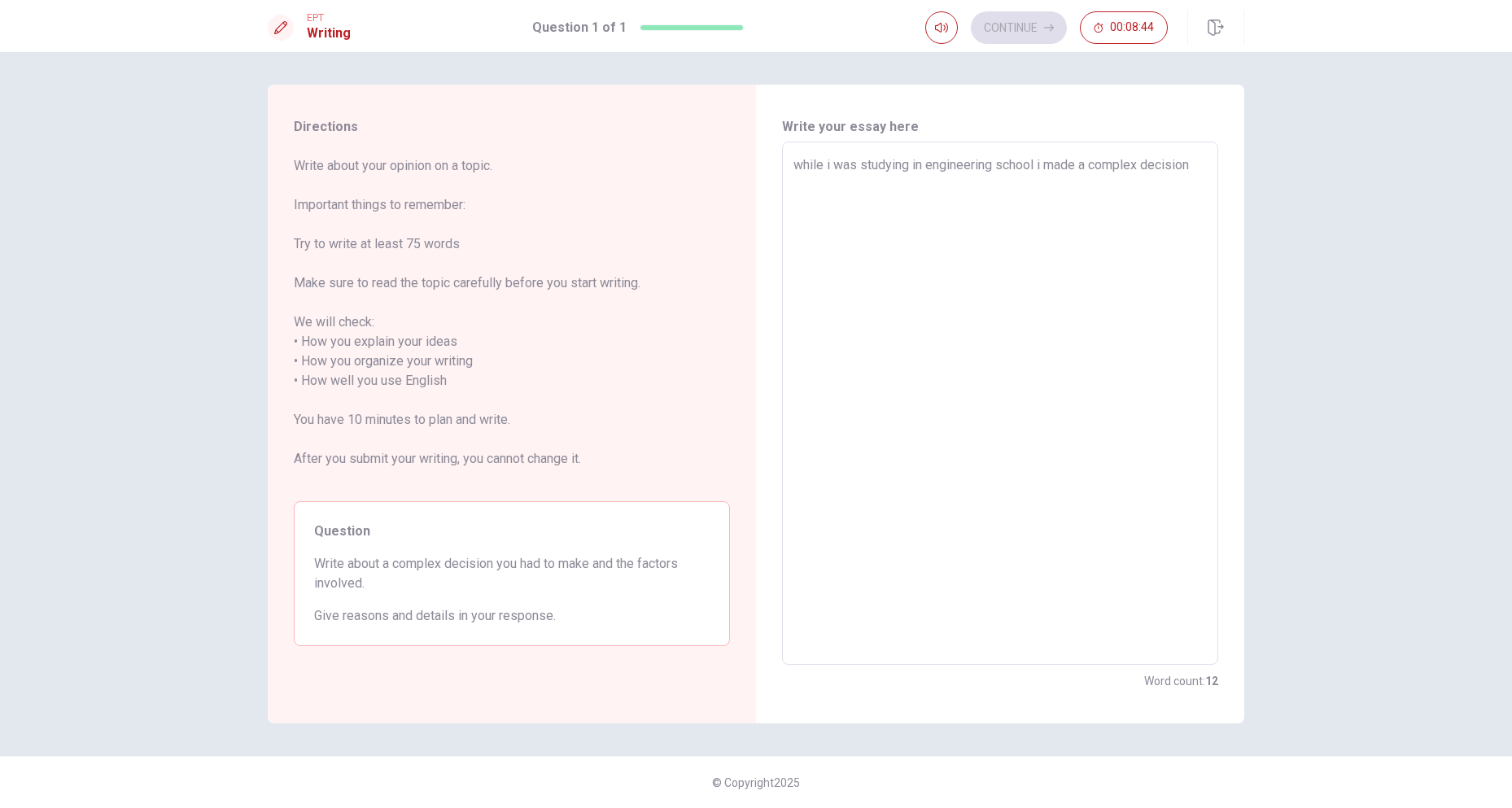
type textarea "while i was studying in engineering school i made a complex decision"
type textarea "x"
type textarea "while i was studying in engineering school i made a complex decision t"
type textarea "x"
type textarea "while i was studying in engineering school i made a complex decision to"
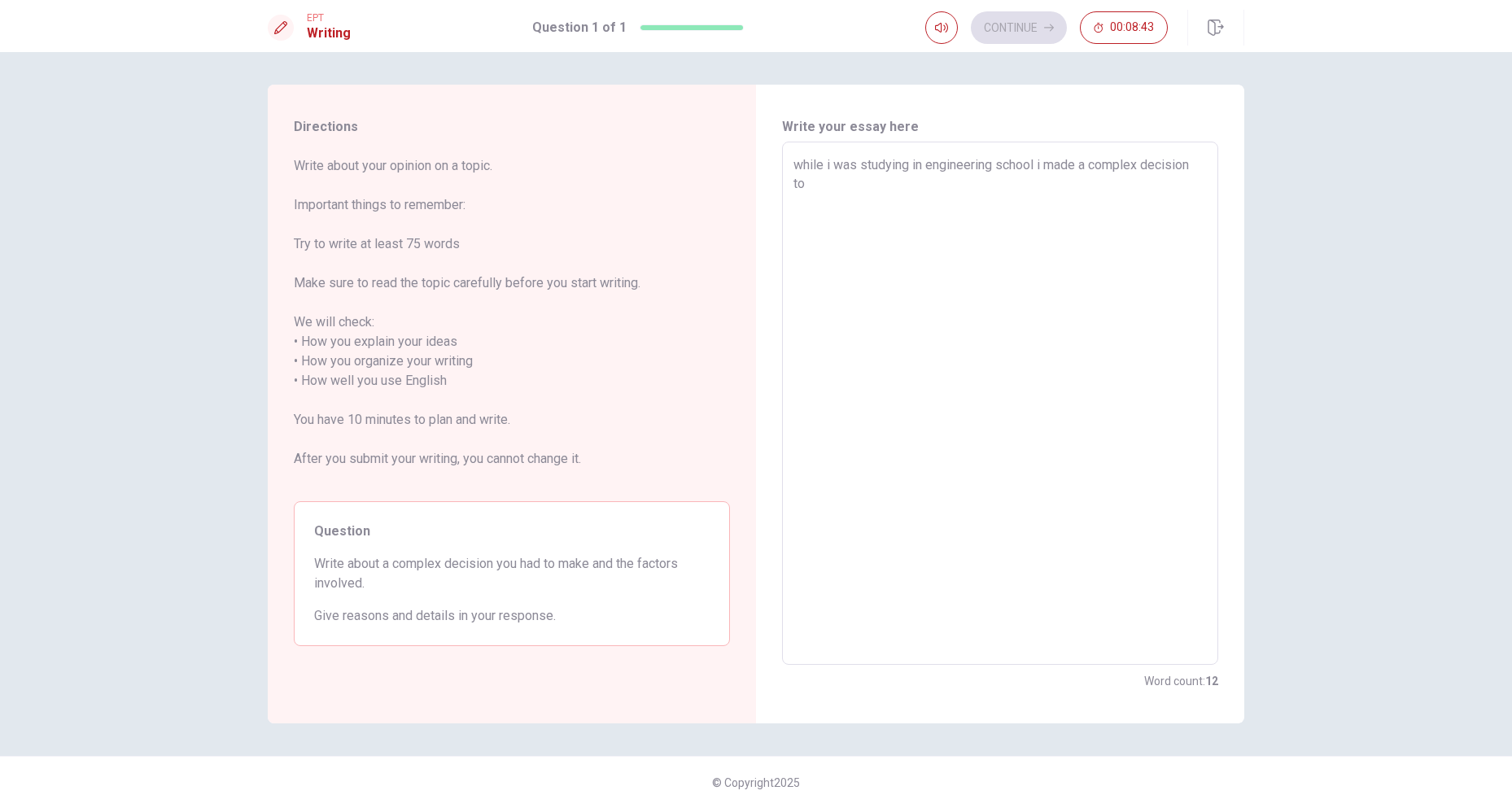
type textarea "x"
type textarea "while i was studying in engineering school i made a complex decision to"
type textarea "x"
type textarea "while i was studying in engineering school i made a complex decision to s"
type textarea "x"
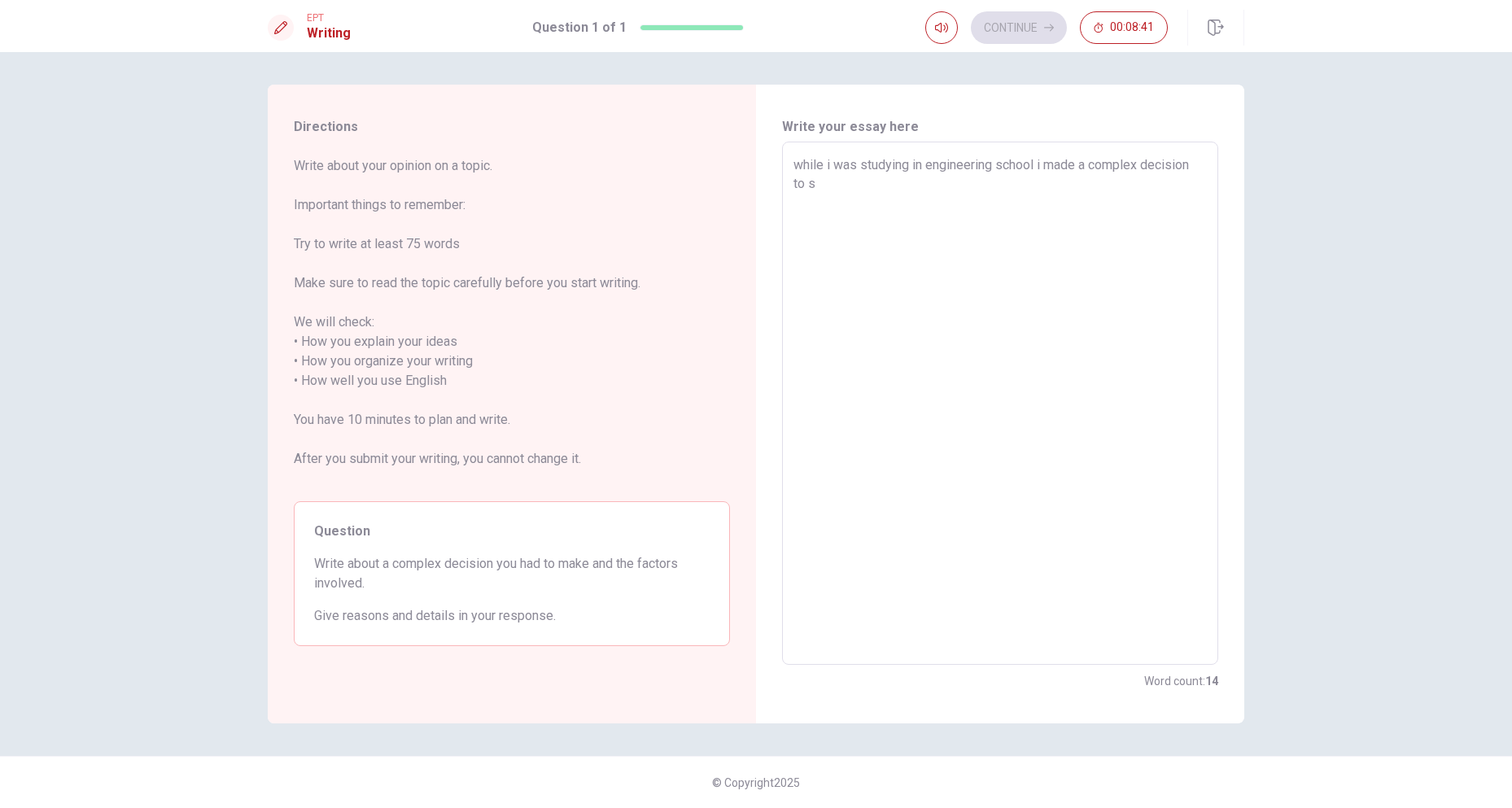
type textarea "while i was studying in engineering school i made a complex decision to sw"
type textarea "x"
type textarea "while i was studying in engineering school i made a complex decision to swi"
type textarea "x"
type textarea "while i was studying in engineering school i made a complex decision to swit"
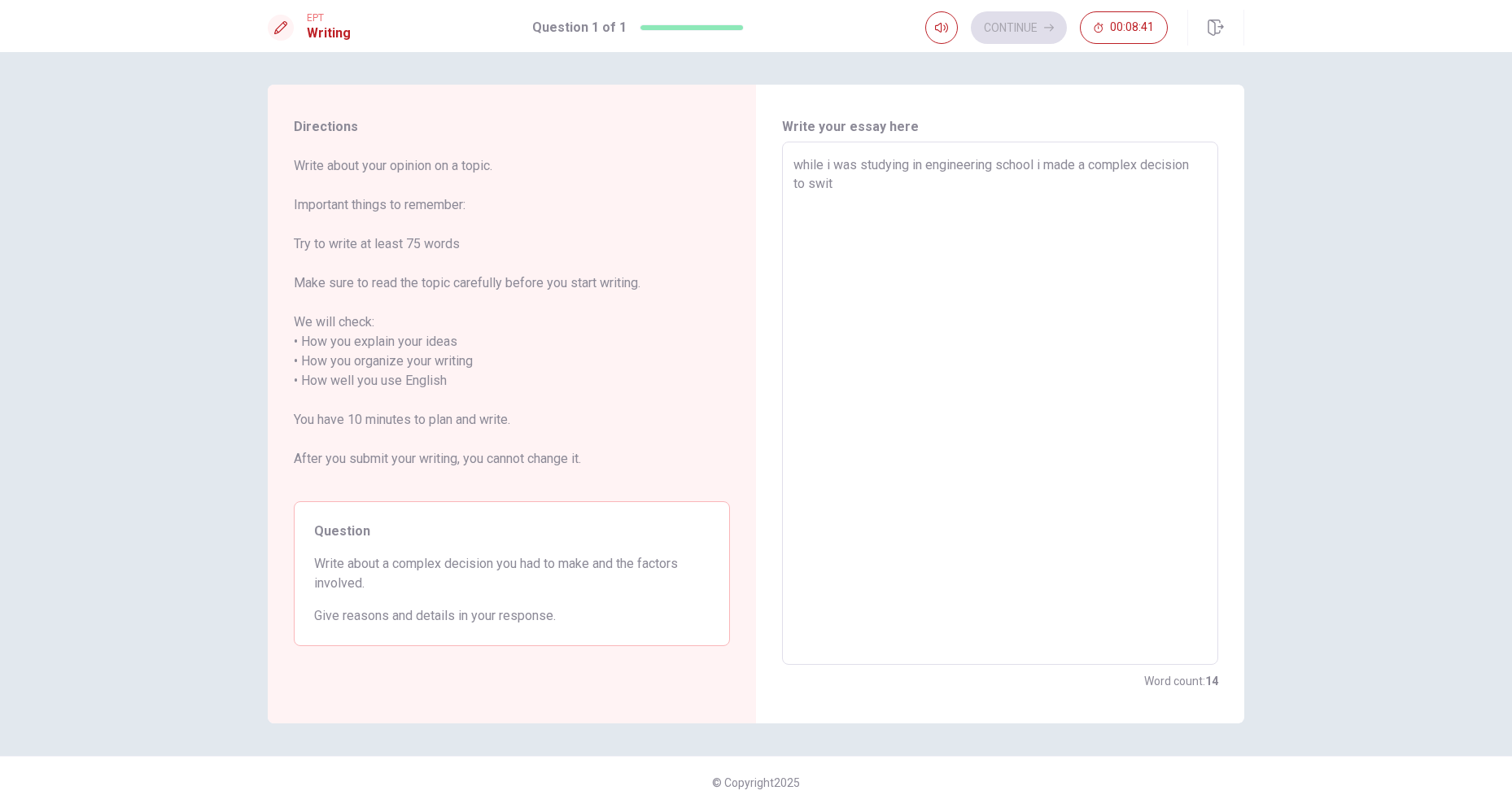
type textarea "x"
type textarea "while i was studying in engineering school i made a complex decision to switc"
type textarea "x"
type textarea "while i was studying in engineering school i made a complex decision to switch"
type textarea "x"
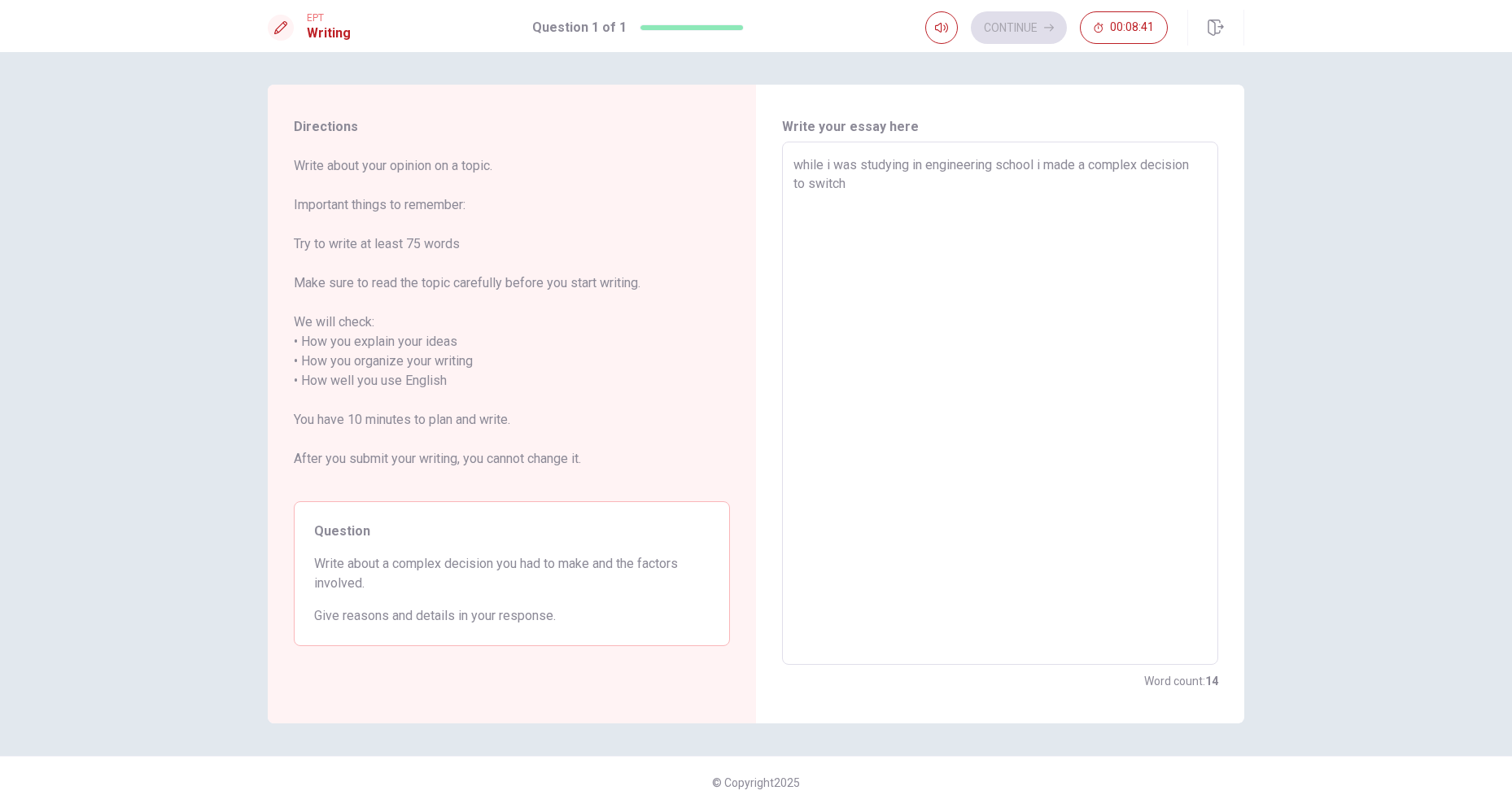
type textarea "while i was studying in engineering school i made a complex decision to switch"
type textarea "x"
type textarea "while i was studying in engineering school i made a complex decision to switch t"
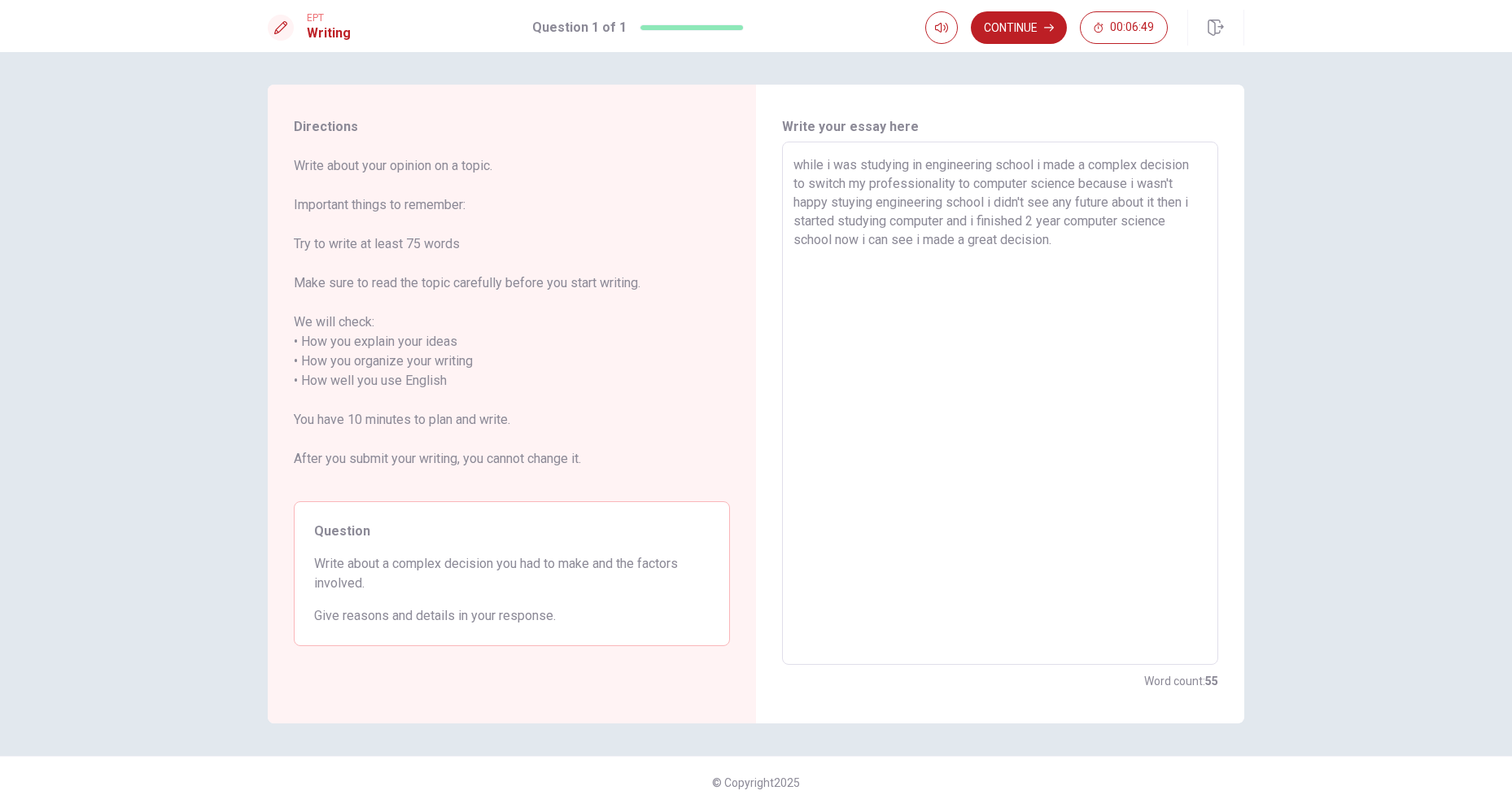
click at [850, 201] on textarea "while i was studying in engineering school i made a complex decision to switch …" at bounding box center [1001, 403] width 414 height 496
click at [950, 221] on textarea "while i was studying in engineering school i made a complex decision to switch …" at bounding box center [1001, 403] width 414 height 496
click at [953, 220] on textarea "while i was studying in engineering school i made a complex decision to switch …" at bounding box center [1001, 403] width 414 height 496
click at [1110, 248] on textarea "while i was studying in engineering school i made a complex decision to switch …" at bounding box center [1001, 403] width 414 height 496
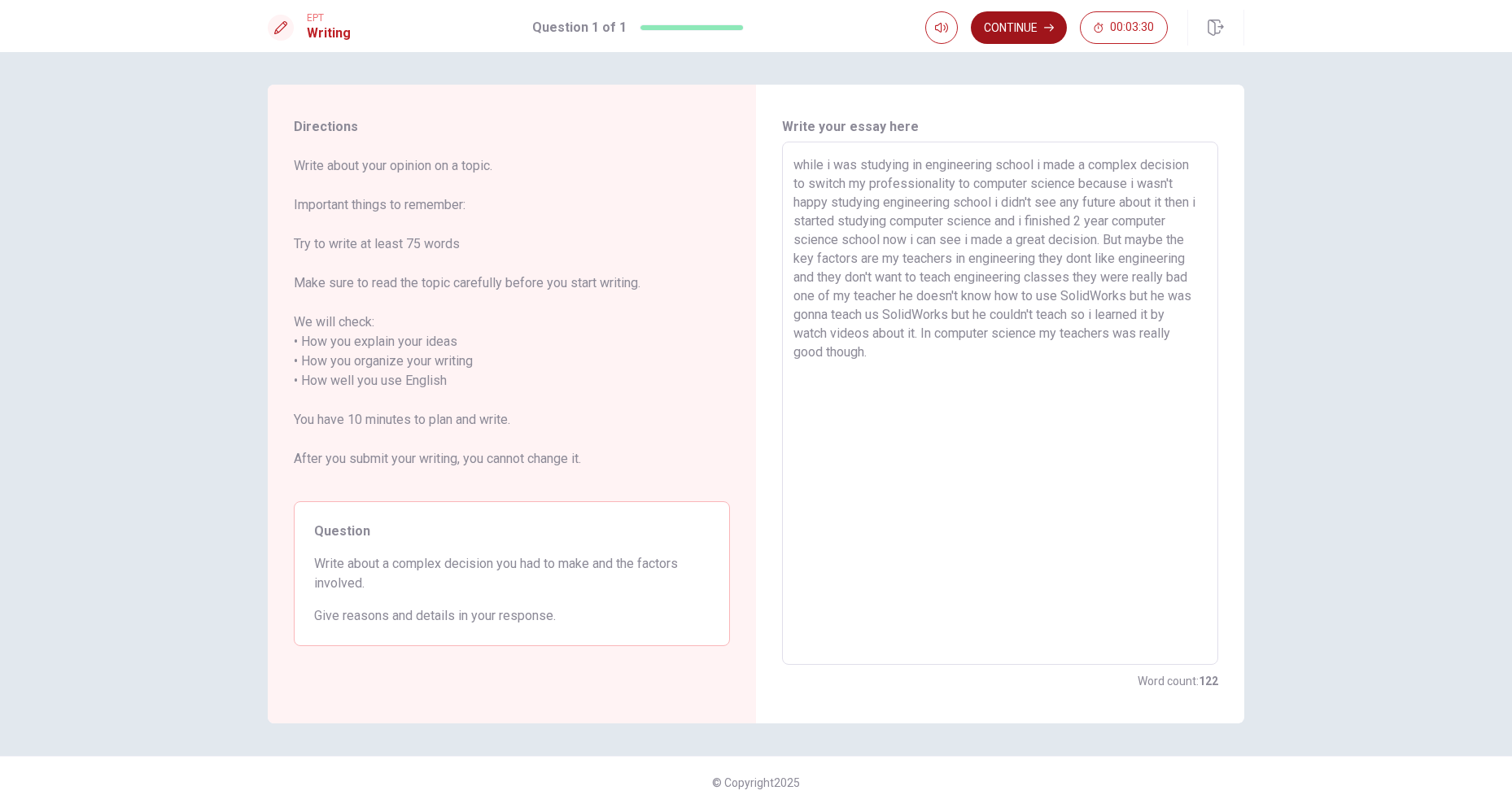
click at [1014, 11] on button "Continue" at bounding box center [1019, 28] width 96 height 32
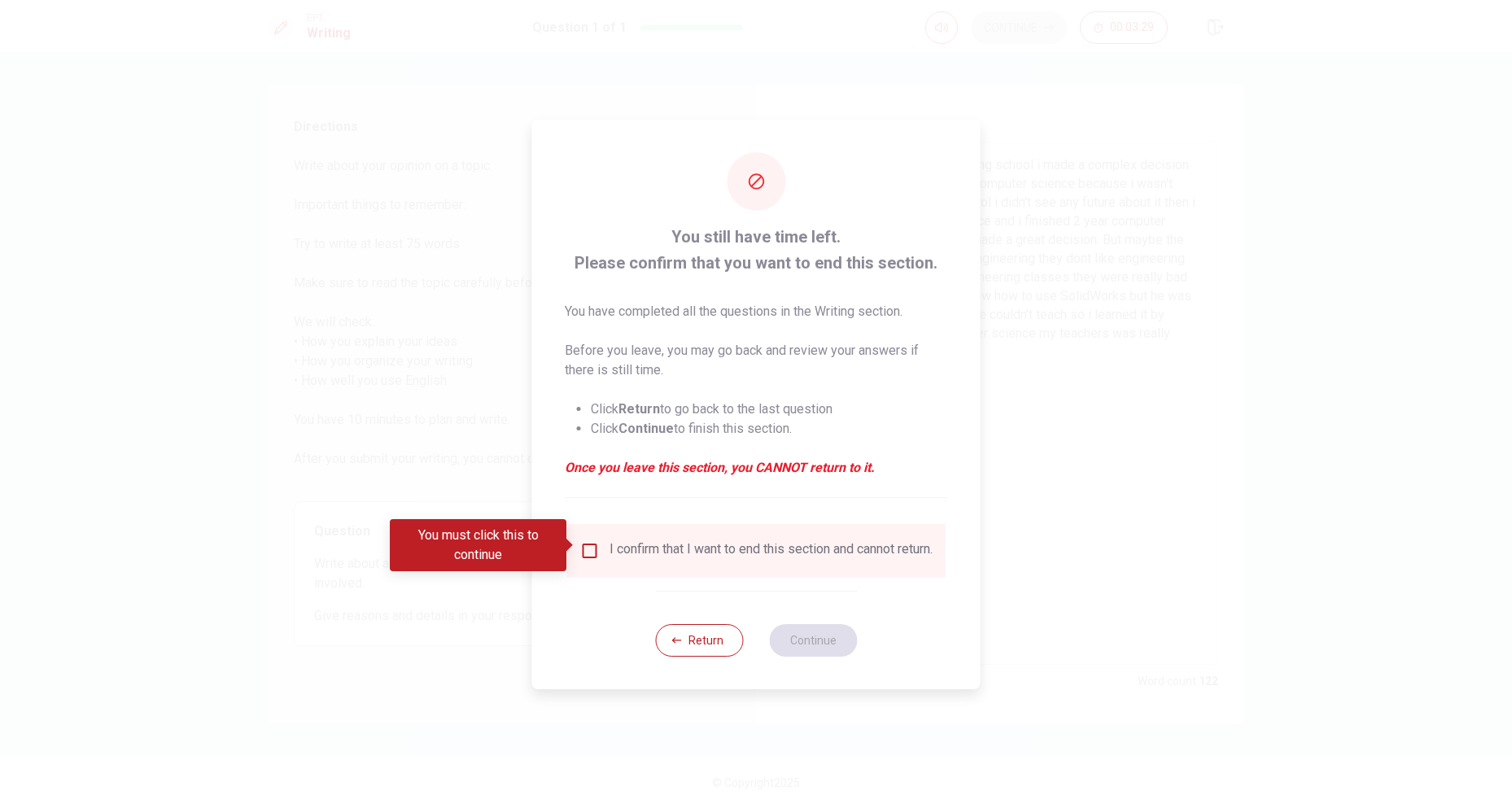
click at [590, 543] on input "You must click this to continue" at bounding box center [590, 551] width 20 height 20
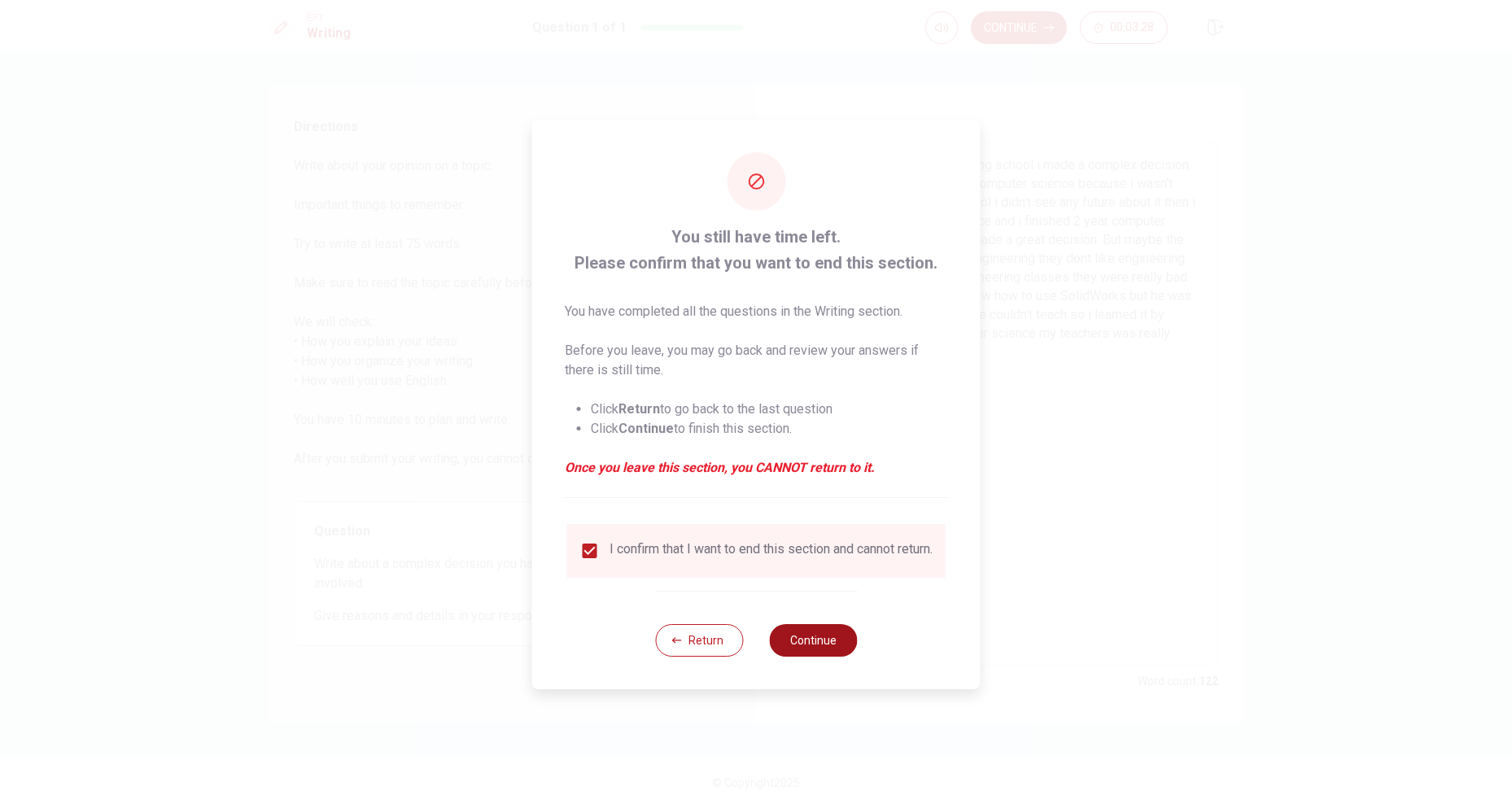
click at [798, 641] on button "Continue" at bounding box center [813, 640] width 88 height 32
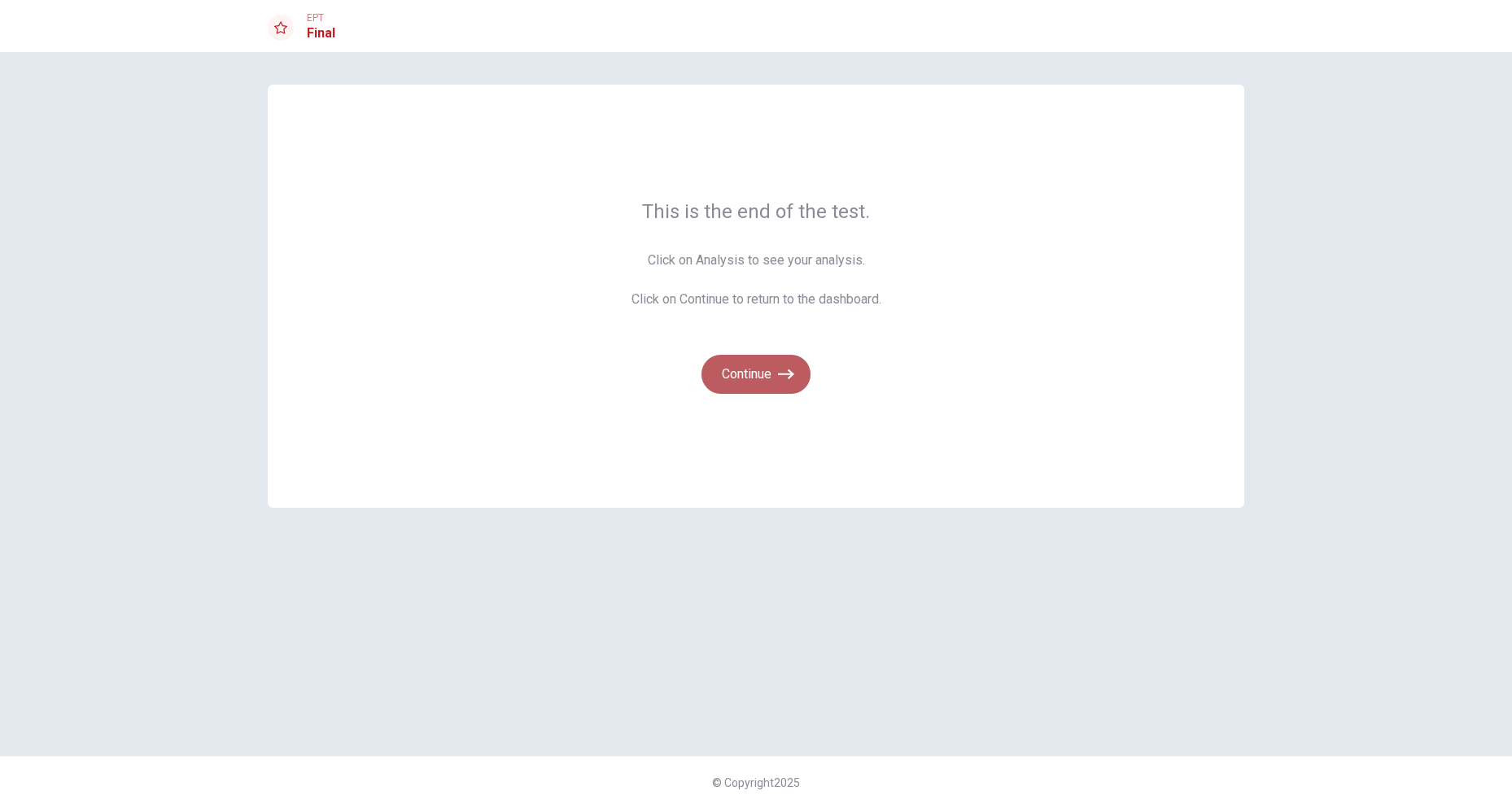
click at [783, 373] on icon "button" at bounding box center [785, 374] width 16 height 16
